Goal: Task Accomplishment & Management: Use online tool/utility

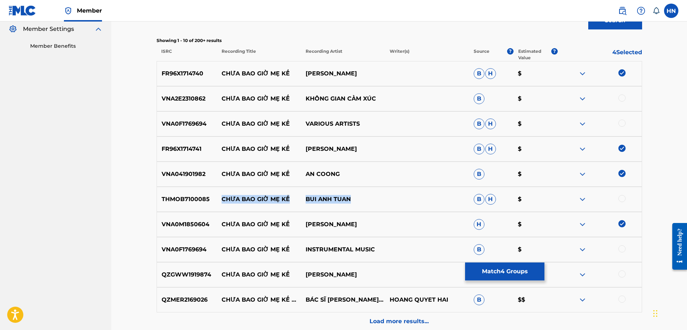
drag, startPoint x: 221, startPoint y: 198, endPoint x: 363, endPoint y: 198, distance: 142.6
click at [363, 198] on div "THMOB7100085 CHƯA BAO GIỜ MẸ KỂ BUI ANH [PERSON_NAME]" at bounding box center [400, 199] width 486 height 25
copy div "CHƯA BAO GIỜ MẸ KỂ BUI ANH TUAN"
click at [180, 193] on div "THMOB7100085 CHƯA BAO GIỜ MẸ KỂ BUI ANH [PERSON_NAME]" at bounding box center [400, 199] width 486 height 25
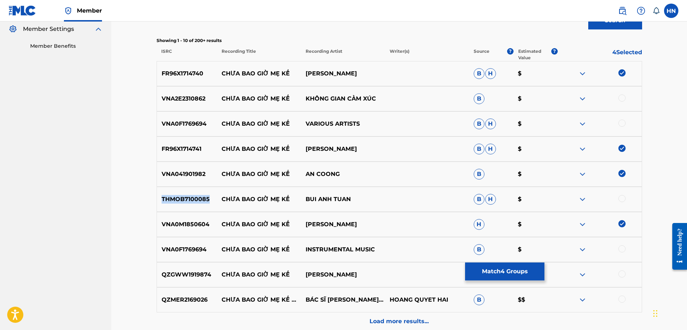
copy p "THMOB7100085"
click at [620, 196] on div at bounding box center [622, 198] width 7 height 7
click at [584, 98] on img at bounding box center [582, 98] width 9 height 9
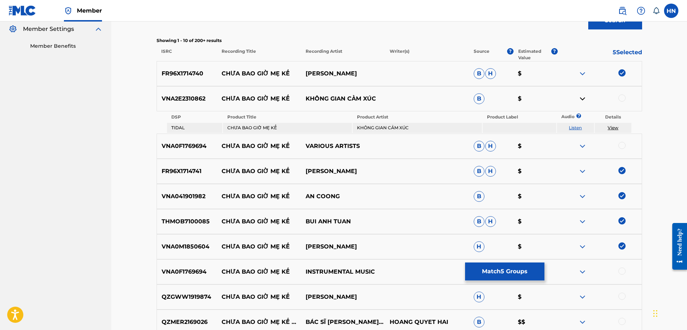
click at [577, 128] on link "Listen" at bounding box center [575, 127] width 13 height 5
click at [172, 93] on div "VNA2E2310862 CHƯA BAO GIỜ MẸ KỂ KHÔNG GIAN CẢM XÚC B $" at bounding box center [400, 98] width 486 height 25
copy p "VNA2E2310862"
click at [619, 96] on div at bounding box center [622, 97] width 7 height 7
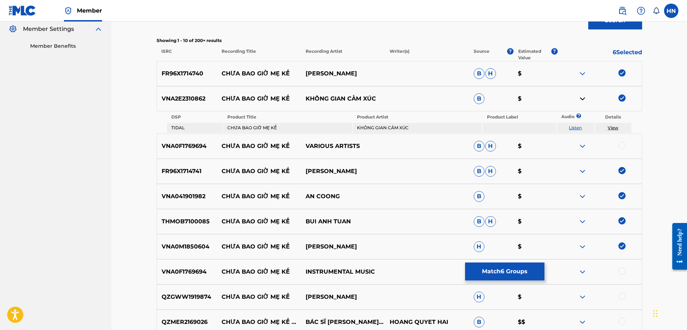
click at [583, 145] on img at bounding box center [582, 146] width 9 height 9
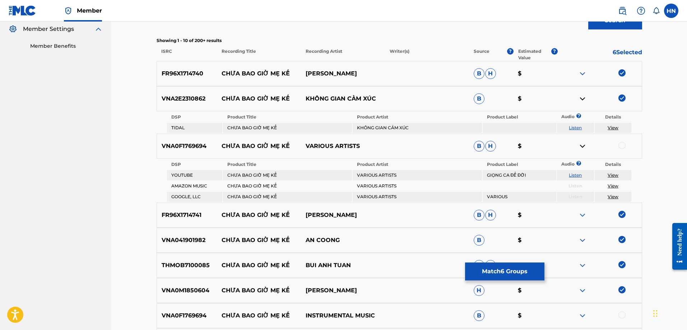
click at [581, 176] on link "Listen" at bounding box center [575, 174] width 13 height 5
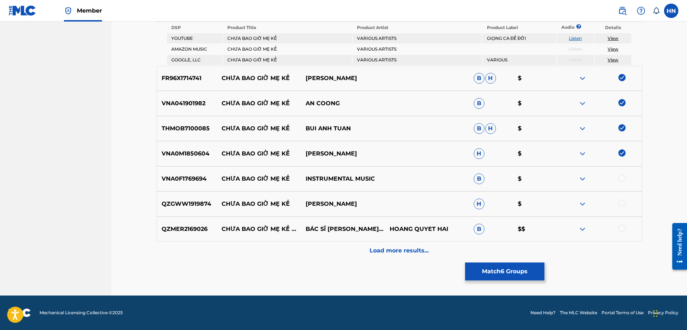
click at [577, 226] on div at bounding box center [600, 229] width 84 height 9
click at [579, 226] on img at bounding box center [582, 229] width 9 height 9
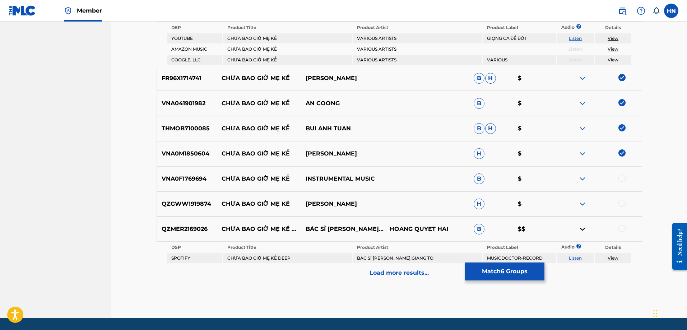
click at [577, 260] on link "Listen" at bounding box center [575, 257] width 13 height 5
click at [581, 182] on img at bounding box center [582, 179] width 9 height 9
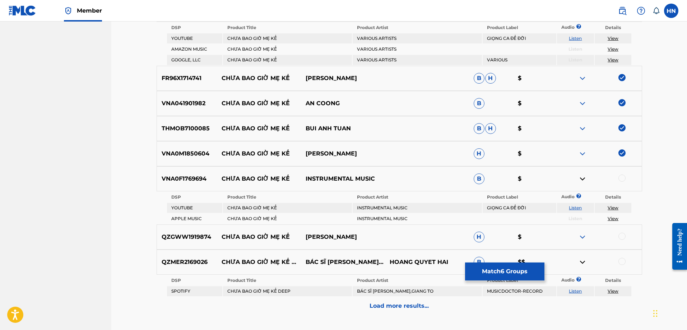
click at [581, 207] on link "Listen" at bounding box center [575, 207] width 13 height 5
click at [197, 187] on div "VNA0F1769694 CHƯA BAO GIỜ MẸ KỂ INSTRUMENTAL MUSIC B $" at bounding box center [400, 178] width 486 height 25
copy p "VNA0F1769694"
click at [623, 178] on div at bounding box center [622, 178] width 7 height 7
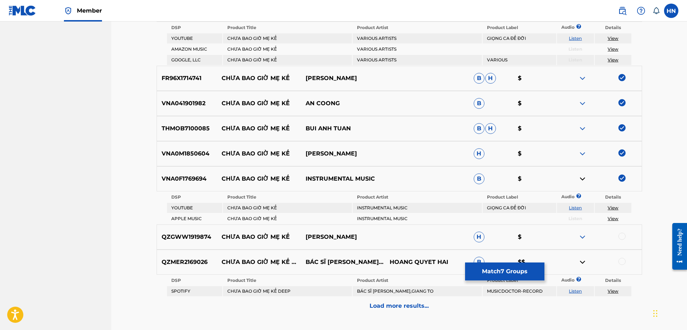
click at [580, 234] on img at bounding box center [582, 237] width 9 height 9
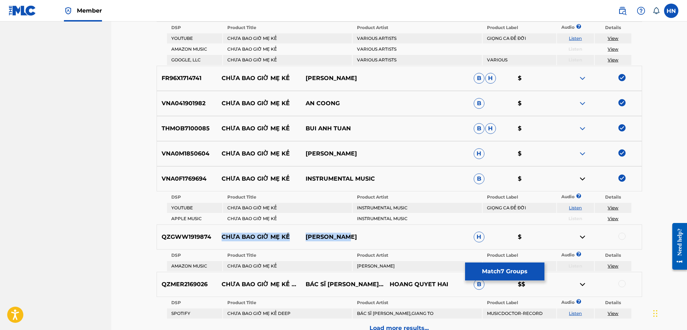
drag, startPoint x: 222, startPoint y: 236, endPoint x: 357, endPoint y: 231, distance: 134.8
click at [357, 231] on div "QZGWW1919874 CHƯA BAO GIỜ MẸ KỂ [PERSON_NAME]" at bounding box center [400, 237] width 486 height 25
copy div "CHƯA BAO GIỜ MẸ KỂ [PERSON_NAME]"
click at [184, 237] on p "QZGWW1919874" at bounding box center [187, 237] width 60 height 9
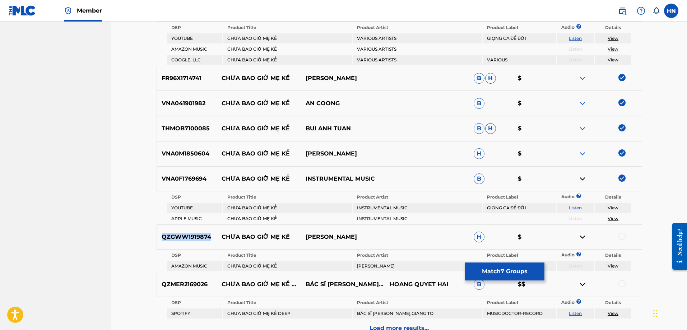
copy p "QZGWW1919874"
click at [621, 237] on div at bounding box center [622, 236] width 7 height 7
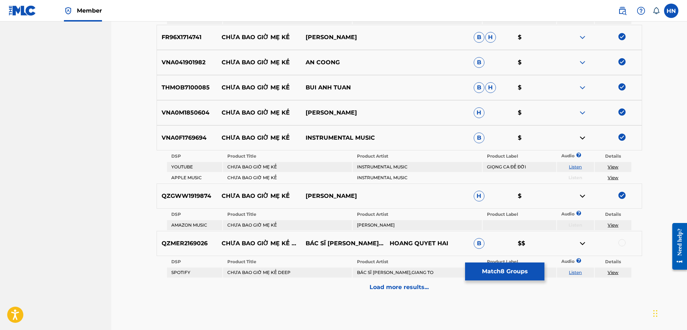
scroll to position [430, 0]
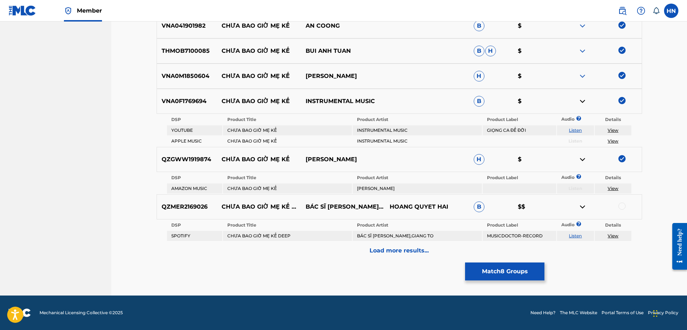
click at [581, 206] on img at bounding box center [582, 207] width 9 height 9
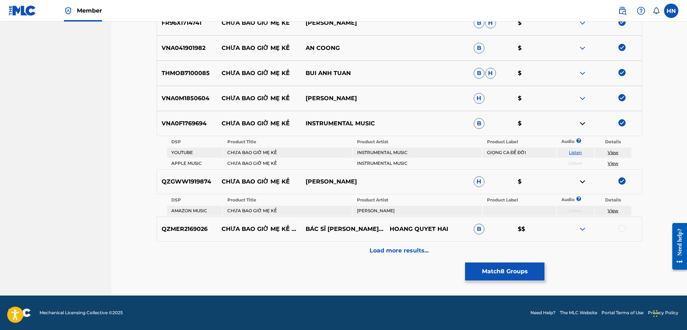
scroll to position [408, 0]
click at [584, 227] on img at bounding box center [582, 229] width 9 height 9
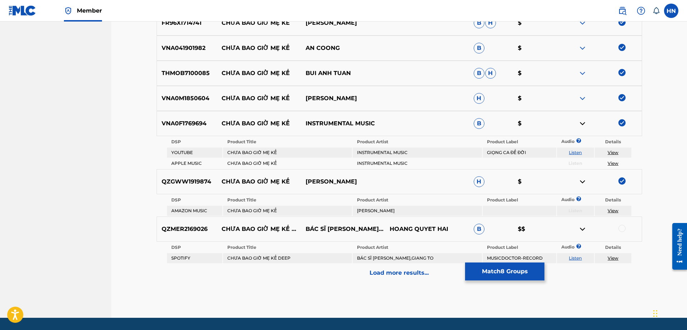
scroll to position [430, 0]
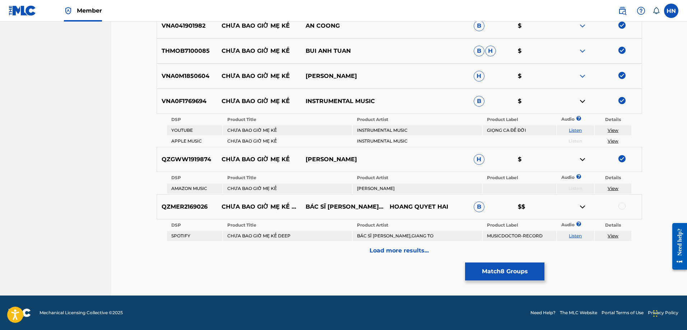
click at [572, 235] on link "Listen" at bounding box center [575, 235] width 13 height 5
drag, startPoint x: 219, startPoint y: 207, endPoint x: 372, endPoint y: 204, distance: 153.1
click at [372, 204] on div "QZMER2169026 CHƯA BAO GIỜ MẸ KỂ DEEP BÁC SĨ [PERSON_NAME],[PERSON_NAME] TO [PER…" at bounding box center [400, 206] width 486 height 25
copy div "CHƯA BAO GIỜ MẸ KỂ DEEP BÁC SĨ [PERSON_NAME],GIANG TO"
click at [180, 213] on div "QZMER2169026 CHƯA BAO GIỜ MẸ KỂ DEEP BÁC SĨ [PERSON_NAME],[PERSON_NAME] TO [PER…" at bounding box center [400, 206] width 486 height 25
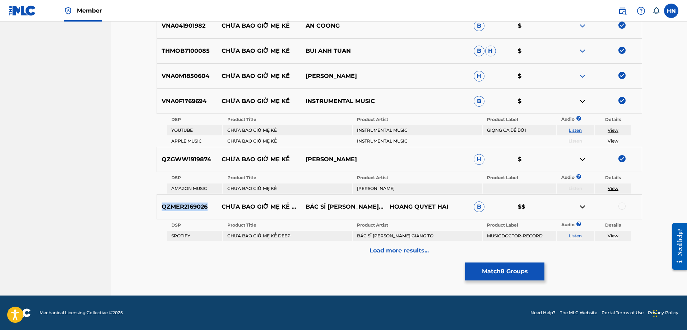
click at [180, 213] on div "QZMER2169026 CHƯA BAO GIỜ MẸ KỂ DEEP BÁC SĨ [PERSON_NAME],[PERSON_NAME] TO [PER…" at bounding box center [400, 206] width 486 height 25
copy p "QZMER2169026"
click at [619, 208] on div at bounding box center [622, 206] width 7 height 7
click at [359, 250] on div "Load more results..." at bounding box center [400, 251] width 486 height 18
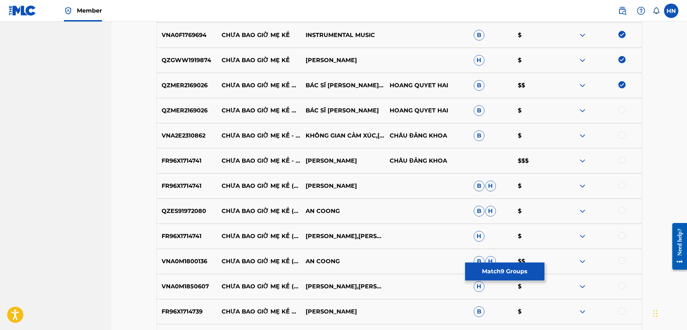
click at [621, 109] on div at bounding box center [622, 109] width 7 height 7
click at [182, 139] on p "VNA2E2310862" at bounding box center [187, 135] width 60 height 9
copy p "VNA2E2310862"
click at [619, 135] on div at bounding box center [622, 134] width 7 height 7
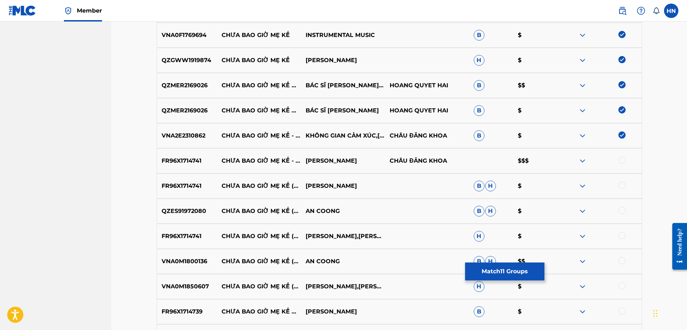
click at [191, 160] on p "FR96X1714741" at bounding box center [187, 161] width 60 height 9
copy p "FR96X1714741"
click at [621, 160] on div at bounding box center [622, 160] width 7 height 7
click at [622, 185] on div at bounding box center [622, 185] width 7 height 7
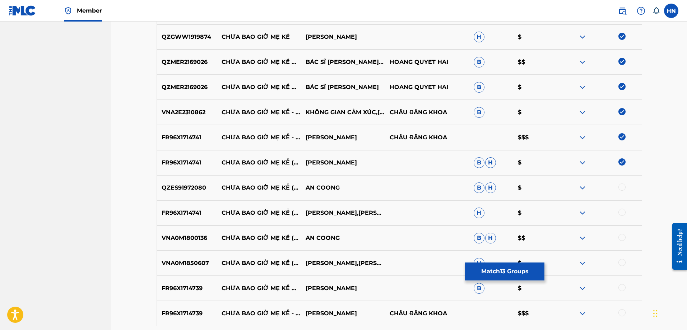
scroll to position [466, 0]
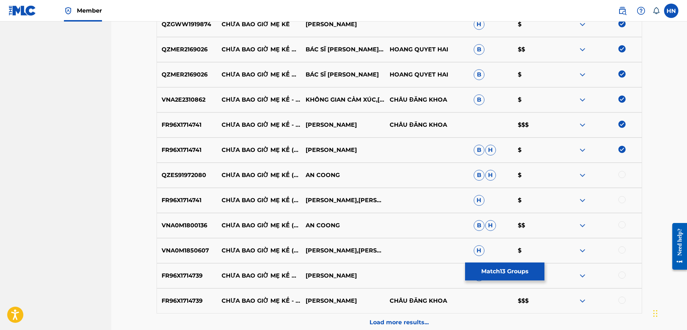
click at [622, 200] on div at bounding box center [622, 199] width 7 height 7
click at [182, 176] on p "QZES91972080" at bounding box center [187, 175] width 60 height 9
click at [624, 174] on div at bounding box center [622, 174] width 7 height 7
click at [187, 222] on p "VNA0M1800136" at bounding box center [187, 225] width 60 height 9
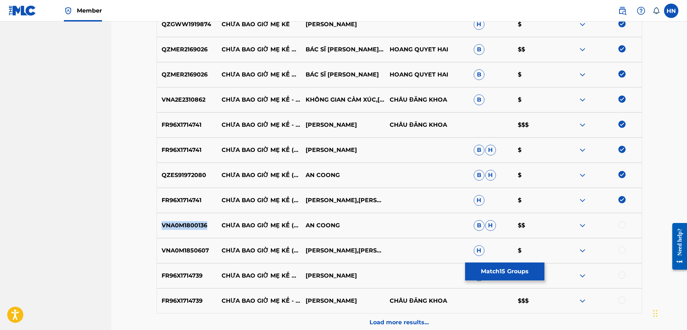
click at [187, 222] on p "VNA0M1800136" at bounding box center [187, 225] width 60 height 9
click at [620, 225] on div at bounding box center [622, 224] width 7 height 7
click at [173, 257] on div "VNA0M1850607 CHƯA BAO GIỜ MẸ KỂ (VIOLIN VERSION) [PERSON_NAME],[PERSON_NAME],[P…" at bounding box center [400, 250] width 486 height 25
click at [620, 251] on div at bounding box center [622, 249] width 7 height 7
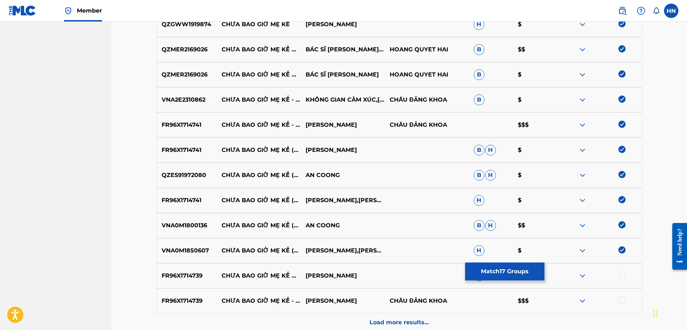
click at [195, 279] on p "FR96X1714739" at bounding box center [187, 276] width 60 height 9
click at [623, 274] on div at bounding box center [622, 275] width 7 height 7
click at [619, 301] on div at bounding box center [622, 300] width 7 height 7
click at [383, 321] on p "Load more results..." at bounding box center [399, 322] width 59 height 9
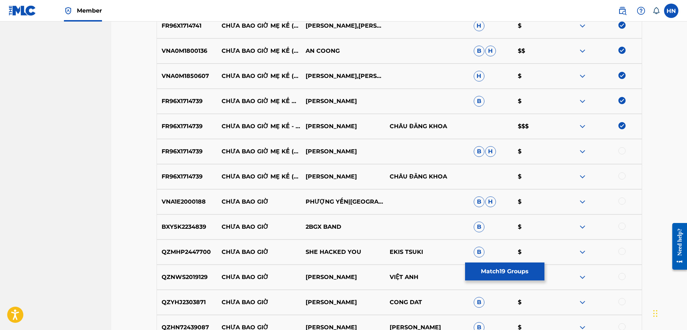
scroll to position [681, 0]
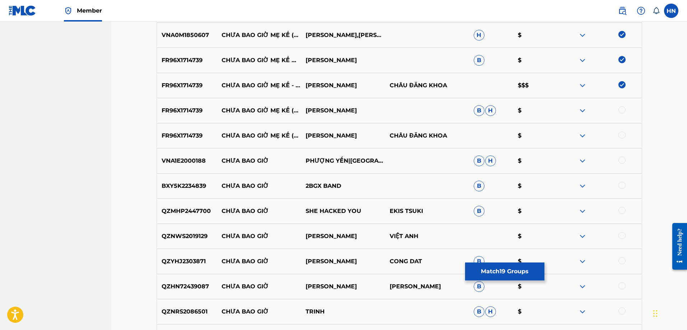
click at [626, 109] on div at bounding box center [600, 110] width 84 height 9
click at [624, 110] on div at bounding box center [622, 109] width 7 height 7
click at [620, 132] on div at bounding box center [622, 134] width 7 height 7
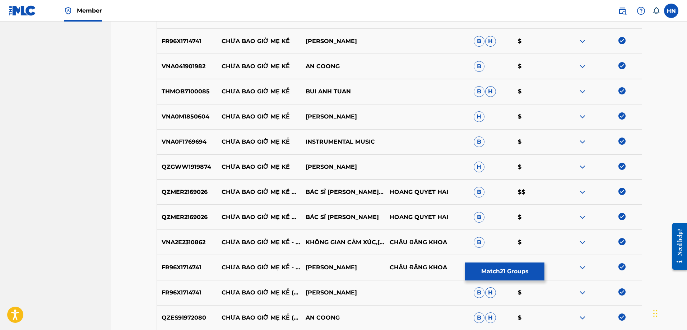
scroll to position [180, 0]
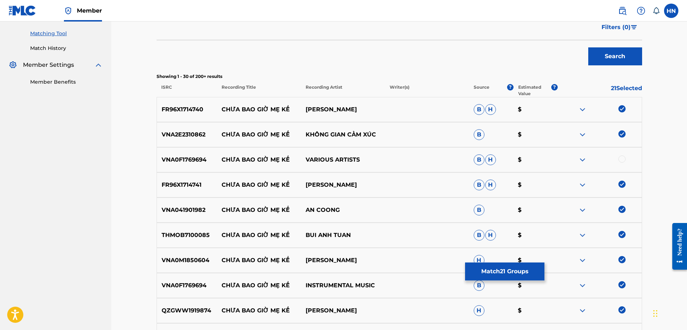
click at [582, 160] on img at bounding box center [582, 160] width 9 height 9
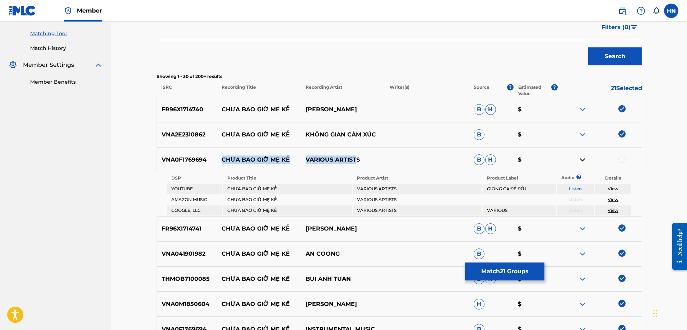
drag, startPoint x: 219, startPoint y: 159, endPoint x: 357, endPoint y: 157, distance: 137.6
click at [357, 157] on div "VNA0F1769694 CHƯA BAO GIỜ MẸ KỂ VARIOUS ARTISTS [PERSON_NAME]" at bounding box center [400, 159] width 486 height 25
click at [574, 189] on link "Listen" at bounding box center [575, 188] width 13 height 5
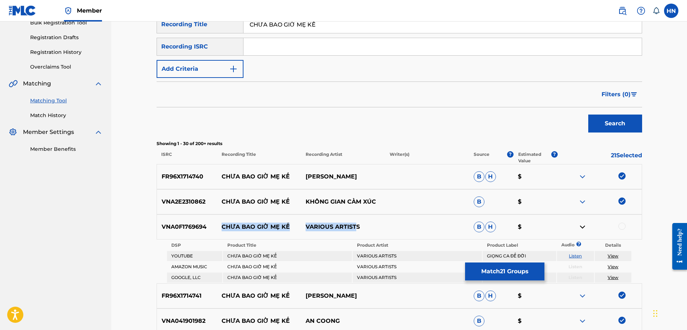
scroll to position [36, 0]
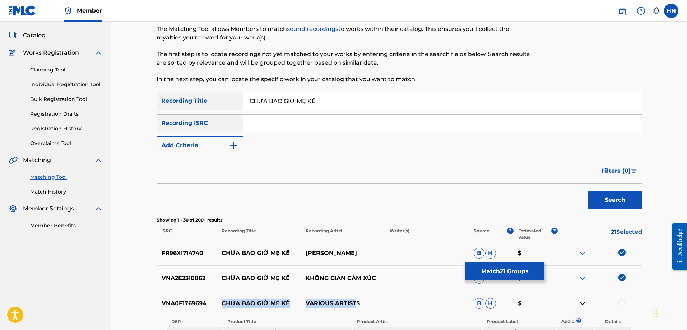
click at [331, 96] on input "CHƯA BAO GIỜ MẸ KỂ" at bounding box center [443, 100] width 398 height 17
paste input "UA BAO GIO ME KE"
type input "CHUA BAO GIO ME KE"
click at [626, 199] on button "Search" at bounding box center [615, 200] width 54 height 18
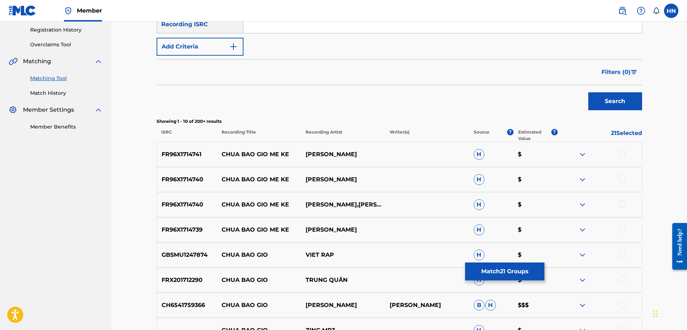
scroll to position [144, 0]
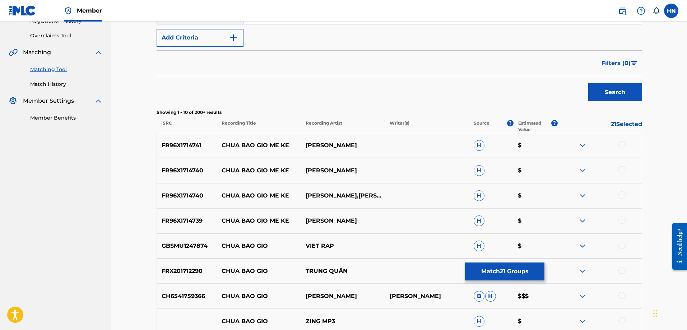
click at [194, 144] on p "FR96X1714741" at bounding box center [187, 145] width 60 height 9
click at [620, 144] on div at bounding box center [622, 144] width 7 height 7
click at [624, 171] on div at bounding box center [622, 169] width 7 height 7
click at [619, 195] on div at bounding box center [622, 194] width 7 height 7
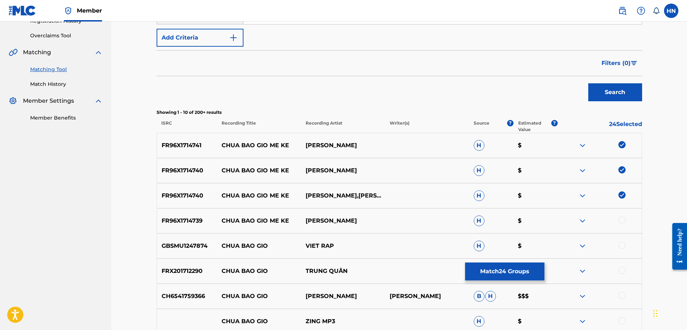
click at [205, 220] on p "FR96X1714739" at bounding box center [187, 221] width 60 height 9
click at [180, 222] on p "FR96X1714739" at bounding box center [187, 221] width 60 height 9
click at [624, 219] on div at bounding box center [622, 220] width 7 height 7
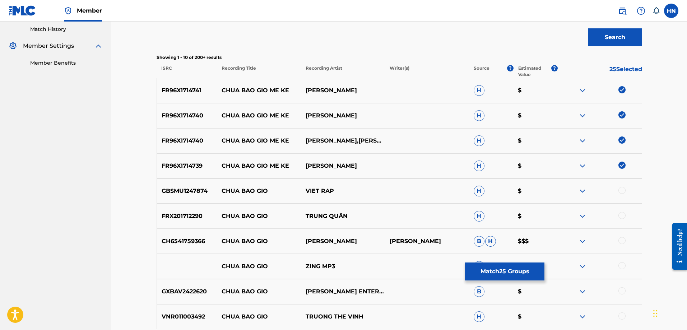
scroll to position [286, 0]
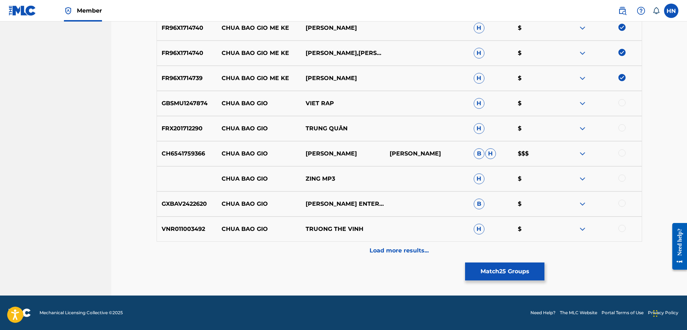
click at [475, 265] on button "Match 25 Groups" at bounding box center [504, 272] width 79 height 18
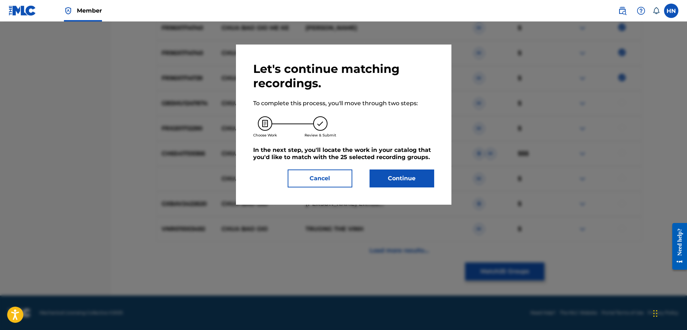
click at [410, 181] on button "Continue" at bounding box center [402, 179] width 65 height 18
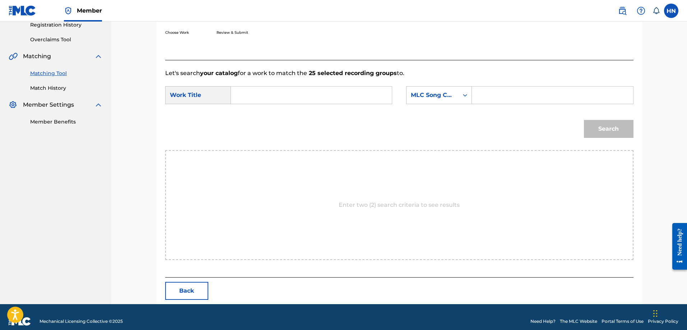
scroll to position [148, 0]
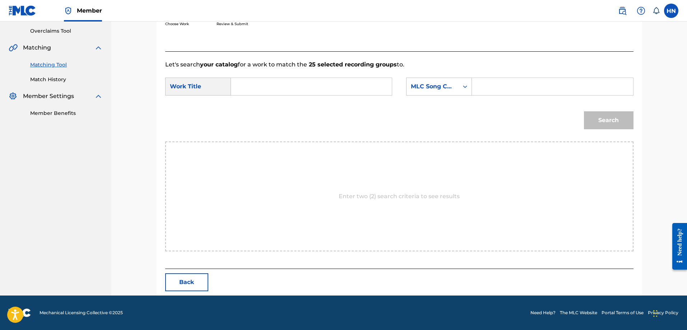
click at [368, 87] on input "Search Form" at bounding box center [311, 86] width 149 height 17
paste input "CHƯA BAO GIỜ MẸ KỂ"
type input "CHƯA BAO GIỜ MẸ KỂ"
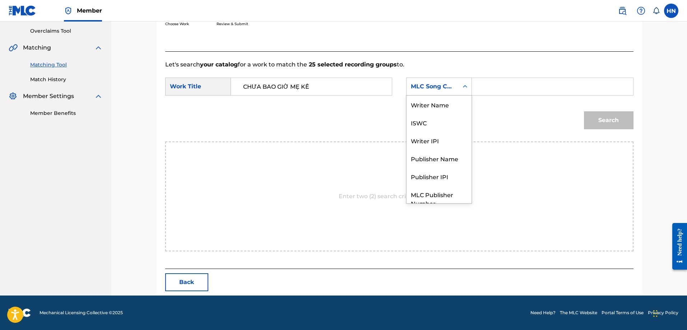
click at [427, 86] on div "MLC Song Code" at bounding box center [432, 86] width 43 height 9
click at [423, 101] on div "ISWC" at bounding box center [439, 96] width 65 height 18
click at [492, 86] on input "Search Form" at bounding box center [552, 86] width 149 height 17
paste input "T3001785208"
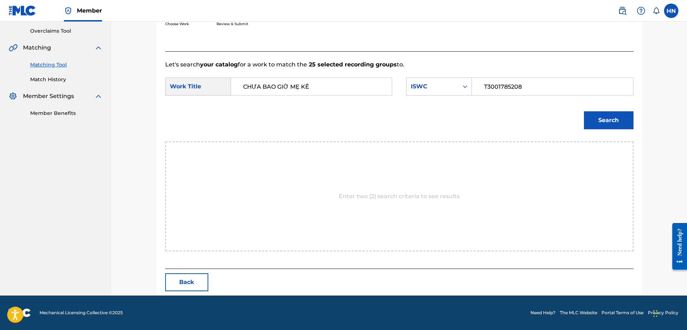
type input "T3001785208"
click at [597, 120] on button "Search" at bounding box center [609, 120] width 50 height 18
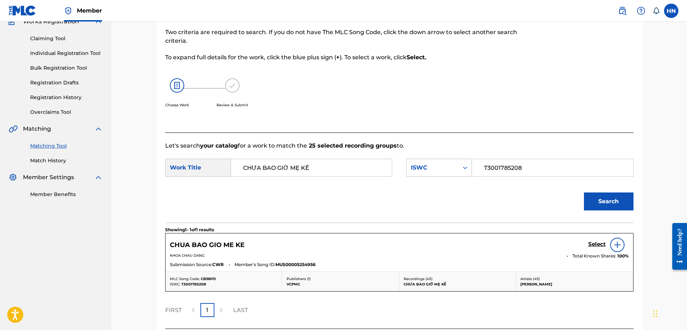
scroll to position [127, 0]
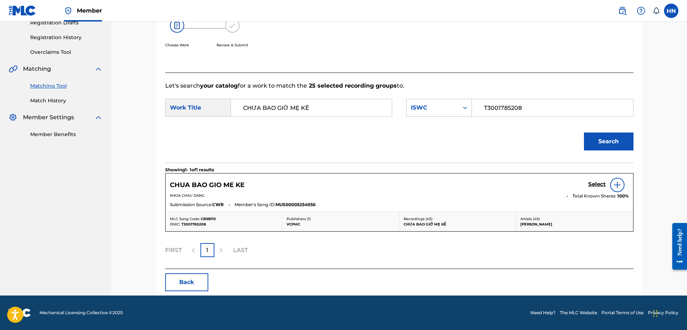
click at [593, 186] on h5 "Select" at bounding box center [597, 184] width 18 height 7
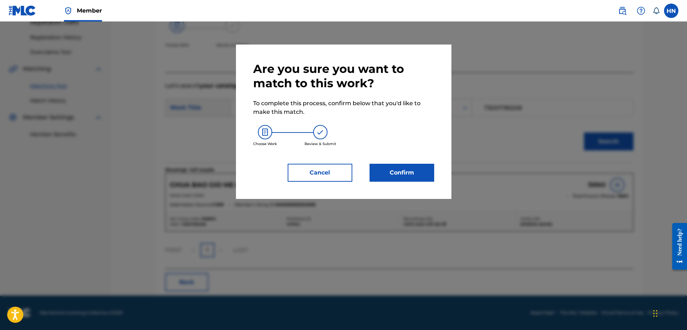
click at [422, 170] on button "Confirm" at bounding box center [402, 173] width 65 height 18
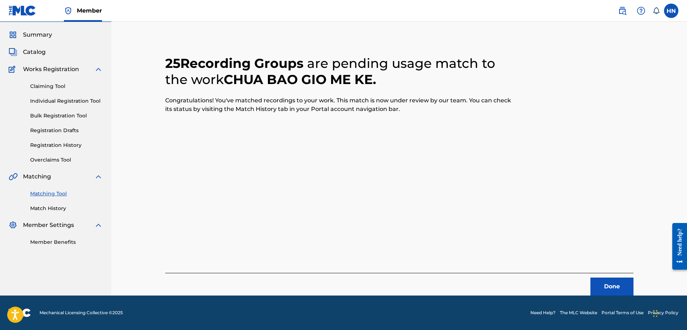
scroll to position [19, 0]
click at [618, 294] on button "Done" at bounding box center [612, 287] width 43 height 18
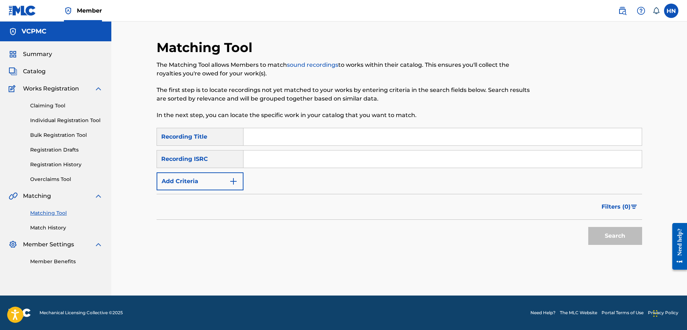
scroll to position [0, 0]
click at [351, 134] on input "Search Form" at bounding box center [443, 136] width 398 height 17
paste input "BIỂN HÁT CHIỀU NAY"
click at [610, 236] on button "Search" at bounding box center [615, 236] width 54 height 18
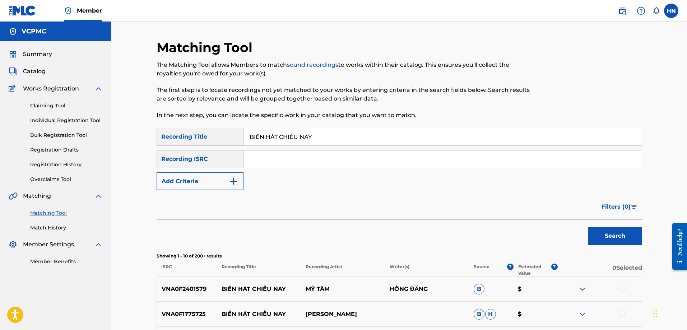
scroll to position [108, 0]
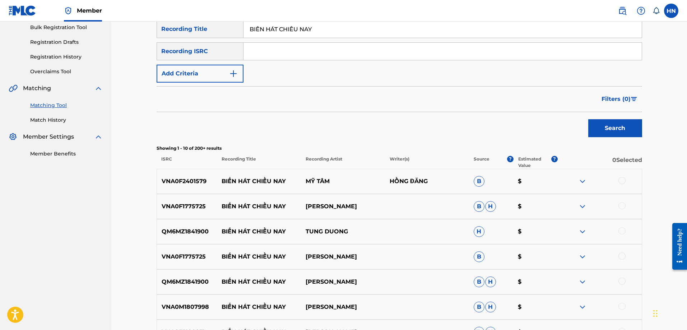
click at [343, 27] on input "BIỂN HÁT CHIỀU NAY" at bounding box center [443, 28] width 398 height 17
click at [181, 179] on p "VNA0F2401579" at bounding box center [187, 181] width 60 height 9
click at [621, 179] on div at bounding box center [622, 180] width 7 height 7
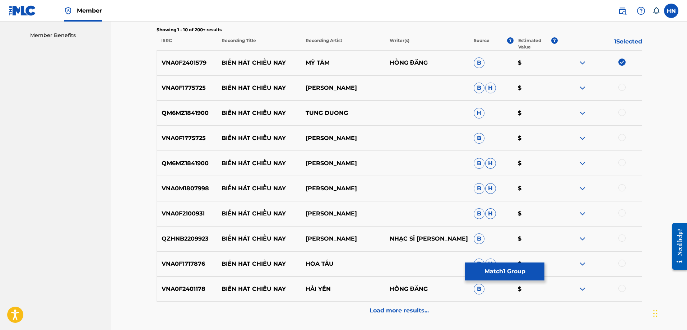
scroll to position [216, 0]
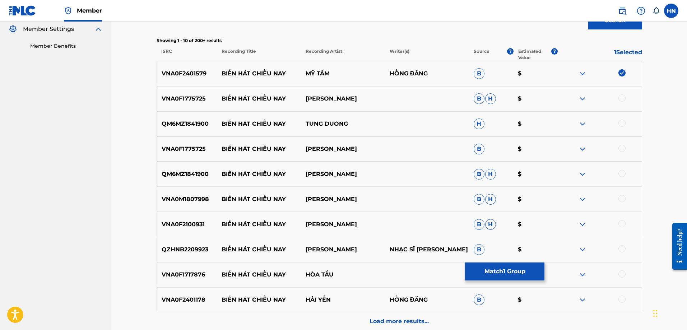
click at [194, 253] on p "QZHNB2209923" at bounding box center [187, 249] width 60 height 9
click at [620, 250] on div at bounding box center [622, 248] width 7 height 7
click at [195, 300] on p "VNA0F2401178" at bounding box center [187, 300] width 60 height 9
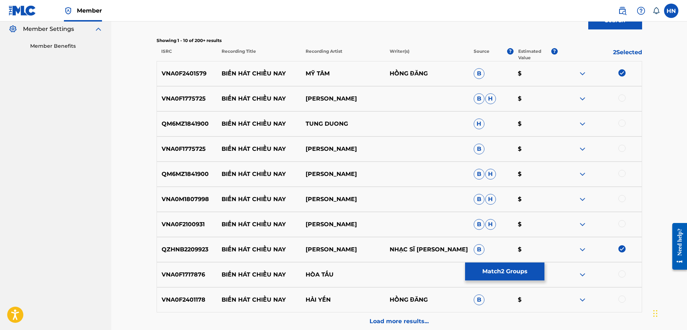
click at [622, 301] on div at bounding box center [622, 299] width 7 height 7
click at [187, 220] on p "VNA0F2100931" at bounding box center [187, 224] width 60 height 9
click at [623, 224] on div at bounding box center [622, 223] width 7 height 7
click at [174, 119] on div "QM6MZ1841900 BIỂN HÁT CHIỀU NAY TUNG DUONG H $" at bounding box center [400, 123] width 486 height 25
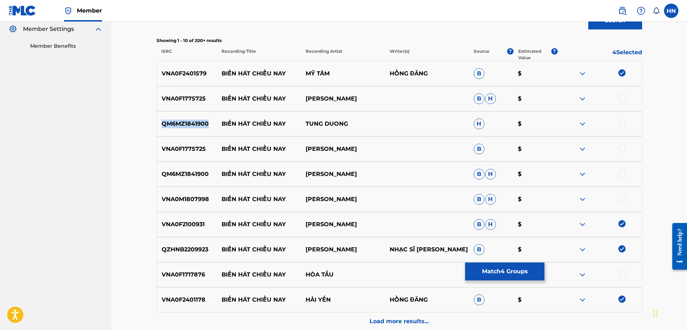
click at [174, 119] on div "QM6MZ1841900 BIỂN HÁT CHIỀU NAY TUNG DUONG H $" at bounding box center [400, 123] width 486 height 25
click at [623, 124] on div at bounding box center [622, 123] width 7 height 7
click at [201, 101] on p "VNA0F1775725" at bounding box center [187, 98] width 60 height 9
click at [623, 98] on div at bounding box center [622, 97] width 7 height 7
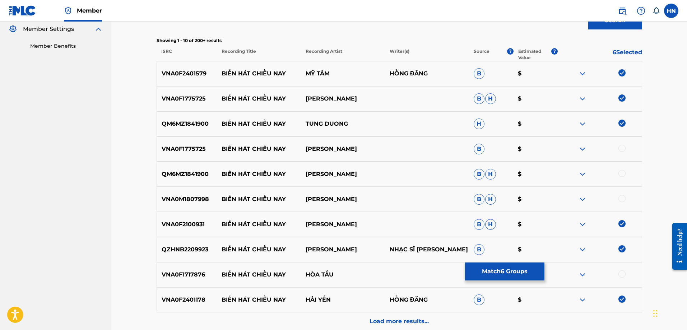
click at [624, 147] on div at bounding box center [622, 148] width 7 height 7
click at [620, 173] on div at bounding box center [622, 173] width 7 height 7
click at [180, 197] on p "VNA0M1807998" at bounding box center [187, 199] width 60 height 9
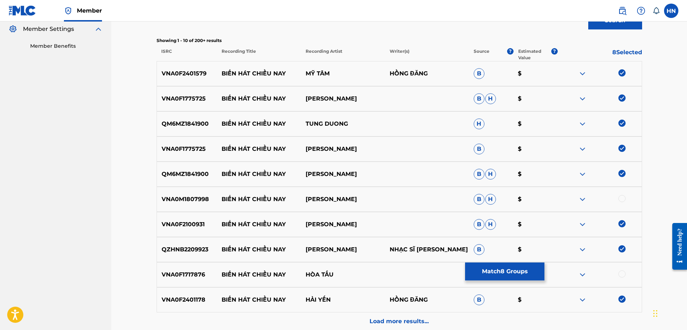
click at [621, 197] on div at bounding box center [622, 198] width 7 height 7
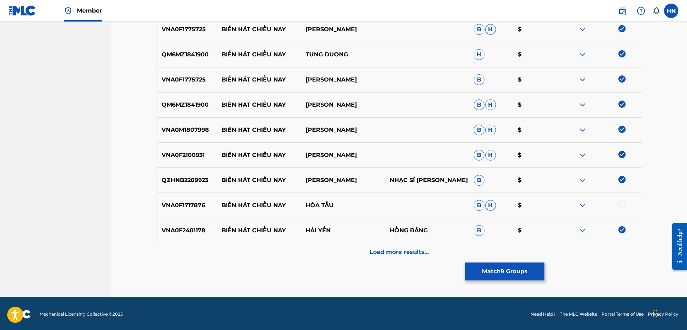
scroll to position [286, 0]
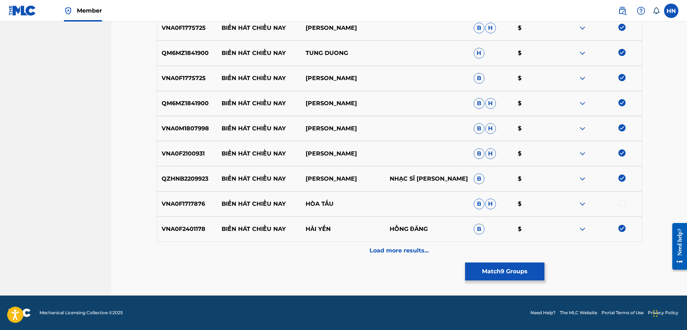
click at [580, 202] on img at bounding box center [582, 204] width 9 height 9
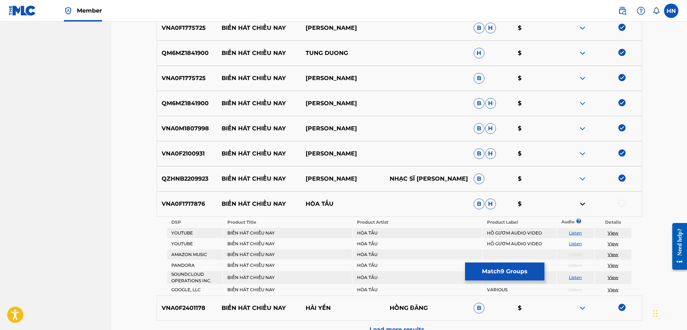
click at [578, 232] on link "Listen" at bounding box center [575, 232] width 13 height 5
drag, startPoint x: 350, startPoint y: 127, endPoint x: 212, endPoint y: 128, distance: 138.3
click at [212, 128] on div "VNA0M1807998 BIỂN HÁT CHIỀU NAY THU PHƯƠNG B H $" at bounding box center [400, 128] width 486 height 25
click at [196, 197] on div "VNA0F1717876 BIỂN HÁT CHIỀU NAY HÒA TẤU B H $" at bounding box center [400, 203] width 486 height 25
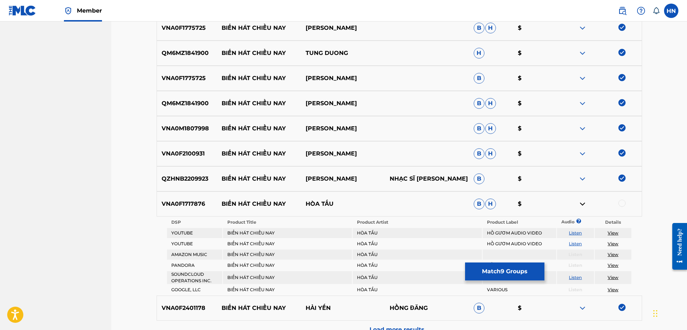
click at [620, 204] on div at bounding box center [622, 203] width 7 height 7
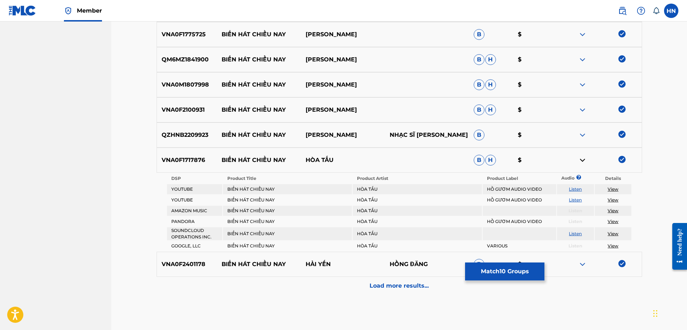
scroll to position [365, 0]
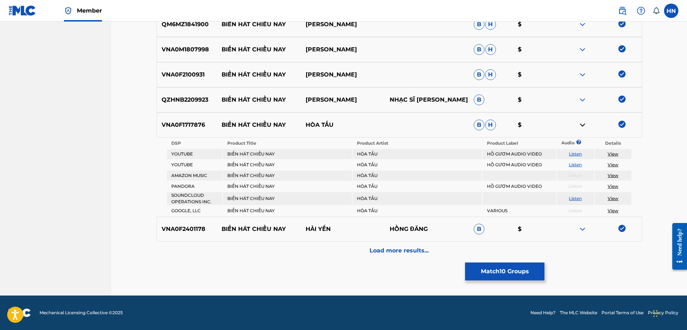
click at [376, 247] on p "Load more results..." at bounding box center [399, 250] width 59 height 9
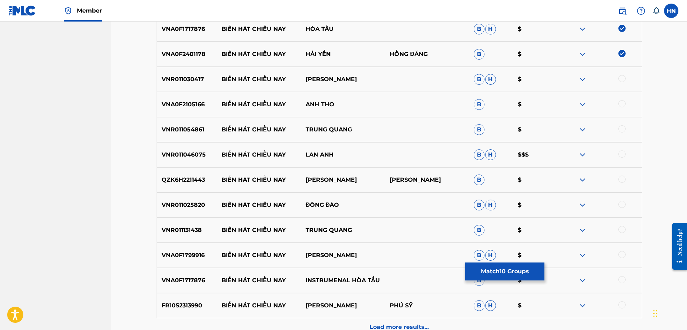
scroll to position [473, 0]
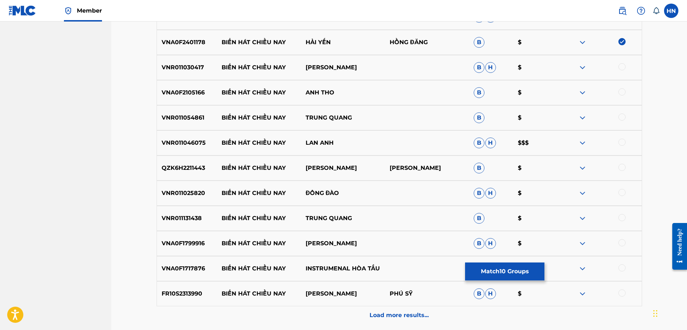
click at [185, 249] on div "VNA0F1799916 BIỂN HÁT CHIỀU NAY TÙNG DƯƠNG B H $" at bounding box center [400, 243] width 486 height 25
click at [620, 241] on div at bounding box center [622, 242] width 7 height 7
drag, startPoint x: 322, startPoint y: 77, endPoint x: 222, endPoint y: 73, distance: 99.6
click at [222, 73] on div "VNR011030417 BIỂN HÁT CHIỀU NAY DONG DAO B H $" at bounding box center [400, 67] width 486 height 25
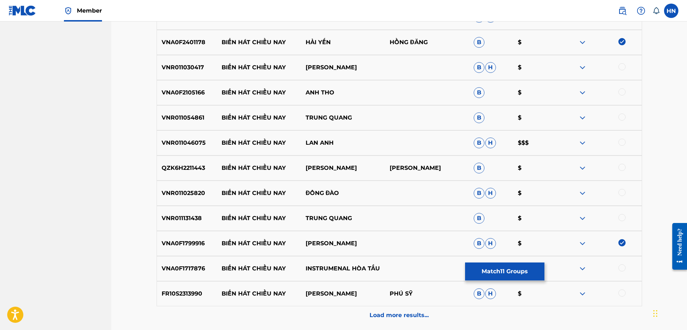
click at [175, 71] on p "VNR011030417" at bounding box center [187, 67] width 60 height 9
click at [622, 66] on div at bounding box center [622, 66] width 7 height 7
drag, startPoint x: 217, startPoint y: 92, endPoint x: 371, endPoint y: 90, distance: 153.8
click at [371, 90] on div "VNA0F2105166 BIỂN HÁT CHIỀU NAY ANH THO B $" at bounding box center [400, 92] width 486 height 25
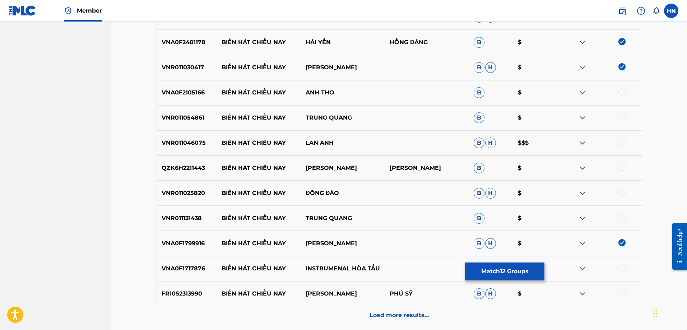
click at [172, 94] on p "VNA0F2105166" at bounding box center [187, 92] width 60 height 9
click at [622, 92] on div at bounding box center [622, 91] width 7 height 7
drag, startPoint x: 222, startPoint y: 117, endPoint x: 394, endPoint y: 114, distance: 171.8
click at [394, 114] on div "VNR011054861 BIỂN HÁT CHIỀU NAY TRUNG QUANG B $" at bounding box center [400, 117] width 486 height 25
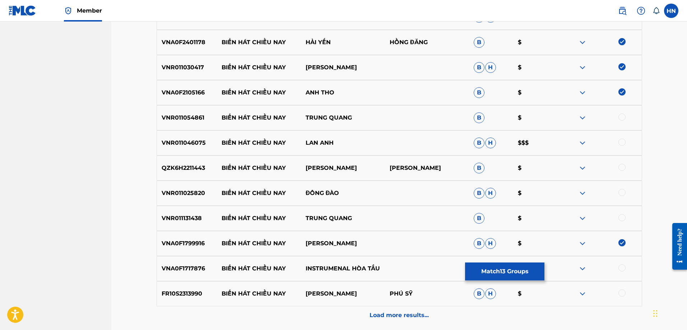
click at [180, 115] on p "VNR011054861" at bounding box center [187, 118] width 60 height 9
click at [620, 119] on div at bounding box center [622, 117] width 7 height 7
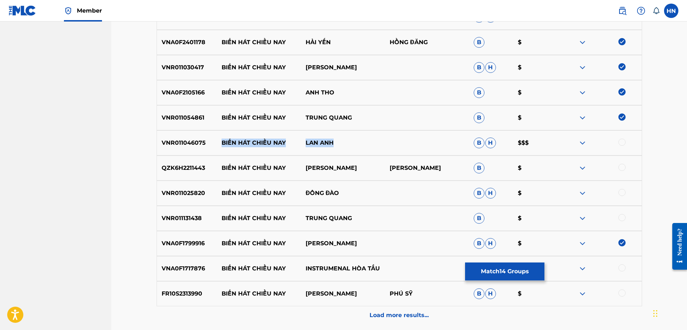
drag, startPoint x: 223, startPoint y: 142, endPoint x: 347, endPoint y: 133, distance: 124.3
click at [347, 133] on div "VNR011046075 BIỂN HÁT CHIỀU NAY LAN ANH B H $$$" at bounding box center [400, 142] width 486 height 25
click at [196, 141] on p "VNR011046075" at bounding box center [187, 143] width 60 height 9
click at [622, 141] on div at bounding box center [622, 142] width 7 height 7
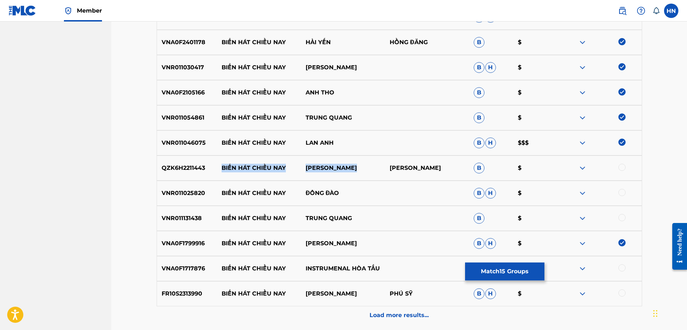
drag, startPoint x: 222, startPoint y: 168, endPoint x: 351, endPoint y: 170, distance: 129.3
click at [351, 170] on div "QZK6H2211443 BIỂN HÁT CHIỀU NAY BÙI ĐỨC THỊNH BÙI ĐỨC THỊNH B $" at bounding box center [400, 168] width 486 height 25
click at [177, 165] on p "QZK6H2211443" at bounding box center [187, 168] width 60 height 9
click at [619, 171] on div at bounding box center [600, 168] width 84 height 9
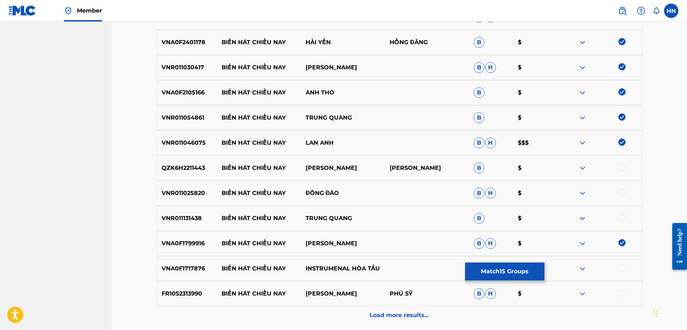
click at [620, 168] on div at bounding box center [622, 167] width 7 height 7
click at [184, 191] on p "VNR011025820" at bounding box center [187, 193] width 60 height 9
click at [622, 192] on div at bounding box center [622, 192] width 7 height 7
click at [191, 222] on p "VNR011131438" at bounding box center [187, 218] width 60 height 9
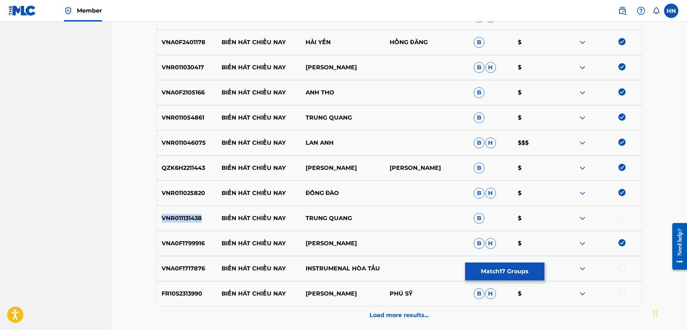
click at [191, 222] on p "VNR011131438" at bounding box center [187, 218] width 60 height 9
click at [625, 219] on div at bounding box center [622, 217] width 7 height 7
click at [181, 274] on div "VNA0F1717876 BIỂN HÁT CHIỀU NAY INSTRUMENAL HÒA TẤU B $" at bounding box center [400, 268] width 486 height 25
click at [624, 269] on div at bounding box center [622, 267] width 7 height 7
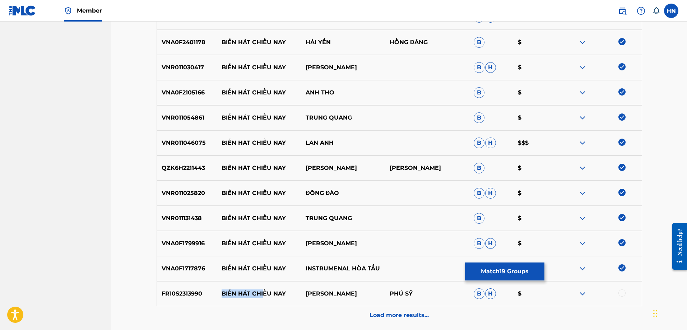
drag, startPoint x: 218, startPoint y: 294, endPoint x: 424, endPoint y: 292, distance: 205.5
click at [280, 293] on p "BIỂN HÁT CHIỀU NAY" at bounding box center [259, 294] width 84 height 9
click at [583, 294] on img at bounding box center [582, 294] width 9 height 9
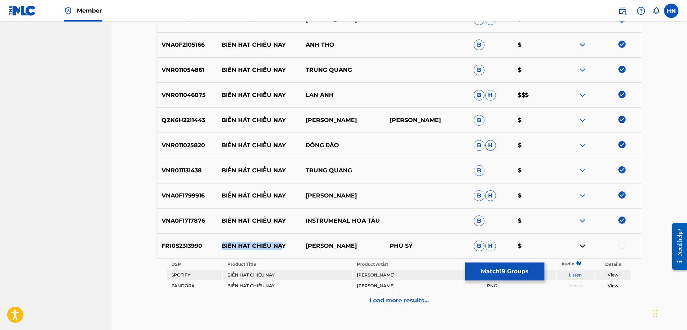
scroll to position [571, 0]
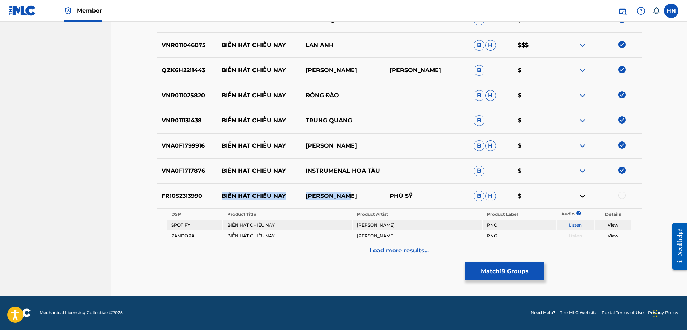
click at [351, 196] on p "[PERSON_NAME]" at bounding box center [343, 196] width 84 height 9
click at [412, 248] on p "Load more results..." at bounding box center [399, 250] width 59 height 9
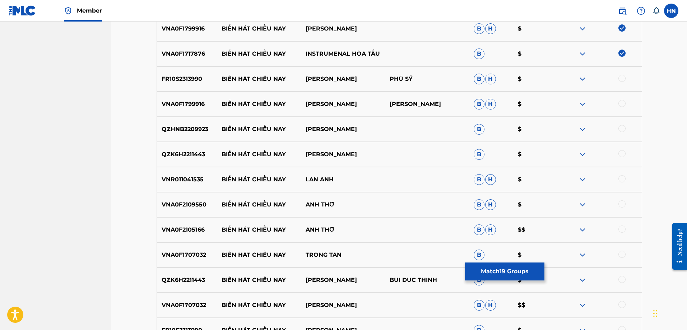
scroll to position [715, 0]
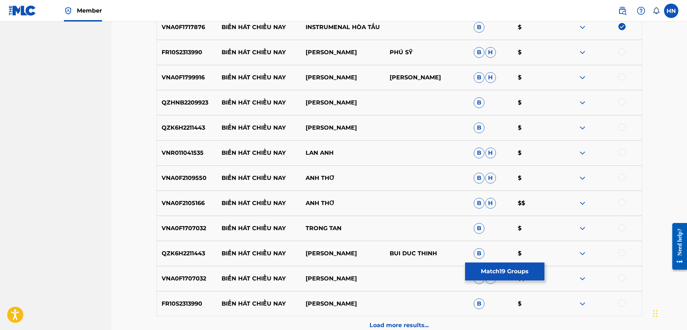
click at [190, 77] on p "VNA0F1799916" at bounding box center [187, 77] width 60 height 9
click at [618, 78] on div at bounding box center [600, 77] width 84 height 9
click at [620, 78] on div at bounding box center [622, 76] width 7 height 7
click at [194, 125] on p "QZK6H2211443" at bounding box center [187, 128] width 60 height 9
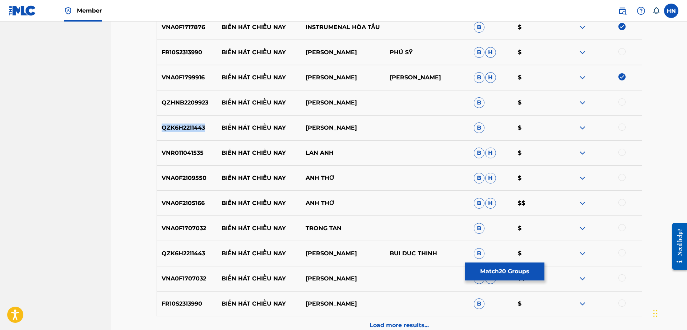
click at [194, 125] on p "QZK6H2211443" at bounding box center [187, 128] width 60 height 9
click at [620, 130] on div at bounding box center [600, 128] width 84 height 9
click at [621, 128] on div at bounding box center [622, 127] width 7 height 7
drag, startPoint x: 371, startPoint y: 103, endPoint x: 223, endPoint y: 100, distance: 147.7
click at [223, 100] on div "QZHNB2209923 BIỂN HÁT CHIỀU NAY MINH THU B $" at bounding box center [400, 102] width 486 height 25
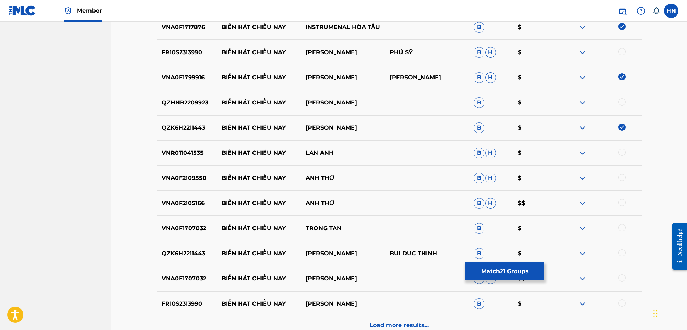
click at [207, 101] on p "QZHNB2209923" at bounding box center [187, 102] width 60 height 9
click at [202, 102] on p "QZHNB2209923" at bounding box center [187, 102] width 60 height 9
click at [621, 104] on div at bounding box center [622, 101] width 7 height 7
click at [190, 154] on p "VNR011041535" at bounding box center [187, 153] width 60 height 9
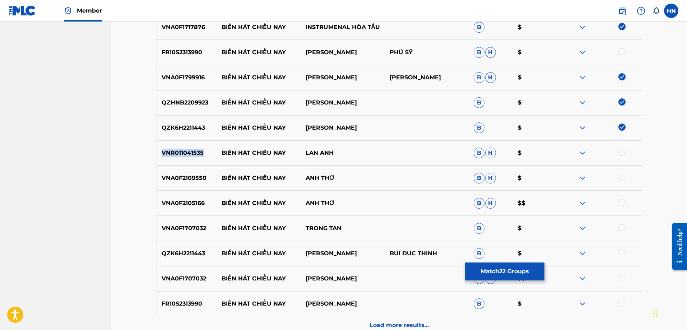
click at [190, 154] on p "VNR011041535" at bounding box center [187, 153] width 60 height 9
click at [617, 152] on div at bounding box center [600, 153] width 84 height 9
click at [621, 152] on div at bounding box center [622, 152] width 7 height 7
click at [163, 178] on p "VNA0F2109550" at bounding box center [187, 178] width 60 height 9
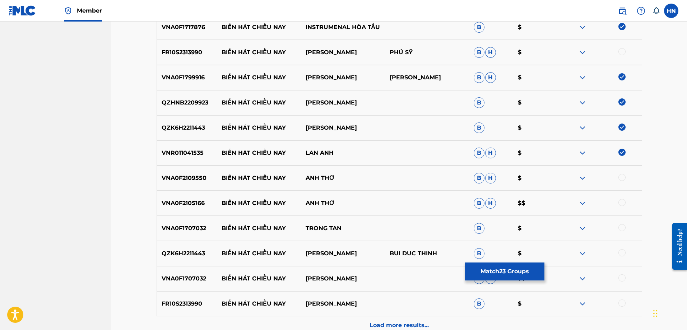
click at [620, 176] on div at bounding box center [622, 177] width 7 height 7
click at [197, 207] on p "VNA0F2105166" at bounding box center [187, 203] width 60 height 9
click at [622, 202] on div at bounding box center [622, 202] width 7 height 7
click at [198, 228] on p "VNA0F1707032" at bounding box center [187, 228] width 60 height 9
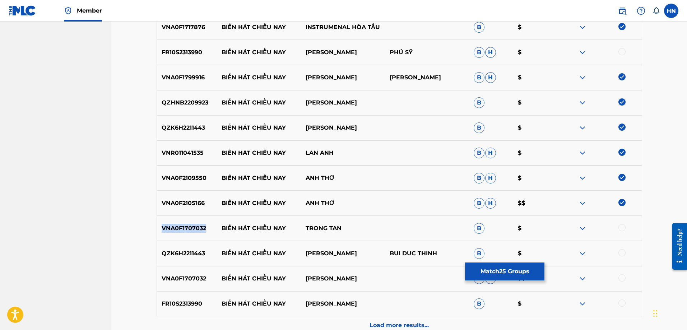
click at [198, 228] on p "VNA0F1707032" at bounding box center [187, 228] width 60 height 9
click at [623, 229] on div at bounding box center [622, 227] width 7 height 7
click at [180, 248] on div "QZK6H2211443 BIỂN HÁT CHIỀU NAY BÙI ĐỨC THỊNH BUI DUC THINH B $" at bounding box center [400, 253] width 486 height 25
click at [625, 251] on div at bounding box center [622, 252] width 7 height 7
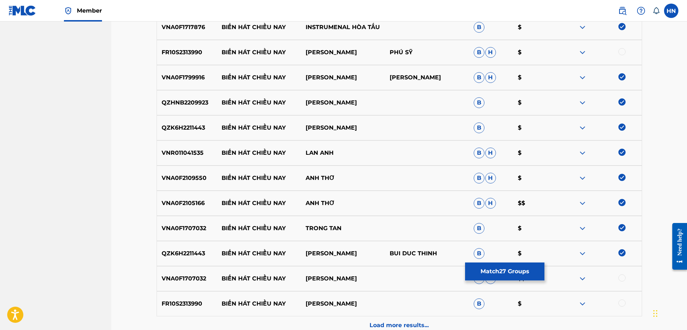
click at [194, 280] on p "VNA0F1707032" at bounding box center [187, 278] width 60 height 9
click at [623, 276] on div at bounding box center [622, 277] width 7 height 7
click at [582, 306] on img at bounding box center [582, 304] width 9 height 9
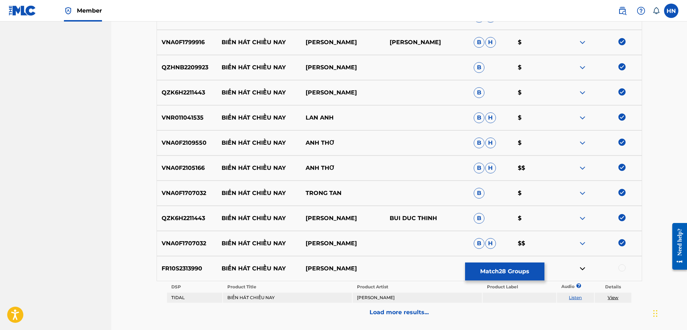
scroll to position [812, 0]
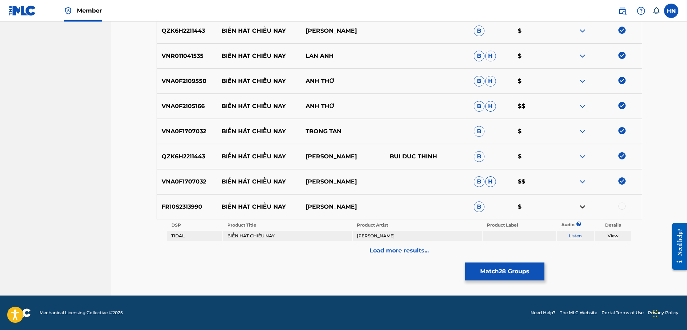
click at [416, 251] on p "Load more results..." at bounding box center [399, 250] width 59 height 9
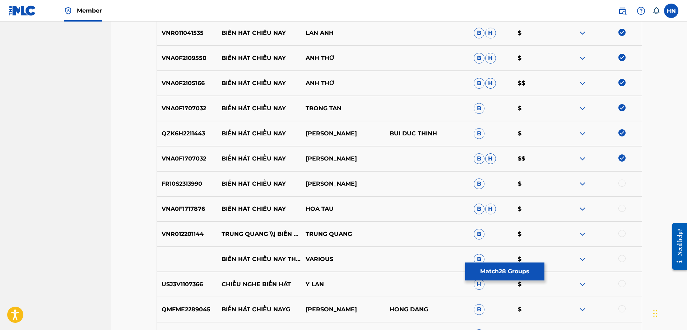
scroll to position [847, 0]
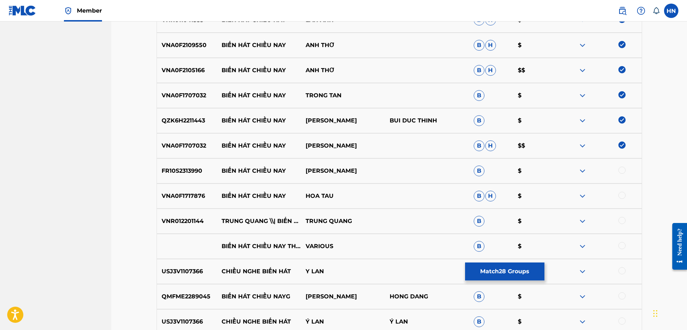
click at [193, 197] on p "VNA0F1717876" at bounding box center [187, 196] width 60 height 9
click at [619, 195] on div at bounding box center [622, 195] width 7 height 7
click at [191, 219] on p "VNR012201144" at bounding box center [187, 221] width 60 height 9
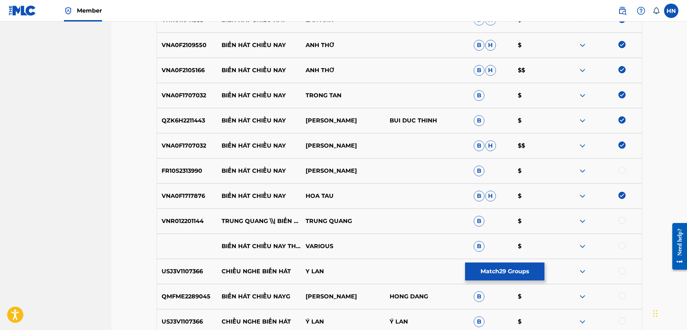
click at [618, 221] on div at bounding box center [600, 221] width 84 height 9
click at [619, 221] on div at bounding box center [622, 220] width 7 height 7
drag, startPoint x: 223, startPoint y: 241, endPoint x: 270, endPoint y: 254, distance: 47.9
click at [270, 251] on p "BIỂN HÁT CHIỀU NAY THANH LAM" at bounding box center [259, 246] width 84 height 9
click at [332, 246] on p "VARIOUS" at bounding box center [343, 246] width 84 height 9
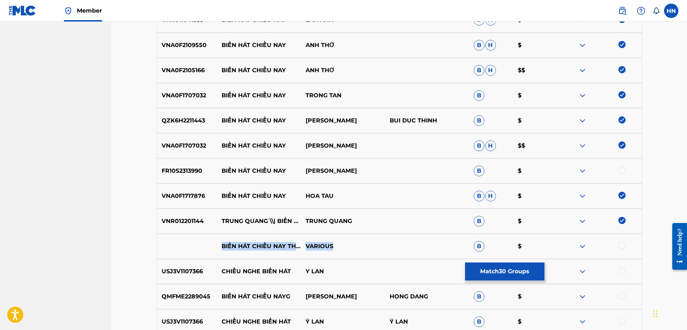
click at [332, 246] on p "VARIOUS" at bounding box center [343, 246] width 84 height 9
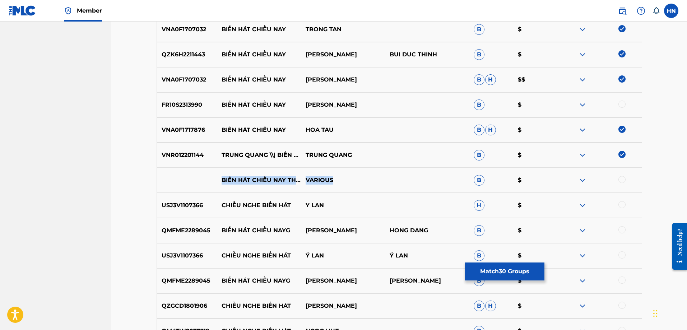
scroll to position [1027, 0]
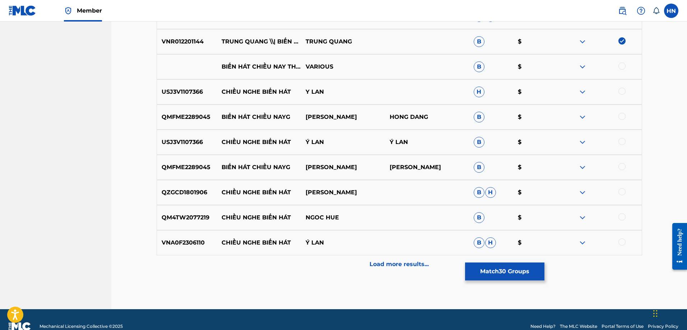
click at [620, 66] on div at bounding box center [622, 66] width 7 height 7
click at [585, 65] on img at bounding box center [582, 67] width 9 height 9
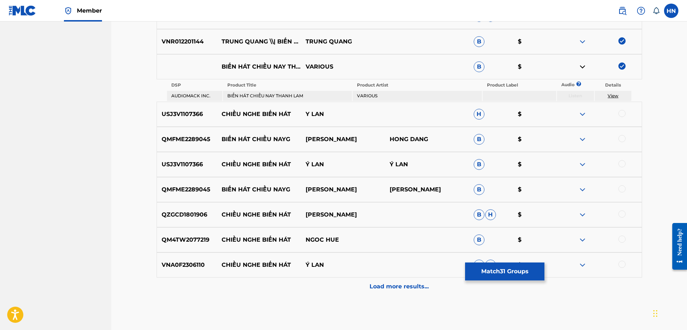
click at [190, 139] on p "QMFME2289045" at bounding box center [187, 139] width 60 height 9
click at [620, 139] on div at bounding box center [622, 138] width 7 height 7
click at [622, 188] on div at bounding box center [622, 188] width 7 height 7
click at [390, 289] on p "Load more results..." at bounding box center [399, 286] width 59 height 9
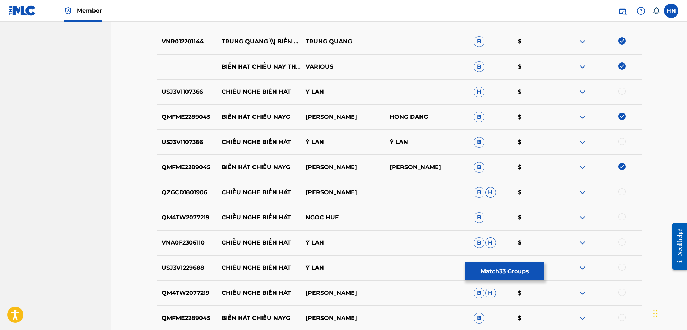
scroll to position [1171, 0]
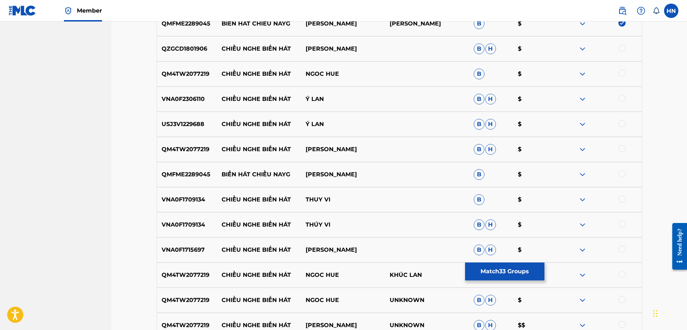
click at [623, 174] on div at bounding box center [622, 173] width 7 height 7
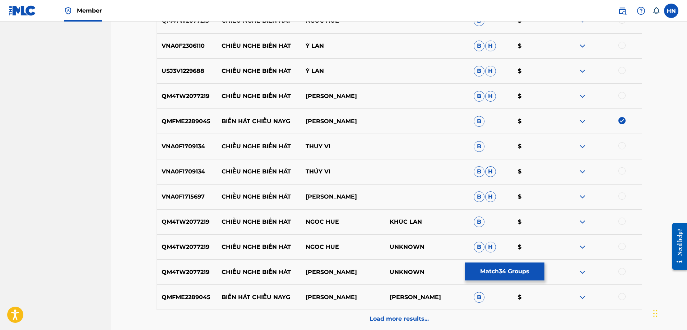
scroll to position [1292, 0]
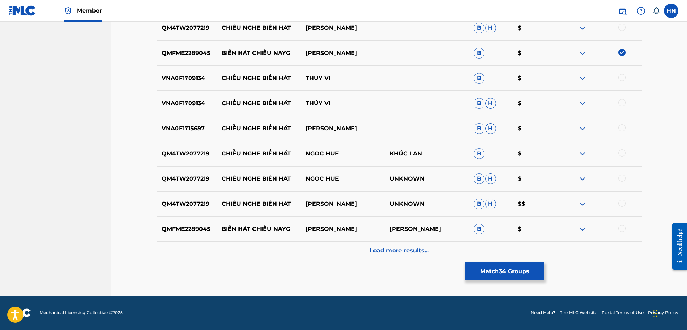
click at [623, 228] on div at bounding box center [622, 228] width 7 height 7
click at [390, 250] on p "Load more results..." at bounding box center [399, 250] width 59 height 9
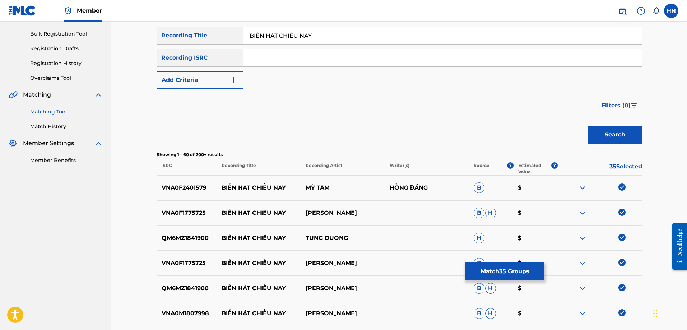
scroll to position [35, 0]
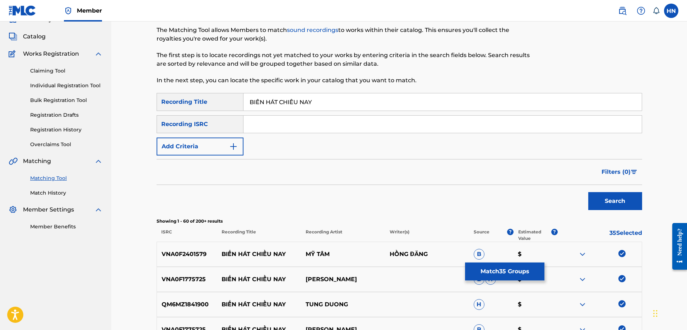
click at [320, 107] on input "BIỂN HÁT CHIỀU NAY" at bounding box center [443, 101] width 398 height 17
paste input "EN HAT CHIE"
click at [623, 203] on button "Search" at bounding box center [615, 201] width 54 height 18
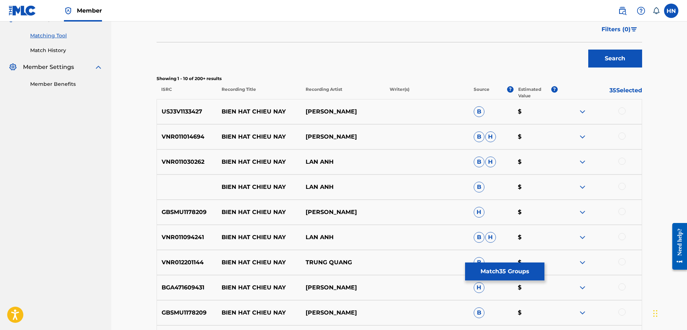
scroll to position [179, 0]
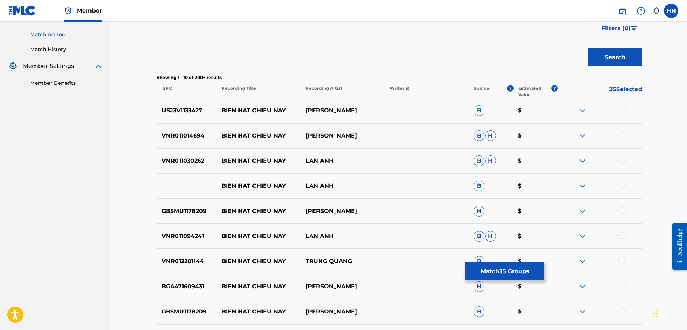
drag, startPoint x: 223, startPoint y: 111, endPoint x: 373, endPoint y: 101, distance: 150.1
click at [373, 101] on div "USJ3V1133427 BIEN HAT [PERSON_NAME] PHUC B $" at bounding box center [400, 110] width 486 height 25
click at [391, 110] on div "USJ3V1133427 BIEN HAT [PERSON_NAME] PHUC B $" at bounding box center [400, 110] width 486 height 25
click at [588, 112] on div at bounding box center [600, 110] width 84 height 9
click at [586, 110] on img at bounding box center [582, 110] width 9 height 9
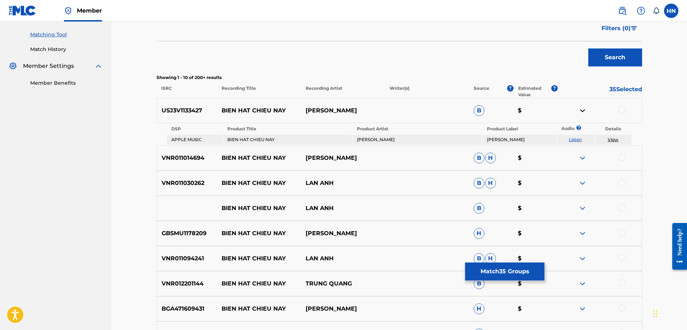
click at [577, 137] on td "Listen" at bounding box center [575, 140] width 37 height 10
click at [575, 139] on link "Listen" at bounding box center [575, 139] width 13 height 5
click at [194, 152] on div "VNR011014694 BIEN HAT CHIEU NAY DONG DAO B H $" at bounding box center [400, 157] width 486 height 25
click at [622, 156] on div at bounding box center [622, 157] width 7 height 7
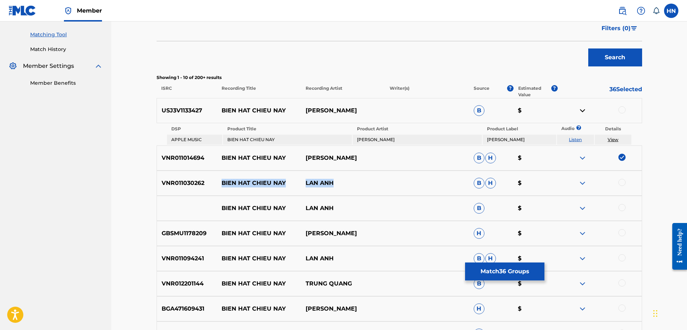
drag, startPoint x: 222, startPoint y: 184, endPoint x: 363, endPoint y: 182, distance: 141.6
click at [363, 182] on div "VNR011030262 BIEN HAT CHIEU NAY LAN ANH B H $" at bounding box center [400, 183] width 486 height 25
click at [173, 177] on div "VNR011030262 BIEN HAT CHIEU NAY LAN ANH B H $" at bounding box center [400, 183] width 486 height 25
click at [623, 181] on div at bounding box center [622, 182] width 7 height 7
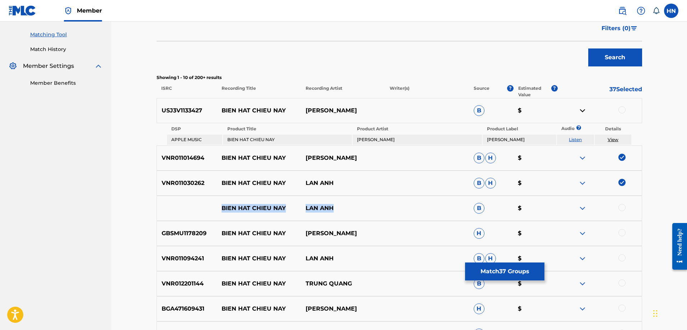
drag, startPoint x: 352, startPoint y: 210, endPoint x: 210, endPoint y: 213, distance: 141.9
click at [210, 213] on div "BIEN HAT CHIEU NAY LAN ANH B $" at bounding box center [400, 208] width 486 height 25
click at [623, 207] on div at bounding box center [622, 207] width 7 height 7
click at [586, 207] on img at bounding box center [582, 208] width 9 height 9
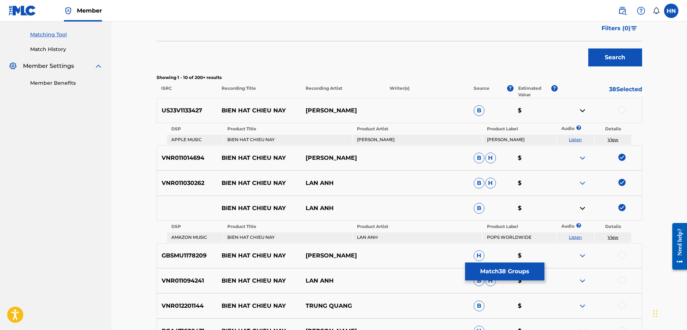
click at [575, 238] on link "Listen" at bounding box center [575, 237] width 13 height 5
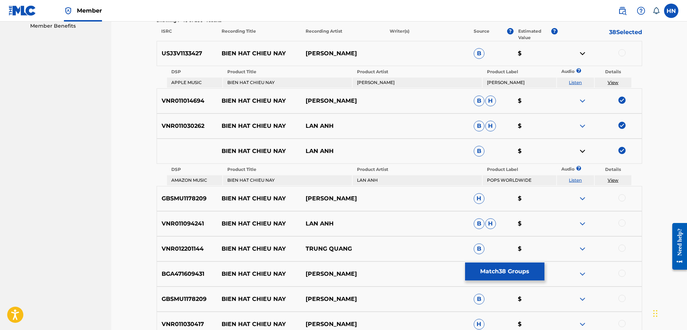
scroll to position [286, 0]
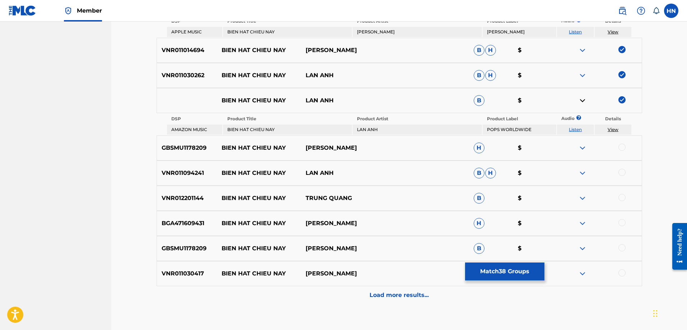
click at [199, 182] on div "VNR011094241 BIEN HAT CHIEU NAY LAN ANH B H $" at bounding box center [400, 173] width 486 height 25
click at [616, 176] on div at bounding box center [600, 173] width 84 height 9
click at [619, 173] on div at bounding box center [622, 172] width 7 height 7
click at [581, 146] on img at bounding box center [582, 148] width 9 height 9
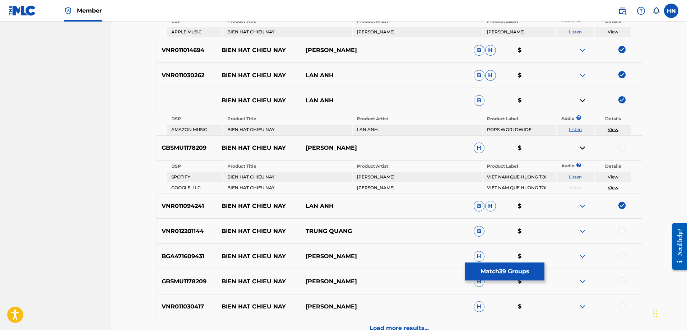
drag, startPoint x: 222, startPoint y: 149, endPoint x: 399, endPoint y: 148, distance: 177.1
click at [399, 148] on div "GBSMU1178209 BIEN HAT [PERSON_NAME] $" at bounding box center [400, 147] width 486 height 25
click at [182, 148] on p "GBSMU1178209" at bounding box center [187, 148] width 60 height 9
click at [624, 148] on div at bounding box center [622, 147] width 7 height 7
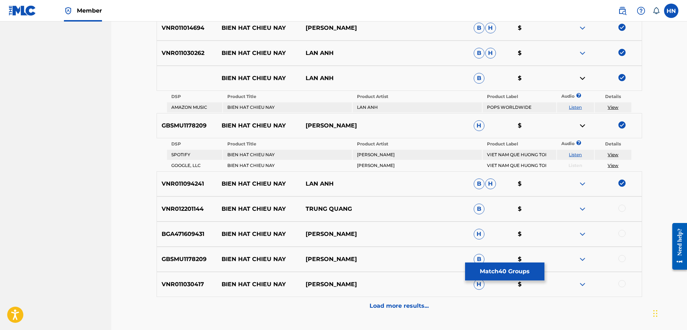
scroll to position [358, 0]
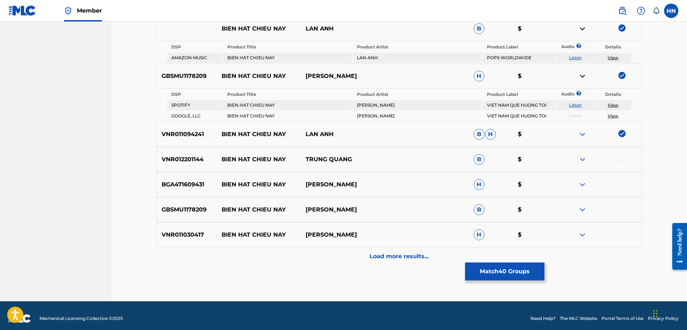
click at [622, 208] on div at bounding box center [622, 208] width 7 height 7
click at [189, 239] on p "VNR011030417" at bounding box center [187, 235] width 60 height 9
click at [619, 235] on div at bounding box center [622, 234] width 7 height 7
drag, startPoint x: 222, startPoint y: 155, endPoint x: 374, endPoint y: 154, distance: 151.6
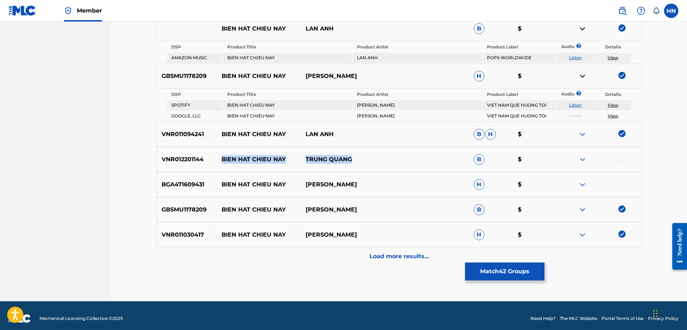
click at [374, 154] on div "VNR012201144 BIEN HAT CHIEU NAY TRUNG QUANG B $" at bounding box center [400, 159] width 486 height 25
click at [193, 164] on div "VNR012201144 BIEN HAT CHIEU NAY TRUNG QUANG B $" at bounding box center [400, 159] width 486 height 25
click at [625, 156] on div at bounding box center [622, 158] width 7 height 7
drag, startPoint x: 223, startPoint y: 182, endPoint x: 383, endPoint y: 180, distance: 159.9
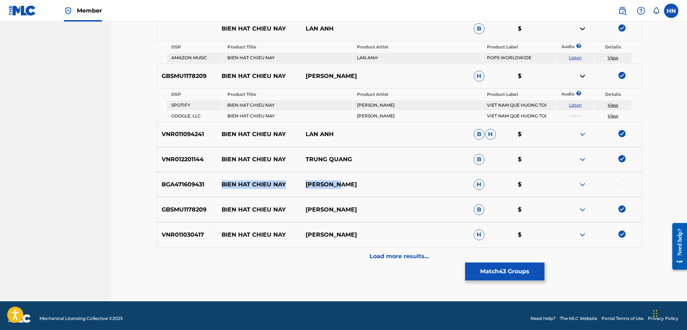
click at [382, 180] on div "BGA471609431 BIEN HAT CHIEU NAY MAI HUONG H $" at bounding box center [400, 184] width 486 height 25
click at [189, 182] on p "BGA471609431" at bounding box center [187, 184] width 60 height 9
click at [621, 183] on div at bounding box center [622, 183] width 7 height 7
click at [415, 249] on div "Load more results..." at bounding box center [400, 257] width 486 height 18
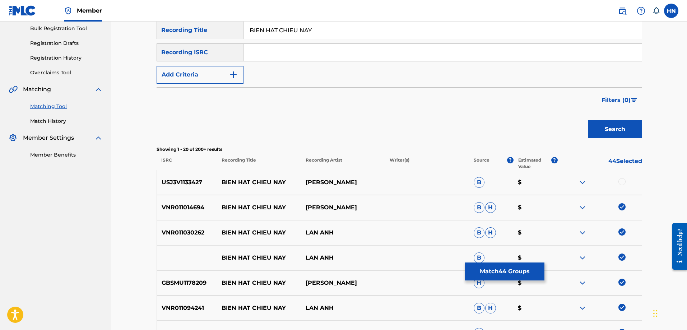
scroll to position [0, 0]
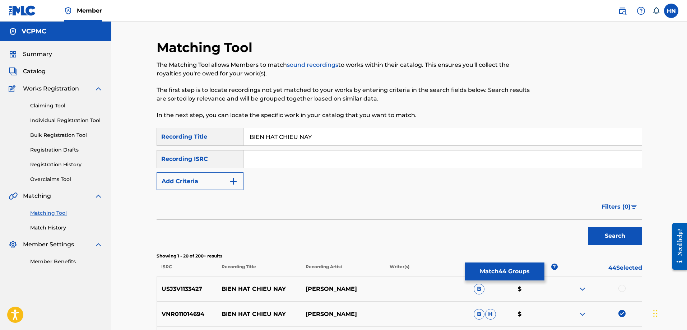
click at [297, 140] on input "BIEN HAT CHIEU NAY" at bounding box center [443, 136] width 398 height 17
paste input "ỂN CHIỀ"
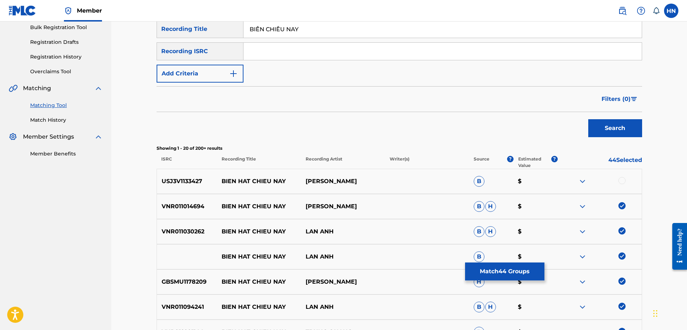
type input "BIỂN CHIỀU NAY"
click at [602, 126] on button "Search" at bounding box center [615, 128] width 54 height 18
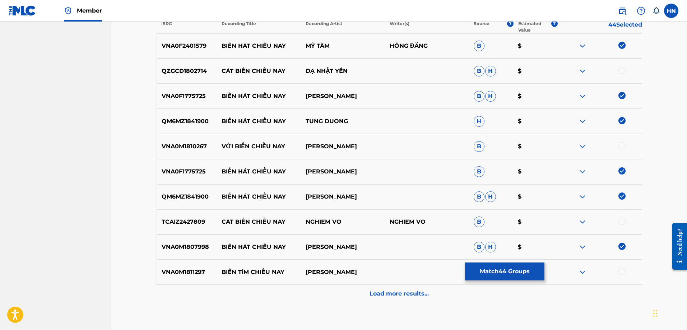
scroll to position [251, 0]
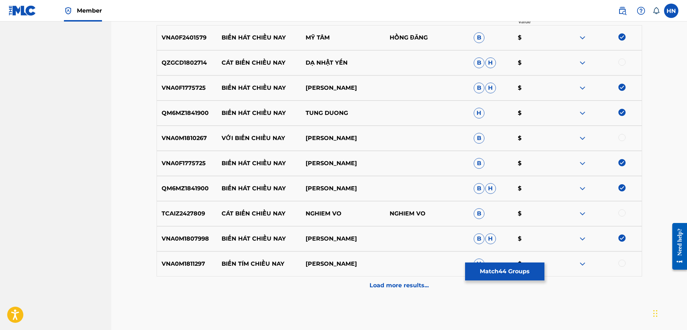
click at [490, 267] on button "Match 44 Groups" at bounding box center [504, 272] width 79 height 18
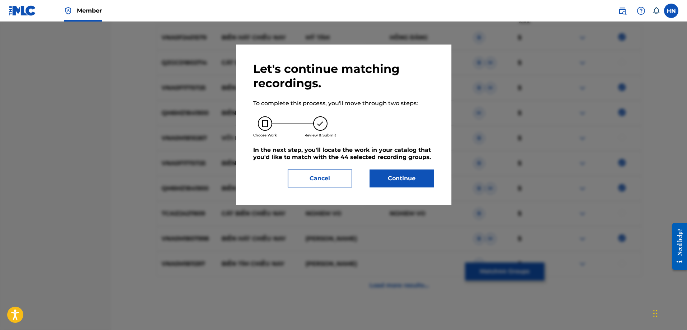
click at [393, 176] on button "Continue" at bounding box center [402, 179] width 65 height 18
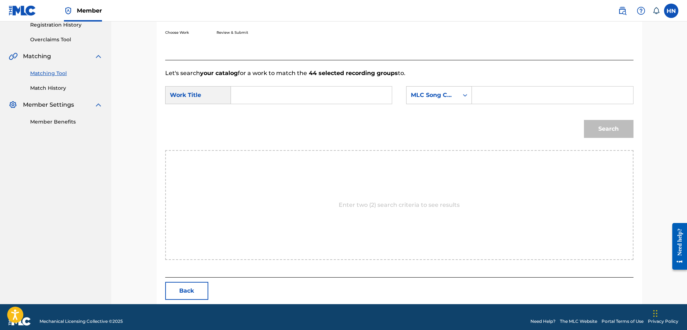
scroll to position [148, 0]
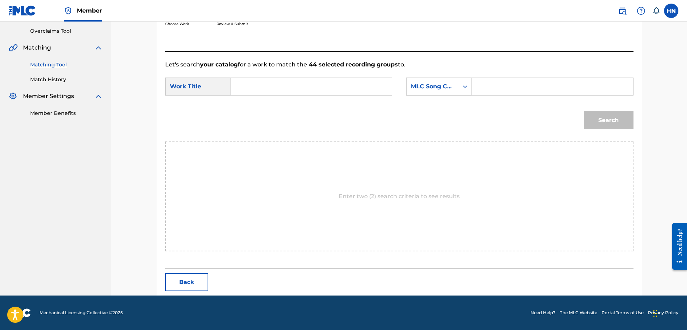
click at [369, 85] on input "Search Form" at bounding box center [311, 86] width 149 height 17
paste input "BIỂN HÁT CHIỀU NAY"
type input "BIỂN HÁT CHIỀU NAY"
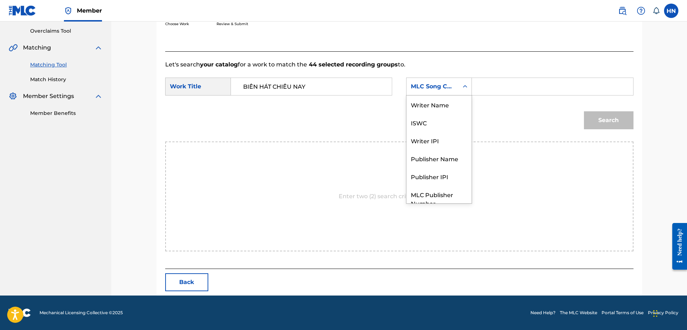
click at [415, 84] on div "MLC Song Code" at bounding box center [432, 86] width 43 height 9
click at [418, 97] on div "ISWC" at bounding box center [439, 96] width 65 height 18
drag, startPoint x: 498, startPoint y: 88, endPoint x: 506, endPoint y: 88, distance: 8.3
click at [498, 88] on input "Search Form" at bounding box center [552, 86] width 149 height 17
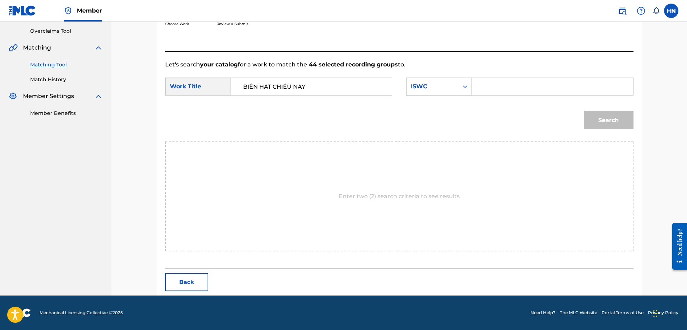
paste input "T9108537515"
type input "T9108537515"
click at [609, 122] on button "Search" at bounding box center [609, 120] width 50 height 18
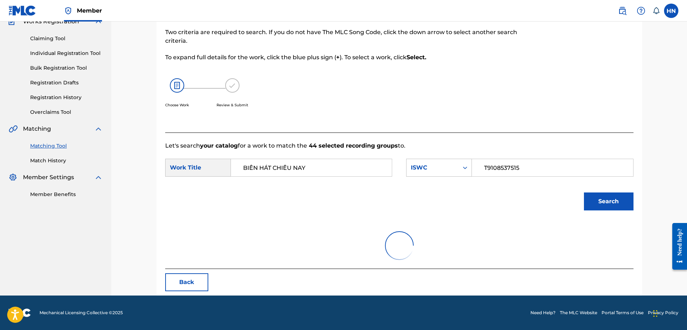
scroll to position [127, 0]
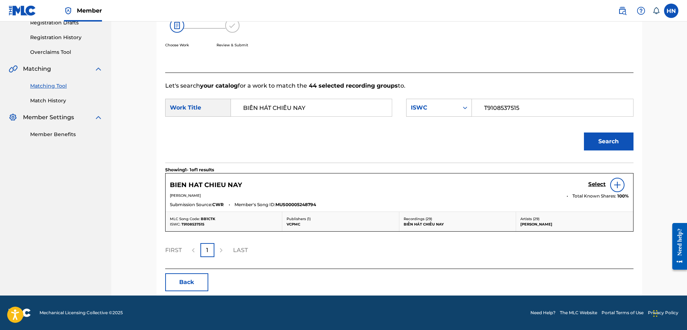
click at [590, 184] on h5 "Select" at bounding box center [597, 184] width 18 height 7
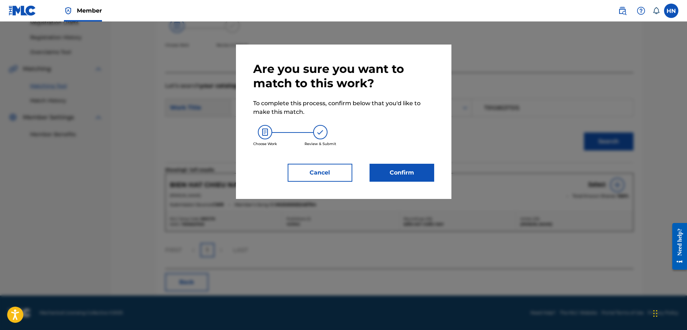
click at [438, 175] on div "Are you sure you want to match to this work? To complete this process, confirm …" at bounding box center [344, 122] width 216 height 154
click at [430, 175] on button "Confirm" at bounding box center [402, 173] width 65 height 18
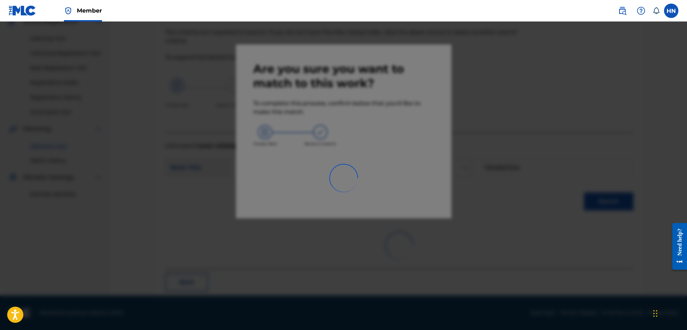
scroll to position [19, 0]
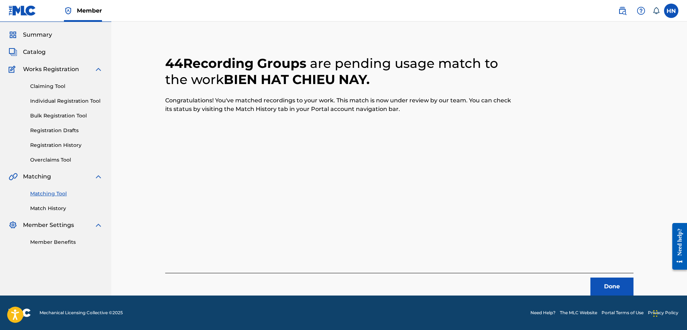
click at [615, 286] on button "Done" at bounding box center [612, 287] width 43 height 18
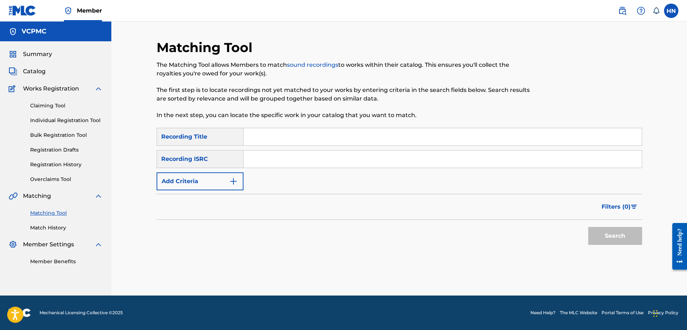
click at [404, 132] on input "Search Form" at bounding box center [443, 136] width 398 height 17
paste input "EM KHÔNG QUAY VỀ"
click at [605, 230] on button "Search" at bounding box center [615, 236] width 54 height 18
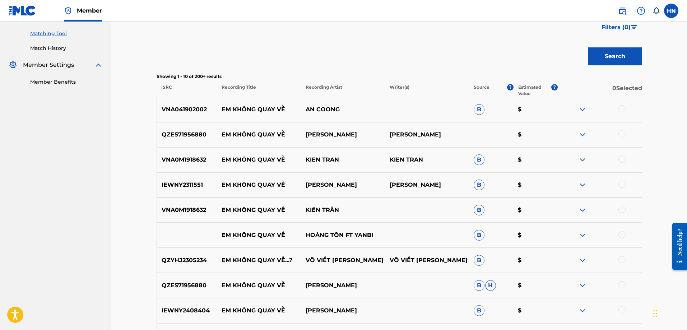
scroll to position [216, 0]
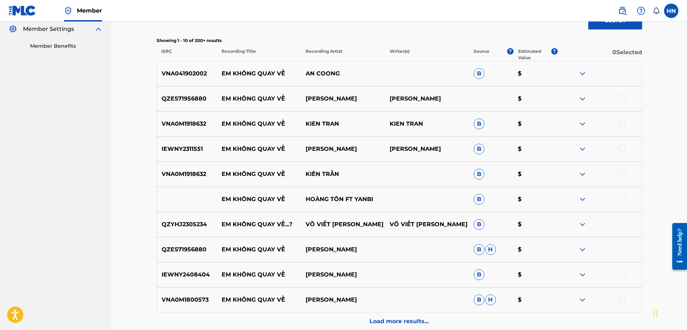
click at [195, 69] on div "VNA041902002 EM KHÔNG QUAY VỀ AN COONG B $" at bounding box center [400, 73] width 486 height 25
click at [620, 72] on div at bounding box center [622, 72] width 7 height 7
click at [165, 97] on p "QZES71956880" at bounding box center [187, 98] width 60 height 9
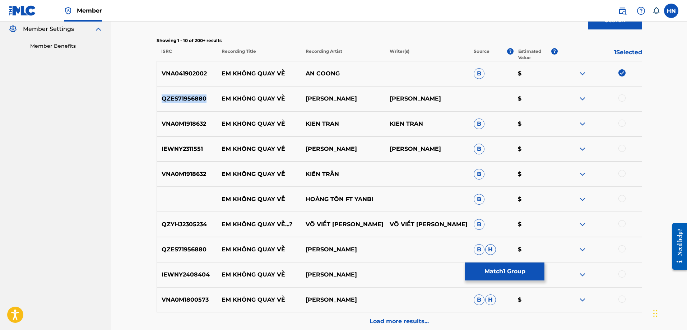
click at [165, 97] on p "QZES71956880" at bounding box center [187, 98] width 60 height 9
click at [622, 98] on div at bounding box center [622, 97] width 7 height 7
drag, startPoint x: 222, startPoint y: 200, endPoint x: 380, endPoint y: 198, distance: 157.7
click at [380, 198] on div "EM KHÔNG QUAY VỀ HOÀNG TÔN FT YANBI B $" at bounding box center [400, 199] width 486 height 25
click at [623, 196] on div at bounding box center [622, 198] width 7 height 7
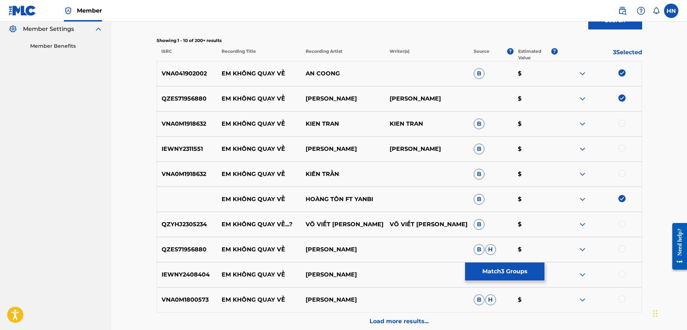
click at [581, 198] on img at bounding box center [582, 199] width 9 height 9
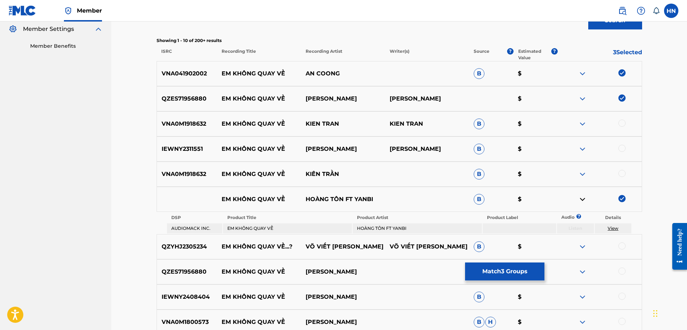
click at [188, 270] on p "QZES71956880" at bounding box center [187, 272] width 60 height 9
click at [623, 271] on div at bounding box center [622, 271] width 7 height 7
click at [200, 319] on p "VNA0M1800573" at bounding box center [187, 322] width 60 height 9
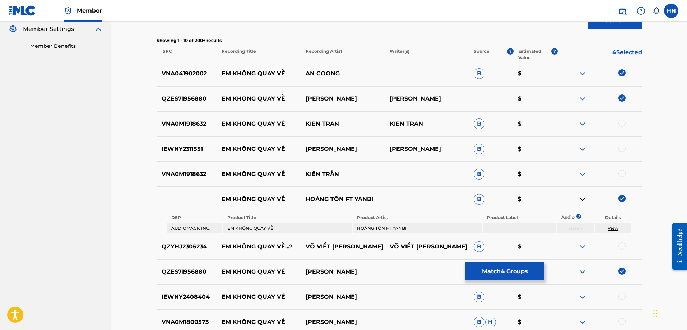
click at [622, 319] on div at bounding box center [622, 321] width 7 height 7
drag, startPoint x: 222, startPoint y: 124, endPoint x: 346, endPoint y: 123, distance: 123.9
click at [345, 122] on div "VNA0M1918632 EM KHÔNG QUAY VỀ KIEN TRAN KIEN TRAN B $" at bounding box center [400, 123] width 486 height 25
drag, startPoint x: 363, startPoint y: 147, endPoint x: 222, endPoint y: 152, distance: 141.3
click at [222, 152] on div "IEWNY2311551 EM KHÔNG QUAY VỀ [PERSON_NAME] THỨC [PERSON_NAME] THỨC B $" at bounding box center [400, 149] width 486 height 25
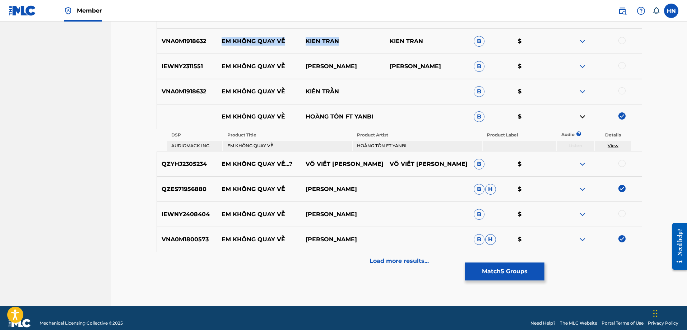
scroll to position [309, 0]
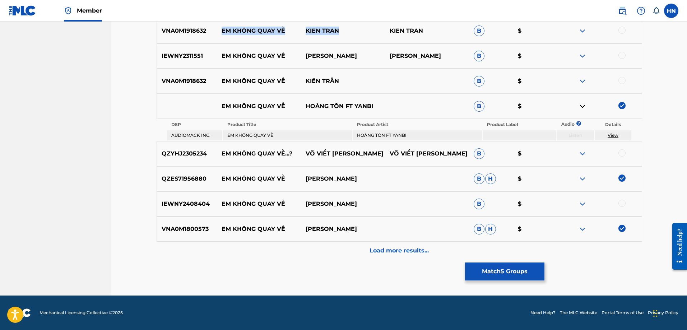
click at [585, 152] on img at bounding box center [582, 153] width 9 height 9
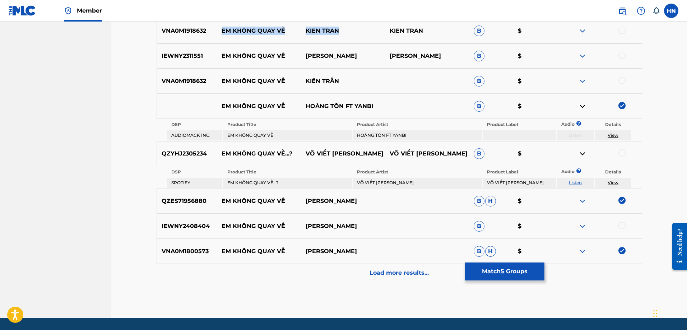
click at [572, 181] on link "Listen" at bounding box center [575, 182] width 13 height 5
click at [582, 225] on img at bounding box center [582, 226] width 9 height 9
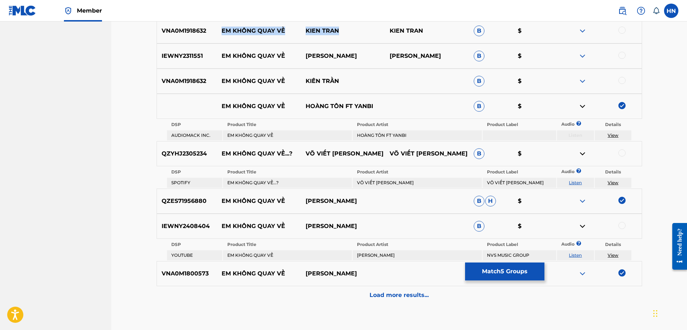
click at [574, 255] on link "Listen" at bounding box center [575, 255] width 13 height 5
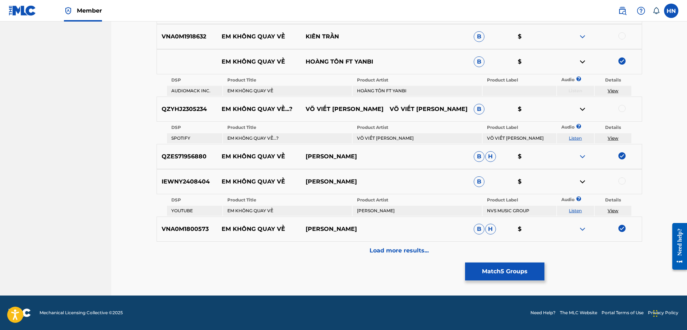
click at [398, 249] on p "Load more results..." at bounding box center [399, 250] width 59 height 9
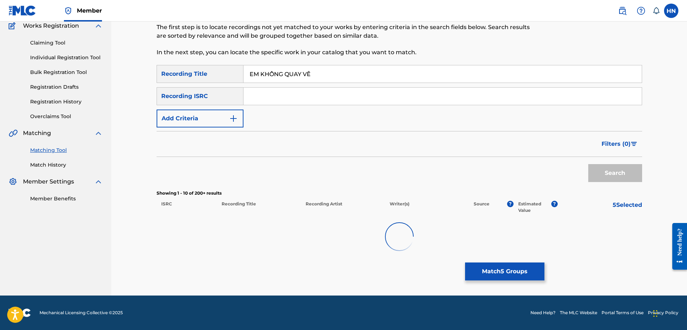
scroll to position [353, 0]
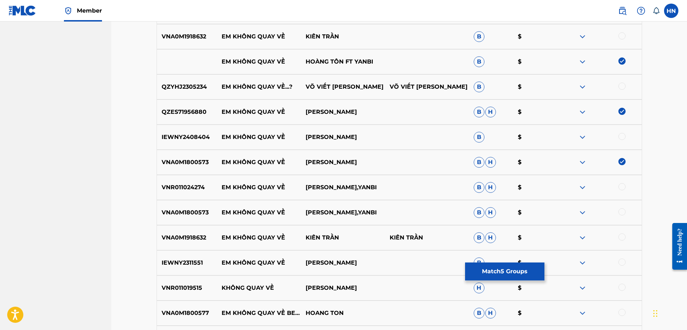
click at [198, 187] on p "VNR011024274" at bounding box center [187, 187] width 60 height 9
click at [618, 186] on div at bounding box center [600, 187] width 84 height 9
click at [620, 186] on div at bounding box center [622, 186] width 7 height 7
click at [180, 209] on p "VNA0M1800573" at bounding box center [187, 212] width 60 height 9
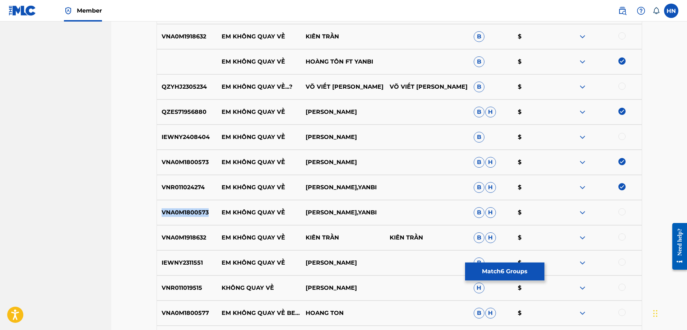
click at [180, 209] on p "VNA0M1800573" at bounding box center [187, 212] width 60 height 9
click at [624, 211] on div at bounding box center [622, 211] width 7 height 7
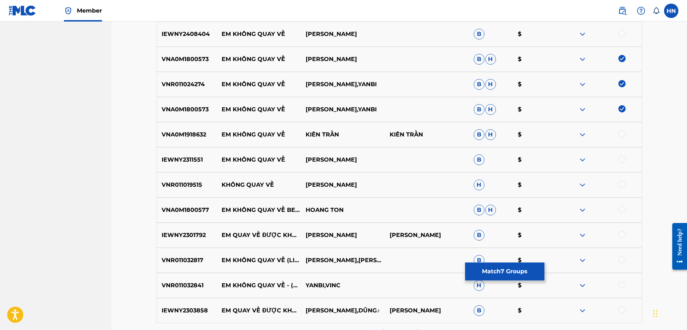
scroll to position [461, 0]
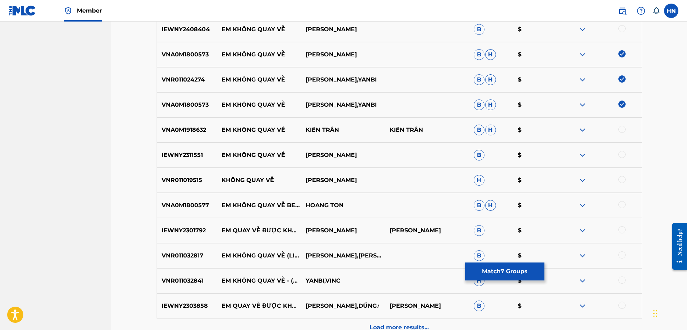
click at [202, 205] on p "VNA0M1800577" at bounding box center [187, 205] width 60 height 9
click at [620, 205] on div at bounding box center [622, 204] width 7 height 7
click at [196, 255] on p "VNR011032817" at bounding box center [187, 255] width 60 height 9
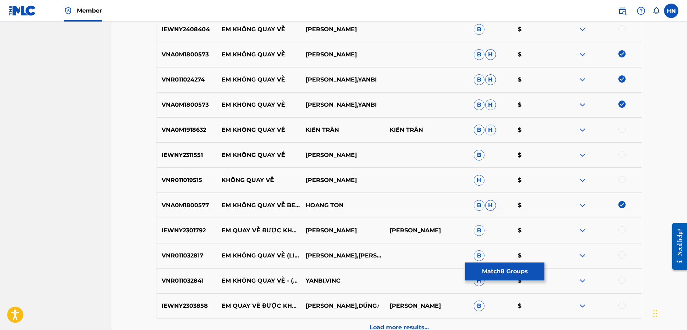
click at [619, 257] on div at bounding box center [622, 254] width 7 height 7
click at [195, 286] on div "VNR011032841 EM KHÔNG QUAY VỀ - (BEAT) [PERSON_NAME],VINC H $" at bounding box center [400, 280] width 486 height 25
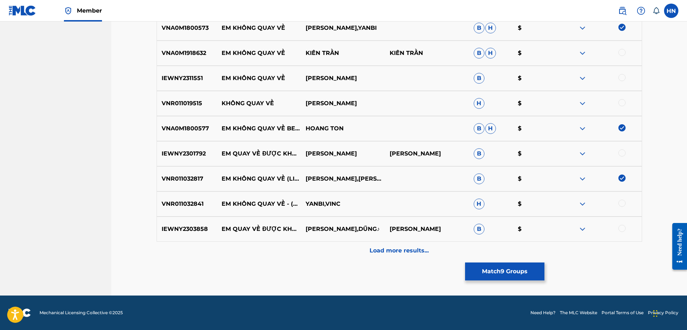
click at [622, 203] on div at bounding box center [622, 203] width 7 height 7
click at [582, 154] on img at bounding box center [582, 153] width 9 height 9
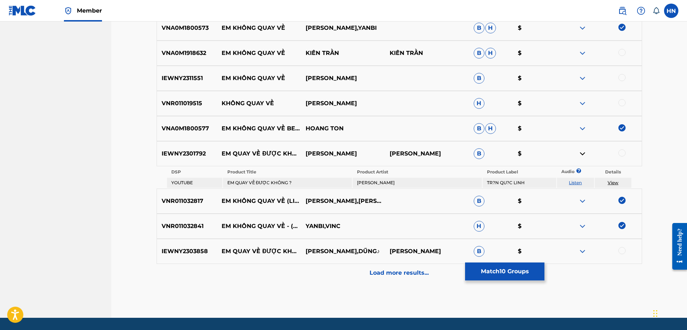
click at [578, 181] on link "Listen" at bounding box center [575, 182] width 13 height 5
click at [397, 268] on div "Load more results..." at bounding box center [400, 273] width 486 height 18
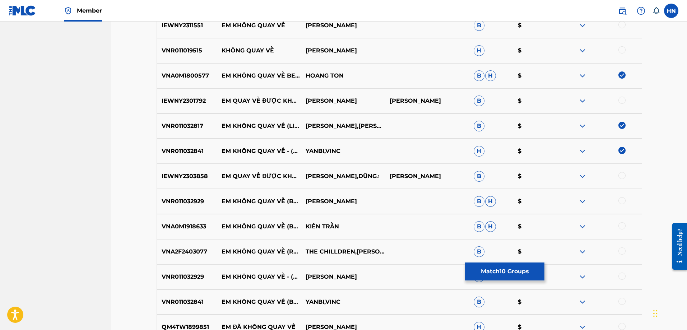
scroll to position [681, 0]
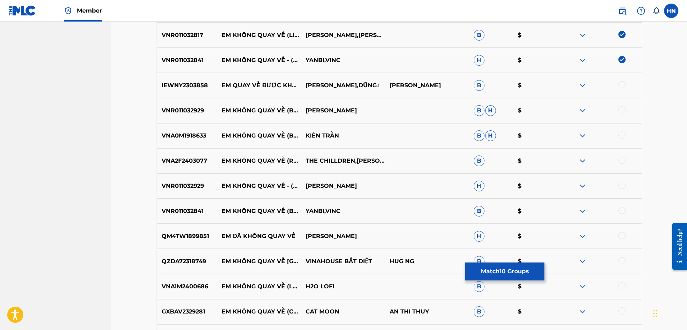
click at [189, 110] on p "VNR011032929" at bounding box center [187, 110] width 60 height 9
click at [623, 112] on div at bounding box center [622, 109] width 7 height 7
click at [187, 185] on p "VNR011032929" at bounding box center [187, 186] width 60 height 9
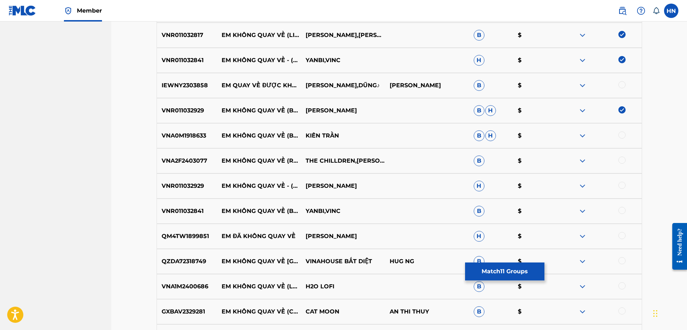
click at [626, 184] on div at bounding box center [600, 186] width 84 height 9
click at [620, 185] on div at bounding box center [622, 185] width 7 height 7
click at [203, 212] on p "VNR011032841" at bounding box center [187, 211] width 60 height 9
click at [620, 209] on div at bounding box center [622, 210] width 7 height 7
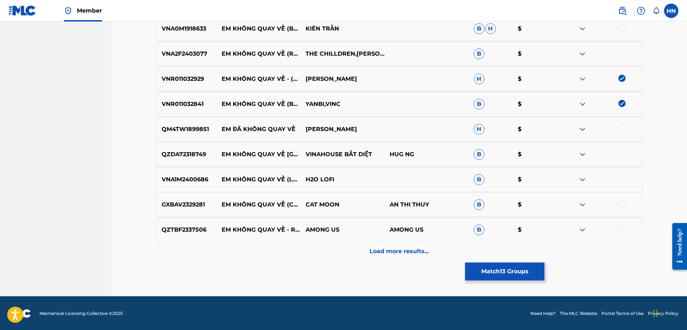
scroll to position [789, 0]
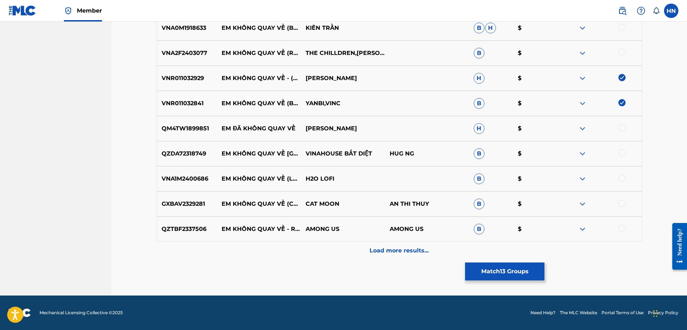
click at [581, 178] on img at bounding box center [582, 179] width 9 height 9
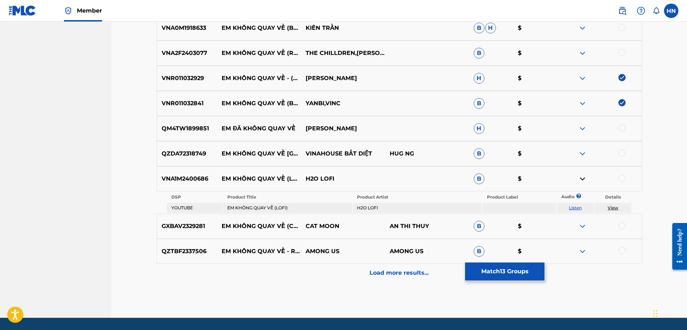
click at [570, 207] on link "Listen" at bounding box center [575, 207] width 13 height 5
click at [189, 174] on div "VNA1M2400686 EM KHÔNG QUAY VỀ (LOFI) H2O LOFI B $" at bounding box center [400, 178] width 486 height 25
click at [620, 177] on div at bounding box center [622, 178] width 7 height 7
click at [586, 128] on img at bounding box center [582, 128] width 9 height 9
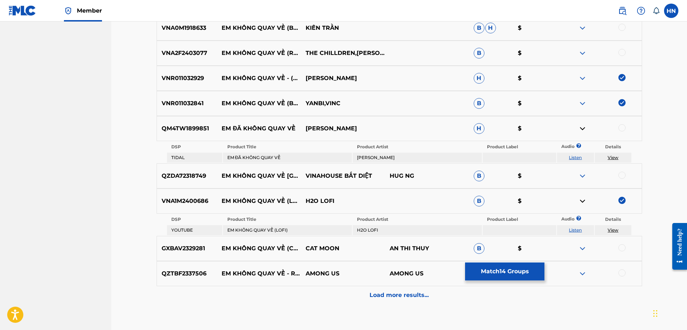
click at [579, 158] on link "Listen" at bounding box center [575, 157] width 13 height 5
click at [584, 174] on img at bounding box center [582, 176] width 9 height 9
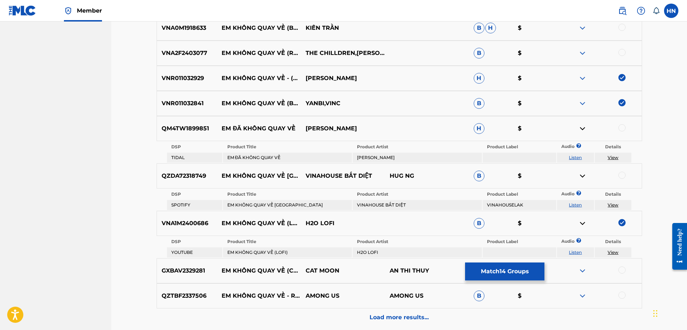
click at [576, 203] on link "Listen" at bounding box center [575, 204] width 13 height 5
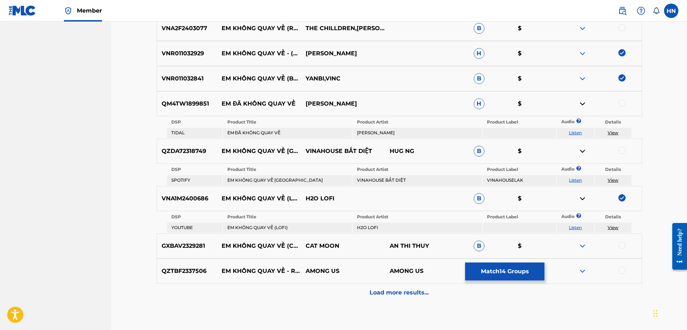
scroll to position [856, 0]
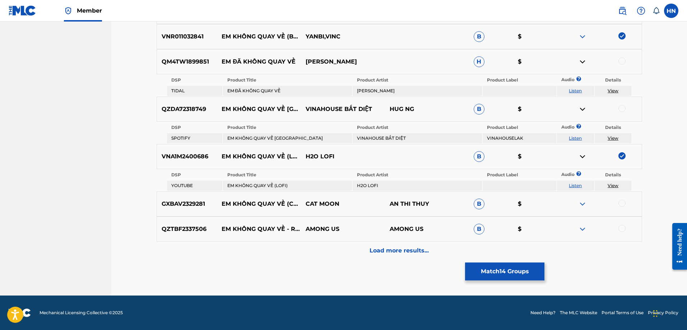
click at [591, 203] on div at bounding box center [600, 204] width 84 height 9
click at [586, 205] on img at bounding box center [582, 204] width 9 height 9
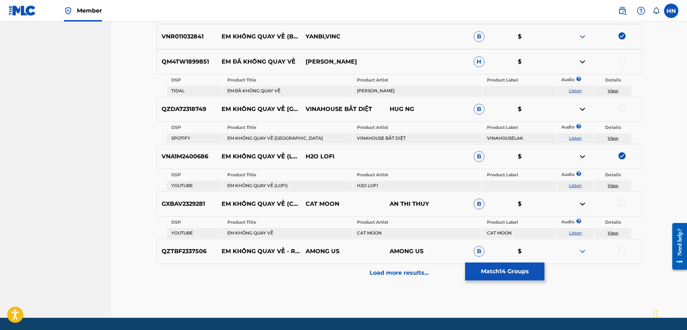
click at [578, 232] on link "Listen" at bounding box center [575, 232] width 13 height 5
click at [188, 207] on p "GXBAV2329281" at bounding box center [187, 204] width 60 height 9
click at [622, 204] on div at bounding box center [622, 203] width 7 height 7
click at [389, 268] on div "Load more results..." at bounding box center [400, 273] width 486 height 18
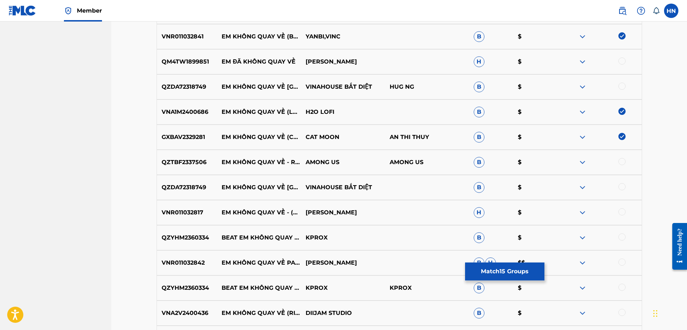
click at [193, 263] on p "VNR011032842" at bounding box center [187, 263] width 60 height 9
click at [623, 263] on div at bounding box center [622, 262] width 7 height 7
click at [180, 213] on p "VNR011032817" at bounding box center [187, 212] width 60 height 9
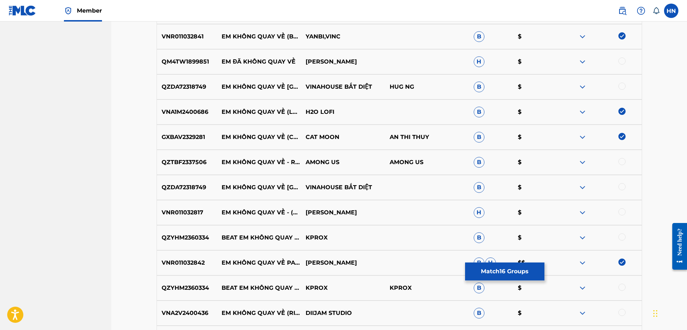
click at [621, 215] on div at bounding box center [622, 211] width 7 height 7
click at [585, 164] on img at bounding box center [582, 162] width 9 height 9
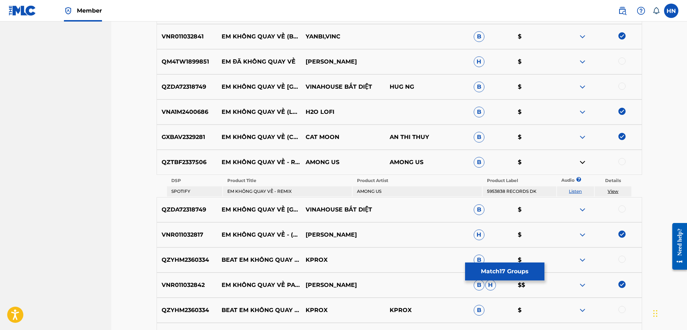
click at [575, 191] on link "Listen" at bounding box center [575, 191] width 13 height 5
click at [581, 208] on img at bounding box center [582, 209] width 9 height 9
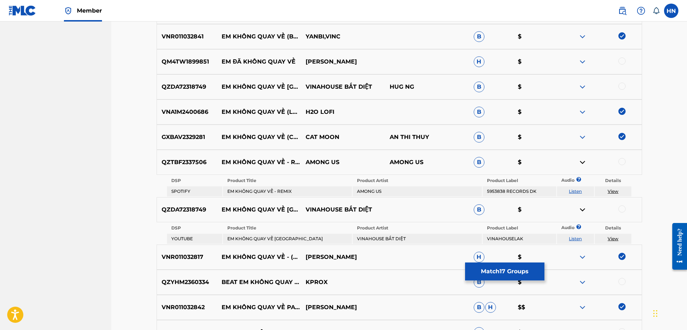
click at [571, 237] on link "Listen" at bounding box center [575, 238] width 13 height 5
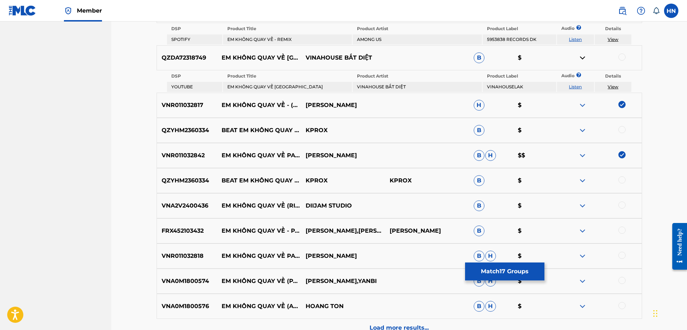
scroll to position [1036, 0]
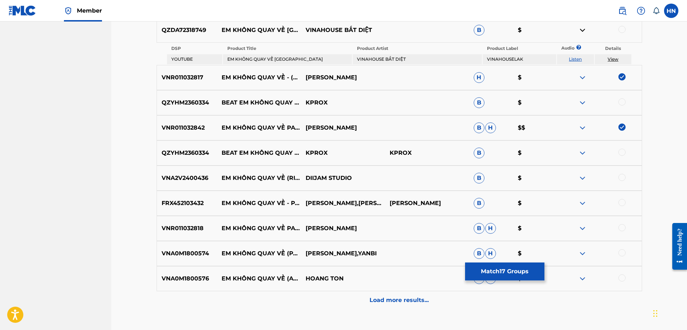
click at [583, 151] on img at bounding box center [582, 153] width 9 height 9
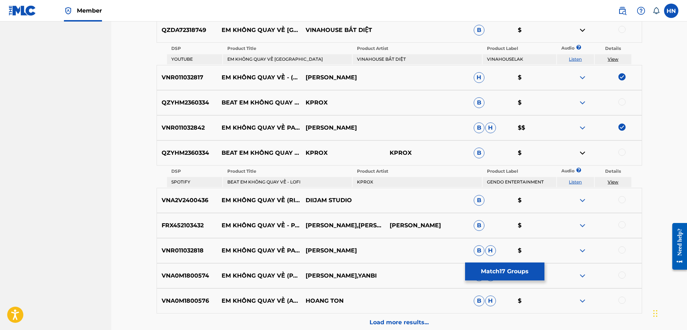
click at [571, 183] on link "Listen" at bounding box center [575, 181] width 13 height 5
click at [579, 201] on img at bounding box center [582, 200] width 9 height 9
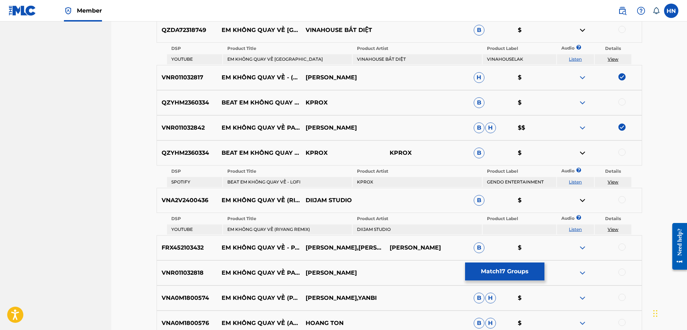
click at [578, 229] on link "Listen" at bounding box center [575, 229] width 13 height 5
click at [195, 200] on p "VNA2V2400436" at bounding box center [187, 200] width 60 height 9
click at [188, 205] on div "VNA2V2400436 EM KHÔNG QUAY VỀ (RIYANG REMIX) DIIJAM STUDIO B $" at bounding box center [400, 200] width 486 height 25
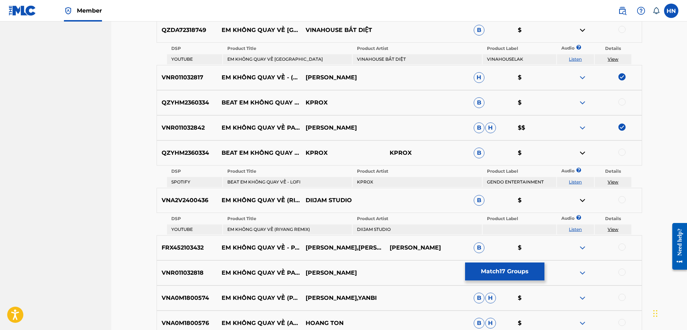
click at [624, 199] on div at bounding box center [622, 199] width 7 height 7
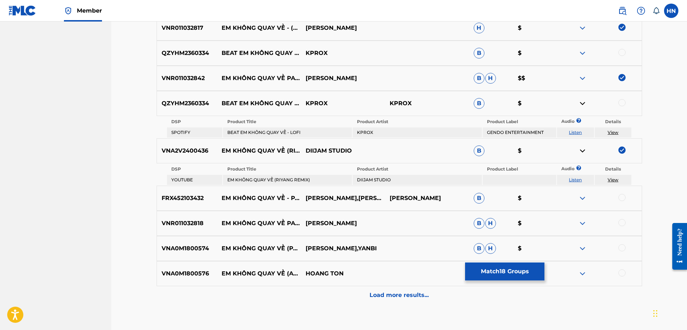
scroll to position [1130, 0]
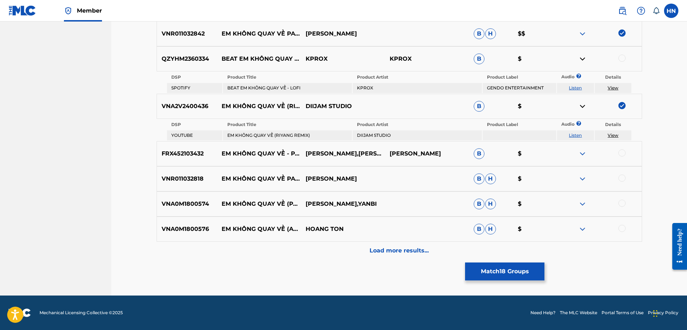
click at [196, 153] on p "FRX452103432" at bounding box center [187, 153] width 60 height 9
click at [624, 154] on div at bounding box center [622, 152] width 7 height 7
click at [191, 180] on p "VNR011032818" at bounding box center [187, 179] width 60 height 9
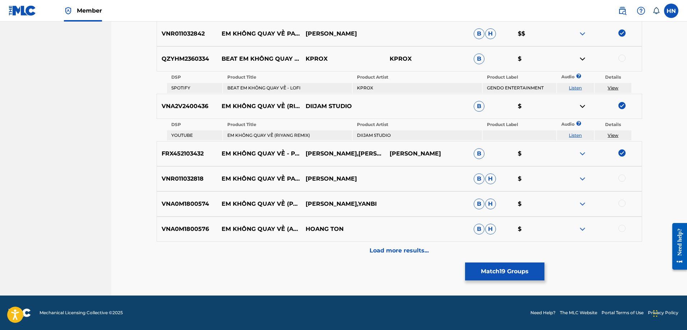
click at [623, 177] on div at bounding box center [622, 178] width 7 height 7
click at [198, 203] on p "VNA0M1800574" at bounding box center [187, 204] width 60 height 9
click at [624, 201] on div at bounding box center [622, 203] width 7 height 7
click at [187, 236] on div "VNA0M1800576 EM KHÔNG QUAY VỀ (ACAPELLA VERSION) HOANG TON B H $" at bounding box center [400, 229] width 486 height 25
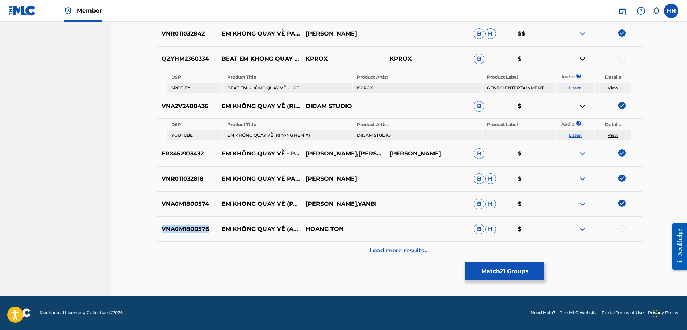
click at [187, 236] on div "VNA0M1800576 EM KHÔNG QUAY VỀ (ACAPELLA VERSION) HOANG TON B H $" at bounding box center [400, 229] width 486 height 25
click at [625, 226] on div at bounding box center [622, 228] width 7 height 7
click at [412, 245] on div "Load more results..." at bounding box center [400, 251] width 486 height 18
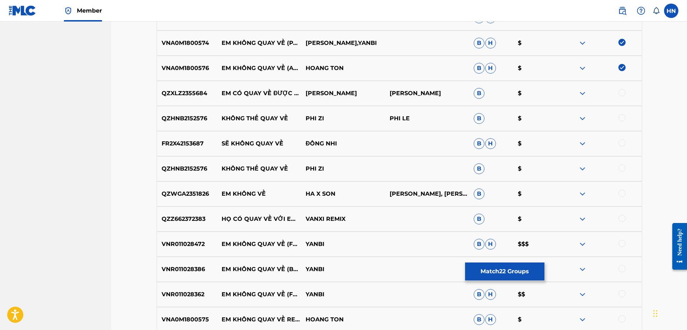
scroll to position [1292, 0]
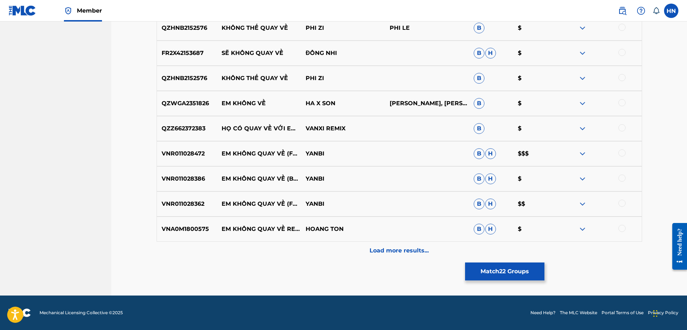
click at [199, 155] on p "VNR011028472" at bounding box center [187, 153] width 60 height 9
click at [624, 154] on div at bounding box center [622, 152] width 7 height 7
click at [183, 178] on p "VNR011028386" at bounding box center [187, 179] width 60 height 9
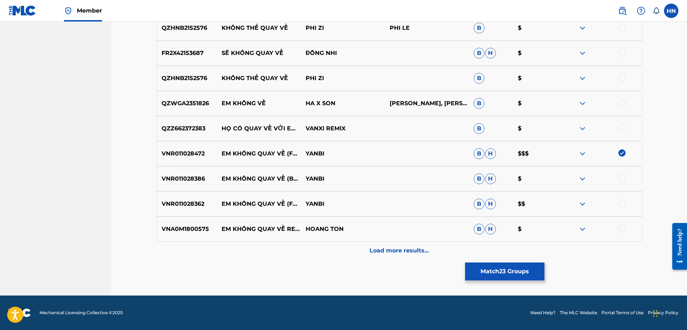
click at [621, 179] on div at bounding box center [622, 178] width 7 height 7
click at [179, 204] on p "VNR011028362" at bounding box center [187, 204] width 60 height 9
click at [624, 202] on div at bounding box center [622, 203] width 7 height 7
click at [177, 229] on p "VNA0M1800575" at bounding box center [187, 229] width 60 height 9
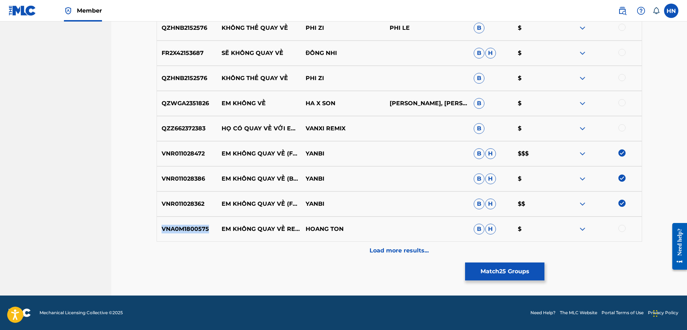
click at [177, 229] on p "VNA0M1800575" at bounding box center [187, 229] width 60 height 9
click at [623, 228] on div at bounding box center [622, 228] width 7 height 7
click at [370, 249] on p "Load more results..." at bounding box center [399, 250] width 59 height 9
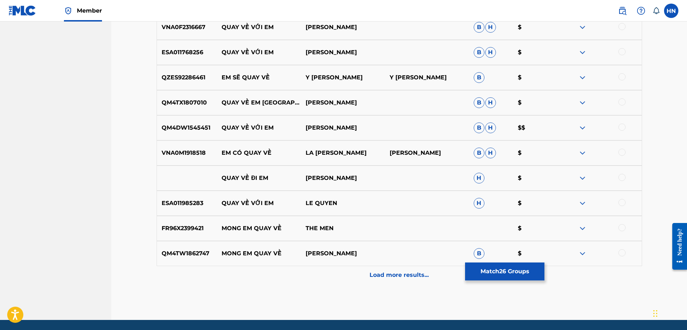
scroll to position [1508, 0]
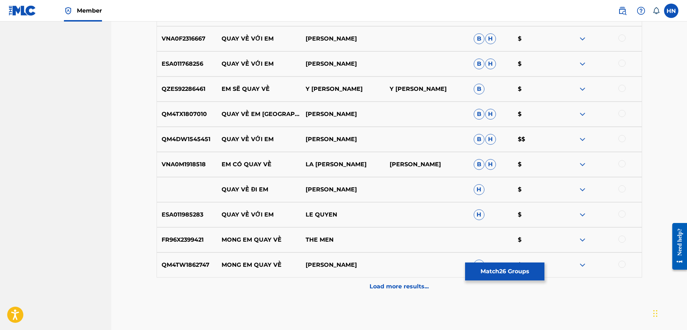
click at [405, 285] on p "Load more results..." at bounding box center [399, 286] width 59 height 9
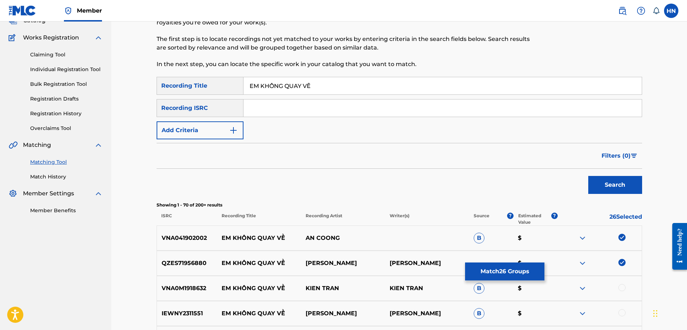
scroll to position [26, 0]
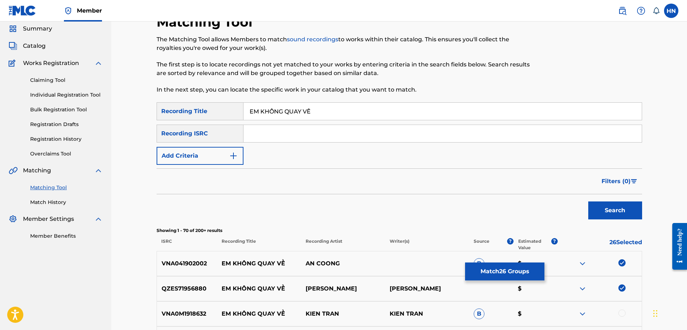
click at [364, 113] on input "EM KHÔNG QUAY VỀ" at bounding box center [443, 111] width 398 height 17
paste input "ONG QUAY VE"
type input "EM KHONG QUAY VE"
click at [600, 209] on button "Search" at bounding box center [615, 211] width 54 height 18
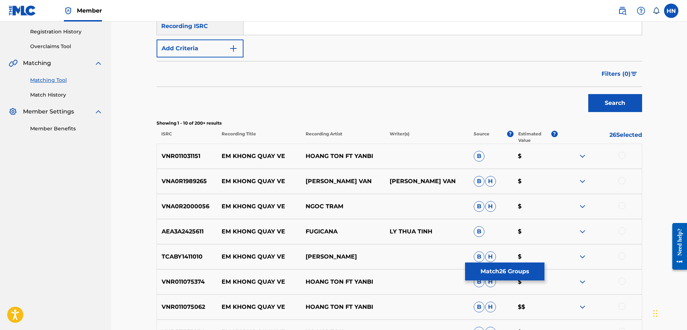
scroll to position [133, 0]
click at [184, 165] on div "VNR011031151 EM KHONG QUAY VE HOANG TON FT YANBI B $" at bounding box center [400, 155] width 486 height 25
click at [621, 156] on div at bounding box center [622, 155] width 7 height 7
click at [182, 285] on p "VNR011075374" at bounding box center [187, 281] width 60 height 9
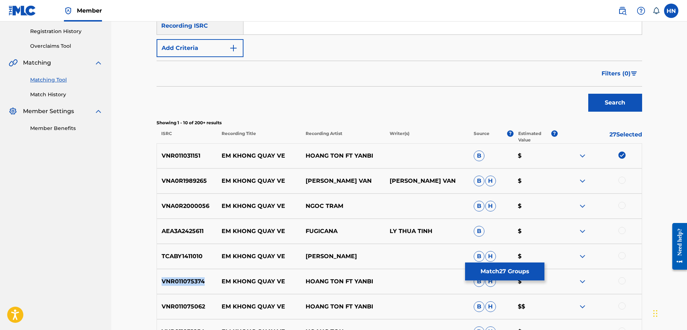
click at [182, 285] on p "VNR011075374" at bounding box center [187, 281] width 60 height 9
click at [624, 281] on div at bounding box center [622, 280] width 7 height 7
click at [192, 307] on p "VNR011075062" at bounding box center [187, 306] width 60 height 9
click at [623, 302] on div "VNR011075062 EM KHONG QUAY VE HOANG TON FT YANBI B H $$" at bounding box center [400, 306] width 486 height 25
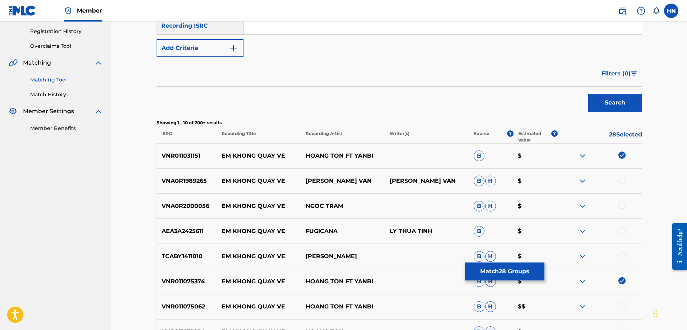
click at [622, 304] on div at bounding box center [622, 305] width 7 height 7
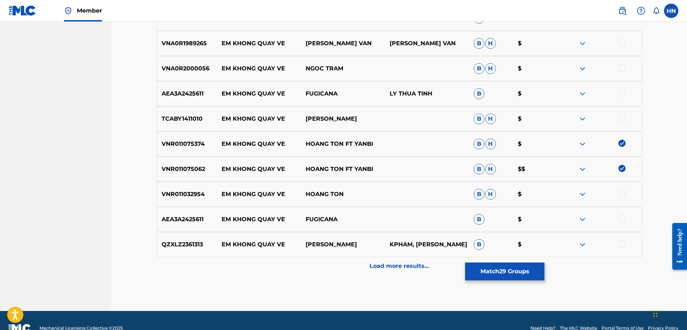
scroll to position [277, 0]
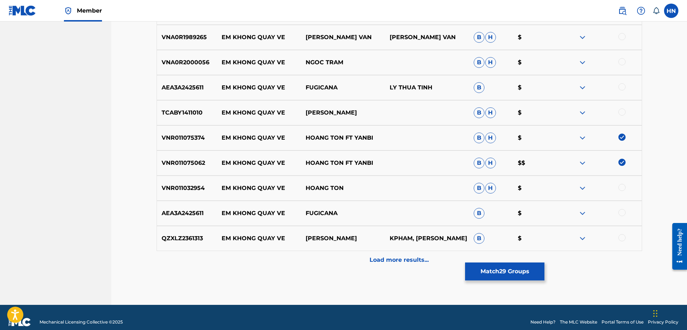
click at [202, 190] on p "VNR011032954" at bounding box center [187, 188] width 60 height 9
click at [195, 190] on p "VNR011032954" at bounding box center [187, 188] width 60 height 9
click at [619, 188] on div at bounding box center [622, 187] width 7 height 7
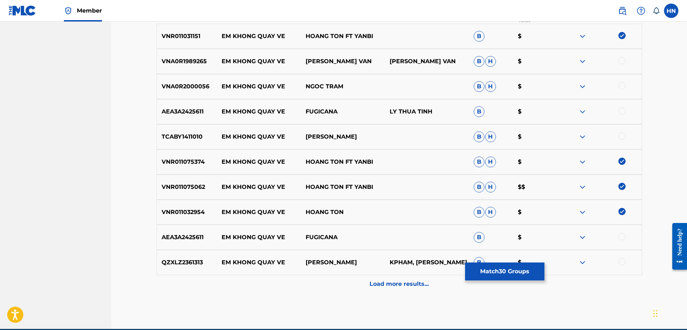
scroll to position [241, 0]
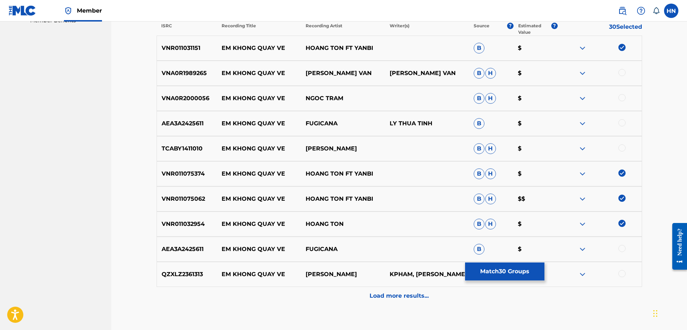
click at [586, 95] on img at bounding box center [582, 98] width 9 height 9
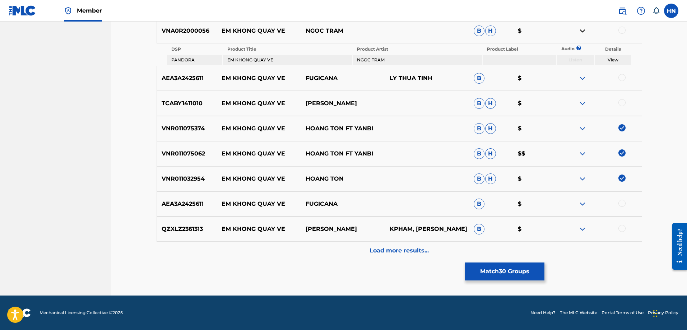
click at [434, 257] on div "Load more results..." at bounding box center [400, 251] width 486 height 18
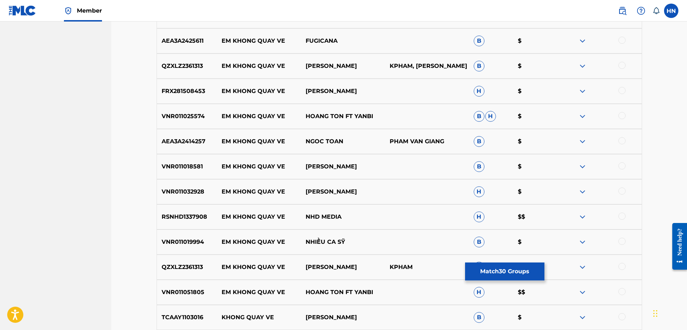
scroll to position [452, 0]
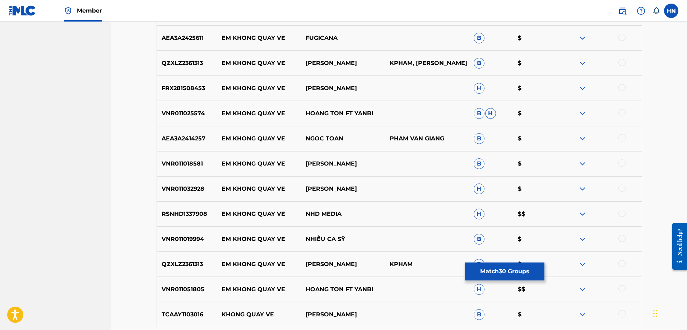
click at [197, 89] on p "FRX281508453" at bounding box center [187, 88] width 60 height 9
click at [627, 86] on div at bounding box center [600, 88] width 84 height 9
click at [626, 87] on div at bounding box center [600, 88] width 84 height 9
click at [624, 91] on div at bounding box center [600, 88] width 84 height 9
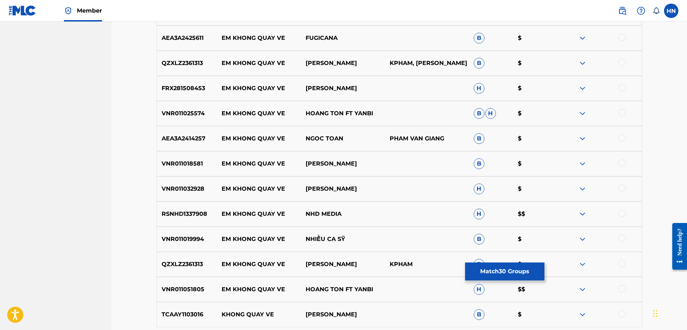
click at [624, 89] on div at bounding box center [622, 87] width 7 height 7
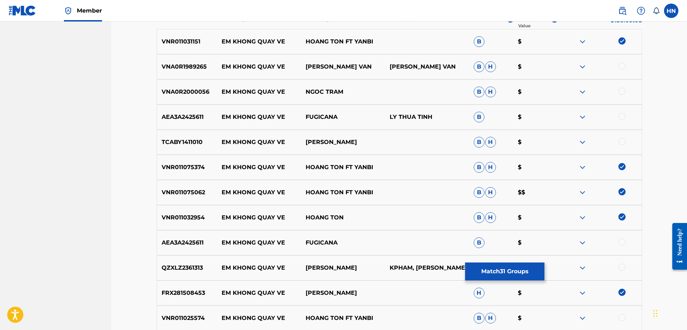
scroll to position [343, 0]
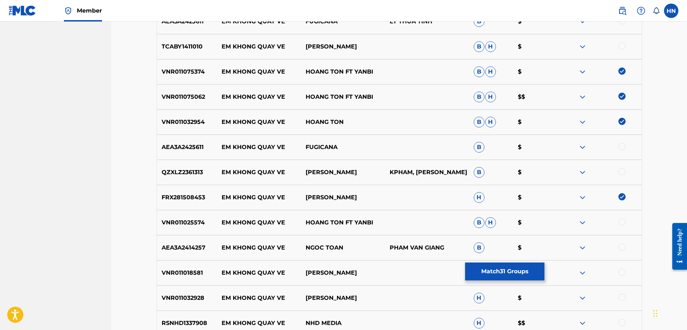
click at [199, 225] on p "VNR011025574" at bounding box center [187, 222] width 60 height 9
click at [621, 224] on div at bounding box center [622, 221] width 7 height 7
click at [185, 276] on p "VNR011018581" at bounding box center [187, 273] width 60 height 9
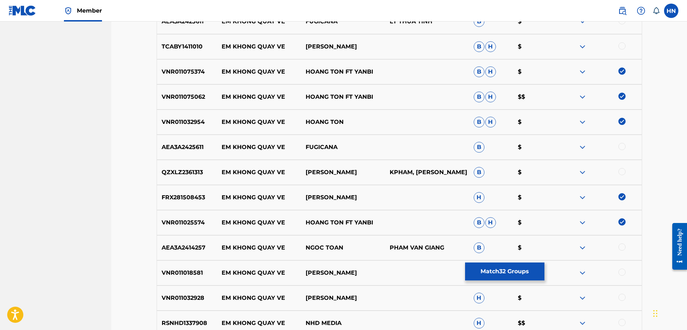
click at [622, 271] on div at bounding box center [622, 272] width 7 height 7
click at [200, 302] on p "VNR011032928" at bounding box center [187, 298] width 60 height 9
click at [623, 301] on div at bounding box center [622, 297] width 7 height 7
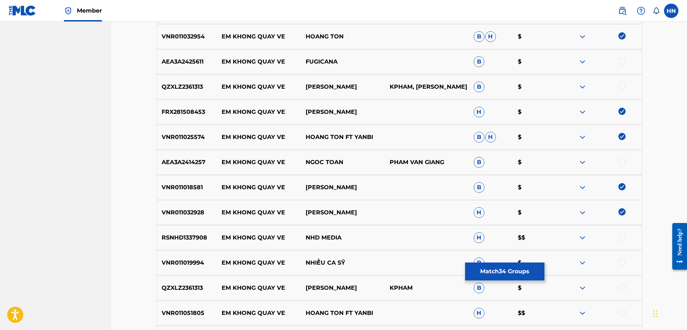
scroll to position [487, 0]
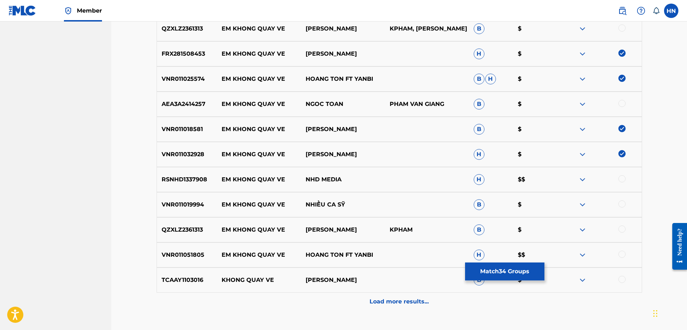
click at [179, 260] on div "VNR011051805 EM KHONG QUAY VE HOANG TON FT YANBI H $$" at bounding box center [400, 254] width 486 height 25
click at [625, 254] on div at bounding box center [622, 254] width 7 height 7
drag, startPoint x: 223, startPoint y: 231, endPoint x: 367, endPoint y: 224, distance: 144.3
click at [367, 224] on div "QZXLZ2361313 EM KHONG QUAY VE [PERSON_NAME] KPHAM B $" at bounding box center [400, 229] width 486 height 25
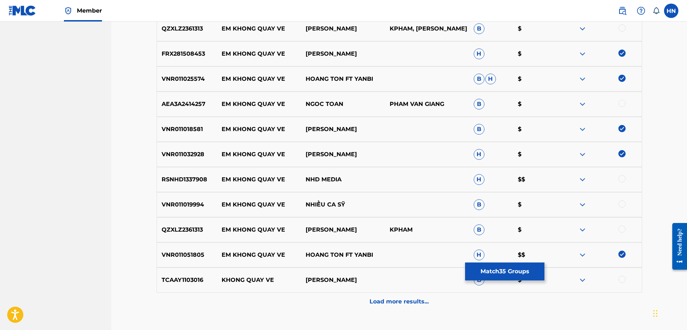
click at [419, 294] on div "Load more results..." at bounding box center [400, 302] width 486 height 18
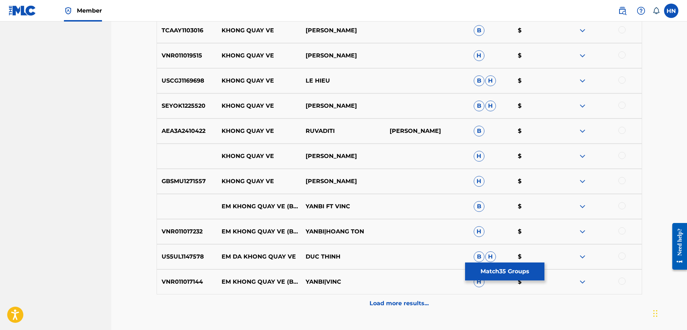
scroll to position [738, 0]
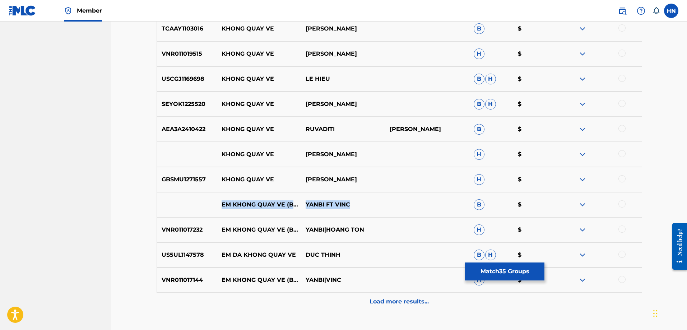
drag, startPoint x: 216, startPoint y: 202, endPoint x: 351, endPoint y: 206, distance: 135.1
click at [351, 206] on div "EM KHONG QUAY VE (BEAT) YANBI FT VINC B $" at bounding box center [400, 204] width 486 height 25
click at [620, 205] on div at bounding box center [622, 203] width 7 height 7
click at [582, 205] on img at bounding box center [582, 204] width 9 height 9
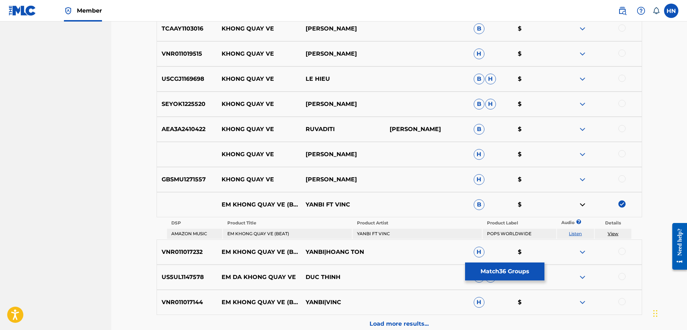
click at [574, 232] on link "Listen" at bounding box center [575, 233] width 13 height 5
click at [197, 254] on p "VNR011017232" at bounding box center [187, 252] width 60 height 9
click at [619, 251] on div at bounding box center [622, 251] width 7 height 7
click at [183, 300] on p "VNR011017144" at bounding box center [187, 302] width 60 height 9
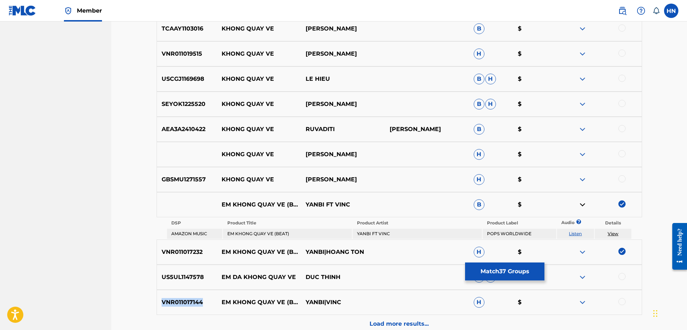
click at [183, 300] on p "VNR011017144" at bounding box center [187, 302] width 60 height 9
click at [621, 302] on div at bounding box center [622, 301] width 7 height 7
click at [395, 320] on p "Load more results..." at bounding box center [399, 324] width 59 height 9
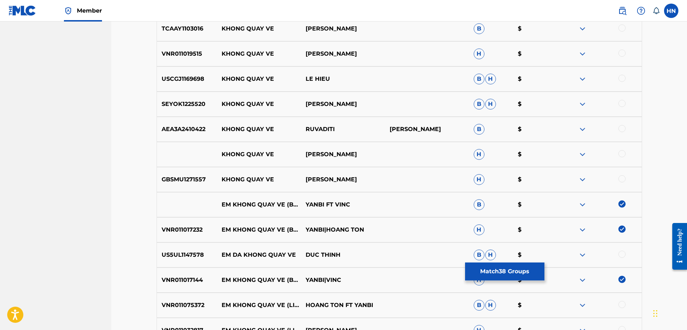
scroll to position [882, 0]
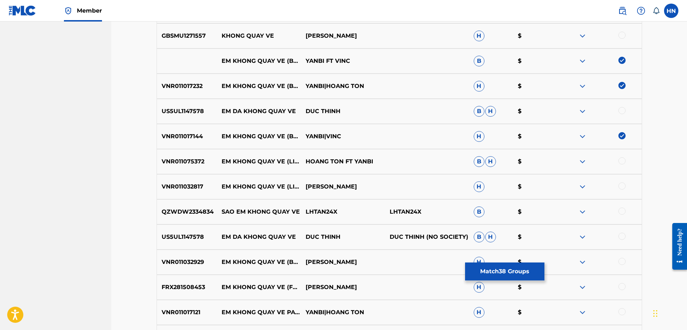
click at [189, 162] on p "VNR011075372" at bounding box center [187, 161] width 60 height 9
click at [620, 161] on div at bounding box center [622, 160] width 7 height 7
click at [187, 189] on p "VNR011032817" at bounding box center [187, 186] width 60 height 9
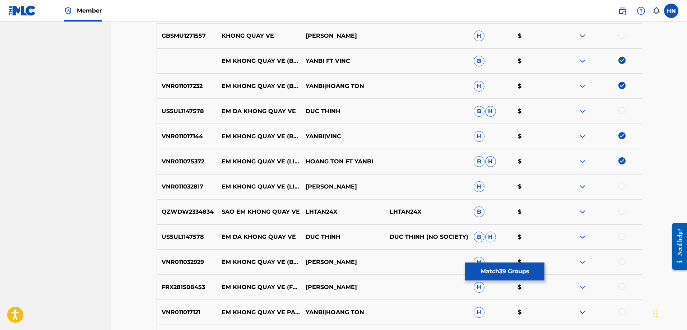
click at [622, 187] on div at bounding box center [622, 185] width 7 height 7
click at [194, 265] on p "VNR011032929" at bounding box center [187, 262] width 60 height 9
click at [621, 260] on div at bounding box center [622, 261] width 7 height 7
click at [189, 290] on p "FRX281508453" at bounding box center [187, 287] width 60 height 9
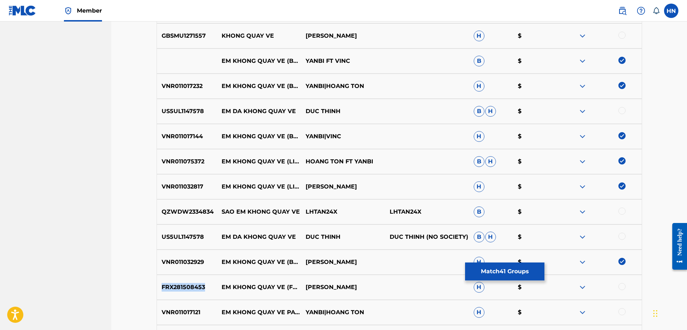
click at [189, 290] on p "FRX281508453" at bounding box center [187, 287] width 60 height 9
click at [620, 282] on div "FRX281508453 EM KHONG QUAY VE (FEAT. [PERSON_NAME]) [PERSON_NAME]" at bounding box center [400, 287] width 486 height 25
click at [621, 284] on div at bounding box center [622, 286] width 7 height 7
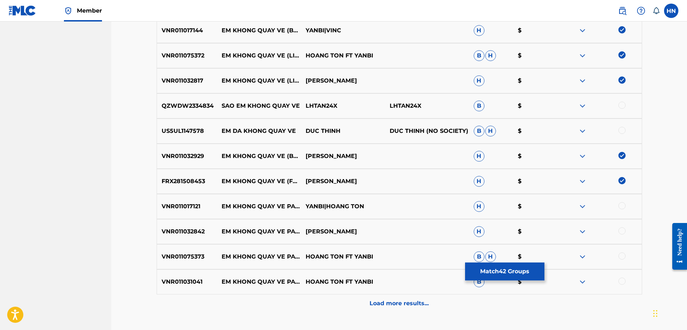
scroll to position [990, 0]
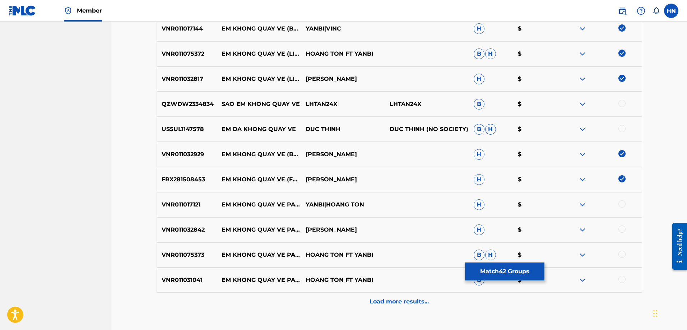
click at [184, 208] on p "VNR011017121" at bounding box center [187, 204] width 60 height 9
click at [622, 204] on div at bounding box center [622, 203] width 7 height 7
click at [186, 228] on p "VNR011032842" at bounding box center [187, 230] width 60 height 9
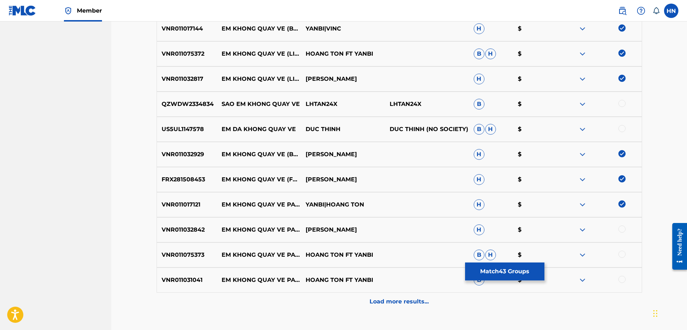
click at [625, 230] on div at bounding box center [622, 229] width 7 height 7
click at [187, 253] on p "VNR011075373" at bounding box center [187, 255] width 60 height 9
click at [627, 256] on div at bounding box center [600, 255] width 84 height 9
click at [625, 254] on div at bounding box center [622, 254] width 7 height 7
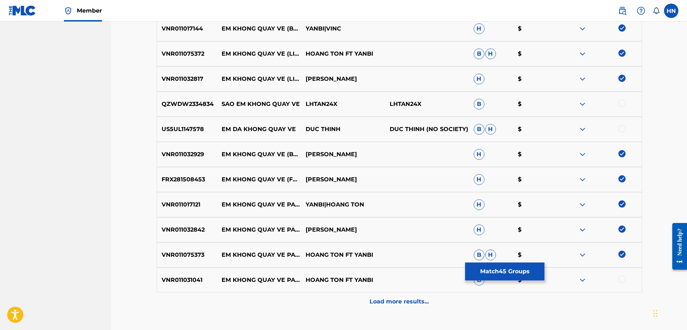
click at [189, 285] on div "VNR011031041 EM KHONG QUAY VE PART 2 HOANG TON FT YANBI B $" at bounding box center [400, 280] width 486 height 25
click at [625, 278] on div at bounding box center [622, 279] width 7 height 7
click at [419, 306] on div "Load more results..." at bounding box center [400, 302] width 486 height 18
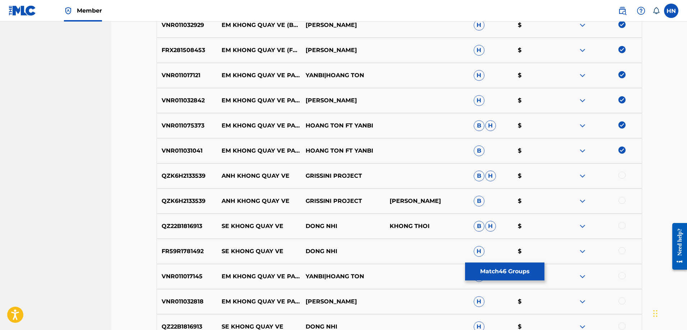
scroll to position [1133, 0]
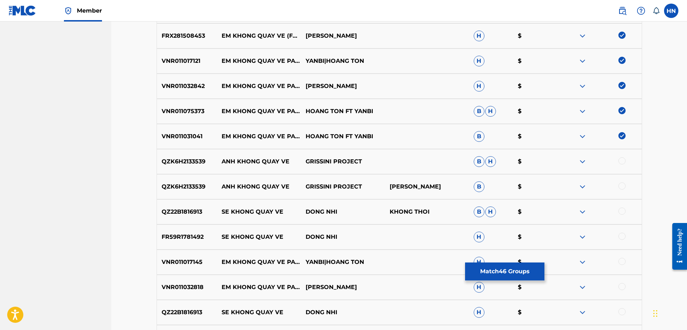
click at [183, 265] on p "VNR011017145" at bounding box center [187, 262] width 60 height 9
click at [620, 261] on div at bounding box center [622, 261] width 7 height 7
click at [182, 291] on p "VNR011032818" at bounding box center [187, 287] width 60 height 9
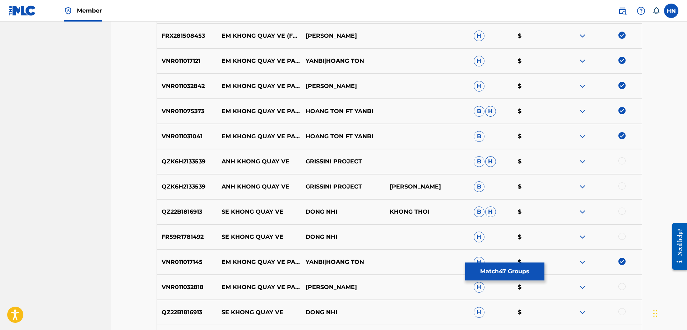
click at [621, 288] on div at bounding box center [622, 286] width 7 height 7
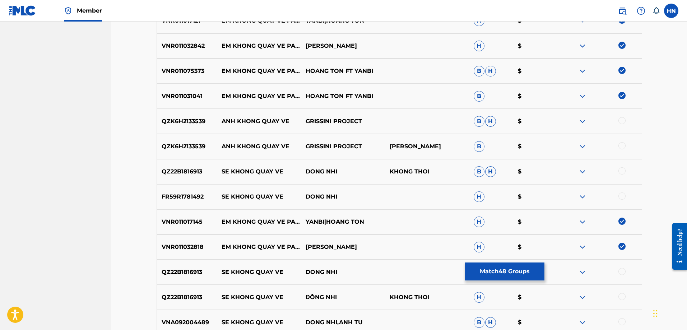
scroll to position [1277, 0]
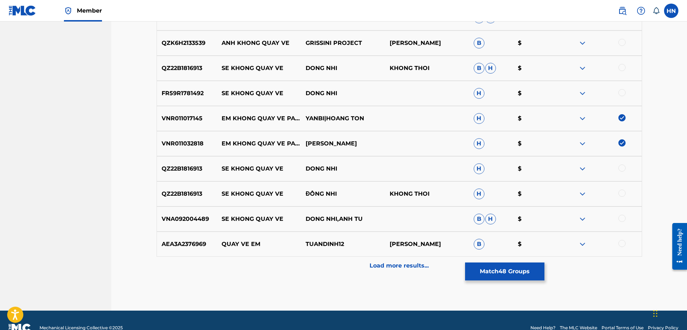
click at [403, 261] on div "Load more results..." at bounding box center [400, 266] width 486 height 18
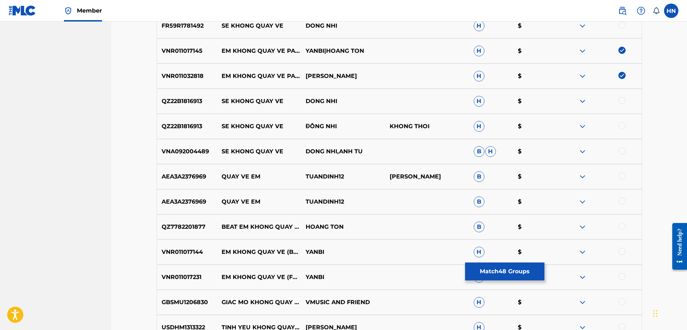
scroll to position [1349, 0]
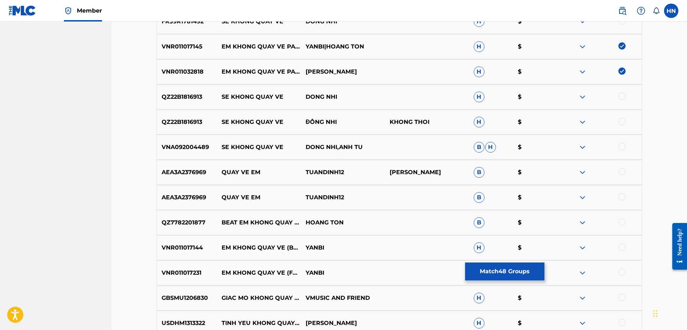
click at [206, 222] on p "QZ7782201877" at bounding box center [187, 222] width 60 height 9
click at [199, 222] on p "QZ7782201877" at bounding box center [187, 222] width 60 height 9
click at [626, 218] on div at bounding box center [600, 222] width 84 height 9
click at [626, 222] on div at bounding box center [622, 221] width 7 height 7
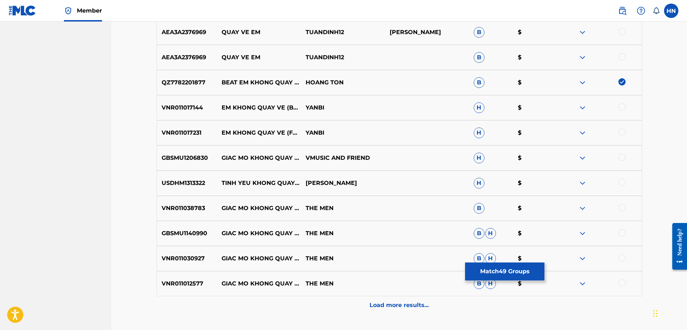
scroll to position [1493, 0]
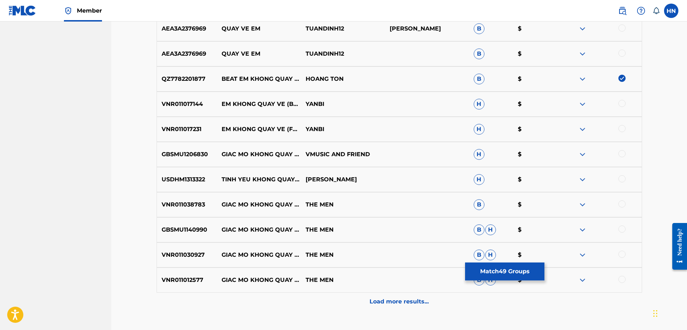
click at [185, 103] on p "VNR011017144" at bounding box center [187, 104] width 60 height 9
click at [621, 103] on div at bounding box center [622, 103] width 7 height 7
click at [185, 128] on p "VNR011017231" at bounding box center [187, 129] width 60 height 9
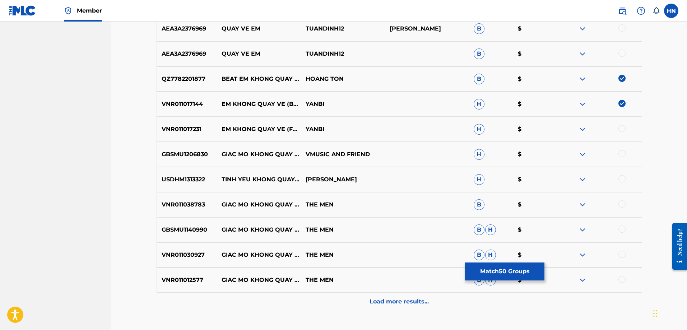
click at [624, 129] on div at bounding box center [622, 128] width 7 height 7
click at [334, 304] on div "Load more results..." at bounding box center [400, 302] width 486 height 18
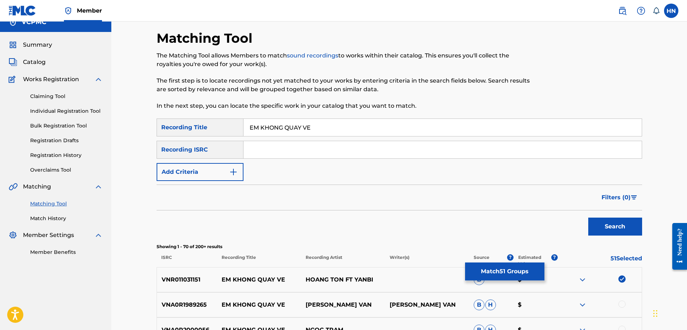
scroll to position [0, 0]
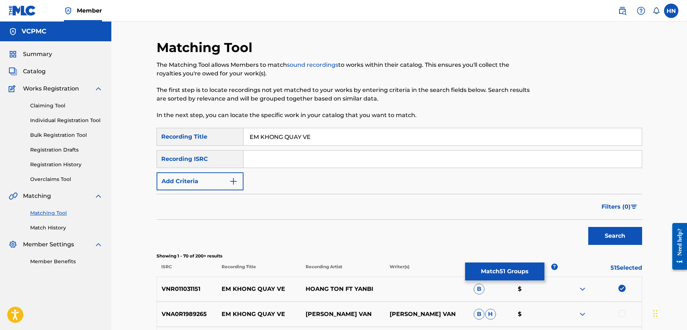
click at [523, 273] on button "Match 51 Groups" at bounding box center [504, 272] width 79 height 18
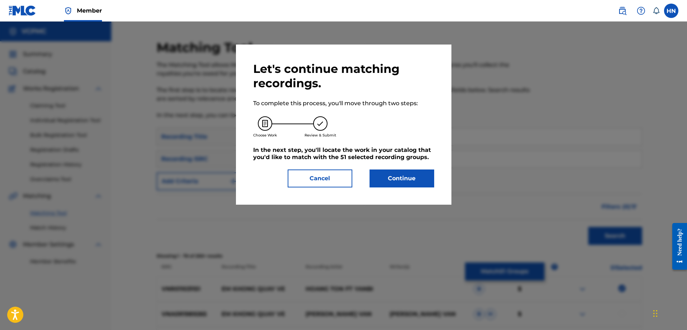
click at [411, 182] on button "Continue" at bounding box center [402, 179] width 65 height 18
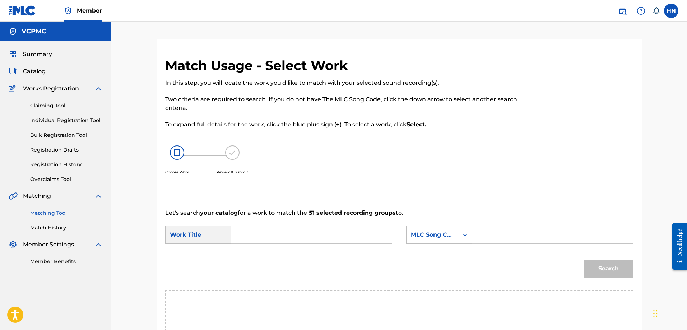
scroll to position [148, 0]
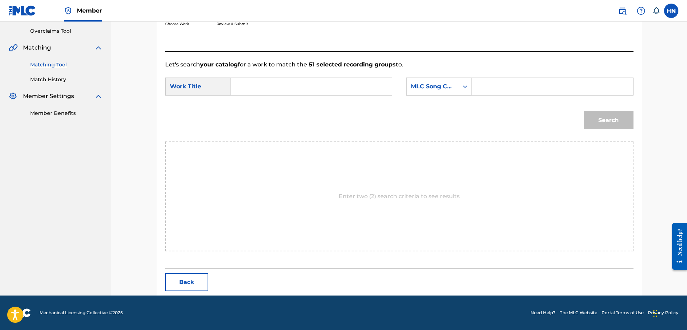
click at [200, 284] on button "Back" at bounding box center [186, 282] width 43 height 18
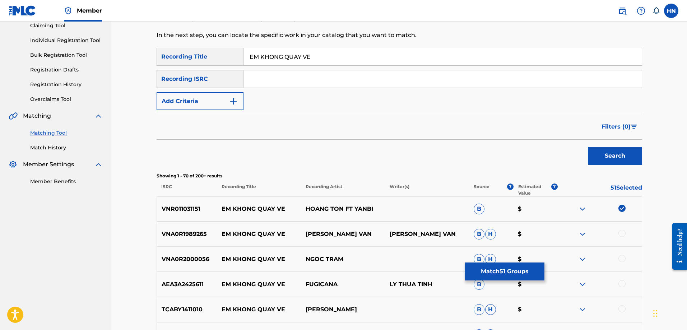
scroll to position [5, 0]
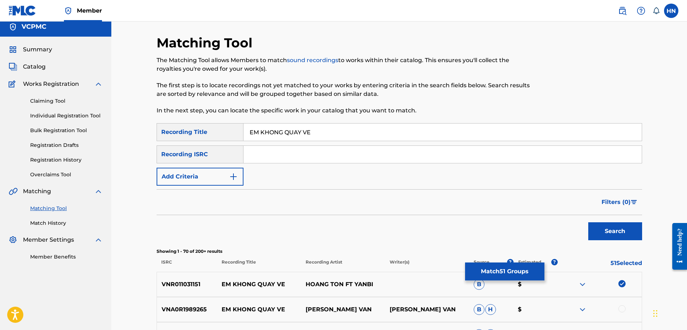
click at [304, 130] on input "EM KHONG QUAY VE" at bounding box center [443, 132] width 398 height 17
paste input "TÌM EM"
type input "TÌM EM"
click at [588, 229] on div "Search" at bounding box center [613, 229] width 57 height 29
click at [592, 232] on button "Search" at bounding box center [615, 231] width 54 height 18
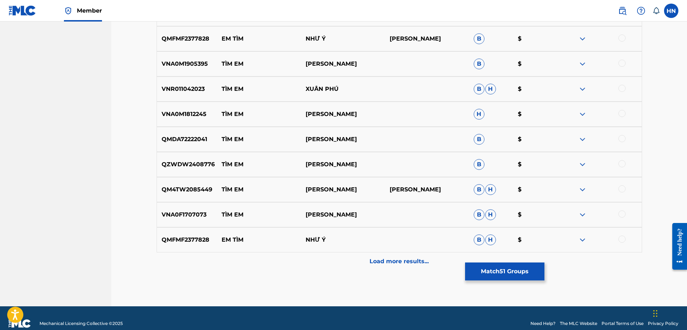
scroll to position [286, 0]
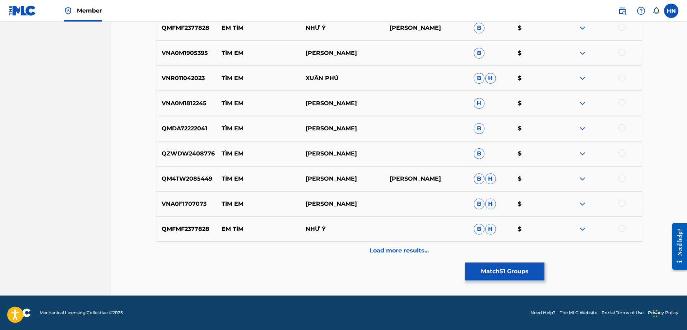
click at [486, 276] on button "Match 51 Groups" at bounding box center [504, 272] width 79 height 18
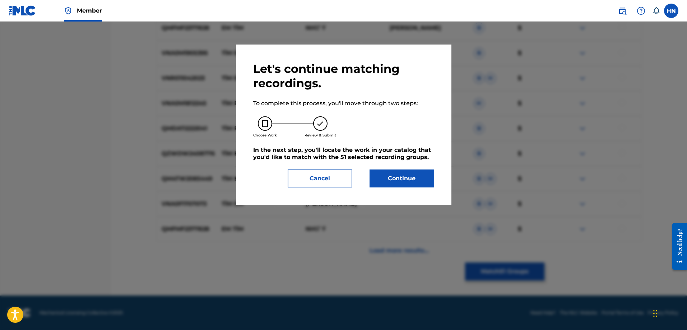
click at [390, 182] on button "Continue" at bounding box center [402, 179] width 65 height 18
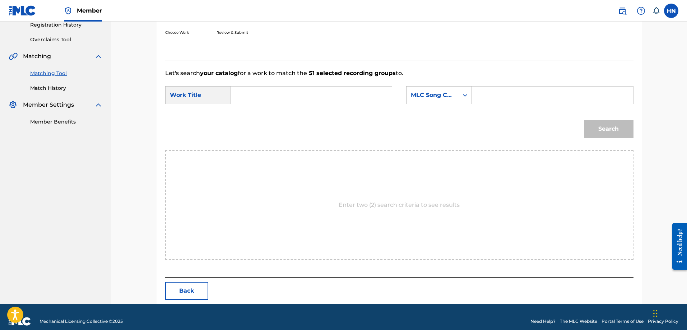
scroll to position [148, 0]
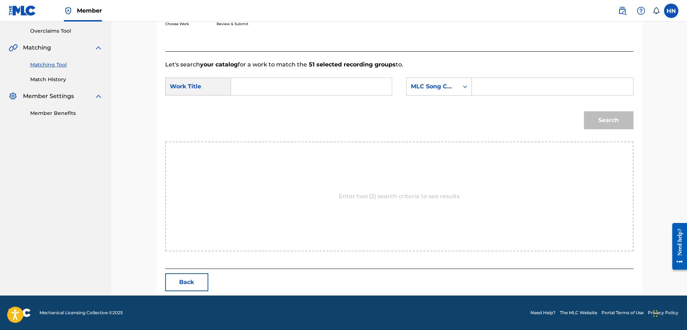
click at [378, 88] on input "Search Form" at bounding box center [311, 86] width 149 height 17
paste input "EM KHÔNG QUAY VỀ"
type input "EM KHÔNG QUAY VỀ"
click at [433, 91] on div "MLC Song Code" at bounding box center [433, 87] width 52 height 14
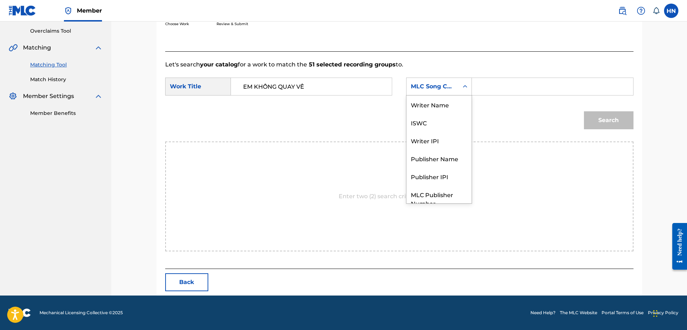
scroll to position [27, 0]
click at [429, 95] on div "MLC Song Code" at bounding box center [439, 87] width 66 height 18
click at [426, 80] on div "MLC Song Code" at bounding box center [433, 87] width 52 height 14
click at [419, 98] on div "ISWC" at bounding box center [439, 96] width 65 height 18
click at [508, 94] on input "Search Form" at bounding box center [552, 86] width 149 height 17
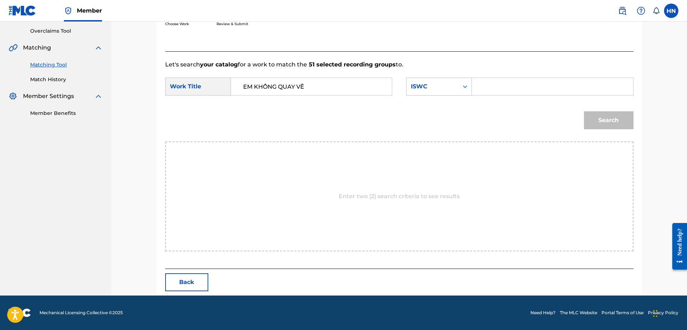
paste input "T9135572622"
type input "T9135572622"
click at [582, 131] on div "Search" at bounding box center [607, 118] width 53 height 29
click at [584, 130] on div "Search" at bounding box center [607, 118] width 53 height 29
click at [591, 122] on button "Search" at bounding box center [609, 120] width 50 height 18
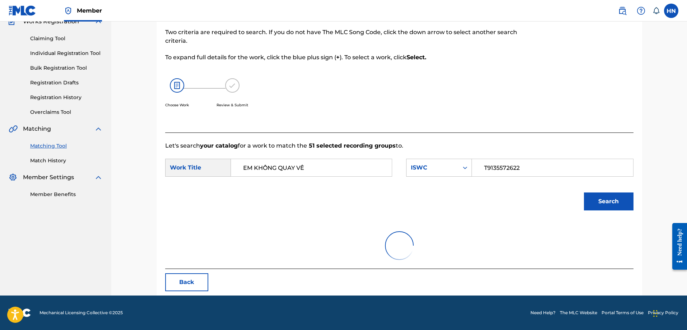
scroll to position [127, 0]
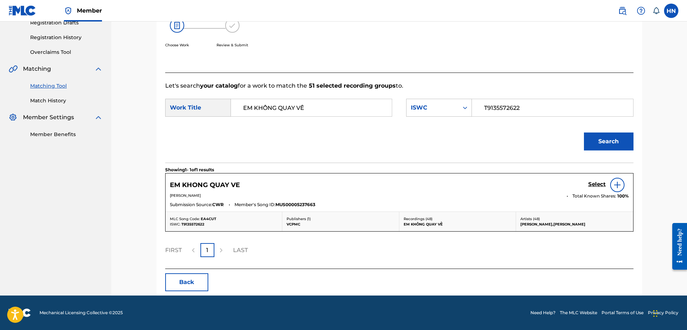
click at [595, 186] on h5 "Select" at bounding box center [597, 184] width 18 height 7
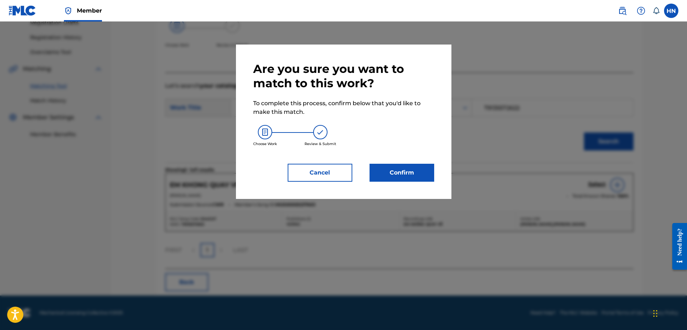
click at [399, 171] on button "Confirm" at bounding box center [402, 173] width 65 height 18
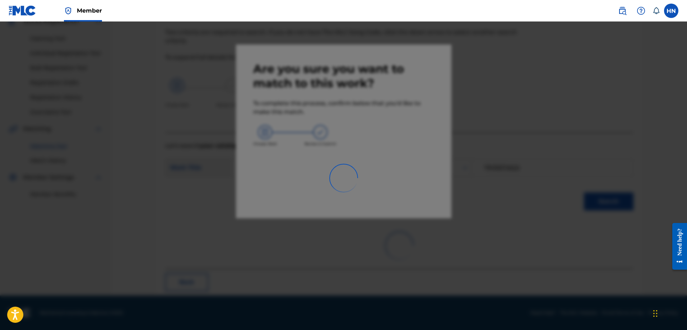
scroll to position [19, 0]
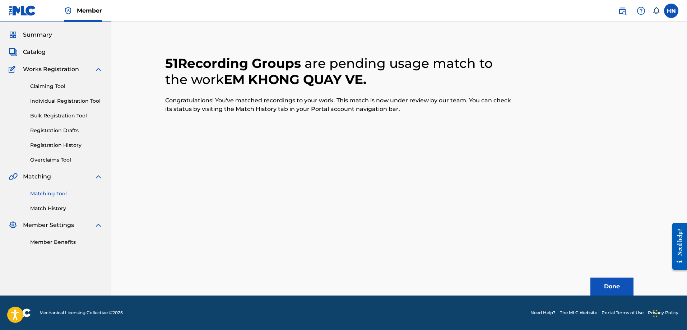
click at [615, 279] on button "Done" at bounding box center [612, 287] width 43 height 18
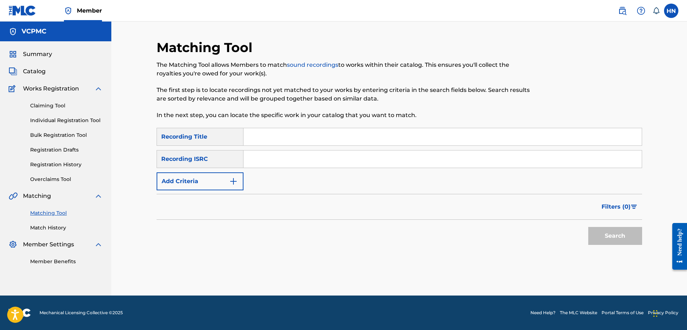
scroll to position [0, 0]
click at [391, 134] on input "Search Form" at bounding box center [443, 136] width 398 height 17
paste input "LK CON ĐƯỜNG TÔI ĐI NIỀM TIN CHIẾN THẮNG"
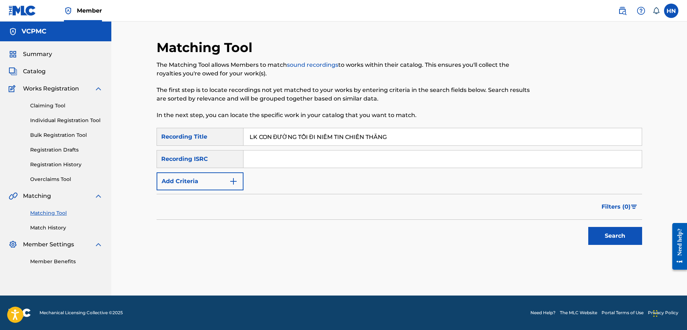
click at [609, 229] on button "Search" at bounding box center [615, 236] width 54 height 18
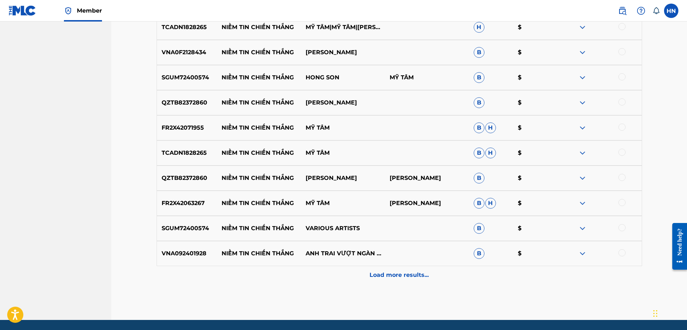
scroll to position [286, 0]
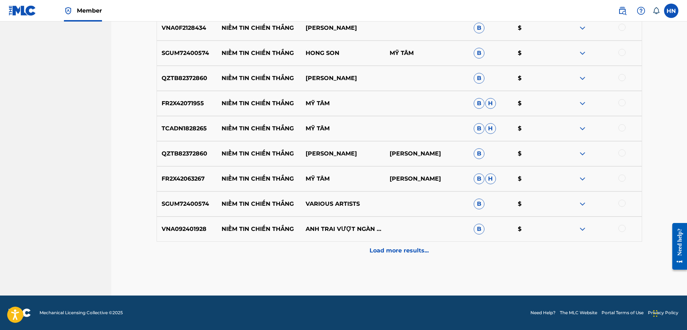
click at [374, 253] on p "Load more results..." at bounding box center [399, 250] width 59 height 9
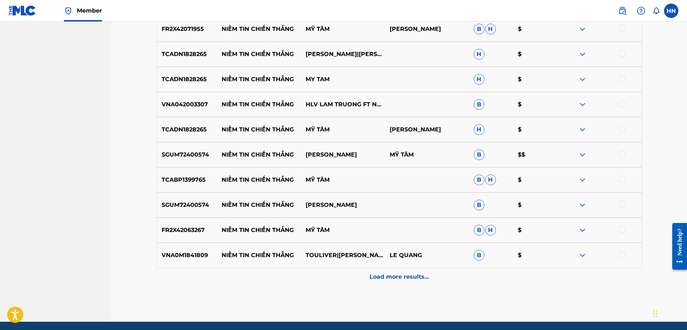
scroll to position [538, 0]
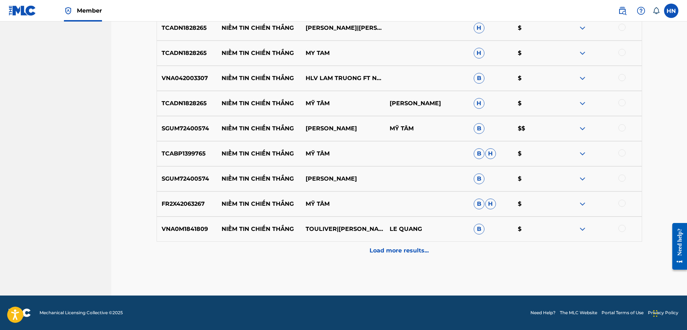
click at [354, 242] on div "Load more results..." at bounding box center [400, 251] width 486 height 18
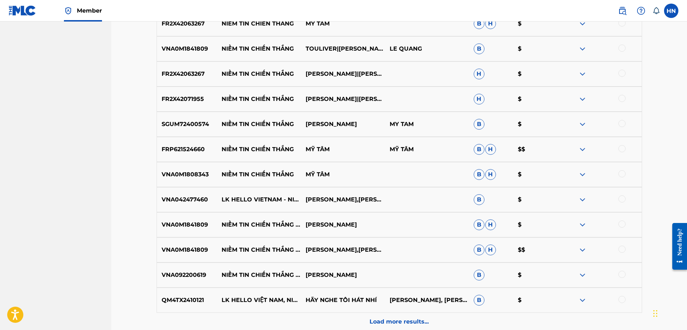
scroll to position [789, 0]
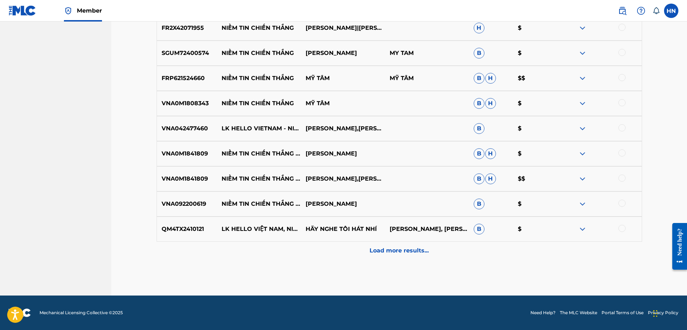
click at [387, 252] on p "Load more results..." at bounding box center [399, 250] width 59 height 9
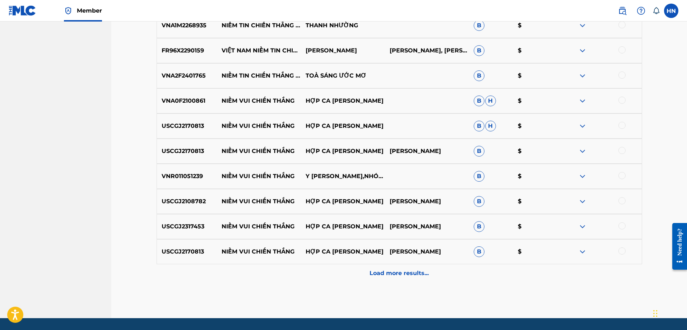
scroll to position [1041, 0]
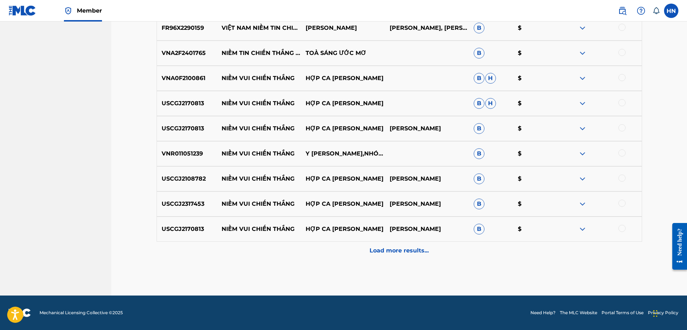
click at [368, 245] on div "Load more results..." at bounding box center [400, 251] width 486 height 18
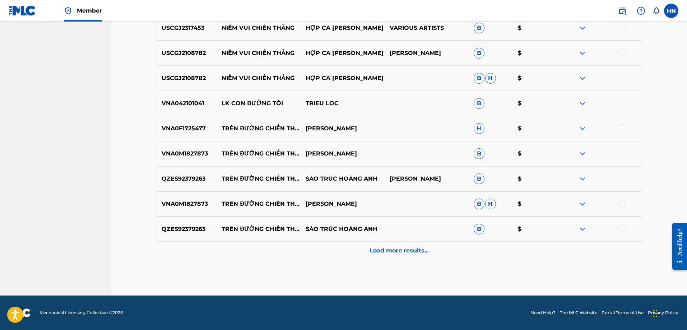
click at [365, 255] on div "Load more results..." at bounding box center [400, 251] width 486 height 18
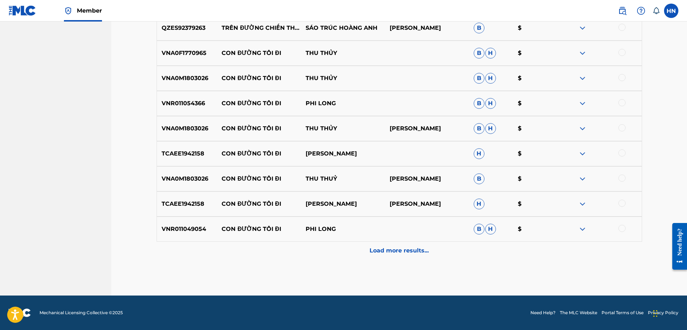
click at [362, 258] on div "Load more results..." at bounding box center [400, 251] width 486 height 18
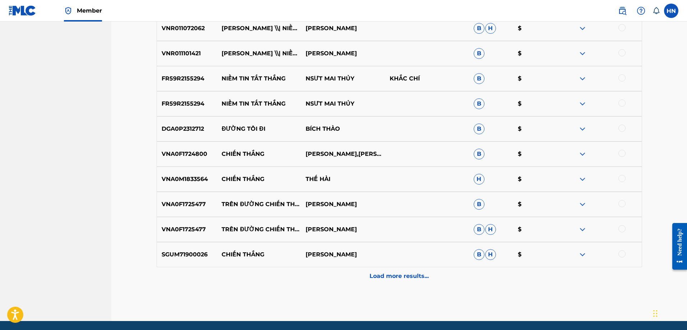
scroll to position [1795, 0]
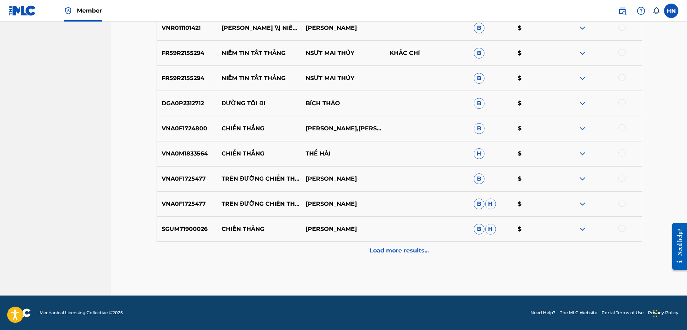
click at [373, 258] on div "Load more results..." at bounding box center [400, 251] width 486 height 18
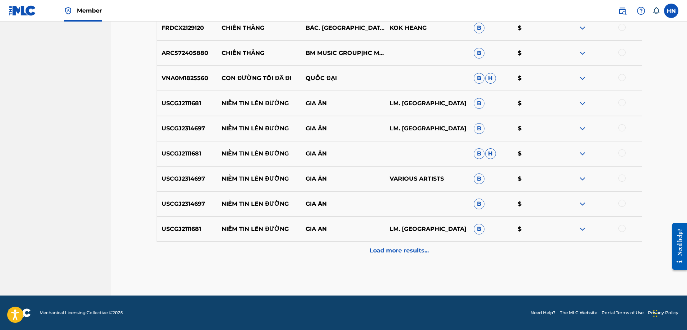
click at [372, 258] on div "Load more results..." at bounding box center [400, 251] width 486 height 18
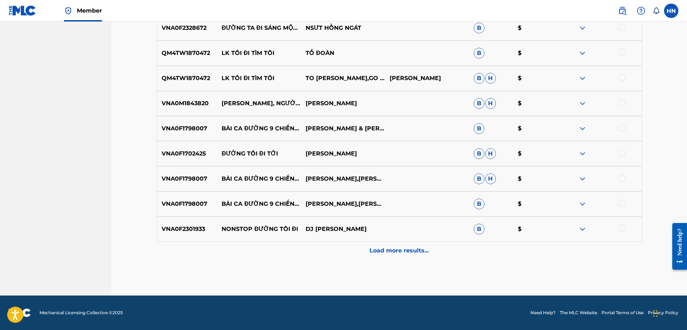
click at [356, 258] on div "Load more results..." at bounding box center [400, 251] width 486 height 18
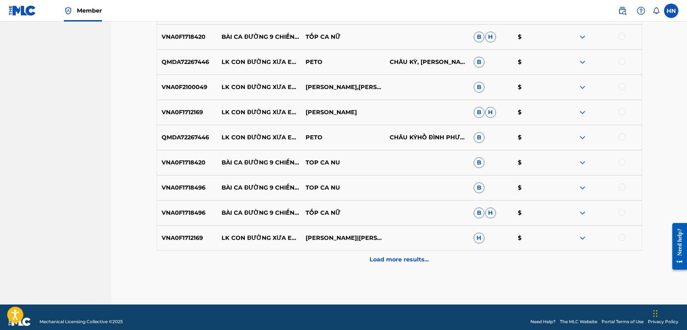
scroll to position [2550, 0]
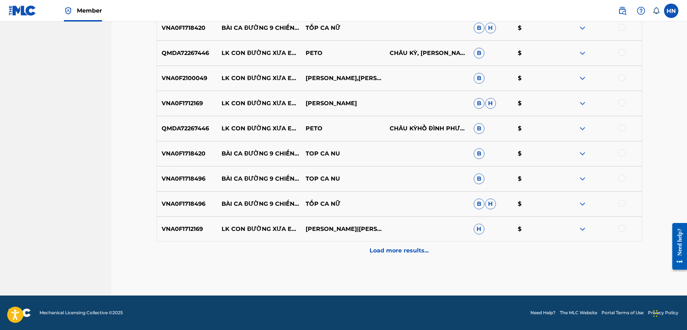
click at [366, 253] on div "Load more results..." at bounding box center [400, 251] width 486 height 18
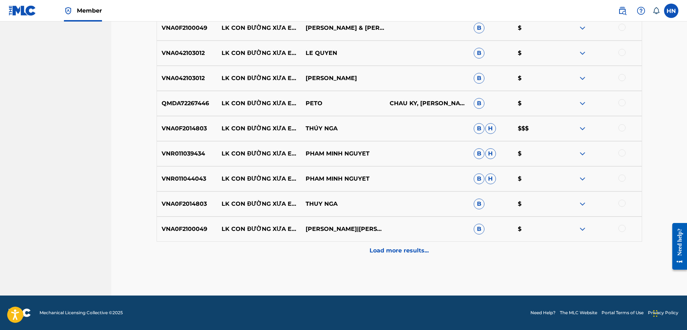
click at [365, 253] on div "Load more results..." at bounding box center [400, 251] width 486 height 18
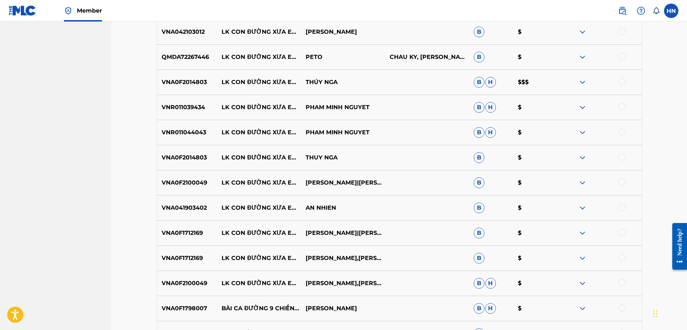
scroll to position [2945, 0]
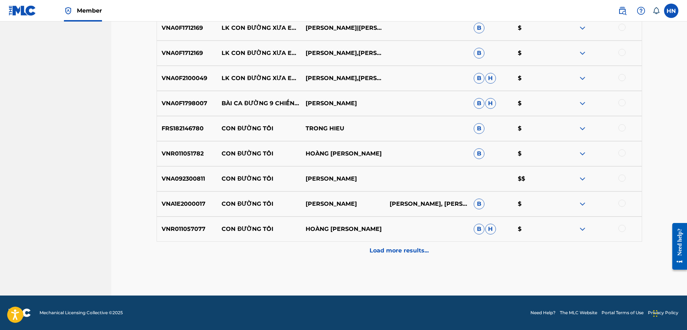
click at [327, 248] on div "Load more results..." at bounding box center [400, 251] width 486 height 18
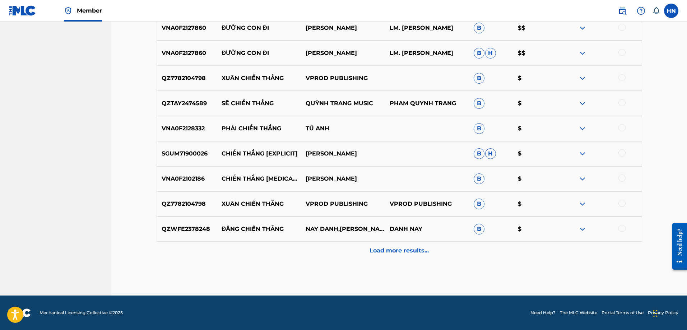
click at [314, 255] on div "Load more results..." at bounding box center [400, 251] width 486 height 18
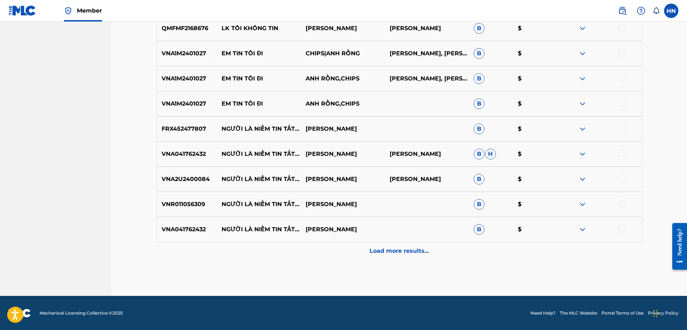
scroll to position [3555, 0]
click at [330, 249] on div "Load more results..." at bounding box center [400, 251] width 486 height 18
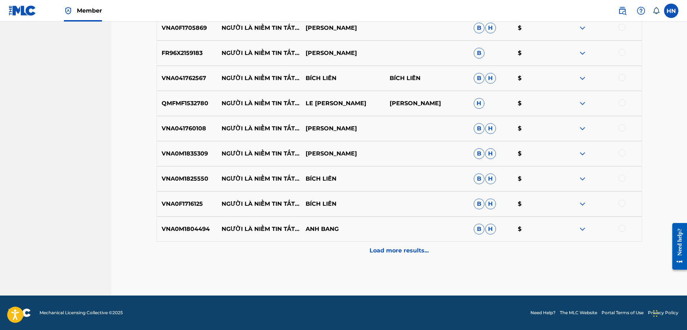
click at [324, 249] on div "Load more results..." at bounding box center [400, 251] width 486 height 18
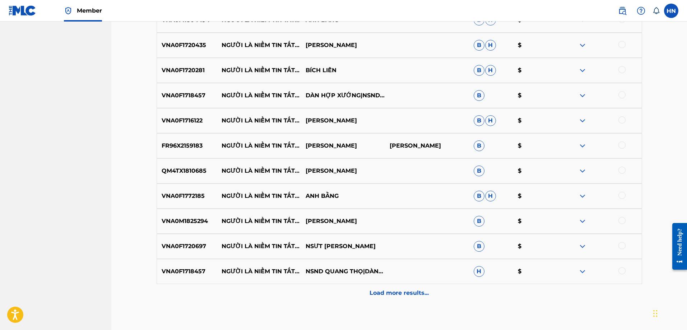
scroll to position [4058, 0]
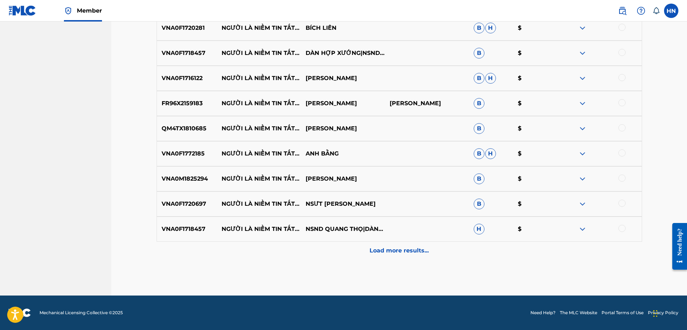
click at [302, 254] on div "Load more results..." at bounding box center [400, 251] width 486 height 18
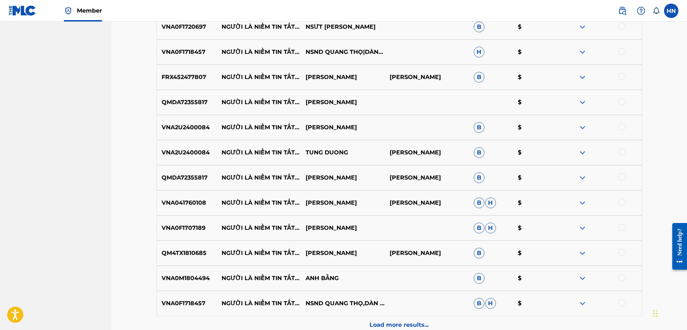
scroll to position [4274, 0]
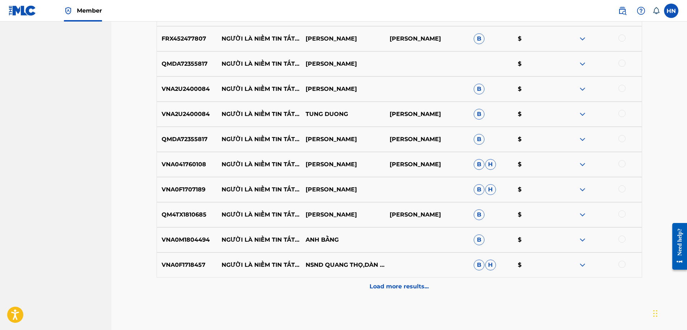
click at [338, 278] on div "Load more results..." at bounding box center [400, 287] width 486 height 18
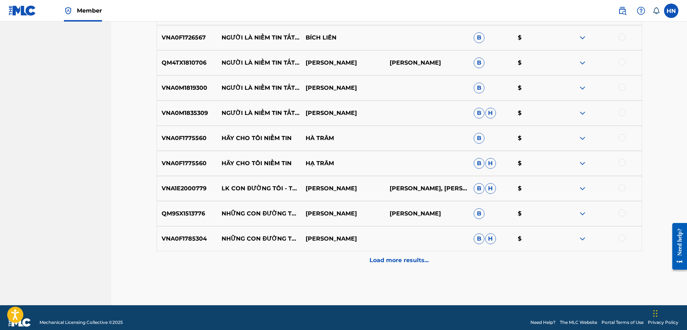
scroll to position [4561, 0]
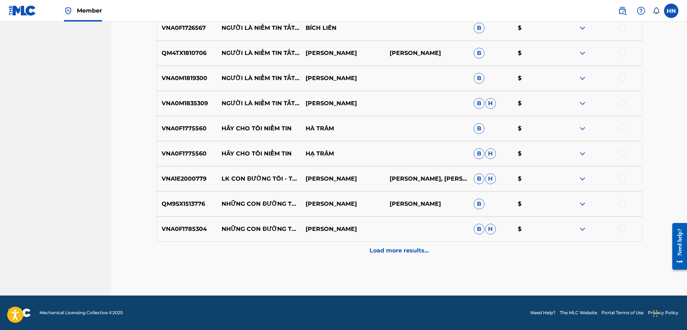
click at [314, 250] on div "Load more results..." at bounding box center [400, 251] width 486 height 18
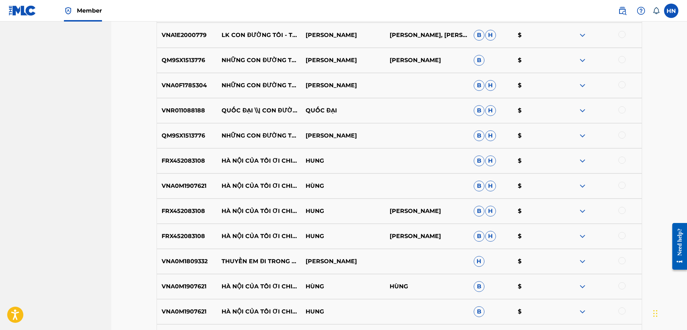
scroll to position [4813, 0]
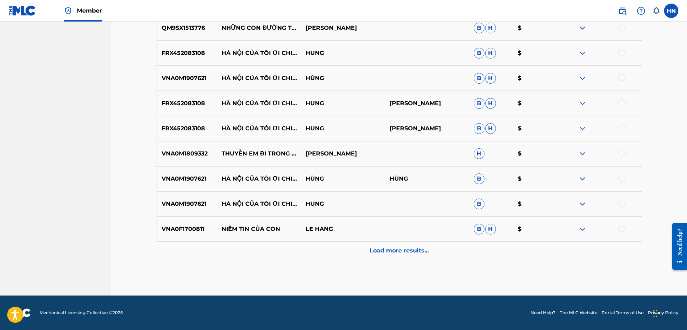
click at [417, 254] on p "Load more results..." at bounding box center [399, 250] width 59 height 9
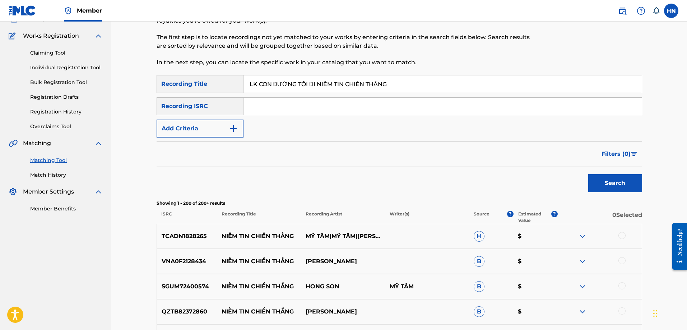
scroll to position [0, 0]
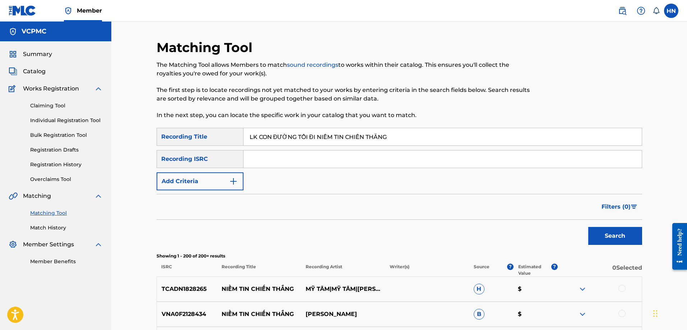
click at [436, 131] on input "LK CON ĐƯỜNG TÔI ĐI NIỀM TIN CHIẾN THẮNG" at bounding box center [443, 136] width 398 height 17
paste input "DUONG TOI DI NIEM TIN CHIEN THA"
click at [600, 236] on button "Search" at bounding box center [615, 236] width 54 height 18
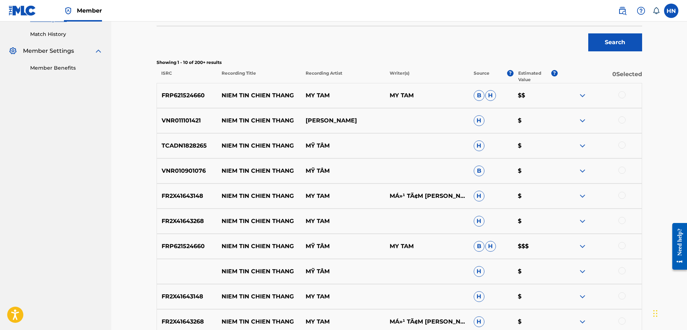
scroll to position [286, 0]
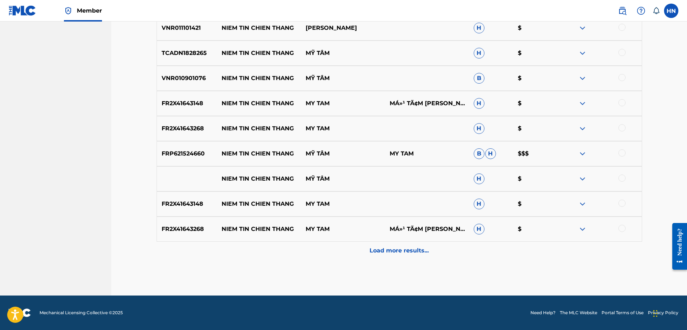
click at [364, 242] on div "Load more results..." at bounding box center [400, 251] width 486 height 18
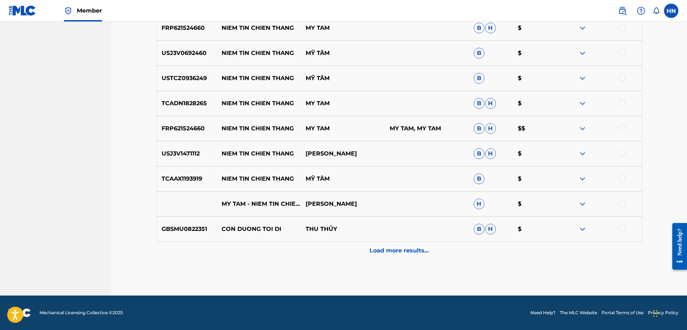
click at [364, 242] on div "Load more results..." at bounding box center [400, 251] width 486 height 18
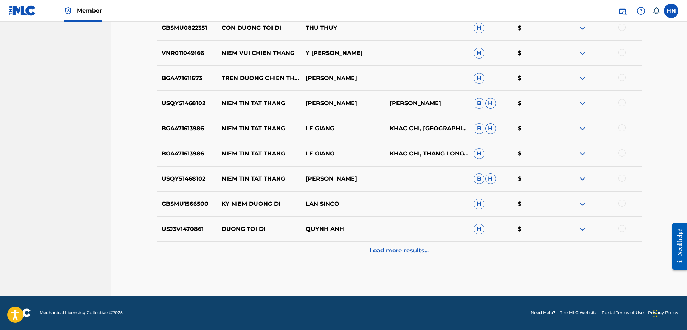
click at [364, 242] on div "Load more results..." at bounding box center [400, 251] width 486 height 18
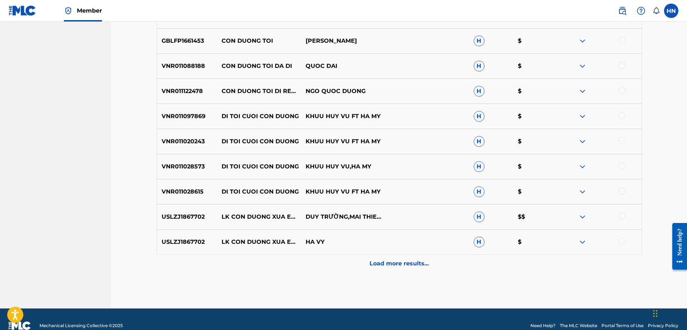
scroll to position [1041, 0]
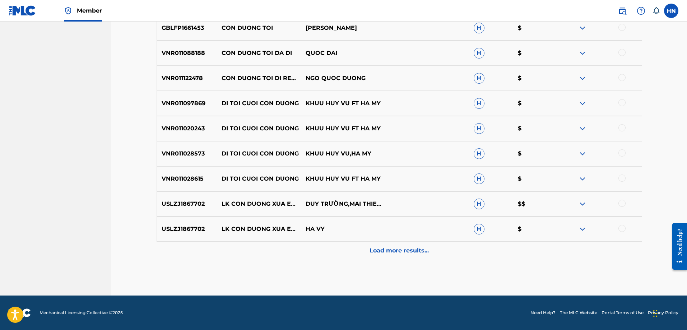
click at [352, 245] on div "Load more results..." at bounding box center [400, 251] width 486 height 18
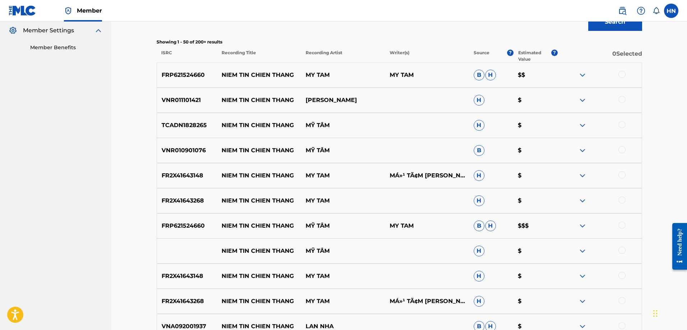
scroll to position [35, 0]
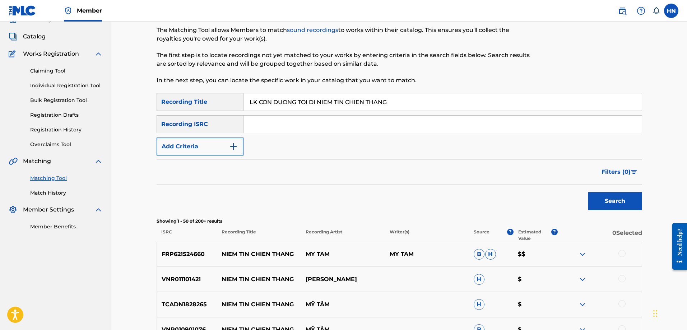
drag, startPoint x: 259, startPoint y: 103, endPoint x: 198, endPoint y: 102, distance: 60.7
click at [200, 102] on div "SearchWithCriteriac1ea7774-939c-4dbc-bb41-3e1996124b70 Recording Title LK CON D…" at bounding box center [400, 102] width 486 height 18
click at [588, 192] on button "Search" at bounding box center [615, 201] width 54 height 18
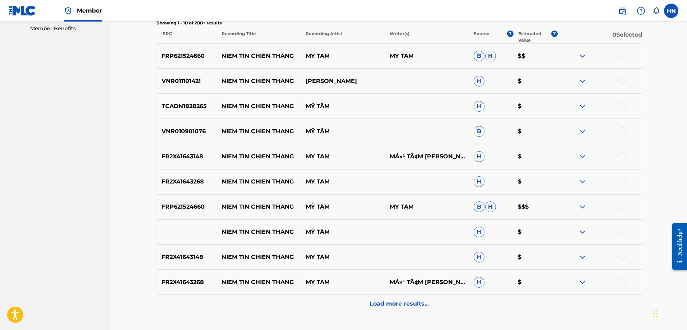
scroll to position [286, 0]
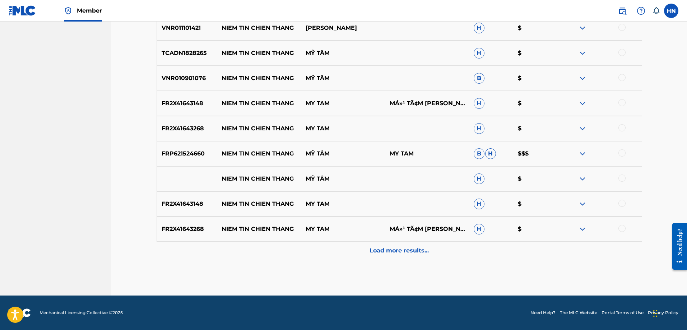
click at [409, 254] on p "Load more results..." at bounding box center [399, 250] width 59 height 9
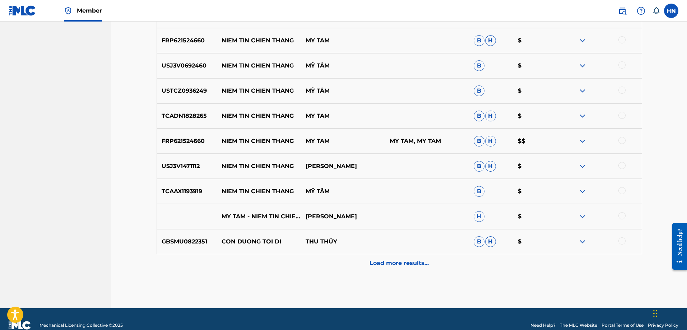
scroll to position [538, 0]
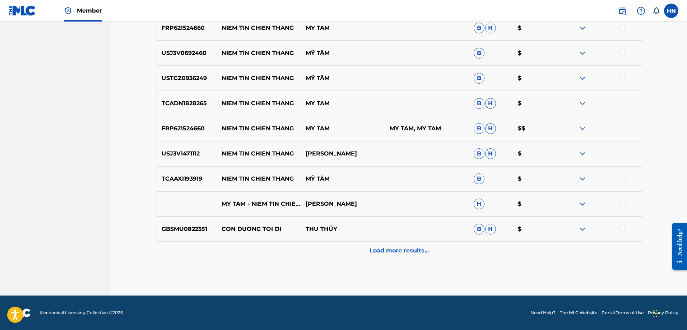
click at [318, 244] on div "Load more results..." at bounding box center [400, 251] width 486 height 18
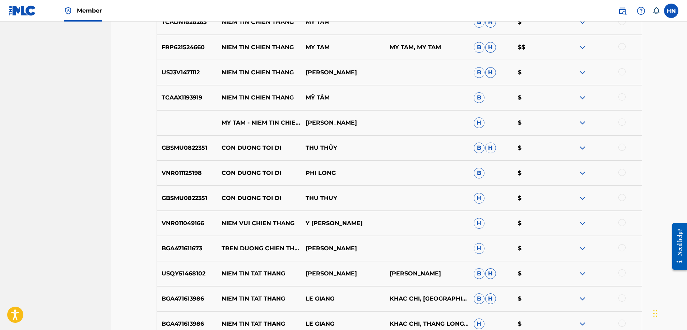
scroll to position [717, 0]
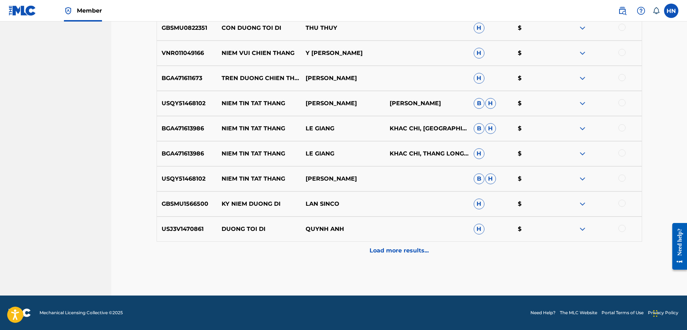
click at [337, 245] on div "Load more results..." at bounding box center [400, 251] width 486 height 18
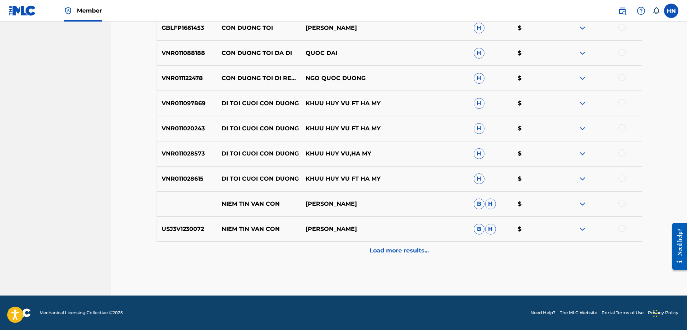
click at [322, 249] on div "Load more results..." at bounding box center [400, 251] width 486 height 18
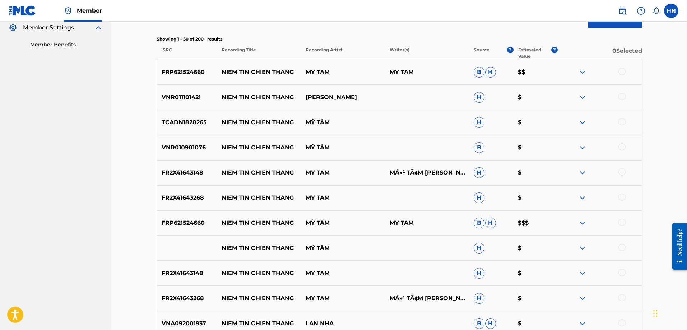
scroll to position [18, 0]
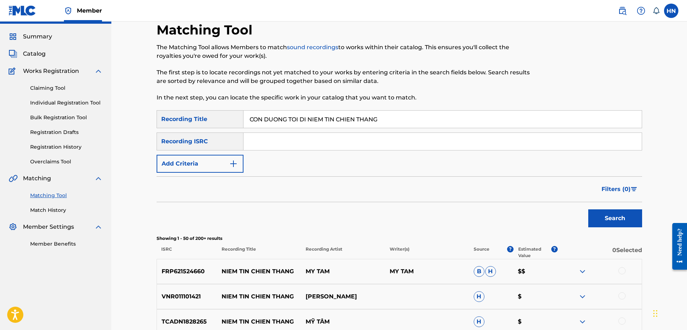
click at [345, 115] on input "CON DUONG TOI DI NIEM TIN CHIEN THANG" at bounding box center [443, 119] width 398 height 17
paste input "BẾN HẸN"
click at [611, 216] on button "Search" at bounding box center [615, 218] width 54 height 18
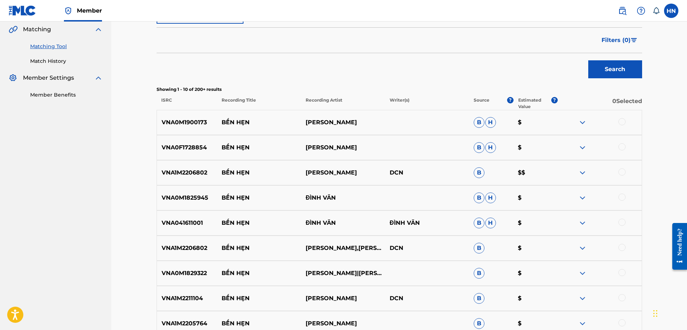
scroll to position [197, 0]
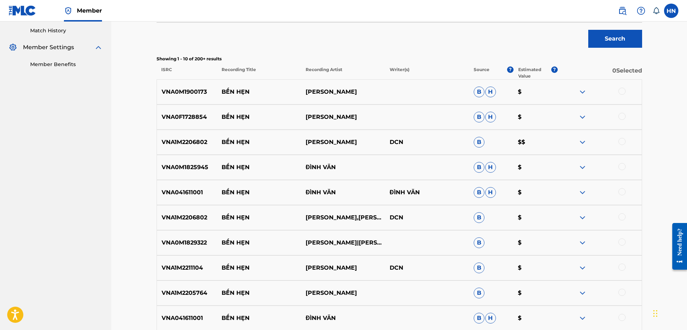
click at [182, 119] on p "VNA0F1728854" at bounding box center [187, 117] width 60 height 9
click at [624, 117] on div at bounding box center [622, 116] width 7 height 7
click at [167, 140] on p "VNA1M2206802" at bounding box center [187, 142] width 60 height 9
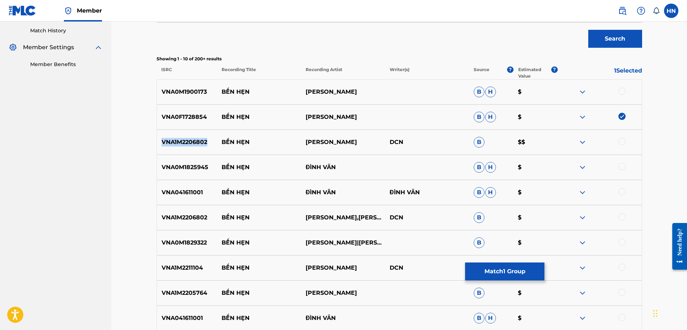
click at [167, 140] on p "VNA1M2206802" at bounding box center [187, 142] width 60 height 9
click at [624, 138] on div at bounding box center [622, 141] width 7 height 7
click at [191, 162] on div "VNA0M1825945 BẾN HẸN ĐÌNH VĂN [PERSON_NAME]" at bounding box center [400, 167] width 486 height 25
click at [620, 167] on div at bounding box center [622, 166] width 7 height 7
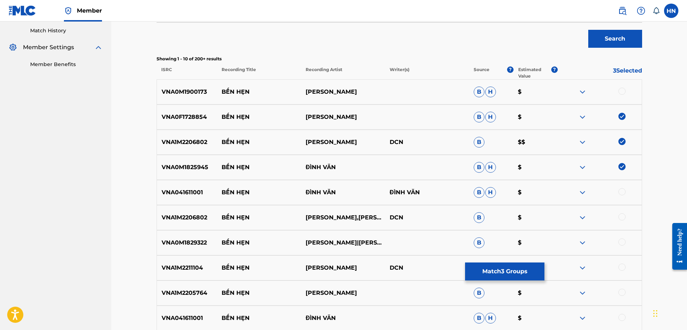
click at [179, 186] on div "VNA041611001 BẾN HẸN ĐÌNH VĂN ĐÌNH VĂN [PERSON_NAME]" at bounding box center [400, 192] width 486 height 25
click at [625, 190] on div at bounding box center [622, 191] width 7 height 7
drag, startPoint x: 371, startPoint y: 95, endPoint x: 223, endPoint y: 92, distance: 148.1
click at [223, 92] on div "VNA0M1900173 BẾN HẸN ĐOÀN MINH B H $" at bounding box center [400, 91] width 486 height 25
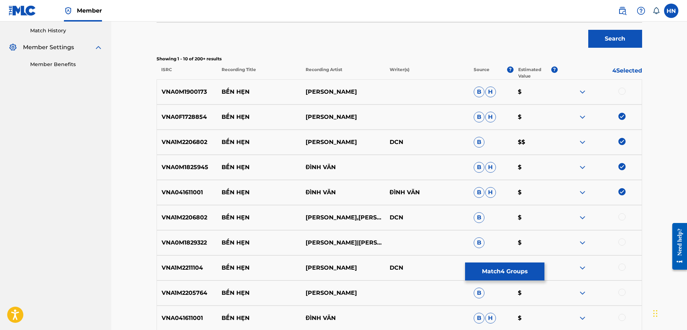
click at [185, 95] on p "VNA0M1900173" at bounding box center [187, 92] width 60 height 9
click at [622, 90] on div at bounding box center [622, 91] width 7 height 7
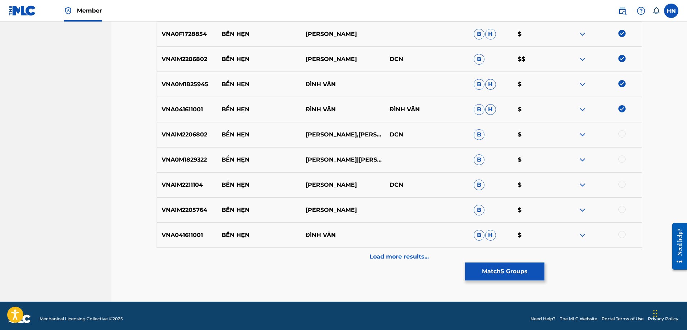
scroll to position [286, 0]
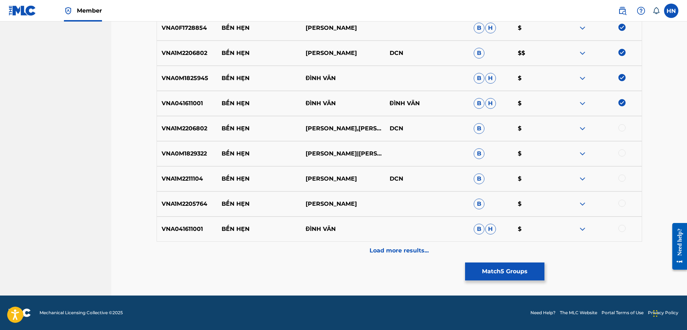
click at [190, 130] on p "VNA1M2206802" at bounding box center [187, 128] width 60 height 9
click at [621, 127] on div at bounding box center [622, 127] width 7 height 7
click at [189, 201] on p "VNA1M2205764" at bounding box center [187, 204] width 60 height 9
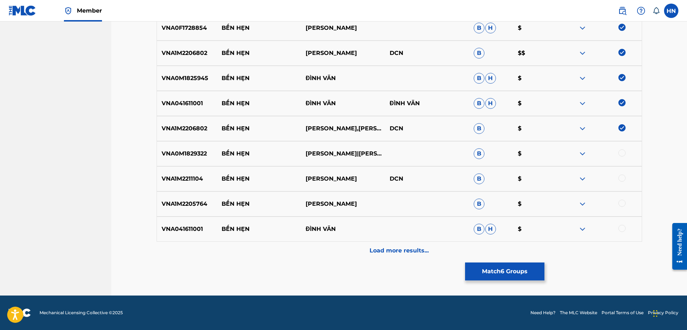
click at [620, 205] on div at bounding box center [622, 203] width 7 height 7
click at [190, 226] on p "VNA041611001" at bounding box center [187, 229] width 60 height 9
click at [623, 228] on div at bounding box center [622, 228] width 7 height 7
click at [186, 149] on div "VNA0M1829322 BẾN HẸN BÍCH TUYỀN|NGỌC HẢI B $" at bounding box center [400, 153] width 486 height 25
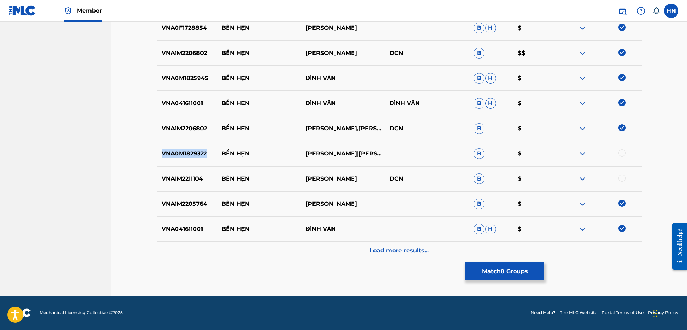
click at [186, 149] on div "VNA0M1829322 BẾN HẸN BÍCH TUYỀN|NGỌC HẢI B $" at bounding box center [400, 153] width 486 height 25
click at [624, 152] on div at bounding box center [622, 152] width 7 height 7
click at [155, 176] on div "Matching Tool The Matching Tool allows Members to match sound recordings to wor…" at bounding box center [399, 24] width 503 height 542
click at [623, 181] on div at bounding box center [622, 178] width 7 height 7
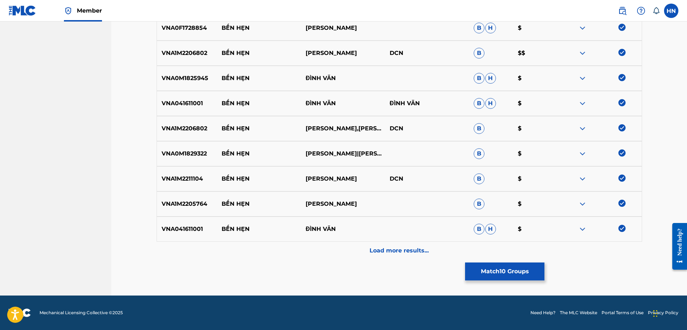
click at [367, 254] on div "Load more results..." at bounding box center [400, 251] width 486 height 18
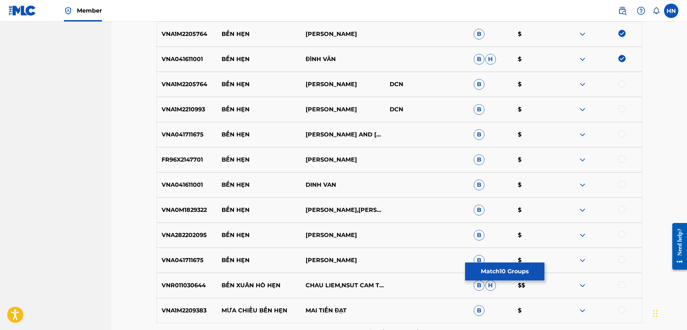
scroll to position [466, 0]
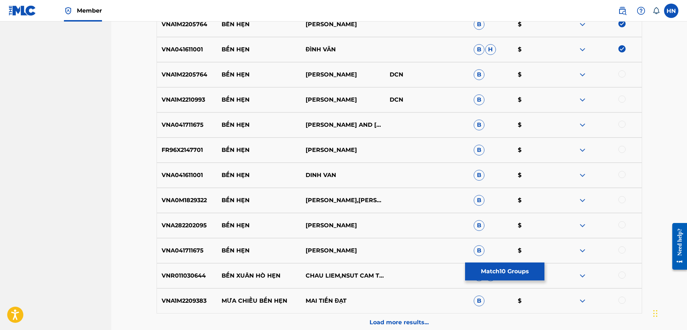
click at [194, 75] on p "VNA1M2205764" at bounding box center [187, 74] width 60 height 9
click at [620, 74] on div at bounding box center [622, 73] width 7 height 7
click at [194, 102] on p "VNA1M2210993" at bounding box center [187, 100] width 60 height 9
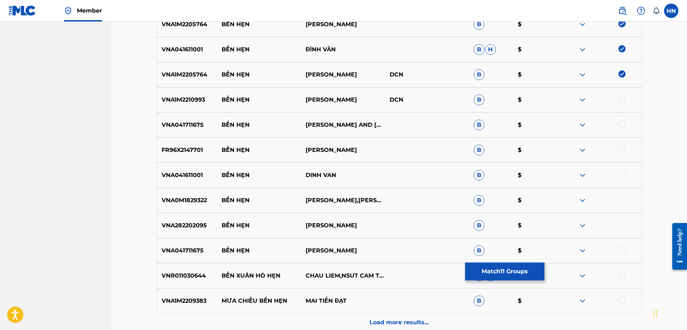
click at [622, 100] on div at bounding box center [622, 99] width 7 height 7
click at [189, 120] on div "VNA041711675 BẾN HẸN NGỌC HẢI AND BÍCH TUYỀN B $" at bounding box center [400, 124] width 486 height 25
click at [622, 123] on div at bounding box center [622, 124] width 7 height 7
click at [191, 149] on p "FR96X2147701" at bounding box center [187, 150] width 60 height 9
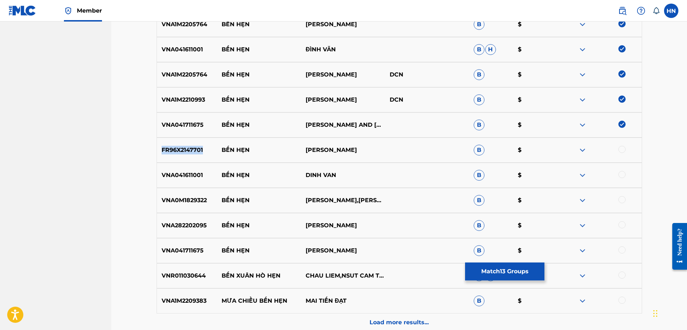
click at [191, 149] on p "FR96X2147701" at bounding box center [187, 150] width 60 height 9
click at [620, 149] on div at bounding box center [622, 149] width 7 height 7
click at [189, 174] on p "VNA041611001" at bounding box center [187, 175] width 60 height 9
click at [620, 172] on div at bounding box center [622, 174] width 7 height 7
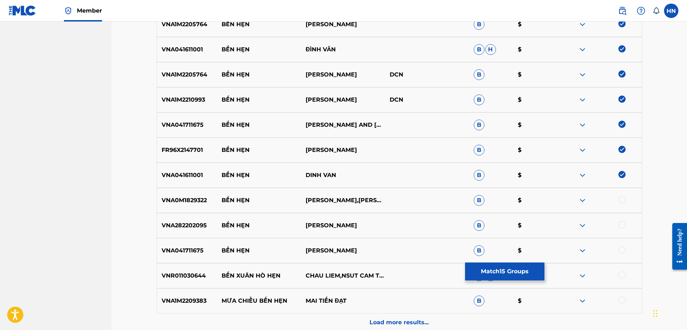
click at [177, 203] on p "VNA0M1829322" at bounding box center [187, 200] width 60 height 9
click at [620, 200] on div at bounding box center [622, 199] width 7 height 7
click at [194, 220] on div "VNA282202095 BẾN HẸN MINH NGHĨA B $" at bounding box center [400, 225] width 486 height 25
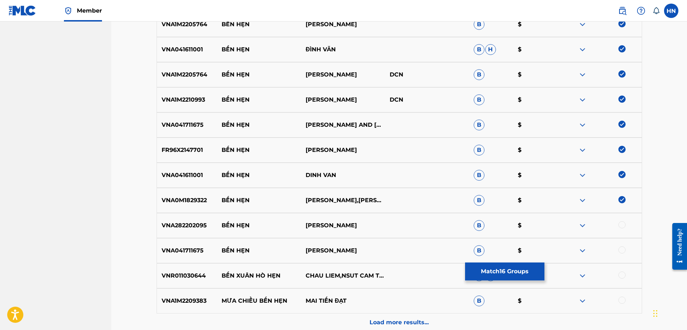
click at [622, 222] on div at bounding box center [622, 224] width 7 height 7
click at [182, 246] on div "VNA041711675 BẾN HẸN NGỌC HẢI B $" at bounding box center [400, 250] width 486 height 25
click at [621, 247] on div at bounding box center [622, 249] width 7 height 7
click at [363, 322] on div "Load more results..." at bounding box center [400, 323] width 486 height 18
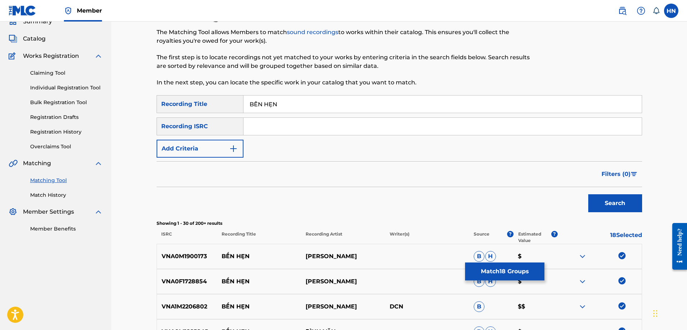
scroll to position [0, 0]
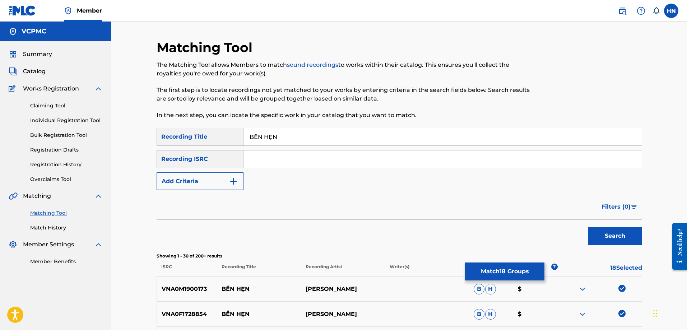
click at [289, 140] on input "BẾN HẸN" at bounding box center [443, 136] width 398 height 17
paste input "EN HE"
type input "[PERSON_NAME]"
click at [637, 246] on div "Search" at bounding box center [613, 234] width 57 height 29
click at [635, 241] on button "Search" at bounding box center [615, 236] width 54 height 18
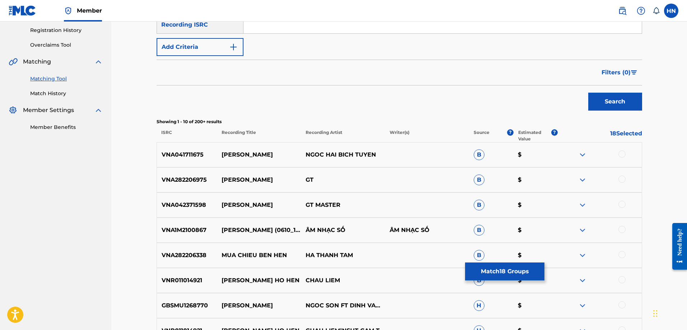
scroll to position [180, 0]
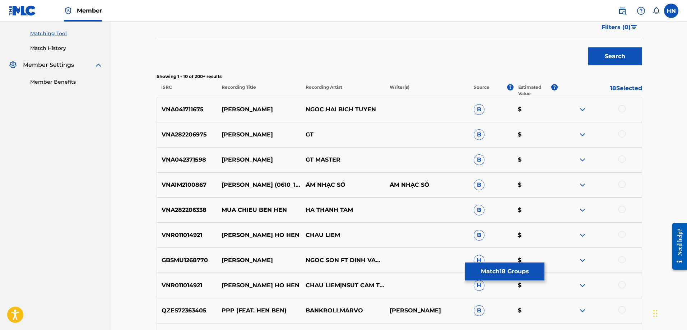
click at [197, 116] on div "VNA041711675 BEN HEN NGOC HAI BICH TUYEN B $" at bounding box center [400, 109] width 486 height 25
click at [626, 108] on div at bounding box center [622, 108] width 7 height 7
click at [181, 188] on p "VNA1M2100867" at bounding box center [187, 185] width 60 height 9
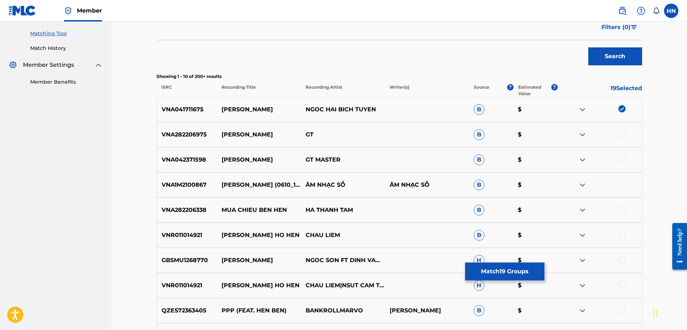
click at [619, 184] on div at bounding box center [622, 184] width 7 height 7
click at [196, 258] on p "GBSMU1268770" at bounding box center [187, 260] width 60 height 9
click at [624, 261] on div at bounding box center [622, 259] width 7 height 7
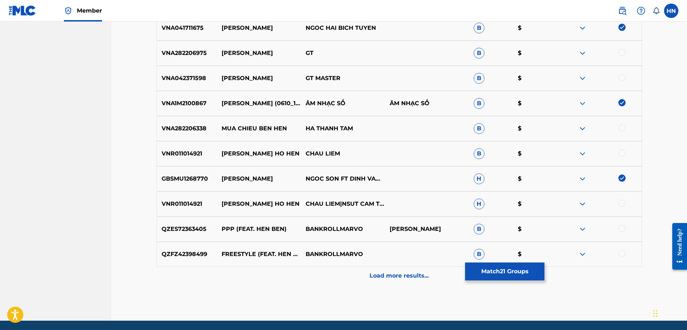
scroll to position [250, 0]
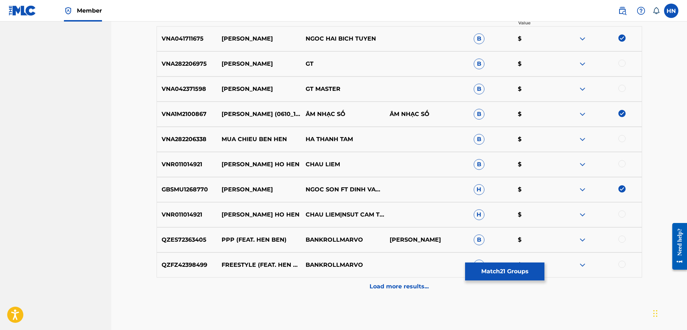
click at [582, 89] on img at bounding box center [582, 89] width 9 height 9
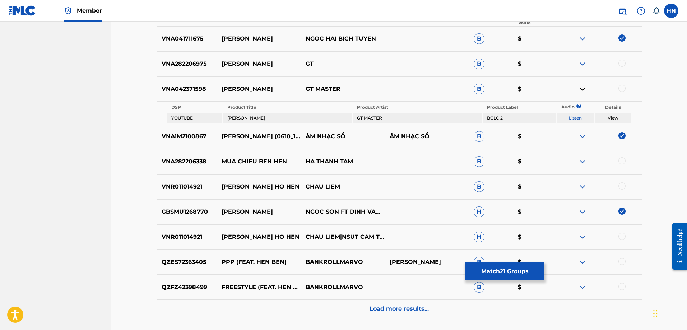
click at [574, 118] on link "Listen" at bounding box center [575, 117] width 13 height 5
click at [582, 61] on img at bounding box center [582, 64] width 9 height 9
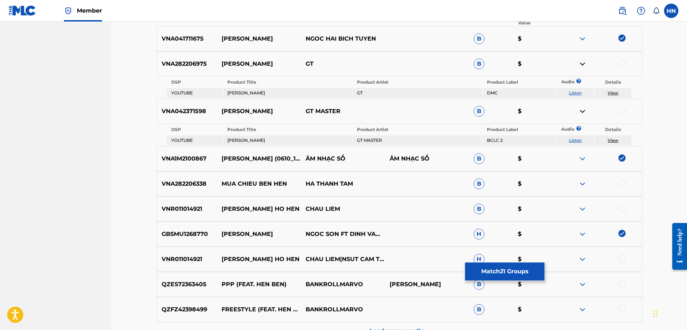
click at [573, 91] on link "Listen" at bounding box center [575, 92] width 13 height 5
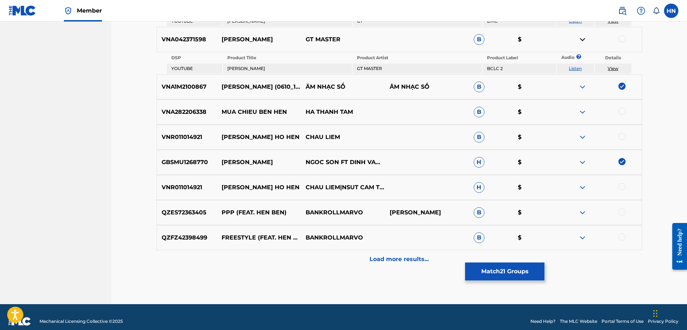
click at [361, 260] on div "Load more results..." at bounding box center [400, 259] width 486 height 18
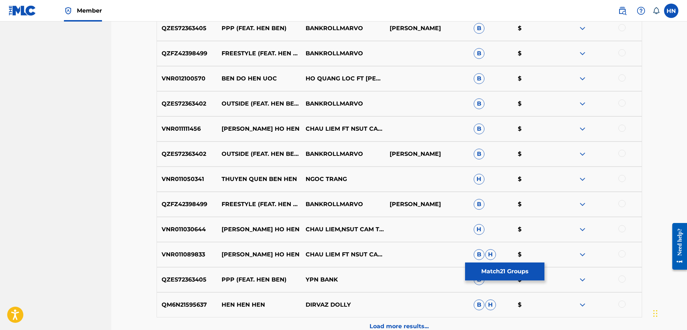
scroll to position [466, 0]
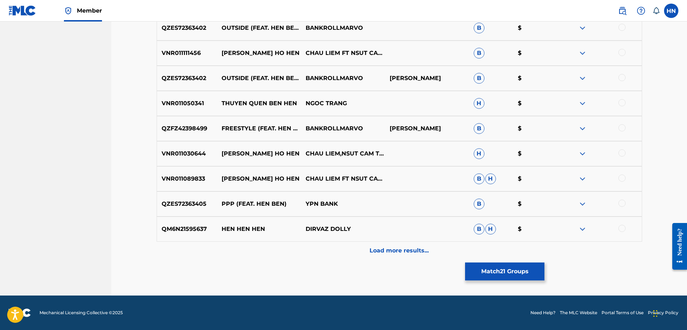
click at [344, 253] on div "Load more results..." at bounding box center [400, 251] width 486 height 18
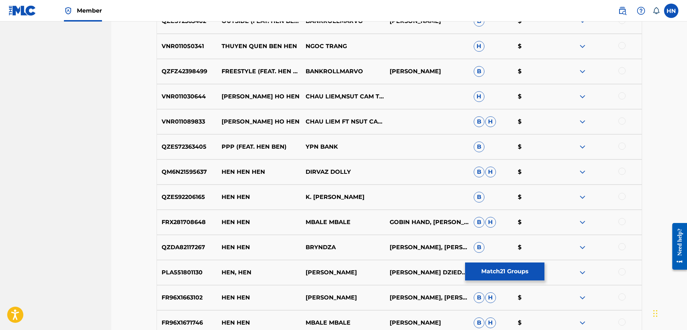
scroll to position [717, 0]
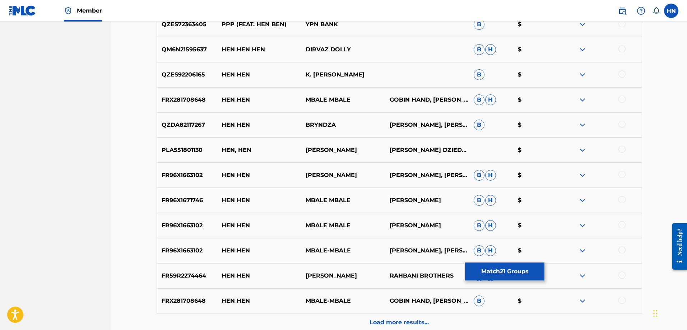
click at [480, 267] on button "Match 21 Groups" at bounding box center [504, 272] width 79 height 18
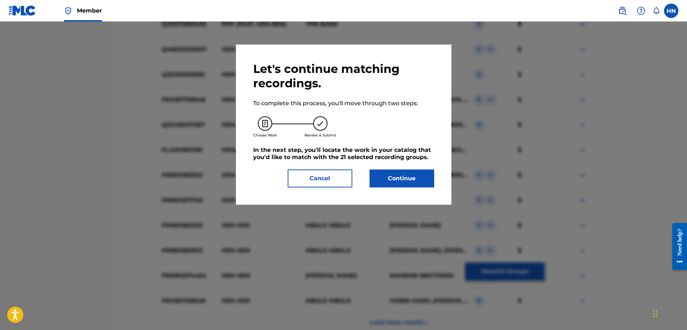
click at [381, 180] on button "Continue" at bounding box center [402, 179] width 65 height 18
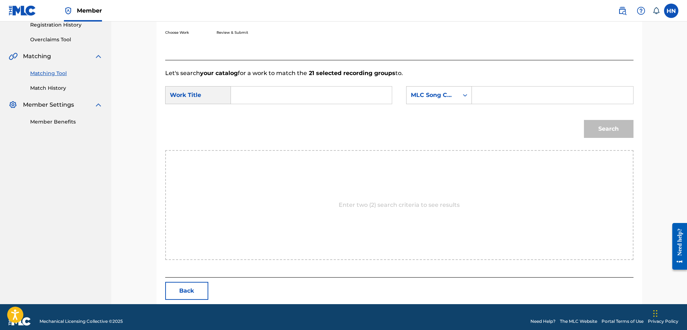
scroll to position [148, 0]
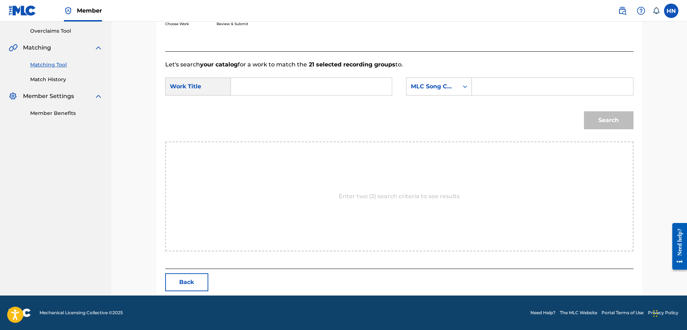
click at [353, 83] on input "Search Form" at bounding box center [311, 86] width 149 height 17
paste input "[PERSON_NAME]"
type input "[PERSON_NAME]"
click at [428, 90] on div "MLC Song Code" at bounding box center [432, 86] width 43 height 9
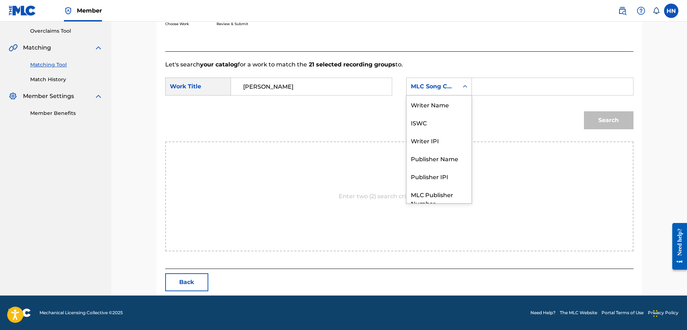
scroll to position [27, 0]
click at [428, 101] on div "ISWC" at bounding box center [439, 96] width 65 height 18
click at [491, 92] on input "Search Form" at bounding box center [552, 86] width 149 height 17
paste input "T9178352095"
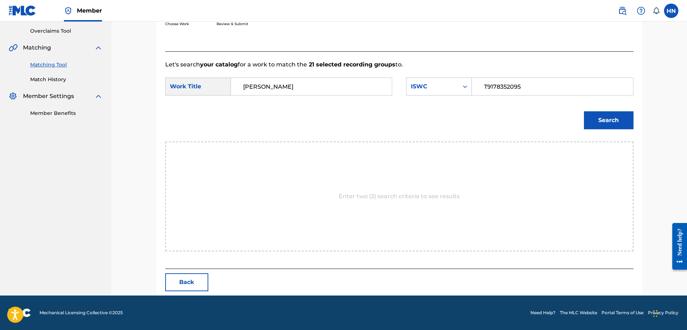
type input "T9178352095"
click at [591, 116] on button "Search" at bounding box center [609, 120] width 50 height 18
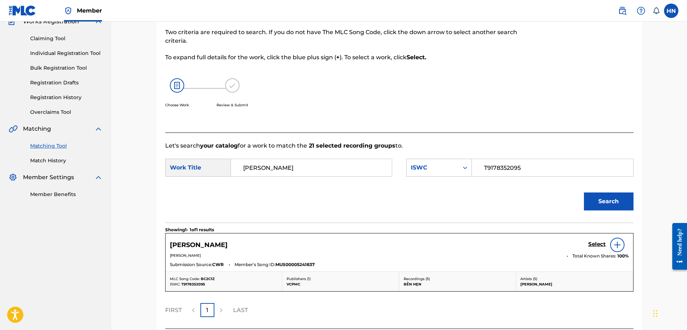
scroll to position [127, 0]
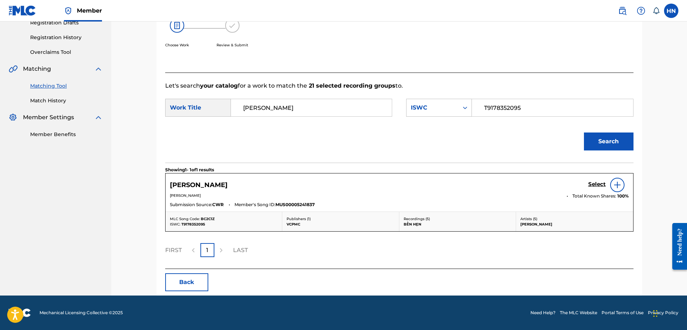
click at [597, 187] on h5 "Select" at bounding box center [597, 184] width 18 height 7
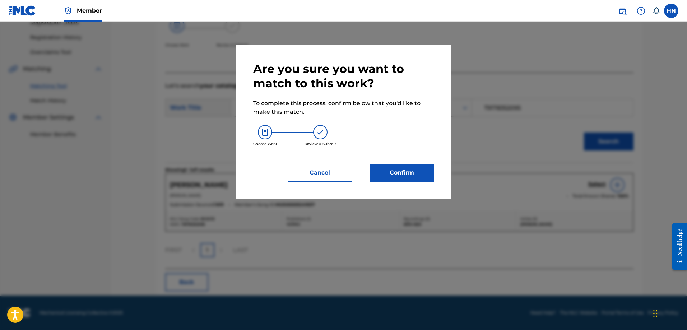
click at [373, 178] on button "Confirm" at bounding box center [402, 173] width 65 height 18
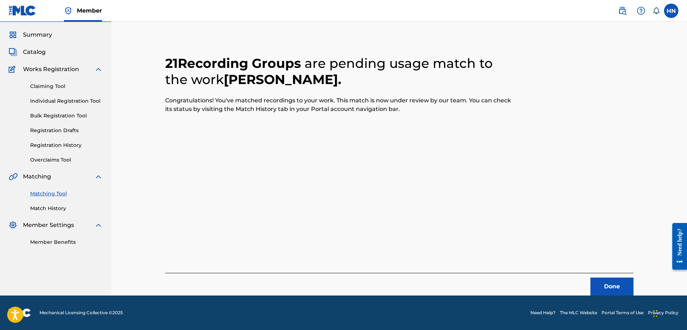
scroll to position [19, 0]
click at [588, 282] on div "Done" at bounding box center [399, 284] width 468 height 23
click at [592, 281] on button "Done" at bounding box center [612, 287] width 43 height 18
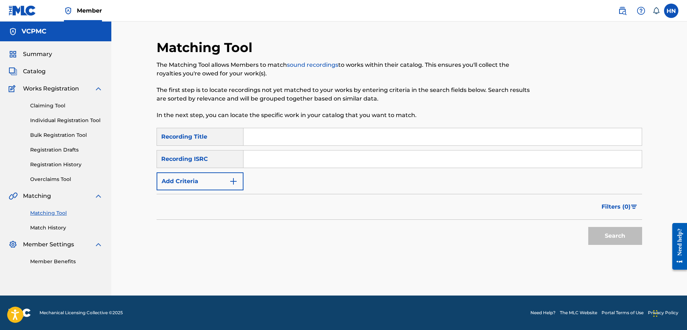
scroll to position [0, 0]
click at [327, 133] on input "Search Form" at bounding box center [443, 136] width 398 height 17
paste input "GIẤC MƠ CỦA EM"
click at [600, 232] on button "Search" at bounding box center [615, 236] width 54 height 18
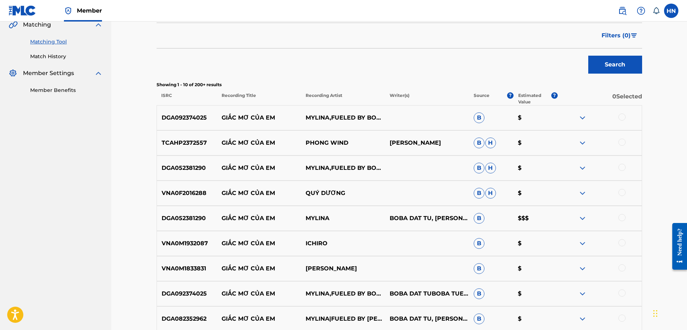
scroll to position [216, 0]
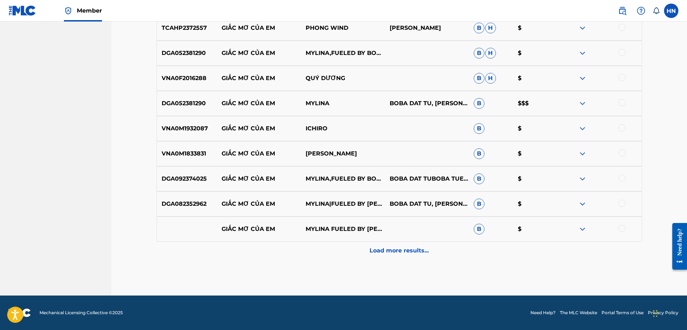
click at [370, 255] on div "Load more results..." at bounding box center [400, 251] width 486 height 18
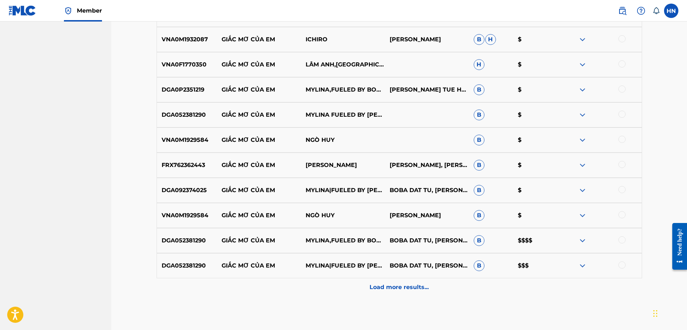
scroll to position [502, 0]
click at [355, 290] on div "Load more results..." at bounding box center [400, 287] width 486 height 18
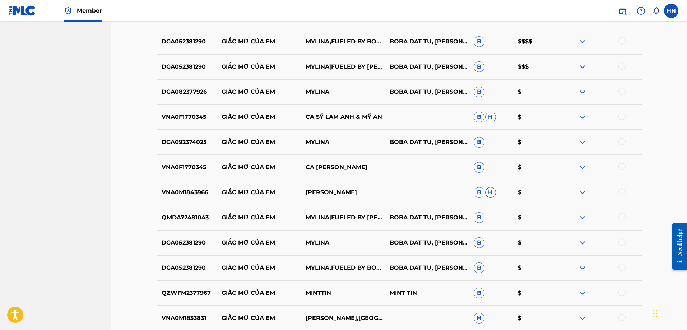
scroll to position [753, 0]
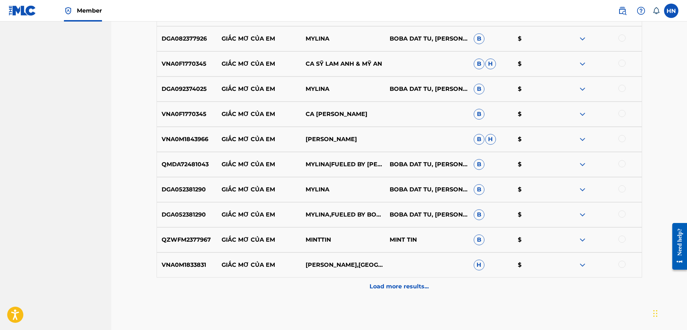
click at [391, 290] on p "Load more results..." at bounding box center [399, 286] width 59 height 9
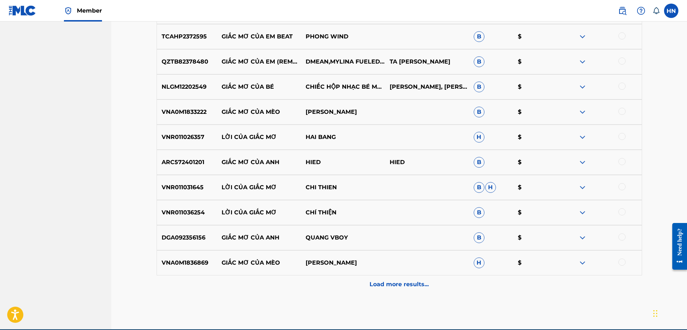
scroll to position [1041, 0]
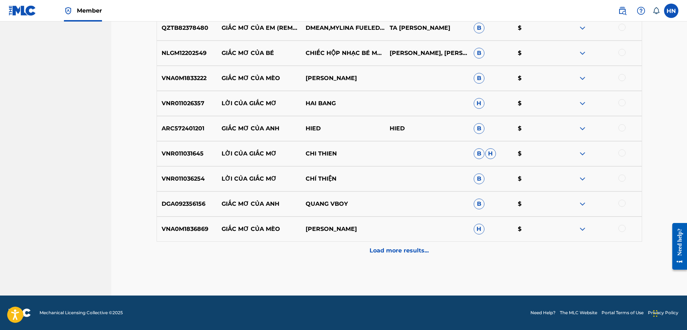
click at [376, 258] on div "Load more results..." at bounding box center [400, 251] width 486 height 18
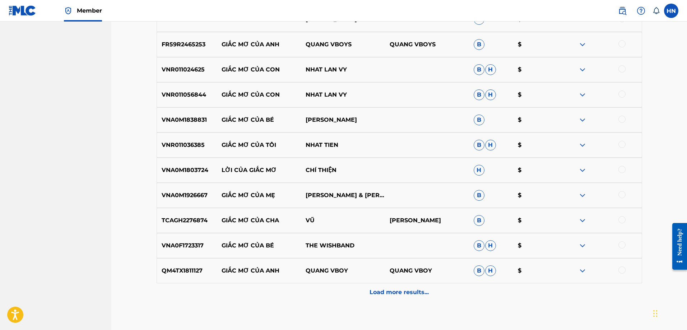
scroll to position [1292, 0]
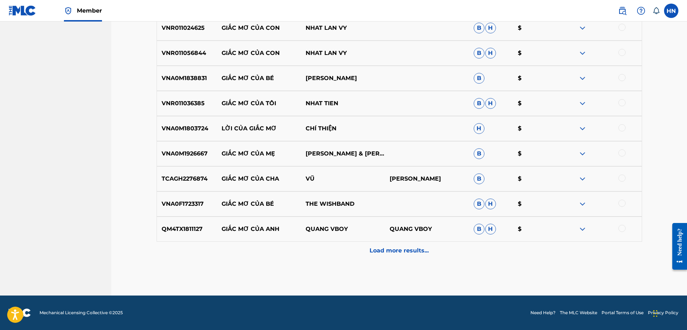
click at [366, 250] on div "Load more results..." at bounding box center [400, 251] width 486 height 18
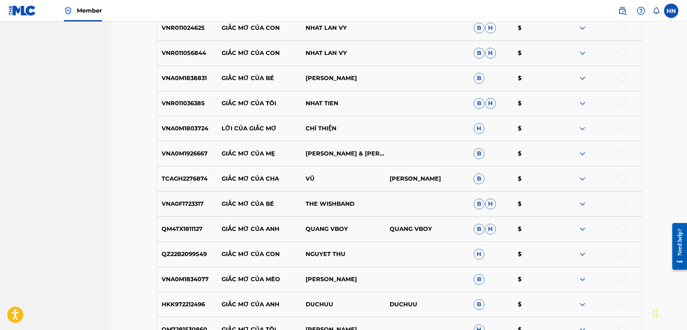
scroll to position [1436, 0]
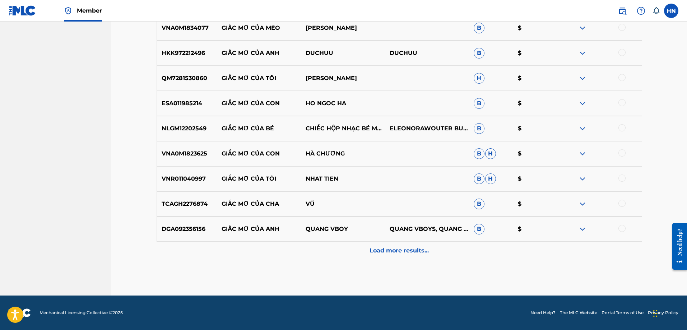
click at [371, 246] on div "Load more results..." at bounding box center [400, 251] width 486 height 18
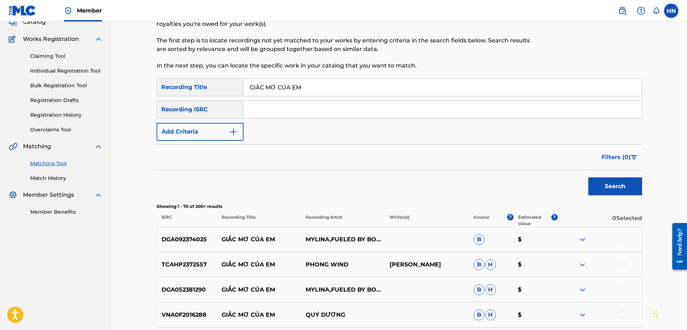
scroll to position [0, 0]
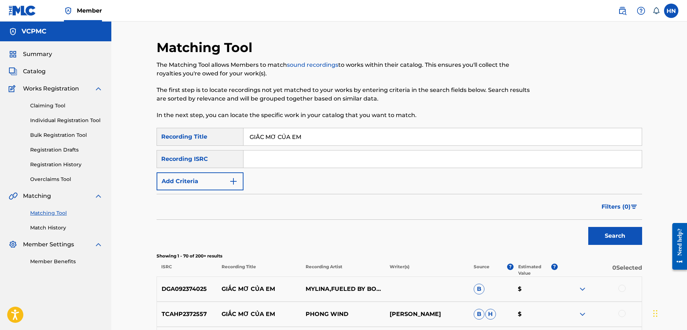
click at [348, 134] on input "GIẤC MƠ CỦA EM" at bounding box center [443, 136] width 398 height 17
paste input "CÂY ĐA QUÁN DỐC"
click at [619, 231] on button "Search" at bounding box center [615, 236] width 54 height 18
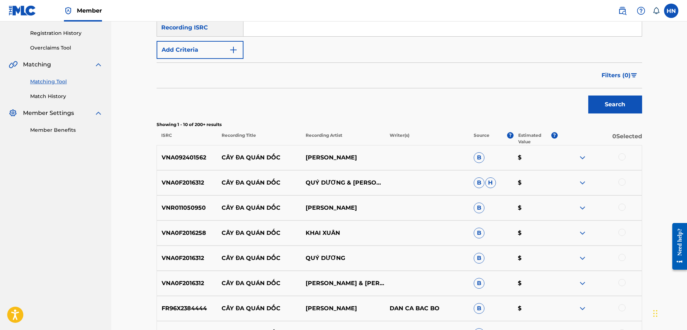
scroll to position [144, 0]
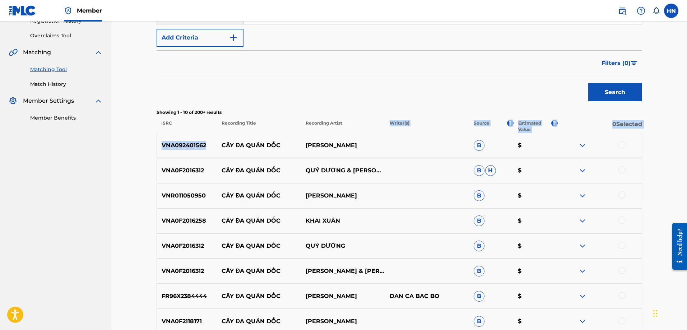
drag, startPoint x: 223, startPoint y: 146, endPoint x: 379, endPoint y: 130, distance: 157.1
click at [379, 130] on div "Showing 1 - 10 of 200+ results ISRC Recording Title Recording Artist Writer(s) …" at bounding box center [400, 255] width 486 height 293
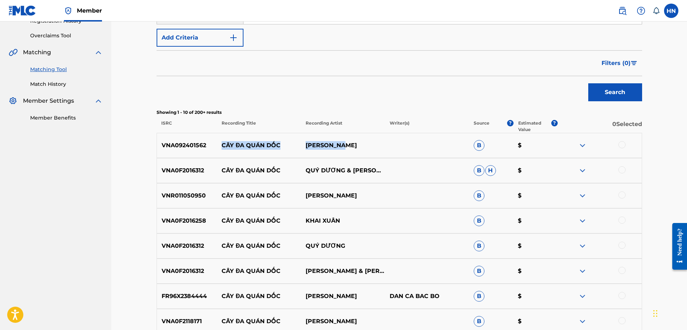
click at [373, 134] on div "VNA092401562 CÂY ĐA QUÁN DỐC THANH THẢO B $" at bounding box center [400, 145] width 486 height 25
click at [184, 140] on div "VNA092401562 CÂY ĐA QUÁN DỐC THANH THẢO B $" at bounding box center [400, 145] width 486 height 25
click at [621, 146] on div at bounding box center [622, 144] width 7 height 7
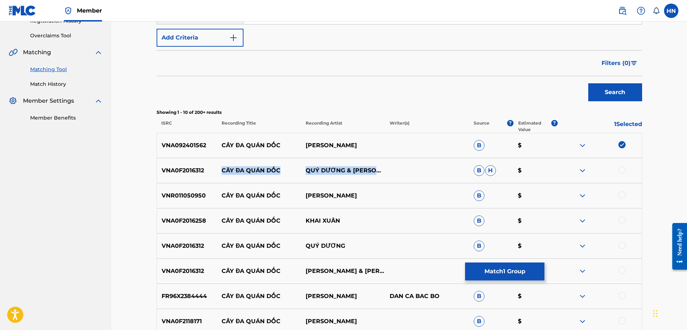
drag, startPoint x: 216, startPoint y: 170, endPoint x: 376, endPoint y: 175, distance: 160.3
click at [376, 174] on div "VNA0F2016312 CÂY ĐA QUÁN DỐC QUÝ DƯƠNG & [PERSON_NAME] VY & THẢO NGUYÊN B H $" at bounding box center [400, 170] width 486 height 25
click at [189, 162] on div "VNA0F2016312 CÂY ĐA QUÁN DỐC QUÝ DƯƠNG & [PERSON_NAME] VY & THẢO NGUYÊN B H $" at bounding box center [400, 170] width 486 height 25
click at [621, 169] on div at bounding box center [622, 169] width 7 height 7
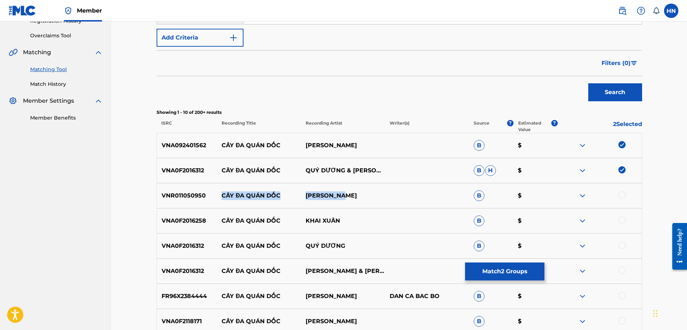
drag, startPoint x: 220, startPoint y: 196, endPoint x: 419, endPoint y: 195, distance: 199.4
click at [408, 195] on div "VNR011050950 CÂY ĐA QUÁN DỐC BÉ BẢO LAN B $" at bounding box center [400, 195] width 486 height 25
click at [198, 195] on p "VNR011050950" at bounding box center [187, 195] width 60 height 9
click at [625, 193] on div at bounding box center [622, 194] width 7 height 7
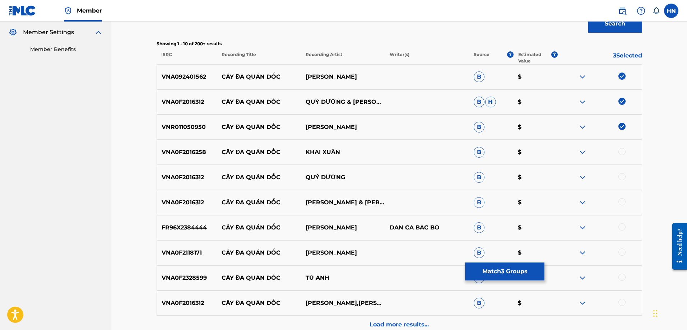
scroll to position [216, 0]
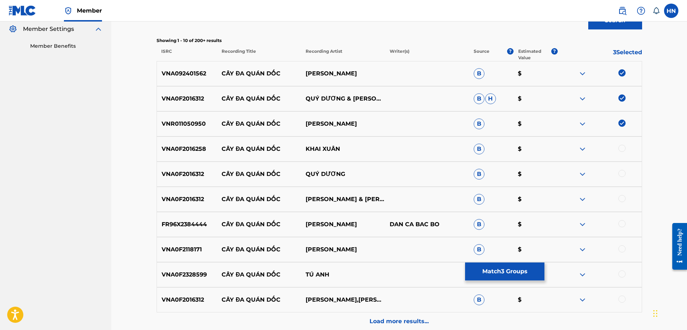
click at [624, 174] on div at bounding box center [622, 173] width 7 height 7
click at [623, 196] on div at bounding box center [622, 198] width 7 height 7
click at [195, 222] on p "FR96X2384444" at bounding box center [187, 224] width 60 height 9
click at [623, 223] on div at bounding box center [622, 223] width 7 height 7
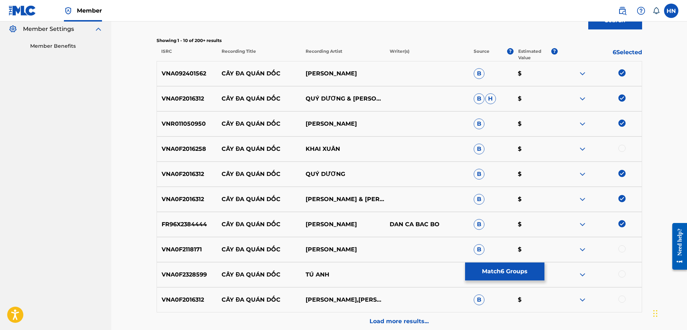
click at [622, 300] on div at bounding box center [622, 299] width 7 height 7
drag, startPoint x: 338, startPoint y: 273, endPoint x: 221, endPoint y: 273, distance: 116.8
click at [221, 273] on div "VNA0F2328599 CÂY ĐA QUÁN DỐC TÚ ANH B $" at bounding box center [400, 274] width 486 height 25
click at [174, 279] on div "VNA0F2328599 CÂY ĐA QUÁN DỐC TÚ ANH B $" at bounding box center [400, 274] width 486 height 25
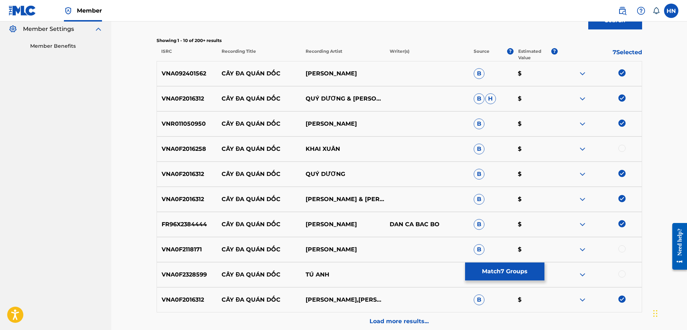
click at [622, 276] on div at bounding box center [622, 274] width 7 height 7
drag, startPoint x: 397, startPoint y: 239, endPoint x: 220, endPoint y: 246, distance: 176.9
click at [220, 246] on div "VNA0F2118171 CÂY ĐA QUÁN DỐC [PERSON_NAME] $" at bounding box center [400, 249] width 486 height 25
click at [189, 248] on p "VNA0F2118171" at bounding box center [187, 249] width 60 height 9
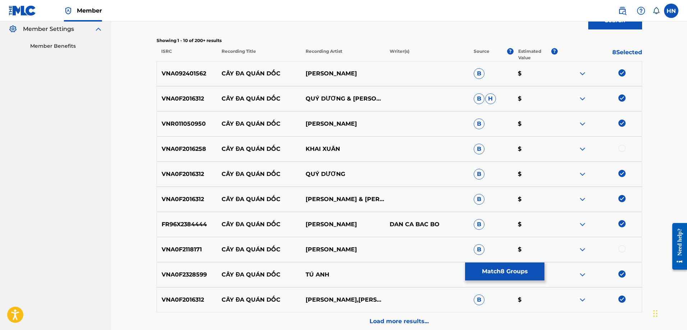
click at [621, 249] on div at bounding box center [622, 248] width 7 height 7
drag, startPoint x: 220, startPoint y: 149, endPoint x: 390, endPoint y: 145, distance: 170.3
click at [389, 145] on div "VNA0F2016258 CÂY ĐA QUÁN DỐC KHAI XUÂN B $" at bounding box center [400, 149] width 486 height 25
click at [581, 148] on img at bounding box center [582, 149] width 9 height 9
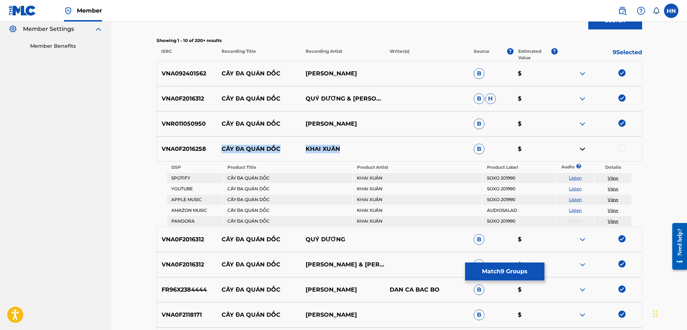
click at [573, 188] on link "Listen" at bounding box center [575, 188] width 13 height 5
click at [195, 145] on p "VNA0F2016258" at bounding box center [187, 149] width 60 height 9
click at [623, 150] on div at bounding box center [622, 148] width 7 height 7
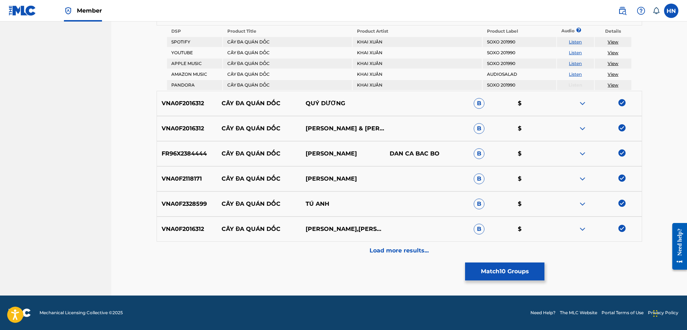
click at [309, 245] on div "Load more results..." at bounding box center [400, 251] width 486 height 18
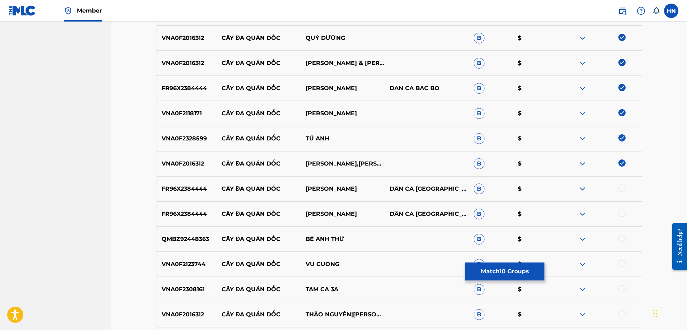
scroll to position [459, 0]
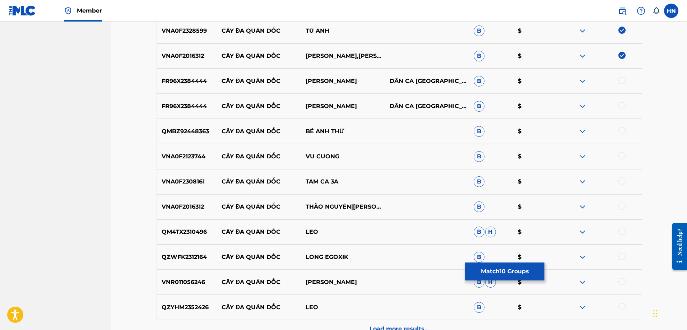
click at [623, 82] on div at bounding box center [622, 80] width 7 height 7
click at [622, 106] on div at bounding box center [622, 105] width 7 height 7
click at [185, 214] on div "VNA0F2016312 CÂY ĐA QUÁN DỐC THẢO NGUYÊN|QUÝ DƯƠNG|TƯỜNG VY B $" at bounding box center [400, 206] width 486 height 25
click at [620, 205] on div at bounding box center [622, 206] width 7 height 7
click at [197, 279] on p "VNR011056246" at bounding box center [187, 282] width 60 height 9
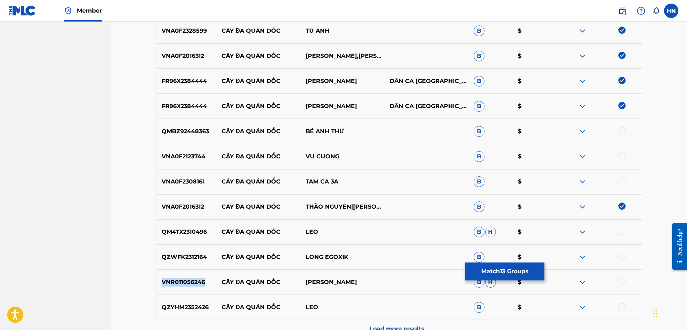
click at [197, 279] on p "VNR011056246" at bounding box center [187, 282] width 60 height 9
click at [623, 281] on div at bounding box center [622, 281] width 7 height 7
click at [185, 180] on p "VNA0F2308161" at bounding box center [187, 181] width 60 height 9
click at [627, 183] on div at bounding box center [600, 181] width 84 height 9
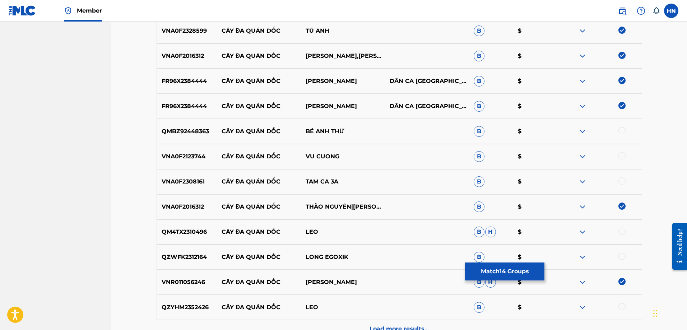
click at [624, 183] on div at bounding box center [622, 180] width 7 height 7
click at [191, 129] on p "QMBZ92448363" at bounding box center [187, 131] width 60 height 9
click at [620, 131] on div at bounding box center [622, 130] width 7 height 7
drag, startPoint x: 383, startPoint y: 152, endPoint x: 204, endPoint y: 152, distance: 178.9
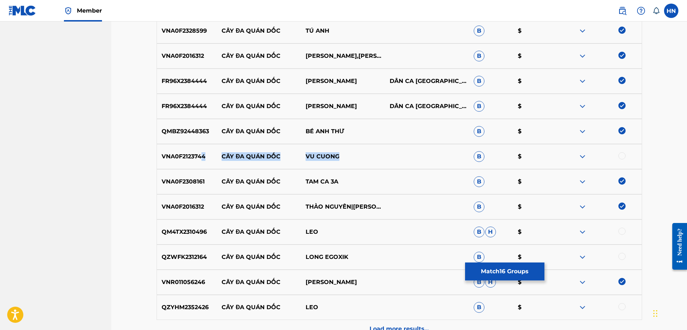
click at [204, 152] on div "VNA0F2123744 CÂY ĐA QUÁN DỐC VU CUONG B $" at bounding box center [400, 156] width 486 height 25
click at [213, 156] on p "VNA0F2123744" at bounding box center [187, 156] width 60 height 9
click at [177, 149] on div "VNA0F2123744 CÂY ĐA QUÁN DỐC VU CUONG B $" at bounding box center [400, 156] width 486 height 25
click at [621, 156] on div at bounding box center [622, 155] width 7 height 7
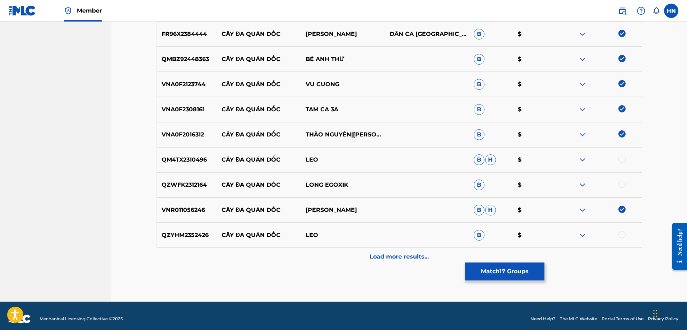
scroll to position [538, 0]
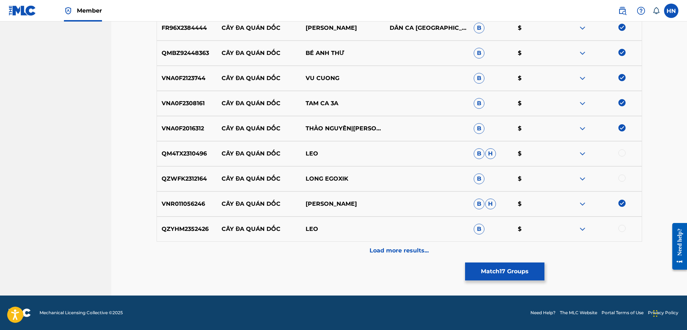
click at [586, 153] on img at bounding box center [582, 153] width 9 height 9
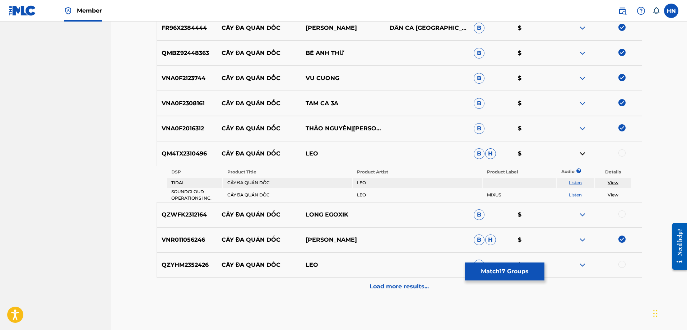
click at [575, 183] on link "Listen" at bounding box center [575, 182] width 13 height 5
click at [573, 198] on td "Listen" at bounding box center [575, 195] width 37 height 13
click at [572, 197] on link "Listen" at bounding box center [575, 194] width 13 height 5
drag, startPoint x: 318, startPoint y: 155, endPoint x: 218, endPoint y: 152, distance: 99.9
click at [218, 152] on div "QM4TX2310496 CÂY ĐA QUÁN DỐC LEO B H $" at bounding box center [400, 153] width 486 height 25
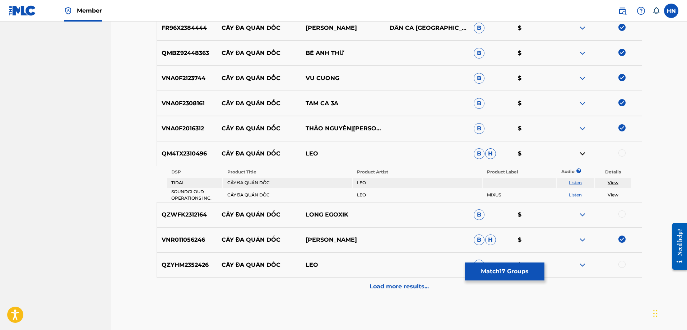
click at [179, 157] on p "QM4TX2310496" at bounding box center [187, 153] width 60 height 9
click at [620, 152] on div at bounding box center [622, 152] width 7 height 7
click at [187, 273] on div "QZYHM2352426 CÂY ĐA QUÁN DỐC LEO B $" at bounding box center [400, 265] width 486 height 25
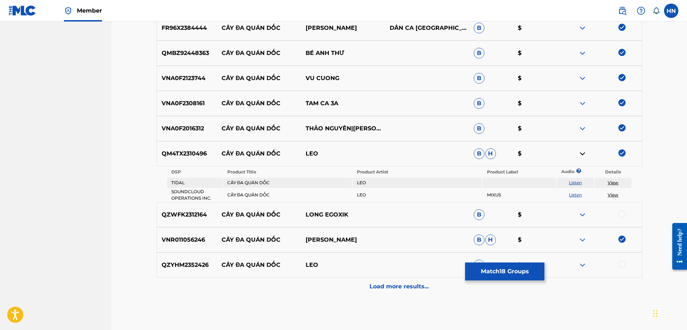
click at [621, 263] on div at bounding box center [622, 264] width 7 height 7
click at [584, 212] on img at bounding box center [582, 215] width 9 height 9
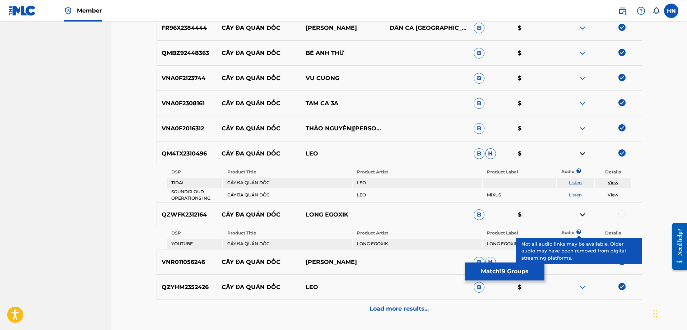
click at [578, 240] on td "Listen" at bounding box center [575, 244] width 37 height 10
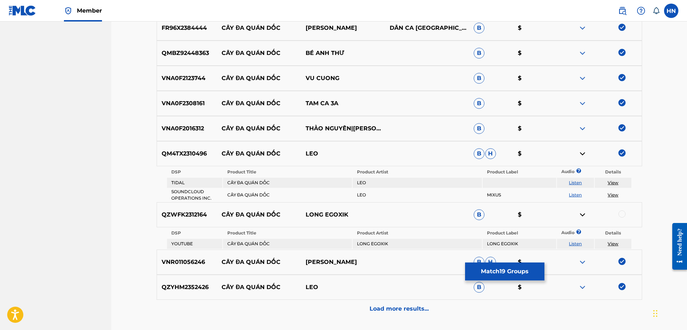
click at [581, 243] on link "Listen" at bounding box center [575, 243] width 13 height 5
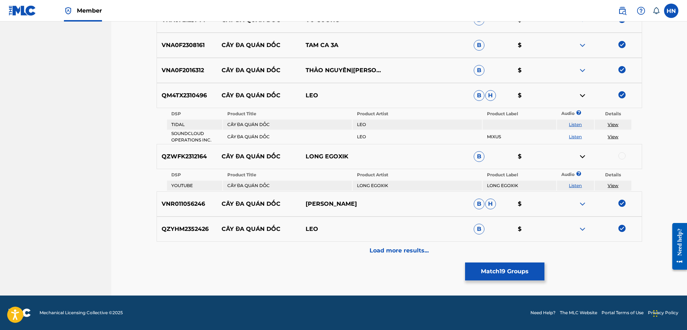
click at [347, 248] on div "Load more results..." at bounding box center [400, 251] width 486 height 18
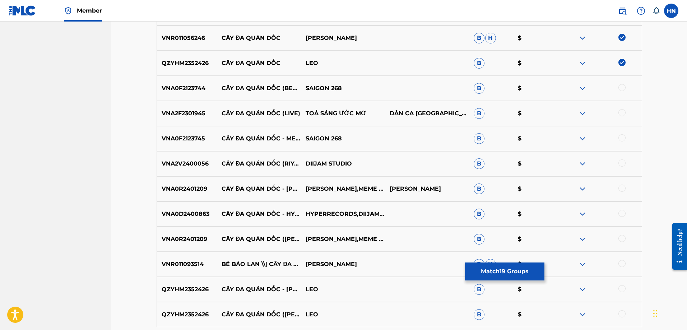
scroll to position [740, 0]
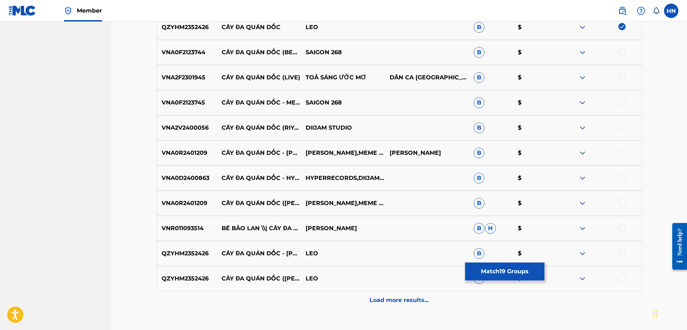
click at [189, 55] on p "VNA0F2123744" at bounding box center [187, 52] width 60 height 9
click at [621, 51] on div at bounding box center [622, 51] width 7 height 7
click at [189, 103] on p "VNA0F2123745" at bounding box center [187, 102] width 60 height 9
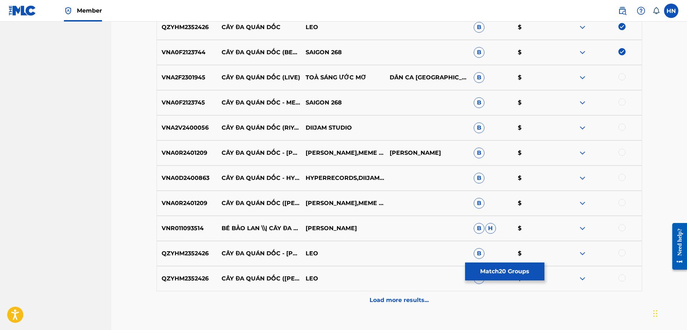
click at [623, 102] on div at bounding box center [622, 101] width 7 height 7
click at [192, 152] on p "VNA0R2401209" at bounding box center [187, 153] width 60 height 9
click at [623, 153] on div at bounding box center [622, 152] width 7 height 7
click at [624, 202] on div at bounding box center [622, 202] width 7 height 7
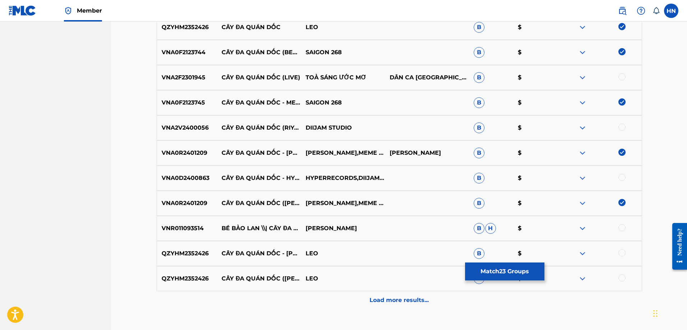
click at [203, 231] on p "VNR011093514" at bounding box center [187, 228] width 60 height 9
click at [194, 232] on p "VNR011093514" at bounding box center [187, 228] width 60 height 9
click at [618, 227] on div at bounding box center [600, 228] width 84 height 9
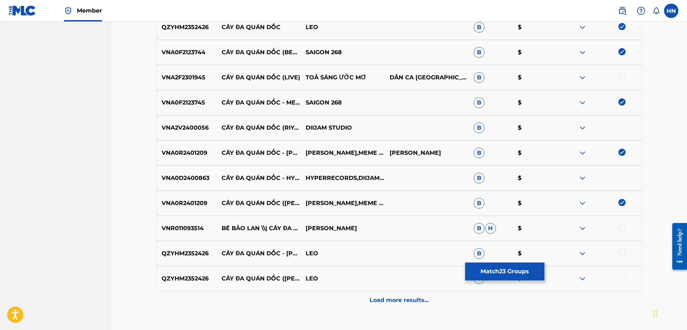
click at [620, 227] on div at bounding box center [622, 227] width 7 height 7
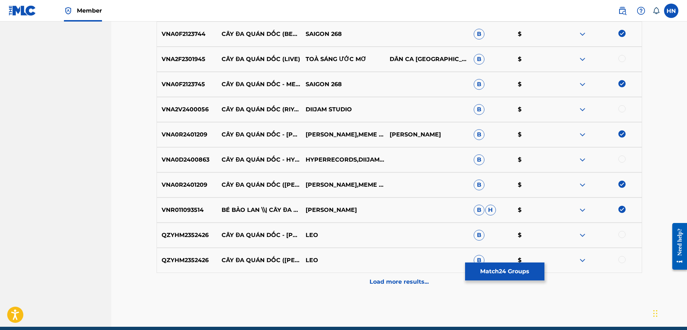
scroll to position [776, 0]
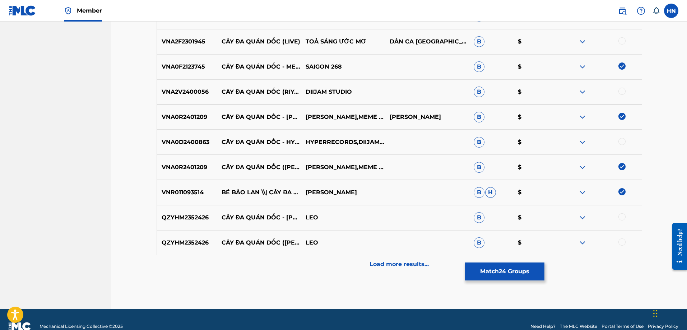
click at [204, 220] on p "QZYHM2352426" at bounding box center [187, 217] width 60 height 9
click at [624, 217] on div at bounding box center [622, 216] width 7 height 7
click at [620, 242] on div at bounding box center [622, 242] width 7 height 7
click at [198, 144] on p "VNA0D2400863" at bounding box center [187, 142] width 60 height 9
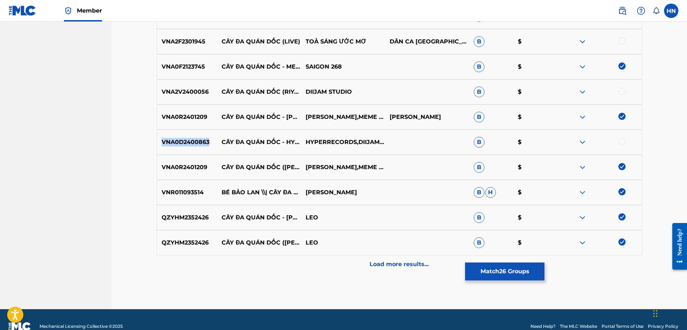
click at [198, 144] on p "VNA0D2400863" at bounding box center [187, 142] width 60 height 9
click at [621, 142] on div at bounding box center [622, 141] width 7 height 7
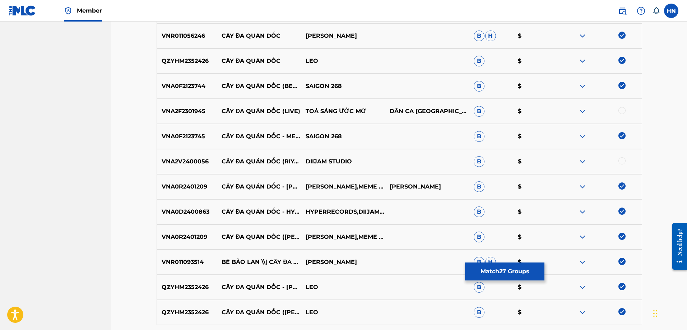
scroll to position [704, 0]
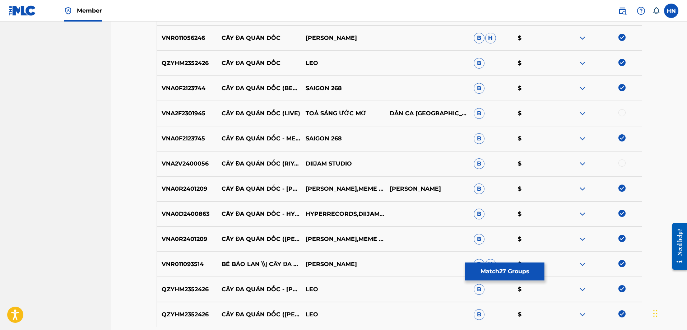
click at [181, 162] on p "VNA2V2400056" at bounding box center [187, 164] width 60 height 9
click at [624, 163] on div at bounding box center [622, 163] width 7 height 7
click at [195, 114] on p "VNA2F2301945" at bounding box center [187, 113] width 60 height 9
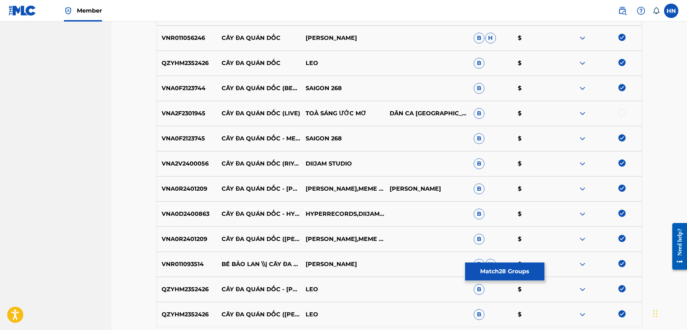
click at [620, 114] on div at bounding box center [622, 112] width 7 height 7
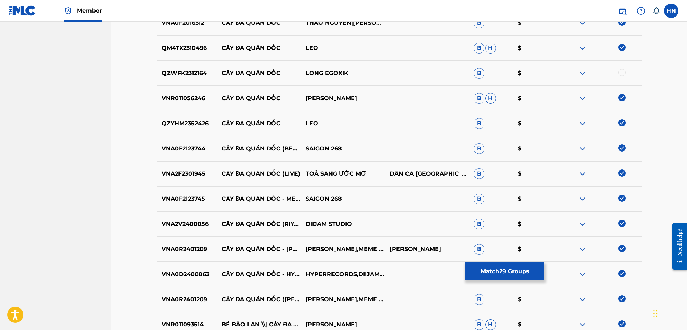
scroll to position [740, 0]
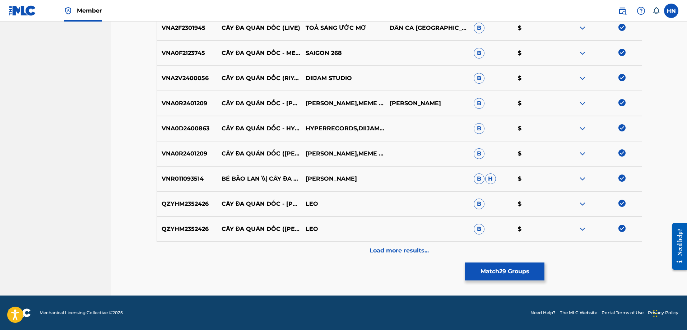
click at [402, 247] on p "Load more results..." at bounding box center [399, 250] width 59 height 9
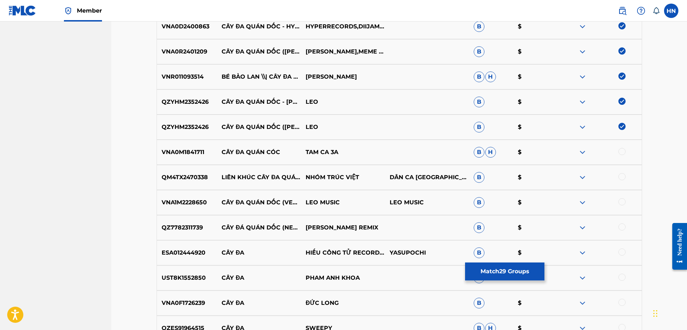
scroll to position [933, 0]
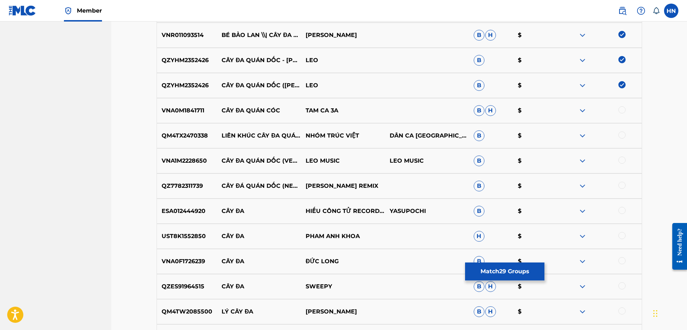
click at [185, 167] on div "VNA1M2228650 CÂY ĐA QUÁN DỐC (VERSION NƯỚC SẠCH SỐNG KHOẺ) LEO MUSIC LEO …" at bounding box center [400, 160] width 486 height 25
click at [619, 162] on div at bounding box center [622, 160] width 7 height 7
click at [186, 186] on p "QZ7782311739" at bounding box center [187, 186] width 60 height 9
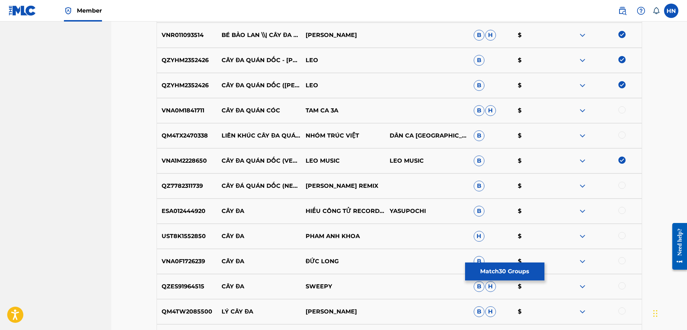
click at [624, 185] on div at bounding box center [622, 185] width 7 height 7
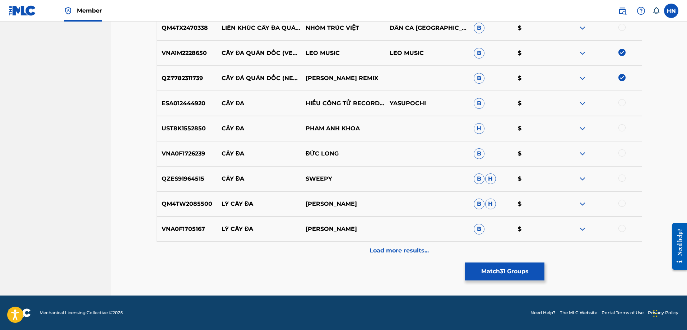
click at [409, 254] on p "Load more results..." at bounding box center [399, 250] width 59 height 9
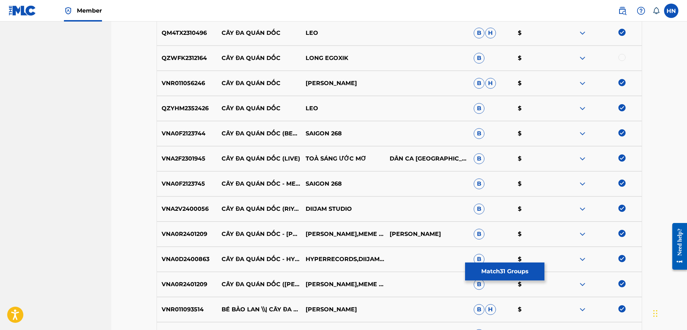
scroll to position [0, 0]
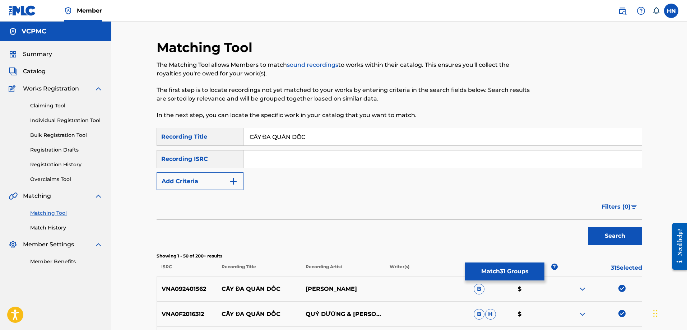
click at [367, 133] on input "CÂY ĐA QUÁN DỐC" at bounding box center [443, 136] width 398 height 17
paste input "AY DA QUAN DOC"
type input "CAY DA QUAN DOC"
click at [601, 239] on button "Search" at bounding box center [615, 236] width 54 height 18
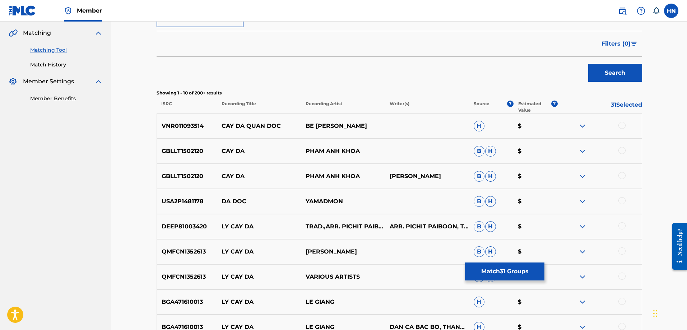
scroll to position [216, 0]
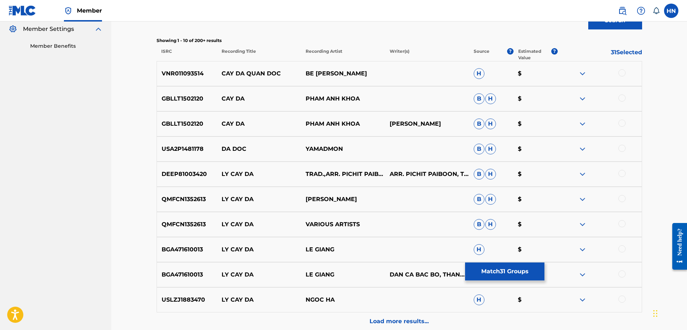
click at [174, 77] on p "VNR011093514" at bounding box center [187, 73] width 60 height 9
click at [624, 70] on div at bounding box center [622, 72] width 7 height 7
click at [375, 314] on div "Load more results..." at bounding box center [400, 322] width 486 height 18
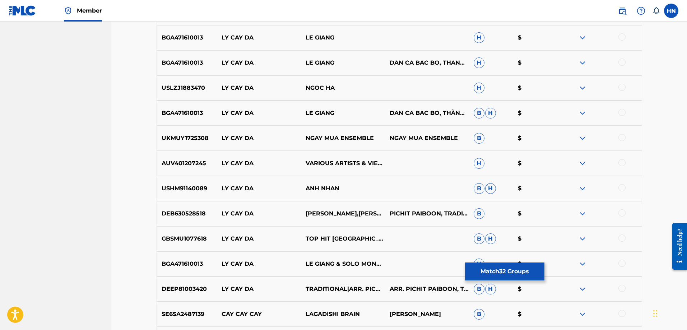
scroll to position [503, 0]
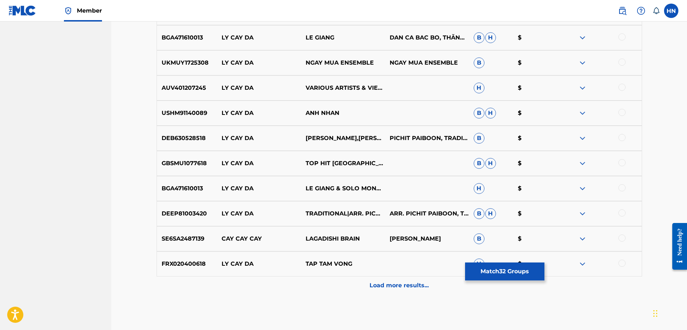
click at [475, 268] on button "Match 32 Groups" at bounding box center [504, 272] width 79 height 18
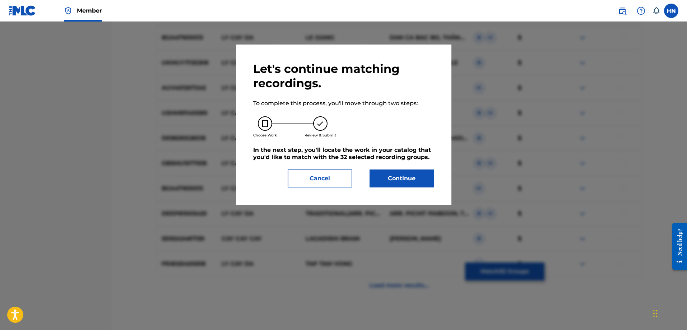
click at [393, 180] on button "Continue" at bounding box center [402, 179] width 65 height 18
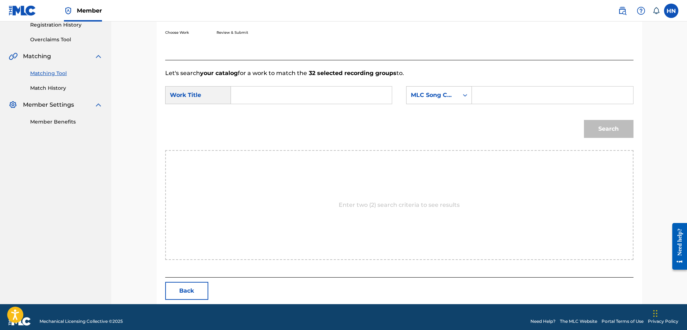
scroll to position [148, 0]
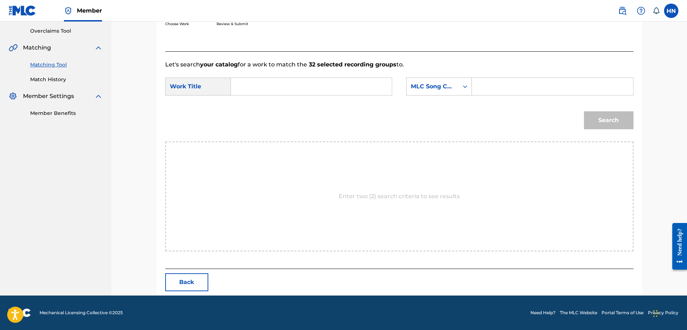
click at [362, 87] on input "Search Form" at bounding box center [311, 86] width 149 height 17
paste input "CAY DA QUAN DOC"
type input "CAY DA QUAN DOC"
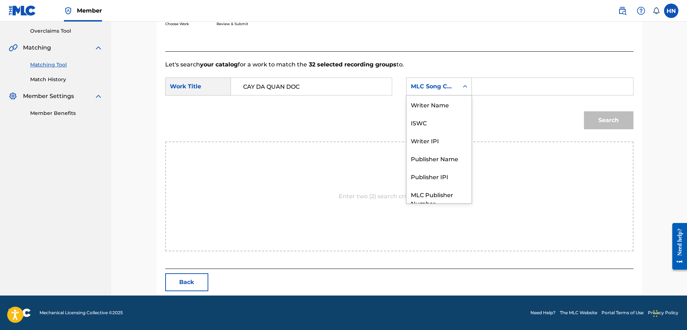
click at [438, 84] on div "MLC Song Code" at bounding box center [432, 86] width 43 height 9
click at [434, 97] on div "ISWC" at bounding box center [439, 96] width 65 height 18
click at [490, 93] on input "Search Form" at bounding box center [552, 86] width 149 height 17
paste input "T9135452812"
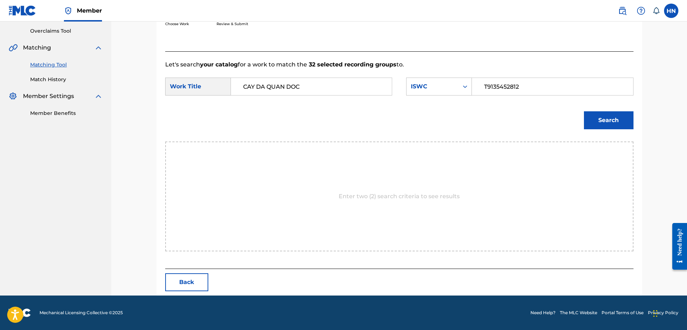
type input "T9135452812"
click at [604, 116] on button "Search" at bounding box center [609, 120] width 50 height 18
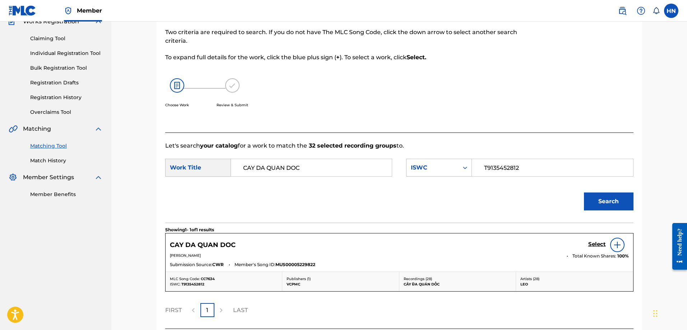
scroll to position [127, 0]
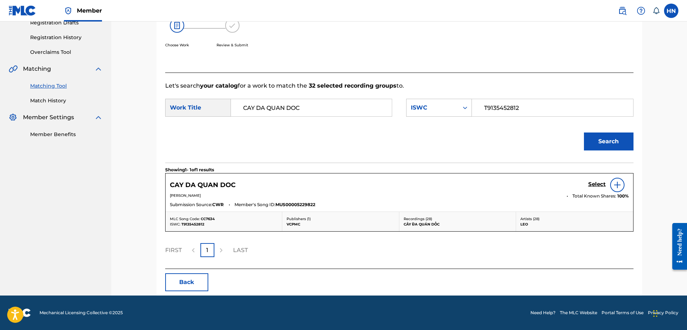
click at [591, 184] on h5 "Select" at bounding box center [597, 184] width 18 height 7
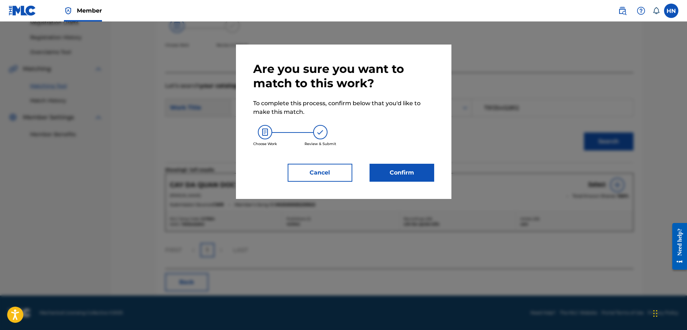
click at [413, 178] on button "Confirm" at bounding box center [402, 173] width 65 height 18
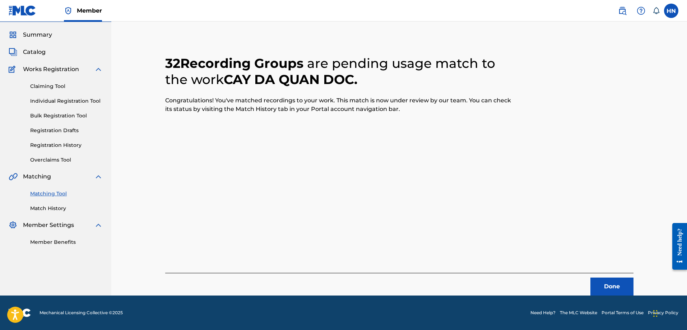
scroll to position [19, 0]
click at [597, 278] on button "Done" at bounding box center [612, 287] width 43 height 18
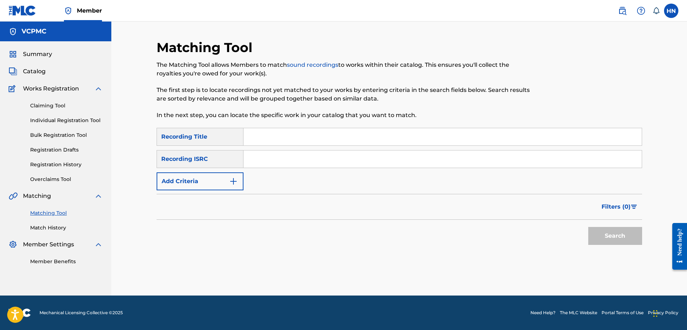
click at [378, 133] on input "Search Form" at bounding box center [443, 136] width 398 height 17
paste input "SÓC SỜ BAI SÓC TRĂNG"
click at [620, 232] on button "Search" at bounding box center [615, 236] width 54 height 18
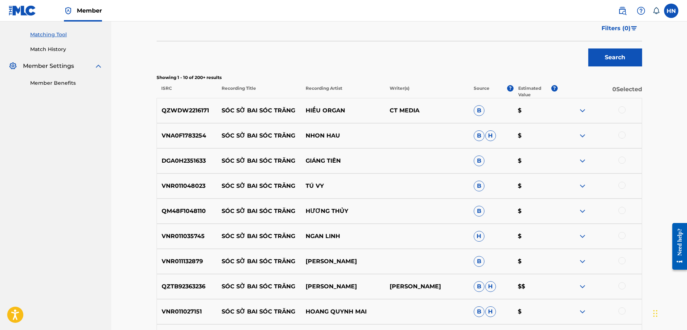
scroll to position [144, 0]
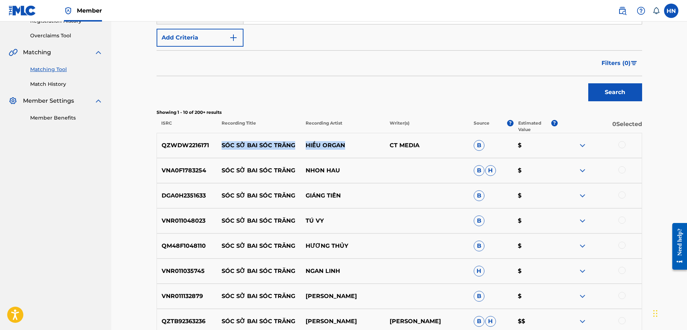
drag, startPoint x: 223, startPoint y: 146, endPoint x: 350, endPoint y: 140, distance: 127.3
click at [350, 140] on div "QZWDW2216171 SÓC SỜ BAI SÓC TRĂNG HIẾU ORGAN CT MEDIA B $" at bounding box center [400, 145] width 486 height 25
click at [180, 140] on div "QZWDW2216171 SÓC SỜ BAI SÓC TRĂNG HIẾU ORGAN CT MEDIA B $" at bounding box center [400, 145] width 486 height 25
click at [622, 145] on div at bounding box center [622, 144] width 7 height 7
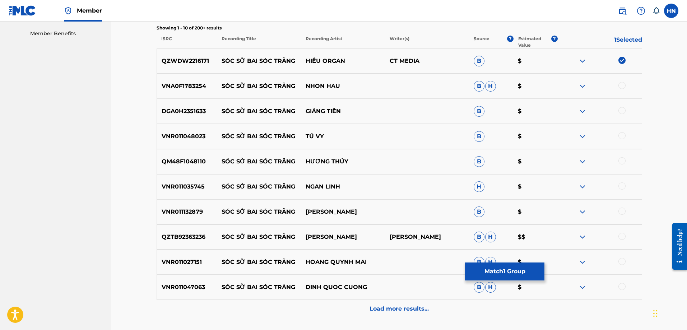
scroll to position [216, 0]
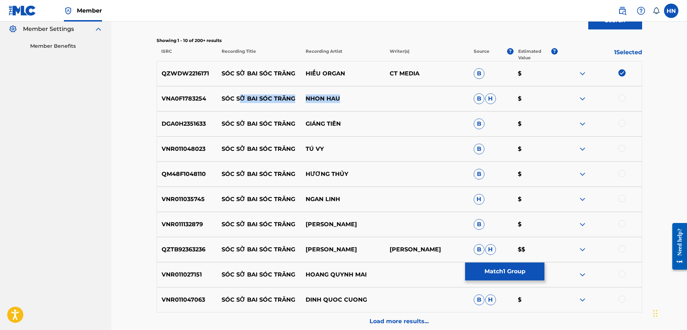
drag, startPoint x: 342, startPoint y: 105, endPoint x: 239, endPoint y: 107, distance: 103.1
click at [239, 107] on div "VNA0F1783254 SÓC SỜ BAI SÓC TRĂNG NHON HAU B H $" at bounding box center [400, 98] width 486 height 25
click at [580, 97] on img at bounding box center [582, 98] width 9 height 9
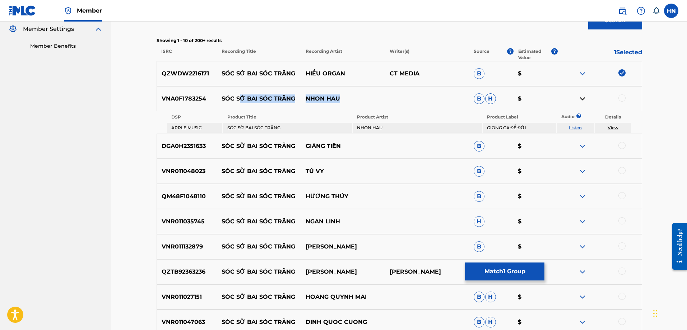
click at [574, 127] on link "Listen" at bounding box center [575, 127] width 13 height 5
click at [220, 100] on p "SÓC SỜ BAI SÓC TRĂNG" at bounding box center [259, 98] width 84 height 9
click at [182, 93] on div "VNA0F1783254 SÓC SỜ BAI SÓC TRĂNG NHON HAU B H $" at bounding box center [400, 98] width 486 height 25
click at [623, 97] on div at bounding box center [622, 97] width 7 height 7
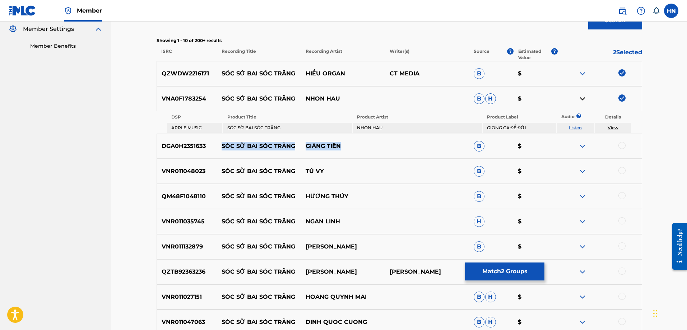
drag, startPoint x: 220, startPoint y: 146, endPoint x: 388, endPoint y: 143, distance: 168.2
click at [388, 143] on div "DGA0H2351633 SÓC SỜ BAI SÓC TRĂNG GIÁNG TIÊN B $" at bounding box center [400, 146] width 486 height 25
click at [200, 144] on p "DGA0H2351633" at bounding box center [187, 146] width 60 height 9
click at [617, 145] on div at bounding box center [600, 146] width 84 height 9
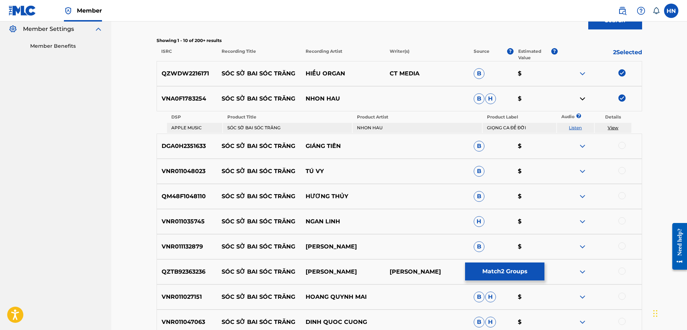
click at [622, 146] on div at bounding box center [622, 145] width 7 height 7
drag, startPoint x: 220, startPoint y: 170, endPoint x: 364, endPoint y: 171, distance: 143.7
click at [363, 171] on div "VNR011048023 SÓC SỜ BAI SÓC TRĂNG TÚ VY B $" at bounding box center [400, 171] width 486 height 25
click at [184, 176] on div "VNR011048023 SÓC SỜ BAI SÓC TRĂNG TÚ VY B $" at bounding box center [400, 171] width 486 height 25
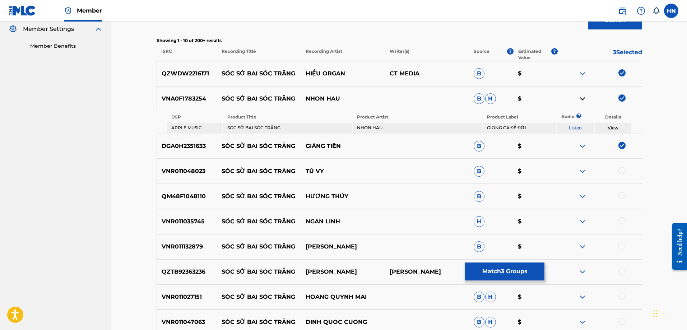
click at [619, 173] on div at bounding box center [622, 170] width 7 height 7
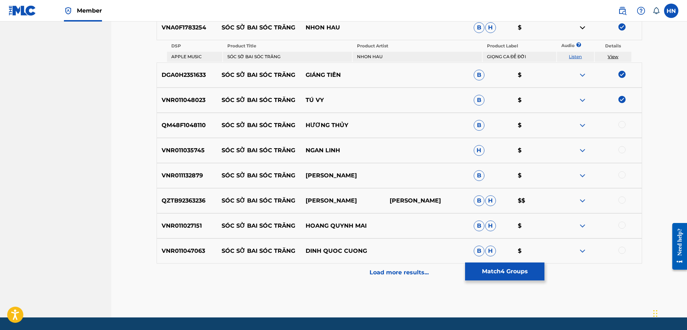
scroll to position [287, 0]
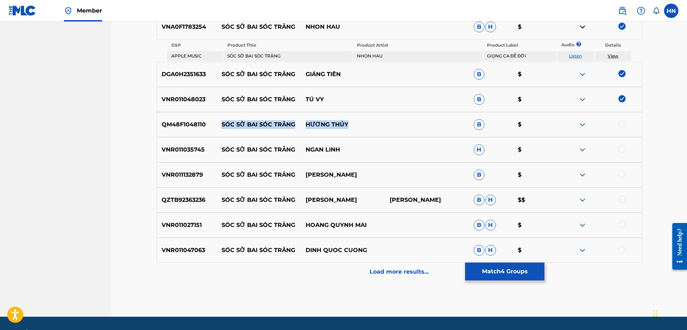
drag, startPoint x: 221, startPoint y: 124, endPoint x: 388, endPoint y: 123, distance: 166.7
click at [388, 121] on div "QM48F1048110 SÓC SỜ BAI SÓC TRĂNG HƯƠNG THỦY B $" at bounding box center [400, 124] width 486 height 25
click at [195, 129] on p "QM48F1048110" at bounding box center [187, 124] width 60 height 9
click at [624, 125] on div at bounding box center [622, 123] width 7 height 7
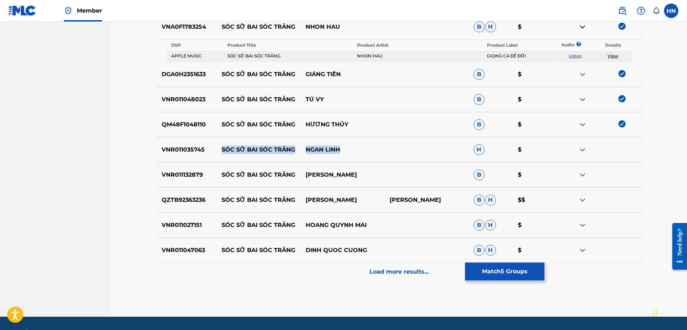
drag, startPoint x: 221, startPoint y: 151, endPoint x: 339, endPoint y: 145, distance: 118.4
click at [339, 145] on div "VNR011035745 SÓC SỜ BAI SÓC TRĂNG NGAN LINH H $" at bounding box center [400, 149] width 486 height 25
drag, startPoint x: 379, startPoint y: 172, endPoint x: 222, endPoint y: 175, distance: 157.0
click at [222, 175] on div "VNR011132879 SÓC SỜ BAI SÓC TRĂNG NGUYỄN THÀNH VIÊN B $" at bounding box center [400, 174] width 486 height 25
click at [185, 172] on p "VNR011132879" at bounding box center [187, 175] width 60 height 9
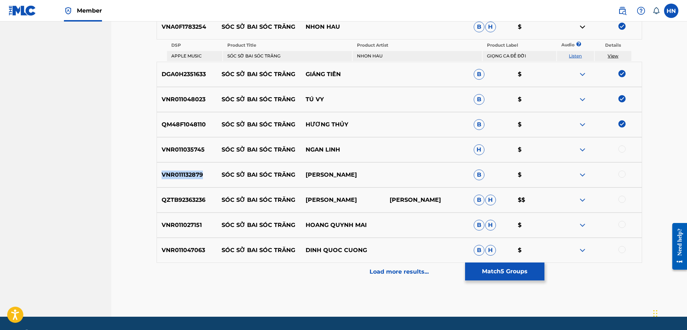
click at [185, 172] on p "VNR011132879" at bounding box center [187, 175] width 60 height 9
click at [621, 175] on div at bounding box center [622, 174] width 7 height 7
click at [580, 202] on img at bounding box center [582, 200] width 9 height 9
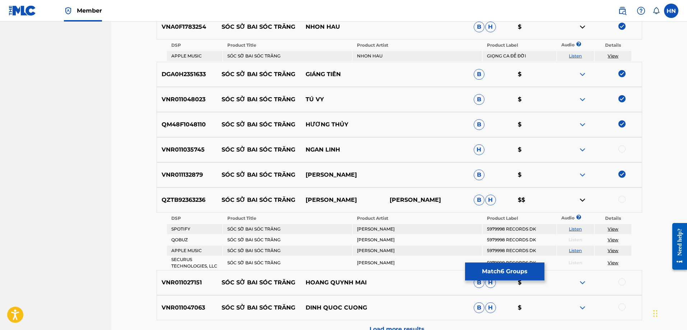
click at [577, 225] on td "Listen" at bounding box center [575, 229] width 37 height 10
click at [576, 227] on link "Listen" at bounding box center [575, 228] width 13 height 5
click at [174, 190] on div "QZTB92363236 SÓC SỜ BAI SÓC TRĂNG [PERSON_NAME] [PERSON_NAME] B H $$" at bounding box center [400, 200] width 486 height 25
click at [619, 199] on div at bounding box center [622, 199] width 7 height 7
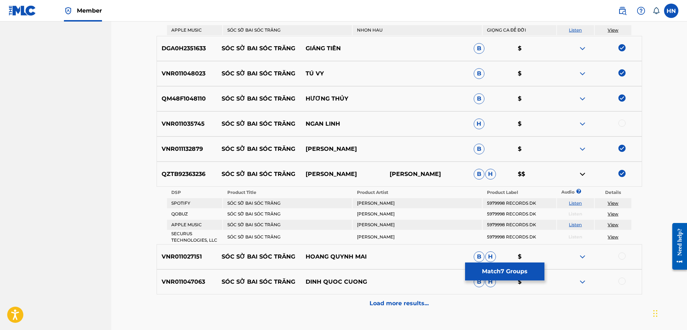
scroll to position [359, 0]
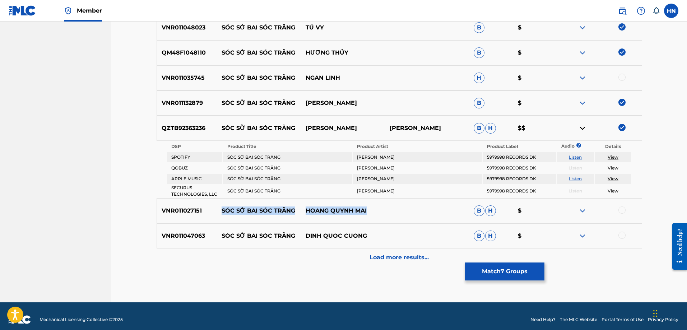
drag, startPoint x: 366, startPoint y: 212, endPoint x: 211, endPoint y: 212, distance: 155.9
click at [211, 212] on div "VNR011027151 SÓC SỜ BAI SÓC TRĂNG HOANG QUYNH MAI B H $" at bounding box center [400, 210] width 486 height 25
click at [180, 211] on p "VNR011027151" at bounding box center [187, 211] width 60 height 9
click at [619, 208] on div at bounding box center [622, 210] width 7 height 7
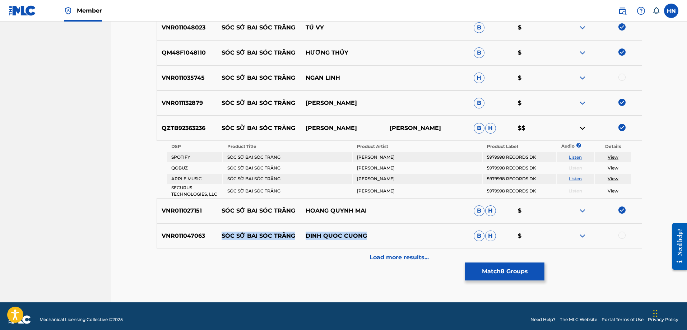
drag, startPoint x: 222, startPoint y: 240, endPoint x: 403, endPoint y: 228, distance: 181.8
click at [403, 228] on div "VNR011047063 SÓC SỜ BAI SÓC TRĂNG DINH QUOC CUONG B H $" at bounding box center [400, 235] width 486 height 25
click at [180, 238] on p "VNR011047063" at bounding box center [187, 236] width 60 height 9
click at [626, 237] on div at bounding box center [600, 236] width 84 height 9
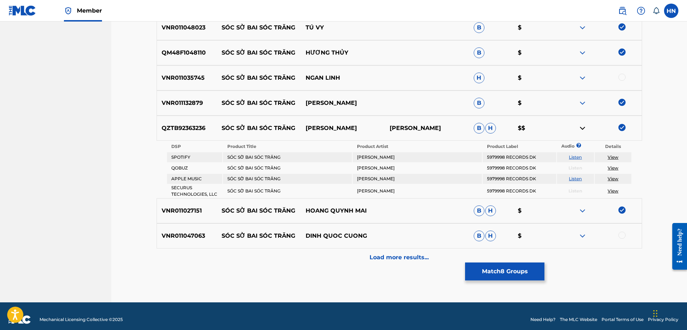
click at [626, 237] on div at bounding box center [600, 236] width 84 height 9
click at [625, 236] on div at bounding box center [622, 235] width 7 height 7
click at [435, 251] on div "Load more results..." at bounding box center [400, 258] width 486 height 18
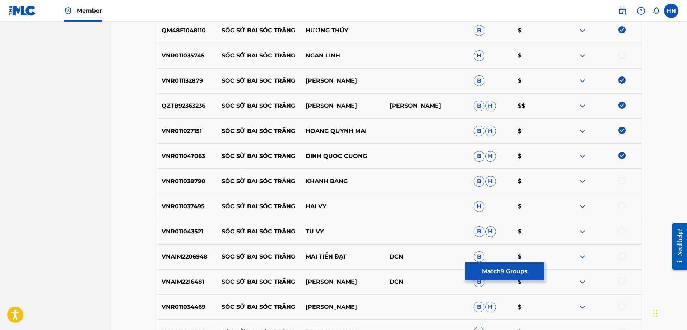
click at [190, 255] on p "VNA1M2206948" at bounding box center [187, 257] width 60 height 9
click at [621, 258] on div at bounding box center [622, 256] width 7 height 7
click at [202, 288] on div "VNA1M2216481 SÓC SỜ BAI SÓC TRĂNG THANH NGÂN DCN B $" at bounding box center [400, 281] width 486 height 25
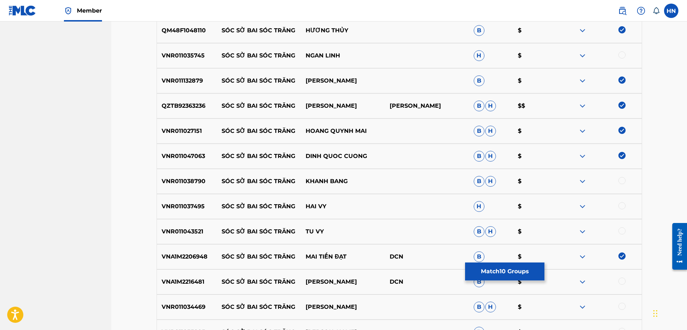
click at [622, 282] on div at bounding box center [622, 281] width 7 height 7
click at [195, 182] on p "VNR011038790" at bounding box center [187, 181] width 60 height 9
click at [623, 182] on div at bounding box center [622, 180] width 7 height 7
drag, startPoint x: 360, startPoint y: 200, endPoint x: 241, endPoint y: 206, distance: 118.7
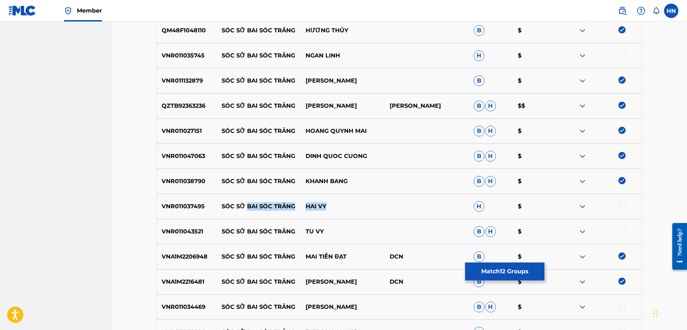
click at [244, 206] on div "VNR011037495 SÓC SỜ BAI SÓC TRĂNG HAI VY H $" at bounding box center [400, 206] width 486 height 25
click at [195, 207] on p "VNR011037495" at bounding box center [187, 206] width 60 height 9
click at [624, 205] on div at bounding box center [622, 205] width 7 height 7
click at [196, 230] on p "VNR011043521" at bounding box center [187, 231] width 60 height 9
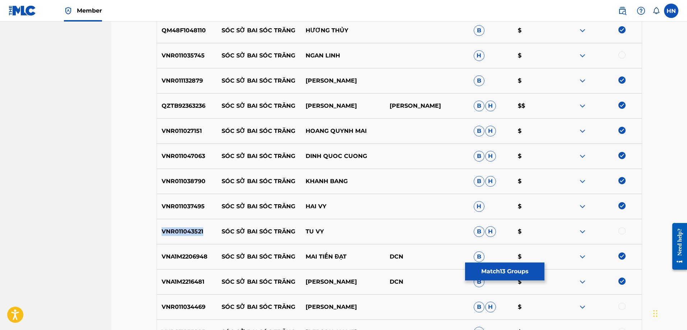
click at [196, 230] on p "VNR011043521" at bounding box center [187, 231] width 60 height 9
click at [620, 233] on div at bounding box center [622, 230] width 7 height 7
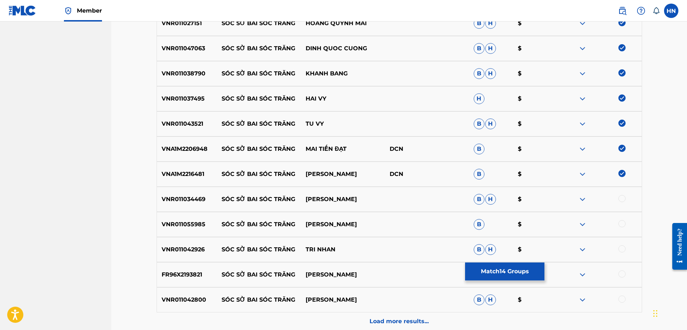
scroll to position [538, 0]
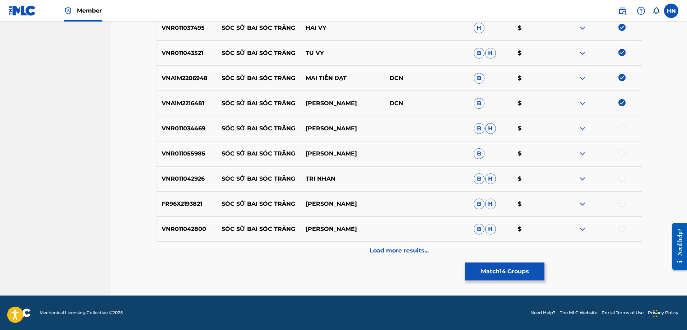
click at [193, 156] on p "VNR011055985" at bounding box center [187, 153] width 60 height 9
click at [619, 152] on div at bounding box center [622, 152] width 7 height 7
click at [187, 226] on p "VNR011042800" at bounding box center [187, 229] width 60 height 9
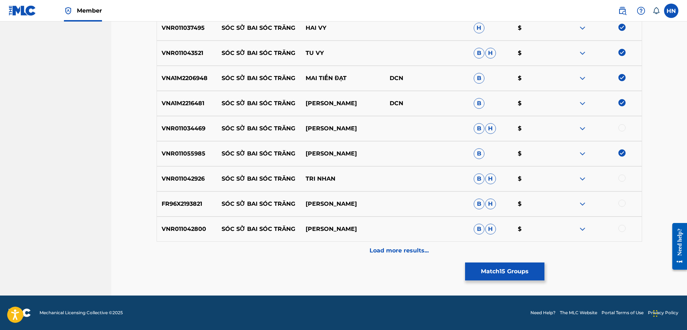
click at [622, 230] on div at bounding box center [622, 228] width 7 height 7
click at [174, 199] on div "FR96X2193821 SÓC SỜ BAI SÓC TRĂNG VĂN HƯƠNG B H $" at bounding box center [400, 203] width 486 height 25
click at [625, 204] on div at bounding box center [622, 203] width 7 height 7
click at [579, 128] on img at bounding box center [582, 128] width 9 height 9
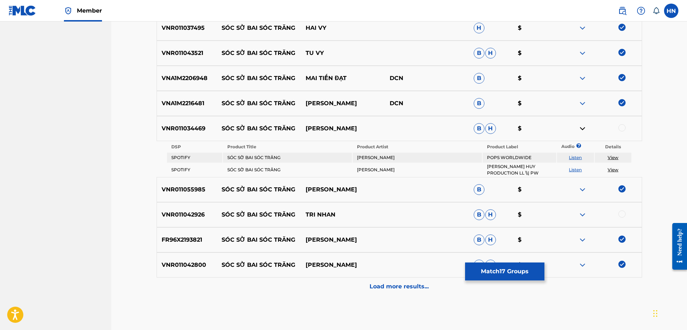
click at [575, 159] on link "Listen" at bounding box center [575, 157] width 13 height 5
click at [184, 136] on div "VNR011034469 SÓC SỜ BAI SÓC TRĂNG LAM DANG HUY B H $" at bounding box center [400, 128] width 486 height 25
click at [623, 128] on div at bounding box center [622, 127] width 7 height 7
click at [584, 214] on img at bounding box center [582, 215] width 9 height 9
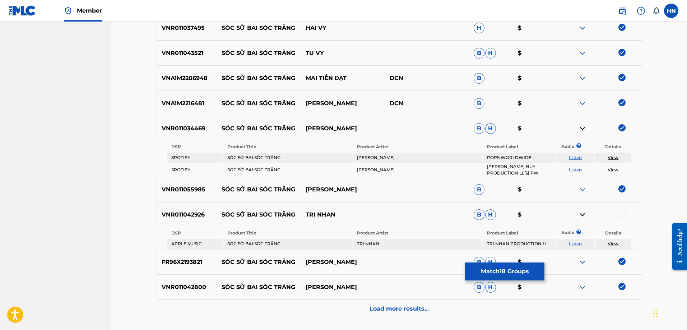
click at [579, 242] on link "Listen" at bounding box center [575, 243] width 13 height 5
drag, startPoint x: 332, startPoint y: 212, endPoint x: 316, endPoint y: 214, distance: 16.0
click at [317, 214] on p "TRI NHAN" at bounding box center [343, 215] width 84 height 9
click at [220, 214] on p "SÓC SỜ BAI SÓC TRĂNG" at bounding box center [259, 215] width 84 height 9
click at [377, 213] on p "TRI NHAN" at bounding box center [343, 215] width 84 height 9
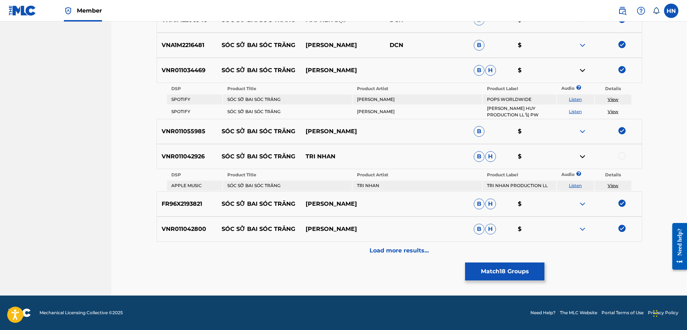
click at [406, 253] on p "Load more results..." at bounding box center [399, 250] width 59 height 9
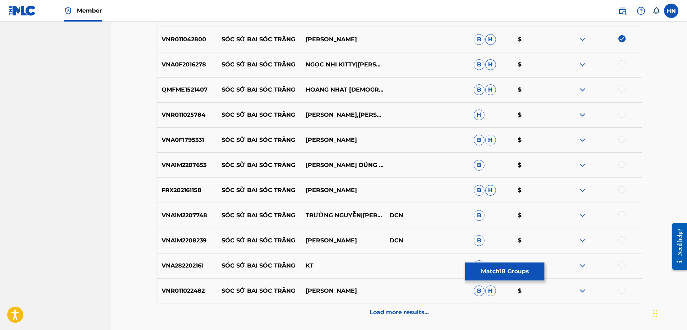
scroll to position [740, 0]
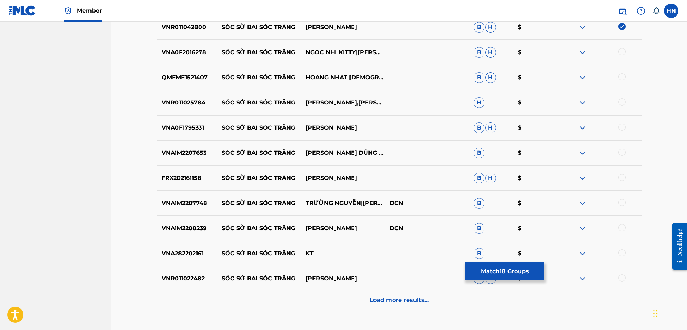
click at [198, 104] on p "VNR011025784" at bounding box center [187, 102] width 60 height 9
click at [617, 102] on div at bounding box center [600, 102] width 84 height 9
click at [619, 102] on div at bounding box center [622, 101] width 7 height 7
click at [189, 130] on p "VNA0F1795331" at bounding box center [187, 128] width 60 height 9
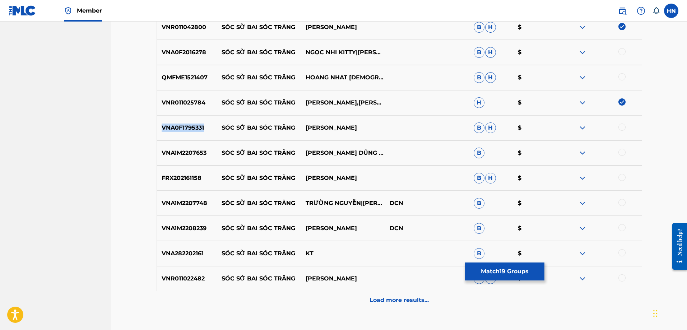
click at [189, 130] on p "VNA0F1795331" at bounding box center [187, 128] width 60 height 9
click at [620, 126] on div at bounding box center [622, 127] width 7 height 7
click at [193, 160] on div "VNA1M2207653 SÓC SỜ BAI SÓC TRĂNG HOÀNG DŨNG & BCLC B $" at bounding box center [400, 152] width 486 height 25
click at [619, 151] on div at bounding box center [622, 152] width 7 height 7
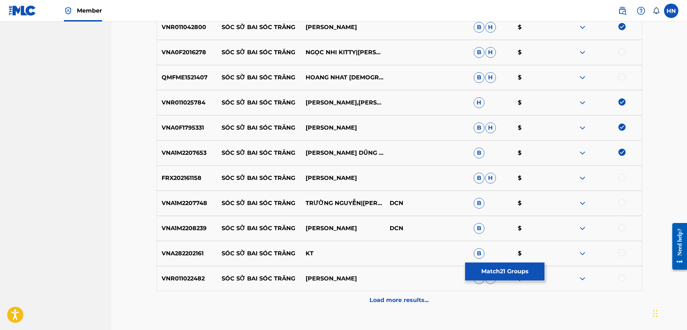
click at [620, 201] on div at bounding box center [622, 202] width 7 height 7
click at [181, 231] on p "VNA1M2208239" at bounding box center [187, 228] width 60 height 9
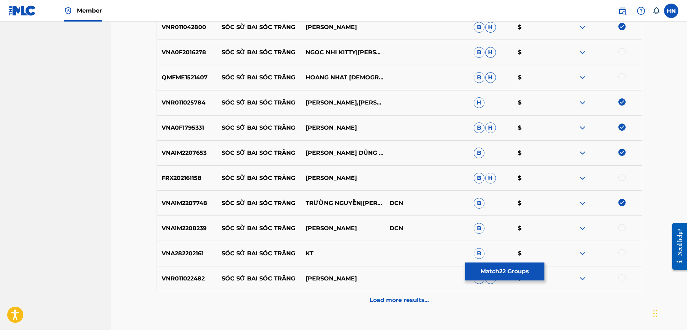
click at [620, 226] on div at bounding box center [622, 227] width 7 height 7
drag, startPoint x: 218, startPoint y: 179, endPoint x: 416, endPoint y: 170, distance: 198.1
click at [415, 171] on div "FRX202161158 SÓC SỜ BAI SÓC TRĂNG ĐINH QUỐC CƯỜNG B H $" at bounding box center [400, 178] width 486 height 25
click at [179, 185] on div "FRX202161158 SÓC SỜ BAI SÓC TRĂNG ĐINH QUỐC CƯỜNG B H $" at bounding box center [400, 178] width 486 height 25
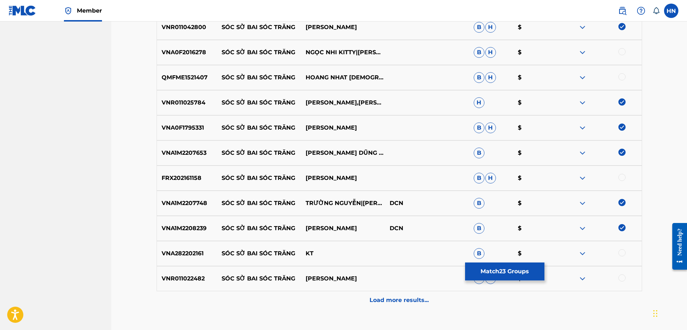
click at [623, 179] on div at bounding box center [622, 177] width 7 height 7
drag, startPoint x: 214, startPoint y: 77, endPoint x: 427, endPoint y: 73, distance: 212.3
click at [425, 73] on div "QMFME1521407 SÓC SỜ BAI SÓC TRĂNG HOANG NHAT THAI B H $" at bounding box center [400, 77] width 486 height 25
click at [182, 79] on p "QMFME1521407" at bounding box center [187, 77] width 60 height 9
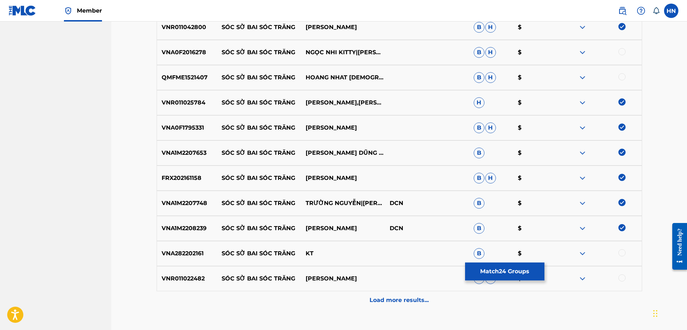
click at [621, 78] on div at bounding box center [622, 76] width 7 height 7
click at [584, 52] on img at bounding box center [582, 52] width 9 height 9
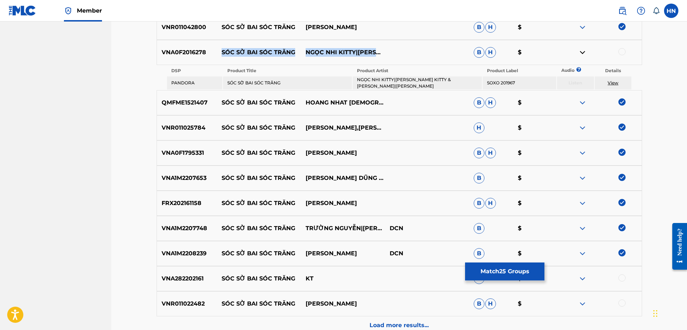
drag, startPoint x: 222, startPoint y: 51, endPoint x: 376, endPoint y: 57, distance: 154.2
click at [376, 57] on div "VNA0F2016278 SÓC SỜ BAI SÓC TRĂNG NGỌC NHI KITTY|[PERSON_NAME] [PERSON_NAME] & …" at bounding box center [400, 52] width 486 height 25
click at [200, 47] on div "VNA0F2016278 SÓC SỜ BAI SÓC TRĂNG NGỌC NHI KITTY|[PERSON_NAME] [PERSON_NAME] & …" at bounding box center [400, 52] width 486 height 25
click at [620, 51] on div at bounding box center [622, 51] width 7 height 7
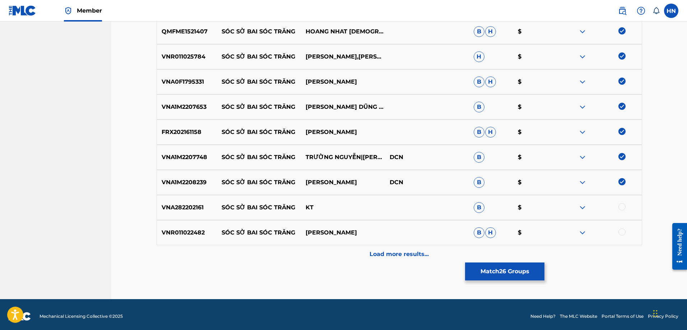
scroll to position [812, 0]
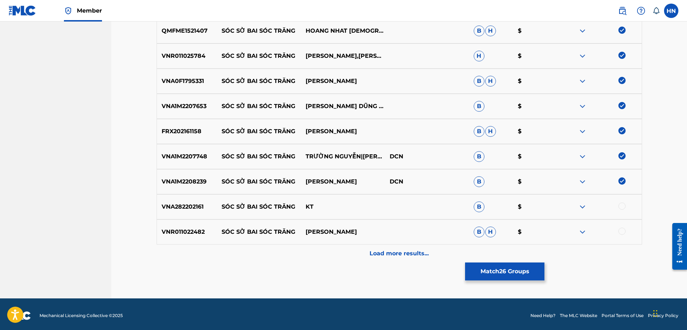
click at [579, 231] on img at bounding box center [582, 232] width 9 height 9
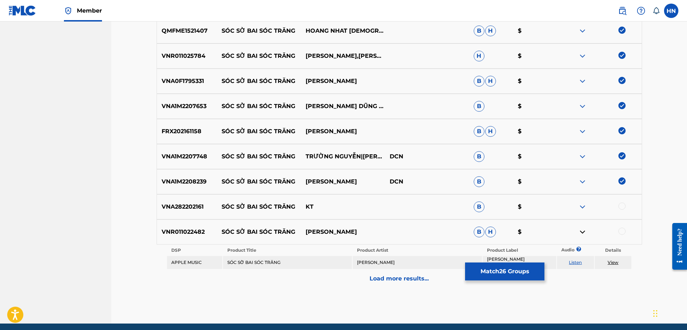
scroll to position [837, 0]
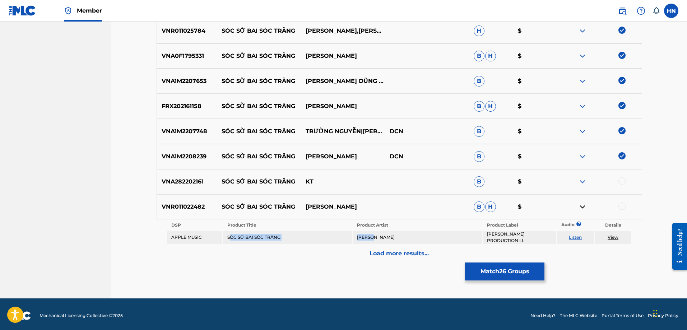
drag, startPoint x: 380, startPoint y: 234, endPoint x: 229, endPoint y: 236, distance: 151.6
click at [229, 236] on tr "APPLE MUSIC SÓC SỜ BAI SÓC TRĂNG VU DUY VŨ DUY PRODUCTION LL Listen View" at bounding box center [399, 237] width 465 height 13
click at [227, 236] on td "SÓC SỜ BAI SÓC TRĂNG" at bounding box center [287, 237] width 129 height 13
click at [197, 212] on div "VNR011022482 SÓC SỜ BAI SÓC TRĂNG VU DUY B H $" at bounding box center [400, 206] width 486 height 25
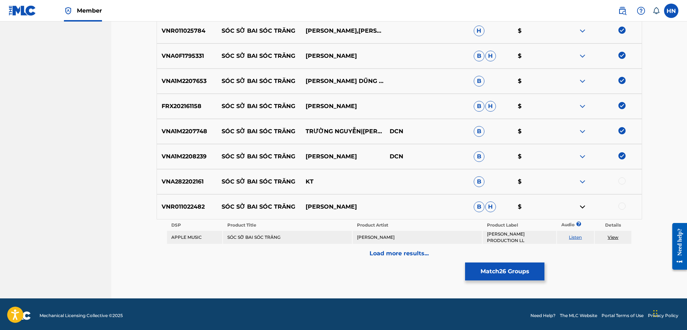
click at [620, 207] on div at bounding box center [622, 206] width 7 height 7
click at [585, 181] on img at bounding box center [582, 181] width 9 height 9
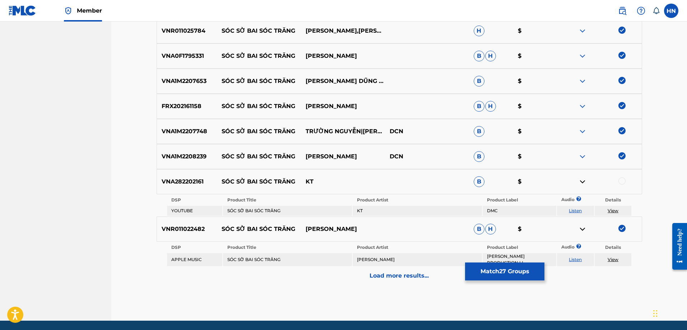
click at [577, 209] on link "Listen" at bounding box center [575, 210] width 13 height 5
click at [374, 274] on p "Load more results..." at bounding box center [399, 276] width 59 height 9
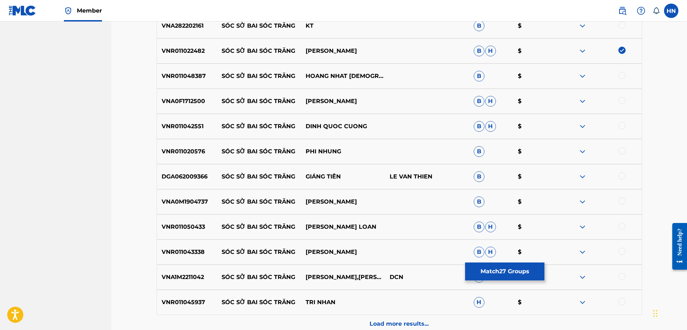
scroll to position [980, 0]
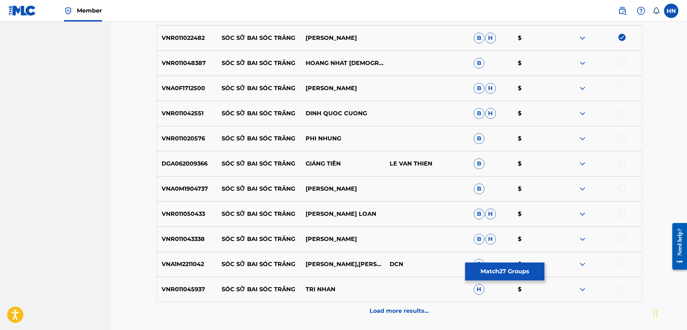
click at [194, 110] on p "VNR011042551" at bounding box center [187, 113] width 60 height 9
click at [620, 113] on div at bounding box center [622, 112] width 7 height 7
click at [194, 138] on p "VNR011020576" at bounding box center [187, 138] width 60 height 9
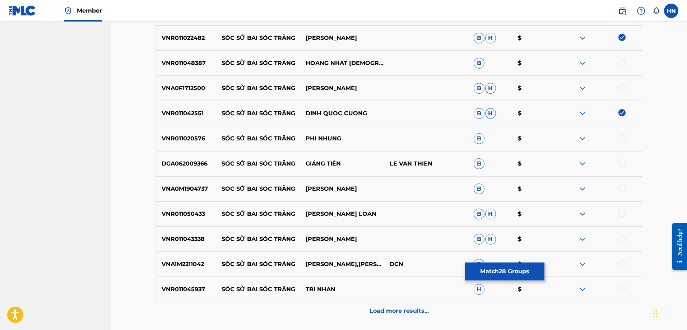
click at [622, 138] on div at bounding box center [622, 137] width 7 height 7
click at [201, 164] on p "DGA062009366" at bounding box center [187, 164] width 60 height 9
click at [620, 162] on div at bounding box center [622, 163] width 7 height 7
click at [191, 194] on div "VNA0M1904737 SÓC SỜ BAI SÓC TRĂNG MAI LỆ QUYÊN B $" at bounding box center [400, 188] width 486 height 25
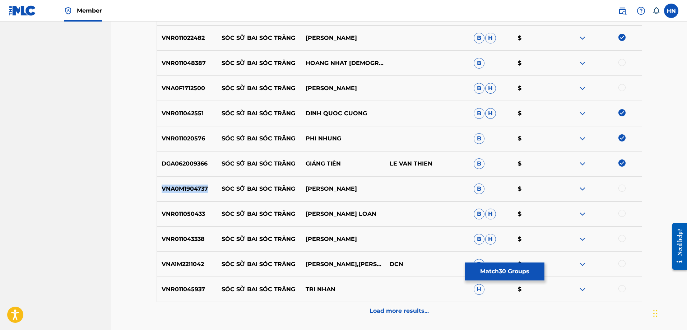
click at [191, 194] on div "VNA0M1904737 SÓC SỜ BAI SÓC TRĂNG MAI LỆ QUYÊN B $" at bounding box center [400, 188] width 486 height 25
click at [623, 186] on div at bounding box center [622, 188] width 7 height 7
click at [182, 214] on p "VNR011050433" at bounding box center [187, 214] width 60 height 9
click at [620, 213] on div at bounding box center [622, 213] width 7 height 7
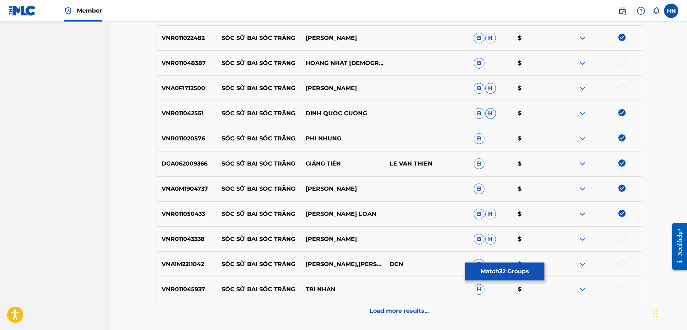
click at [192, 243] on p "VNR011043338" at bounding box center [187, 239] width 60 height 9
click at [623, 239] on div at bounding box center [622, 238] width 7 height 7
click at [178, 267] on p "VNA1M2211042" at bounding box center [187, 264] width 60 height 9
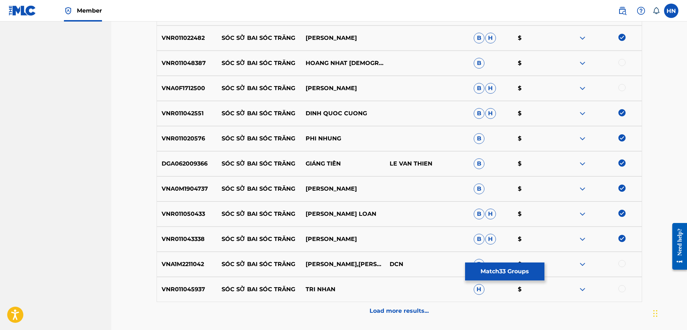
click at [623, 264] on div at bounding box center [622, 263] width 7 height 7
click at [187, 89] on p "VNA0F1712500" at bounding box center [187, 88] width 60 height 9
click at [622, 90] on div at bounding box center [622, 87] width 7 height 7
click at [582, 66] on img at bounding box center [582, 63] width 9 height 9
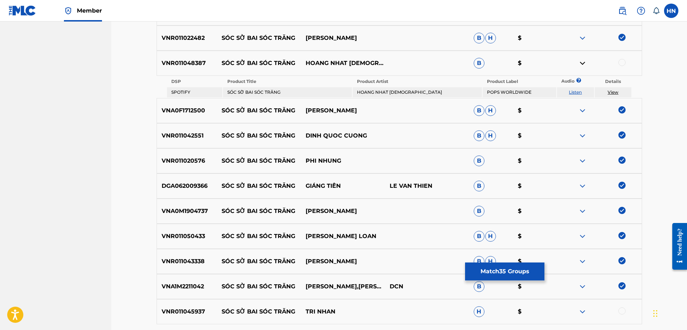
click at [575, 91] on link "Listen" at bounding box center [575, 91] width 13 height 5
click at [203, 63] on p "VNR011048387" at bounding box center [187, 63] width 60 height 9
click at [621, 63] on div at bounding box center [622, 62] width 7 height 7
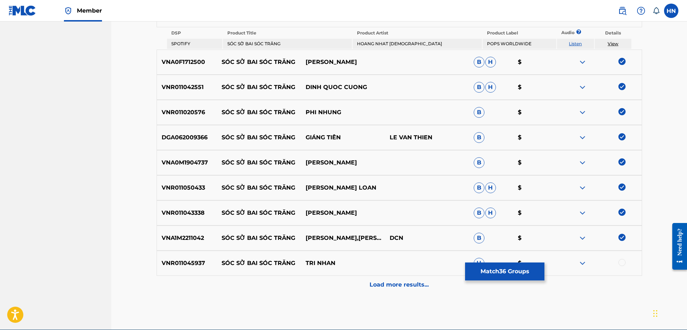
scroll to position [1063, 0]
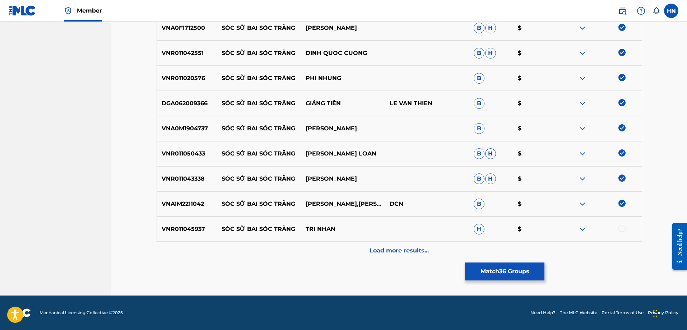
click at [585, 231] on img at bounding box center [582, 229] width 9 height 9
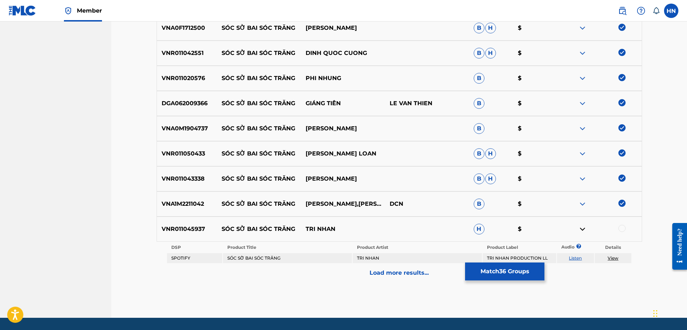
click at [577, 257] on link "Listen" at bounding box center [575, 257] width 13 height 5
click at [186, 227] on p "VNR011045937" at bounding box center [187, 229] width 60 height 9
drag, startPoint x: 213, startPoint y: 228, endPoint x: 355, endPoint y: 225, distance: 141.9
click at [355, 225] on div "VNR011045937 SÓC SỜ BAI SÓC TRĂNG TRI NHAN H $" at bounding box center [400, 229] width 486 height 25
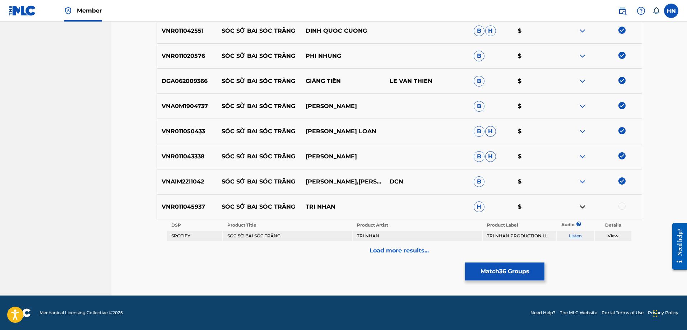
click at [388, 257] on div "Load more results..." at bounding box center [400, 251] width 486 height 18
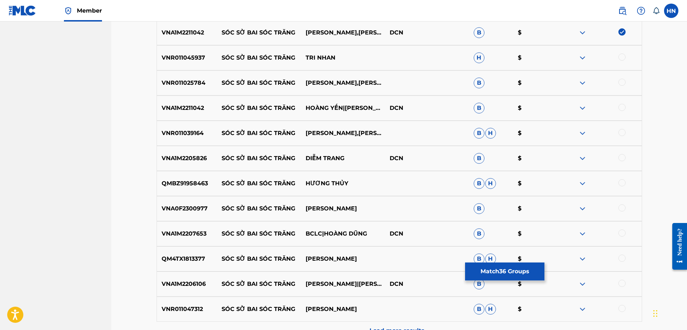
scroll to position [1229, 0]
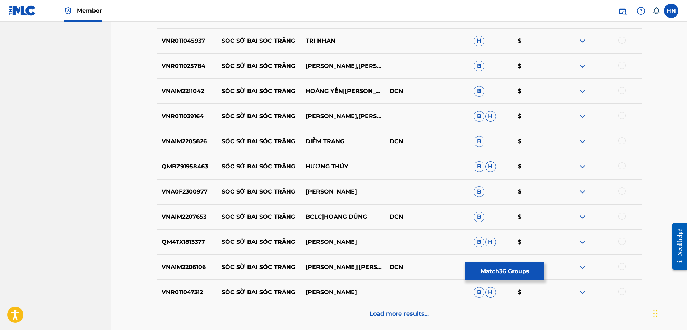
click at [196, 65] on p "VNR011025784" at bounding box center [187, 66] width 60 height 9
click at [622, 67] on div at bounding box center [622, 65] width 7 height 7
click at [190, 90] on p "VNA1M2211042" at bounding box center [187, 91] width 60 height 9
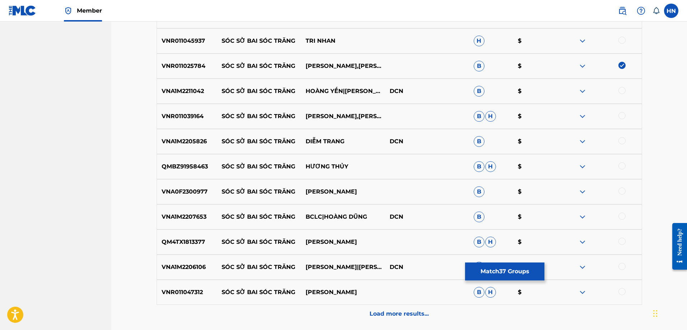
click at [620, 89] on div at bounding box center [622, 90] width 7 height 7
click at [187, 112] on p "VNR011039164" at bounding box center [187, 116] width 60 height 9
click at [625, 113] on div at bounding box center [622, 115] width 7 height 7
click at [188, 217] on p "VNA1M2207653" at bounding box center [187, 217] width 60 height 9
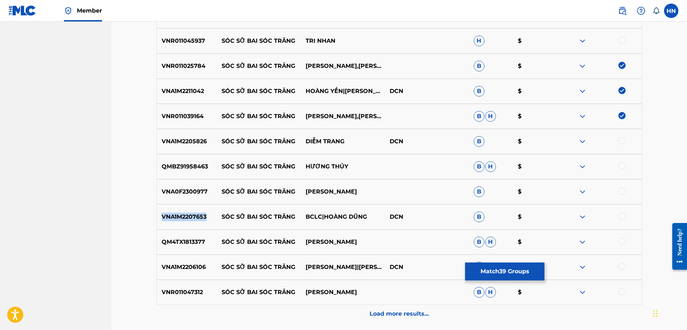
click at [188, 217] on p "VNA1M2207653" at bounding box center [187, 217] width 60 height 9
click at [621, 215] on div at bounding box center [622, 216] width 7 height 7
click at [201, 144] on p "VNA1M2205826" at bounding box center [187, 141] width 60 height 9
click at [620, 140] on div at bounding box center [622, 140] width 7 height 7
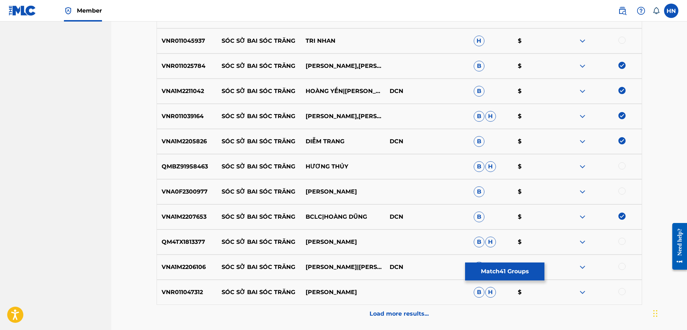
click at [195, 192] on p "VNA0F2300977" at bounding box center [187, 192] width 60 height 9
click at [621, 190] on div at bounding box center [622, 191] width 7 height 7
drag, startPoint x: 221, startPoint y: 166, endPoint x: 365, endPoint y: 163, distance: 143.7
click at [364, 163] on div "QMBZ91958463 SÓC SỜ BAI SÓC TRĂNG HƯƠNG THỦY B H $" at bounding box center [400, 166] width 486 height 25
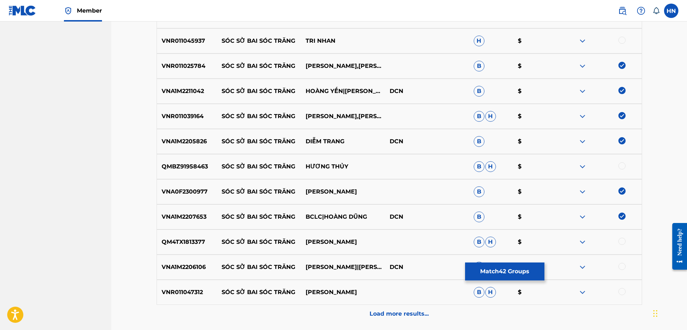
click at [196, 244] on p "QM4TX1813377" at bounding box center [187, 242] width 60 height 9
click at [199, 240] on p "QM4TX1813377" at bounding box center [187, 242] width 60 height 9
click at [438, 211] on div "VNA1M2207653 SÓC SỜ BAI SÓC TRĂNG BCLC|HOÀNG DŨNG DCN B $" at bounding box center [400, 216] width 486 height 25
click at [623, 237] on div "QM4TX1813377 SÓC SỜ BAI SÓC TRĂNG LÂM BẢO PHI B H $" at bounding box center [400, 242] width 486 height 25
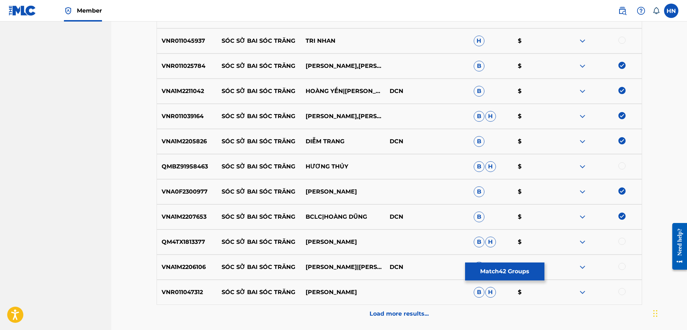
click at [623, 239] on div at bounding box center [622, 241] width 7 height 7
click at [188, 268] on p "VNA1M2206106" at bounding box center [187, 267] width 60 height 9
click at [620, 265] on div at bounding box center [622, 266] width 7 height 7
click at [177, 290] on p "VNR011047312" at bounding box center [187, 292] width 60 height 9
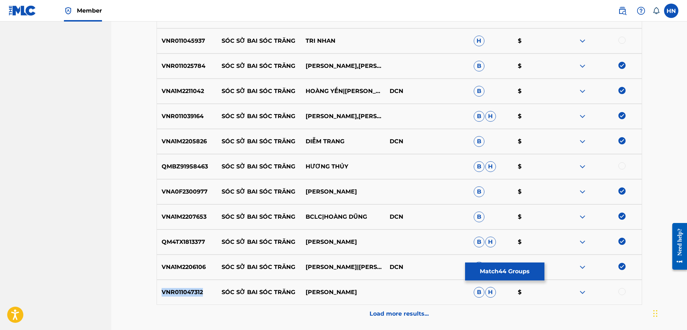
click at [177, 290] on p "VNR011047312" at bounding box center [187, 292] width 60 height 9
click at [623, 291] on div at bounding box center [622, 291] width 7 height 7
drag, startPoint x: 222, startPoint y: 166, endPoint x: 360, endPoint y: 162, distance: 138.0
click at [360, 162] on div "QMBZ91958463 SÓC SỜ BAI SÓC TRĂNG HƯƠNG THỦY B H $" at bounding box center [400, 166] width 486 height 25
click at [197, 173] on div "QMBZ91958463 SÓC SỜ BAI SÓC TRĂNG HƯƠNG THỦY B H $" at bounding box center [400, 166] width 486 height 25
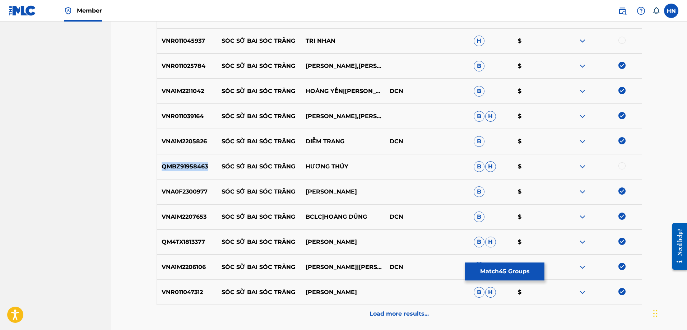
click at [197, 173] on div "QMBZ91958463 SÓC SỜ BAI SÓC TRĂNG HƯƠNG THỦY B H $" at bounding box center [400, 166] width 486 height 25
click at [621, 165] on div at bounding box center [622, 165] width 7 height 7
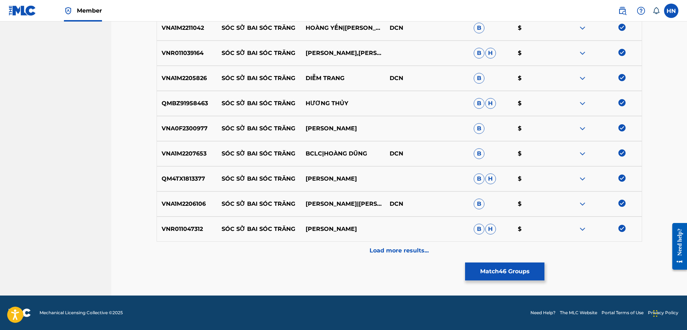
click at [380, 247] on p "Load more results..." at bounding box center [399, 250] width 59 height 9
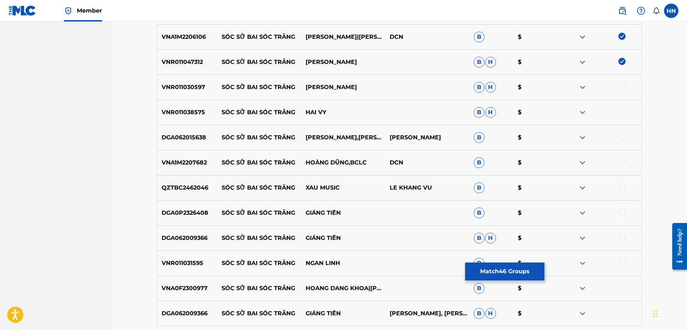
scroll to position [1472, 0]
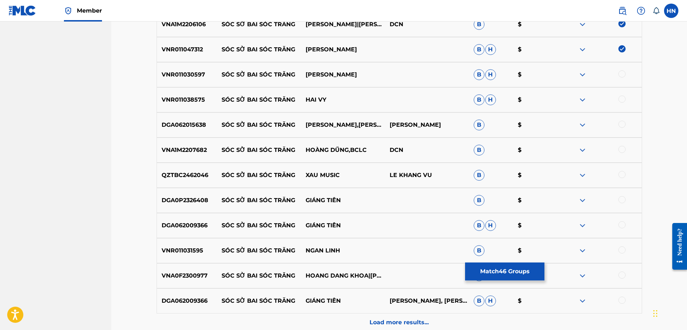
click at [193, 82] on div "VNR011030597 SÓC SỜ BAI SÓC TRĂNG HOANG SANG B H $" at bounding box center [400, 74] width 486 height 25
click at [622, 74] on div at bounding box center [622, 73] width 7 height 7
click at [196, 95] on div "VNR011038575 SÓC SỜ BAI SÓC TRĂNG HAI VY B H $" at bounding box center [400, 99] width 486 height 25
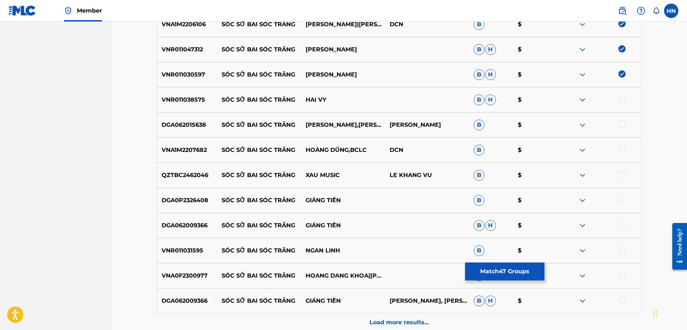
click at [620, 99] on div at bounding box center [622, 99] width 7 height 7
click at [194, 123] on p "DGA062015638" at bounding box center [187, 125] width 60 height 9
click at [621, 124] on div at bounding box center [622, 124] width 7 height 7
click at [184, 152] on p "VNA1M2207682" at bounding box center [187, 150] width 60 height 9
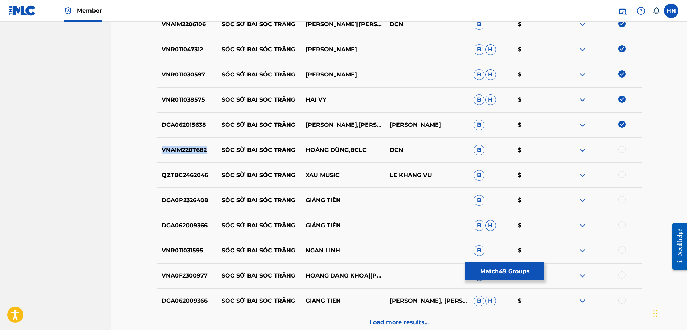
click at [184, 152] on p "VNA1M2207682" at bounding box center [187, 150] width 60 height 9
click at [624, 149] on div at bounding box center [622, 149] width 7 height 7
click at [193, 181] on div "QZTBC2462046 SÓC SỜ BAI SÓC TRĂNG XAU MUSIC LE KHANG VU B $" at bounding box center [400, 175] width 486 height 25
click at [582, 173] on img at bounding box center [582, 175] width 9 height 9
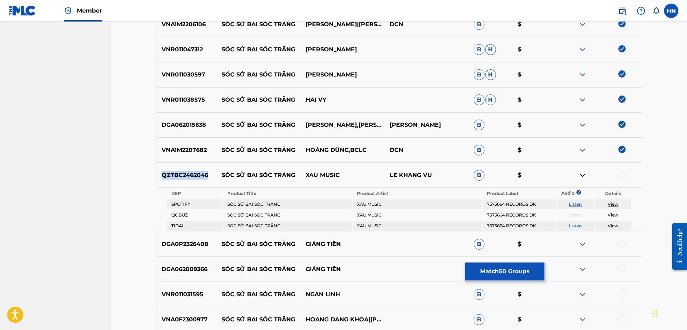
click at [573, 203] on link "Listen" at bounding box center [575, 204] width 13 height 5
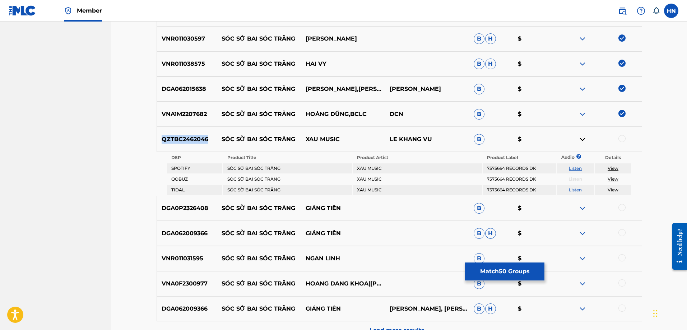
scroll to position [1544, 0]
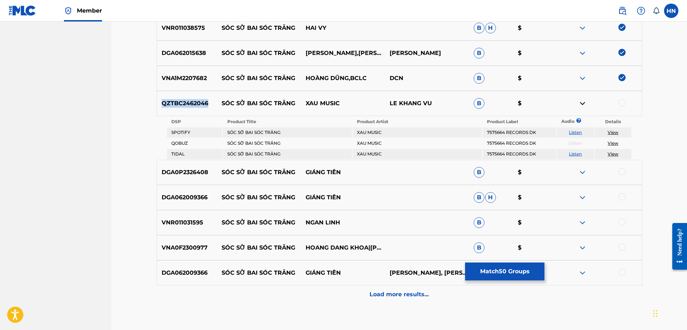
click at [574, 153] on link "Listen" at bounding box center [575, 153] width 13 height 5
click at [189, 167] on div "DGA0P2326408 SÓC SỜ BAI SÓC TRĂNG GIÁNG TIÊN B $" at bounding box center [400, 172] width 486 height 25
click at [620, 174] on div at bounding box center [622, 171] width 7 height 7
click at [204, 195] on p "DGA062009366" at bounding box center [187, 197] width 60 height 9
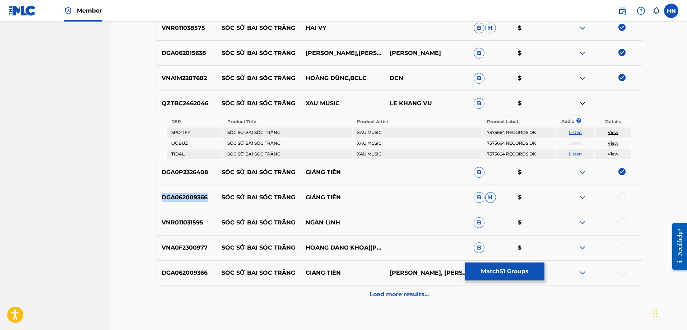
click at [204, 195] on p "DGA062009366" at bounding box center [187, 197] width 60 height 9
click at [625, 197] on div at bounding box center [622, 196] width 7 height 7
click at [170, 216] on div "VNR011031595 SÓC SỜ BAI SÓC TRĂNG NGAN LINH B $" at bounding box center [400, 222] width 486 height 25
click at [621, 222] on div at bounding box center [622, 221] width 7 height 7
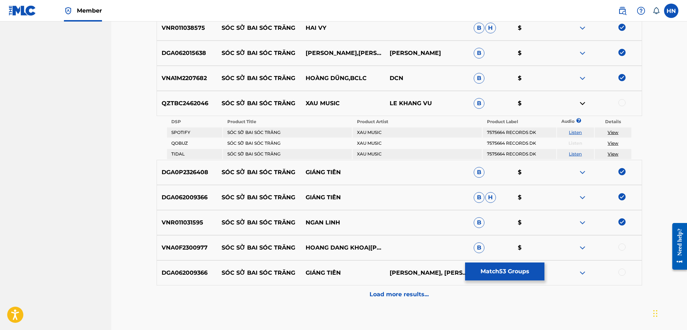
click at [619, 273] on div at bounding box center [622, 272] width 7 height 7
click at [166, 248] on p "VNA0F2300977" at bounding box center [187, 248] width 60 height 9
click at [620, 249] on div at bounding box center [622, 247] width 7 height 7
click at [378, 289] on div "Load more results..." at bounding box center [400, 295] width 486 height 18
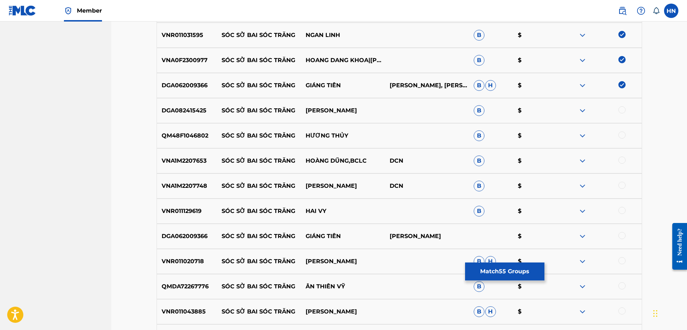
scroll to position [1723, 0]
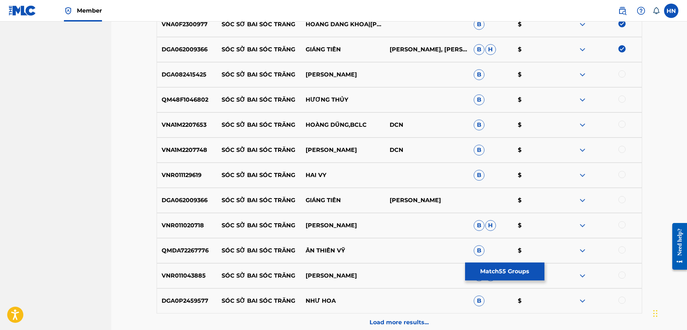
click at [188, 75] on p "DGA082415425" at bounding box center [187, 74] width 60 height 9
click at [623, 71] on div at bounding box center [622, 73] width 7 height 7
click at [184, 102] on p "QM48F1046802" at bounding box center [187, 100] width 60 height 9
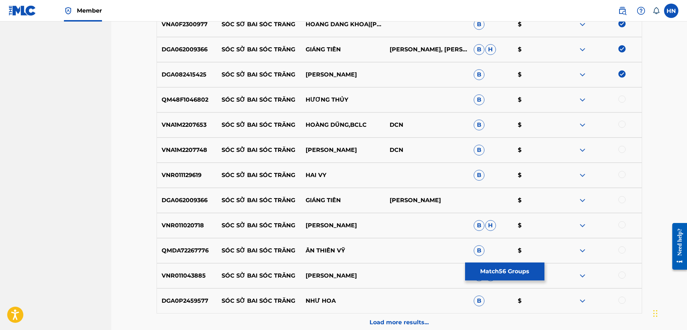
click at [620, 97] on div at bounding box center [622, 99] width 7 height 7
click at [185, 127] on p "VNA1M2207653" at bounding box center [187, 125] width 60 height 9
click at [624, 125] on div at bounding box center [622, 124] width 7 height 7
click at [178, 152] on p "VNA1M2207748" at bounding box center [187, 150] width 60 height 9
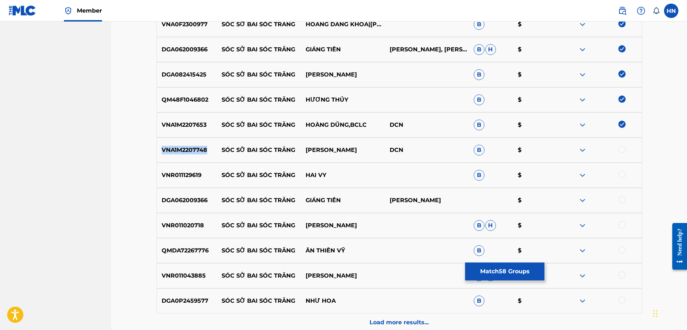
click at [178, 152] on p "VNA1M2207748" at bounding box center [187, 150] width 60 height 9
click at [620, 147] on div at bounding box center [622, 149] width 7 height 7
click at [175, 173] on p "VNR011129619" at bounding box center [187, 175] width 60 height 9
click at [620, 176] on div at bounding box center [622, 174] width 7 height 7
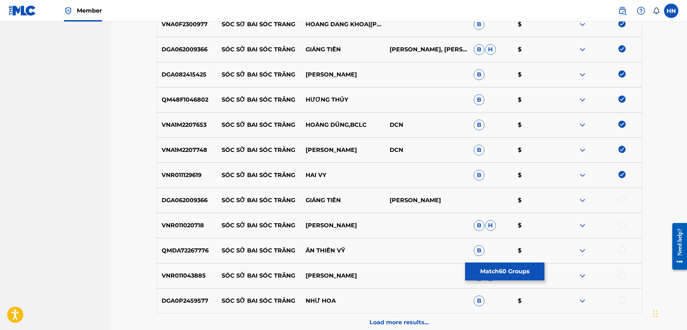
click at [621, 199] on div at bounding box center [622, 199] width 7 height 7
drag, startPoint x: 218, startPoint y: 250, endPoint x: 363, endPoint y: 248, distance: 145.1
click at [363, 248] on div "QMDA72267776 SÓC SỜ BAI SÓC TRĂNG ÂN THIÊN VỸ B $" at bounding box center [400, 250] width 486 height 25
click at [200, 255] on p "QMDA72267776" at bounding box center [187, 250] width 60 height 9
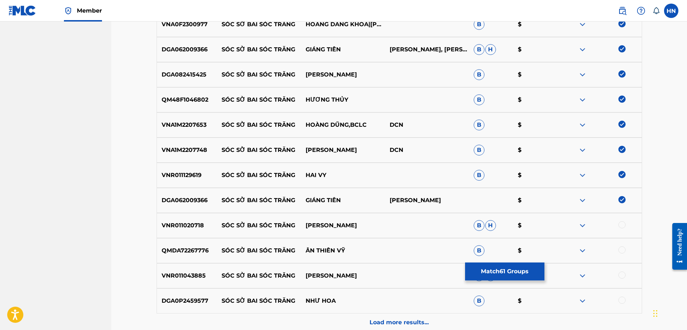
click at [622, 249] on div at bounding box center [622, 249] width 7 height 7
drag, startPoint x: 335, startPoint y: 223, endPoint x: 223, endPoint y: 226, distance: 111.8
click at [223, 226] on div "VNR011020718 SÓC SỜ BAI SÓC TRĂNG VU DUY B H $" at bounding box center [400, 225] width 486 height 25
click at [171, 218] on div "VNR011020718 SÓC SỜ BAI SÓC TRĂNG VU DUY B H $" at bounding box center [400, 225] width 486 height 25
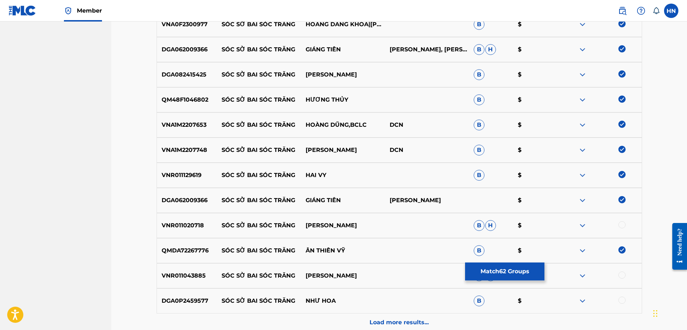
click at [624, 225] on div at bounding box center [622, 224] width 7 height 7
click at [183, 273] on p "VNR011043885" at bounding box center [187, 276] width 60 height 9
drag, startPoint x: 221, startPoint y: 274, endPoint x: 370, endPoint y: 276, distance: 149.5
click at [370, 276] on div "VNR011043885 SÓC SỜ BAI SÓC TRĂNG HOÀNG [PERSON_NAME]" at bounding box center [400, 275] width 486 height 25
click at [182, 233] on div "VNR011020718 SÓC SỜ BAI SÓC TRĂNG VU DUY B H $" at bounding box center [400, 225] width 486 height 25
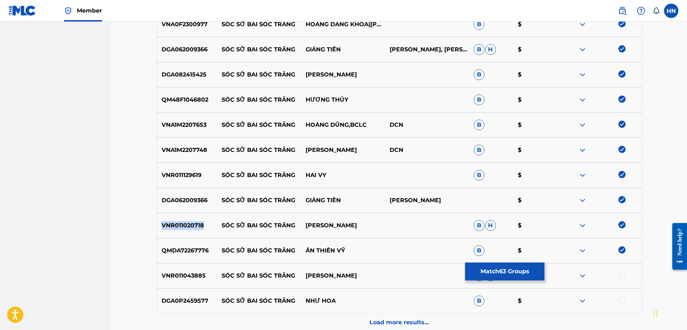
click at [182, 233] on div "VNR011020718 SÓC SỜ BAI SÓC TRĂNG VU DUY B H $" at bounding box center [400, 225] width 486 height 25
drag, startPoint x: 368, startPoint y: 278, endPoint x: 222, endPoint y: 274, distance: 145.9
click at [222, 274] on div "VNR011043885 SÓC SỜ BAI SÓC TRĂNG HOÀNG [PERSON_NAME]" at bounding box center [400, 275] width 486 height 25
click at [192, 282] on div "VNR011043885 SÓC SỜ BAI SÓC TRĂNG HOÀNG [PERSON_NAME]" at bounding box center [400, 275] width 486 height 25
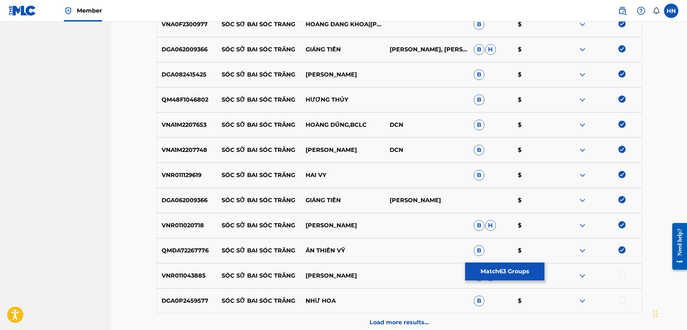
click at [620, 275] on div at bounding box center [622, 275] width 7 height 7
click at [222, 299] on p "SÓC SỜ BAI SÓC TRĂNG" at bounding box center [259, 301] width 84 height 9
click at [168, 306] on div "DGA0P2459577 SÓC SỜ BAI SÓC TRĂNG NHƯ HOA B $" at bounding box center [400, 300] width 486 height 25
click at [622, 296] on div "DGA0P2459577 SÓC SỜ BAI SÓC TRĂNG NHƯ HOA B $" at bounding box center [400, 300] width 486 height 25
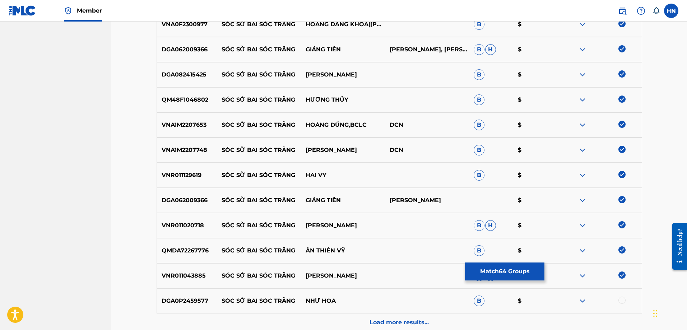
click at [623, 299] on div at bounding box center [622, 300] width 7 height 7
click at [426, 321] on p "Load more results..." at bounding box center [399, 322] width 59 height 9
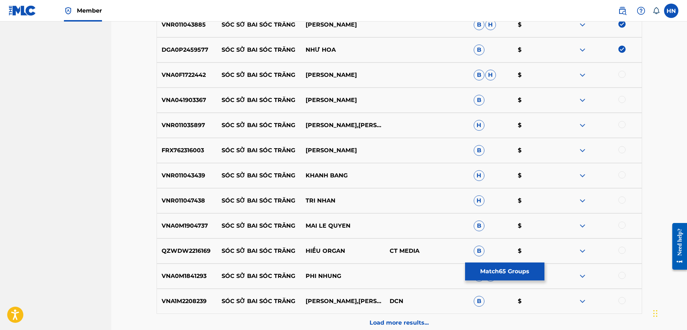
scroll to position [1975, 0]
click at [190, 99] on p "VNA041903367" at bounding box center [187, 100] width 60 height 9
click at [625, 98] on div at bounding box center [622, 99] width 7 height 7
click at [195, 151] on p "FRX762316003" at bounding box center [187, 150] width 60 height 9
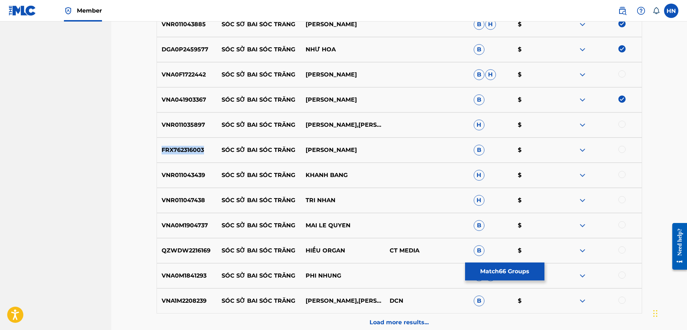
click at [195, 151] on p "FRX762316003" at bounding box center [187, 150] width 60 height 9
click at [622, 150] on div at bounding box center [622, 149] width 7 height 7
click at [184, 170] on div "VNR011043439 SÓC SỜ BAI SÓC TRĂNG KHANH BANG H $" at bounding box center [400, 175] width 486 height 25
click at [623, 173] on div at bounding box center [622, 174] width 7 height 7
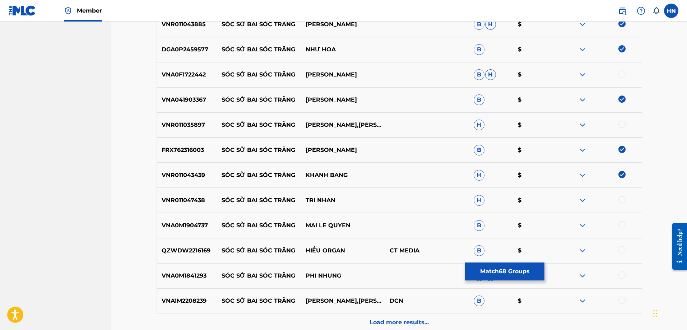
click at [198, 227] on p "VNA0M1904737" at bounding box center [187, 225] width 60 height 9
click at [619, 223] on div at bounding box center [622, 224] width 7 height 7
click at [188, 295] on div "VNA1M2208239 SÓC SỜ BAI SÓC TRĂNG THANH NGÂN,MAI TIẾN ĐẠT DCN B $" at bounding box center [400, 300] width 486 height 25
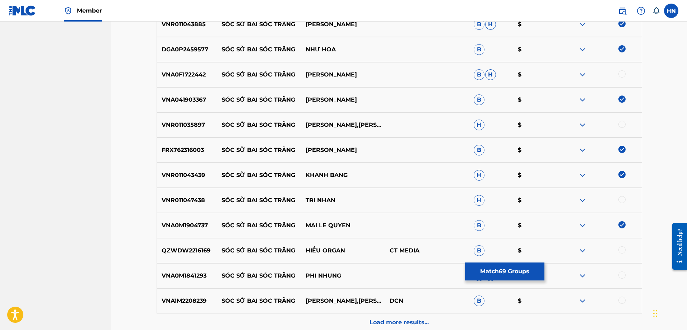
click at [624, 299] on div at bounding box center [622, 300] width 7 height 7
click at [195, 278] on p "VNA0M1841293" at bounding box center [187, 276] width 60 height 9
click at [624, 277] on div at bounding box center [622, 275] width 7 height 7
click at [201, 253] on p "QZWDW2216169" at bounding box center [187, 250] width 60 height 9
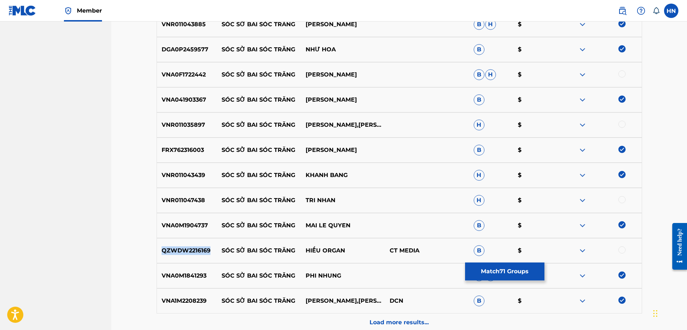
click at [201, 253] on p "QZWDW2216169" at bounding box center [187, 250] width 60 height 9
click at [622, 251] on div at bounding box center [622, 249] width 7 height 7
click at [193, 123] on p "VNR011035897" at bounding box center [187, 125] width 60 height 9
click at [625, 124] on div at bounding box center [622, 124] width 7 height 7
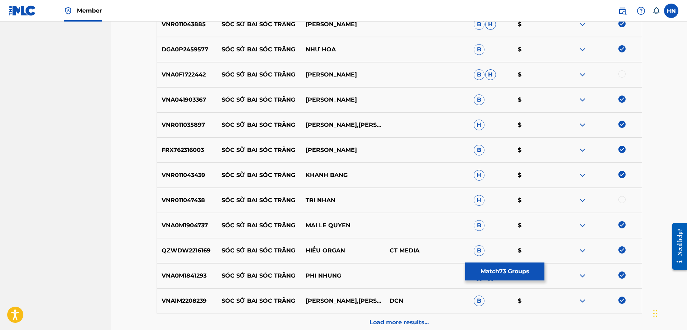
click at [579, 70] on img at bounding box center [582, 74] width 9 height 9
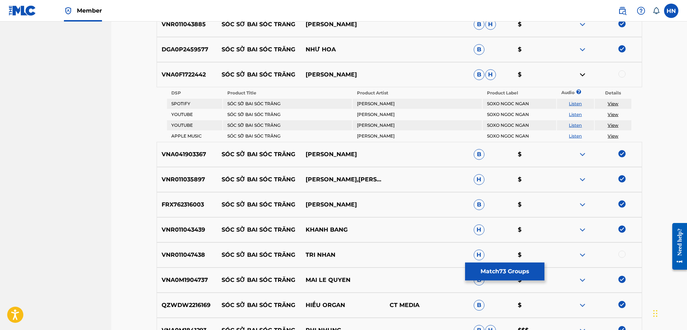
click at [576, 114] on link "Listen" at bounding box center [575, 114] width 13 height 5
click at [573, 123] on link "Listen" at bounding box center [575, 125] width 13 height 5
drag, startPoint x: 361, startPoint y: 68, endPoint x: 222, endPoint y: 68, distance: 139.7
click at [222, 68] on div "VNA0F1722442 SÓC SỜ BAI SÓC TRĂNG NGỌC NGÂN B H $" at bounding box center [400, 74] width 486 height 25
click at [187, 71] on p "VNA0F1722442" at bounding box center [187, 74] width 60 height 9
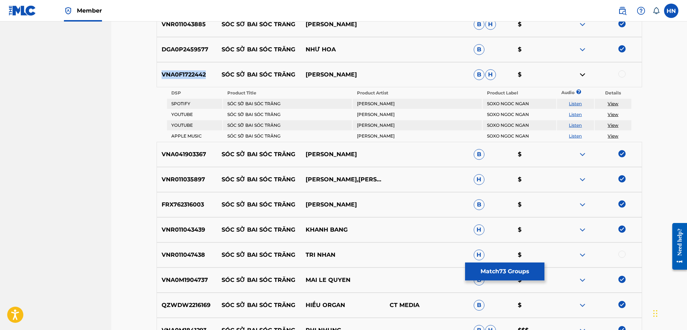
click at [187, 71] on p "VNA0F1722442" at bounding box center [187, 74] width 60 height 9
click at [619, 75] on div at bounding box center [622, 73] width 7 height 7
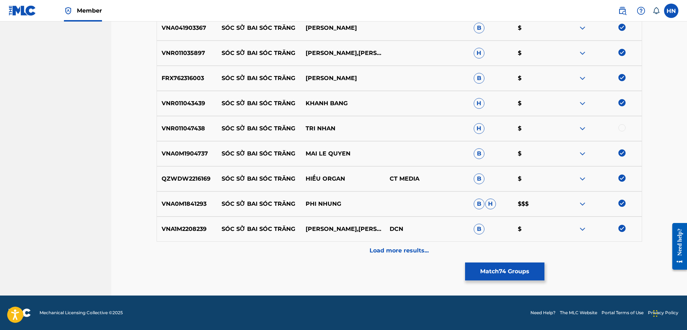
click at [402, 245] on div "Load more results..." at bounding box center [400, 251] width 486 height 18
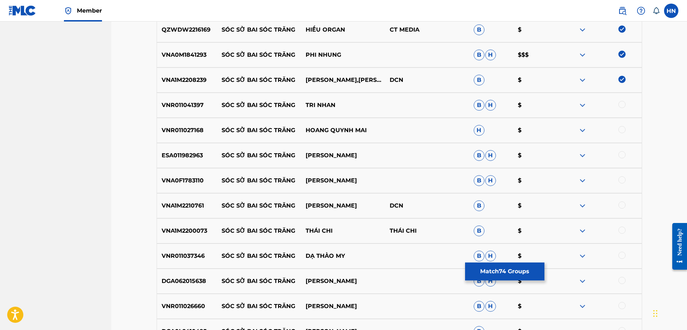
scroll to position [2209, 0]
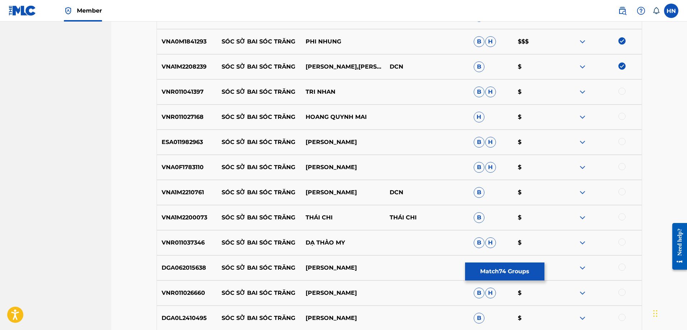
click at [195, 117] on p "VNR011027168" at bounding box center [187, 117] width 60 height 9
click at [622, 114] on div at bounding box center [622, 116] width 7 height 7
click at [196, 143] on p "ESA011982963" at bounding box center [187, 142] width 60 height 9
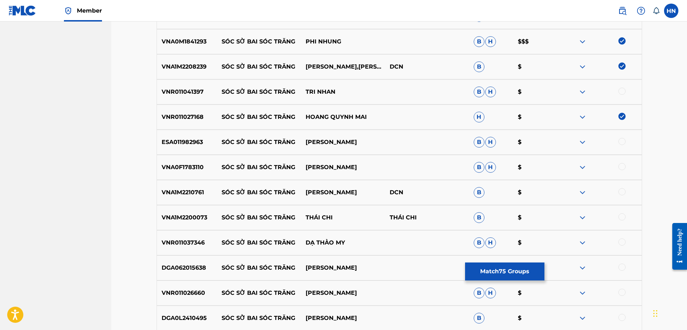
click at [621, 142] on div at bounding box center [622, 141] width 7 height 7
click at [184, 163] on p "VNA0F1783110" at bounding box center [187, 167] width 60 height 9
click at [620, 168] on div at bounding box center [622, 166] width 7 height 7
click at [191, 193] on p "VNA1M2210761" at bounding box center [187, 192] width 60 height 9
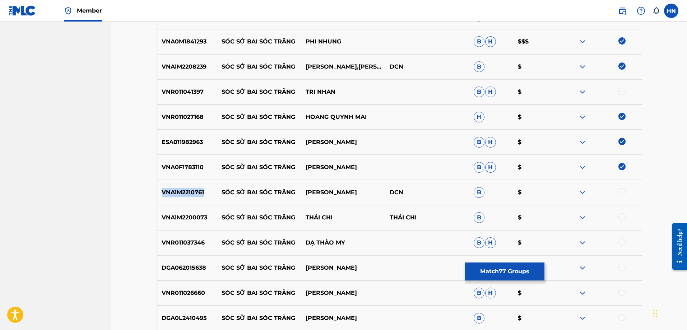
click at [191, 193] on p "VNA1M2210761" at bounding box center [187, 192] width 60 height 9
drag, startPoint x: 622, startPoint y: 191, endPoint x: 616, endPoint y: 191, distance: 5.7
click at [622, 191] on div at bounding box center [622, 191] width 7 height 7
drag, startPoint x: 218, startPoint y: 219, endPoint x: 350, endPoint y: 213, distance: 131.6
click at [350, 213] on div "VNA1M2200073 SÓC SỜ BAI SÓC TRĂNG THÁI CHI THÁI CHI B $" at bounding box center [400, 217] width 486 height 25
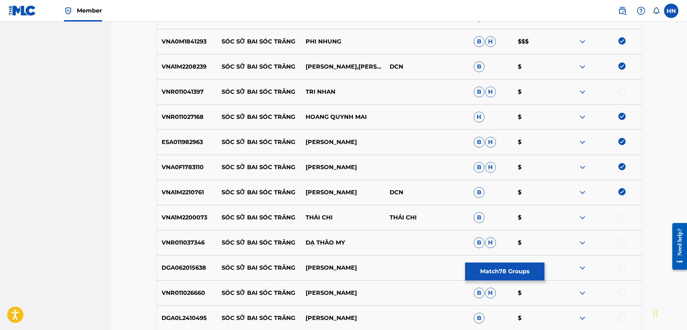
click at [200, 212] on div "VNA1M2200073 SÓC SỜ BAI SÓC TRĂNG THÁI CHI THÁI CHI B $" at bounding box center [400, 217] width 486 height 25
click at [621, 217] on div at bounding box center [622, 216] width 7 height 7
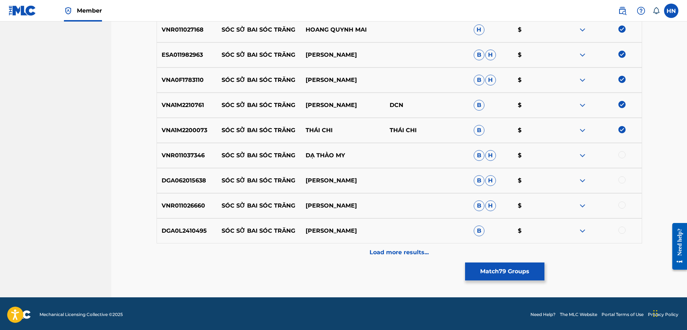
scroll to position [2298, 0]
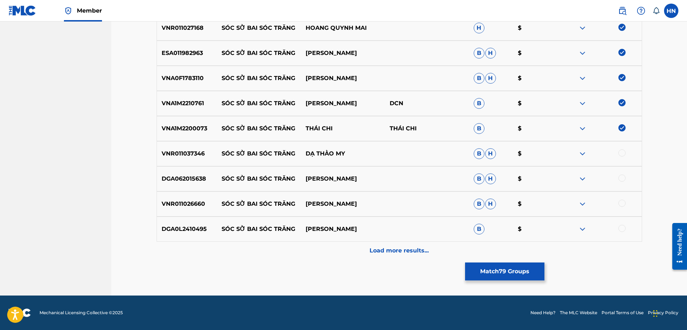
click at [198, 177] on p "DGA062015638" at bounding box center [187, 179] width 60 height 9
click at [619, 179] on div at bounding box center [622, 178] width 7 height 7
click at [199, 227] on p "DGA0L2410495" at bounding box center [187, 229] width 60 height 9
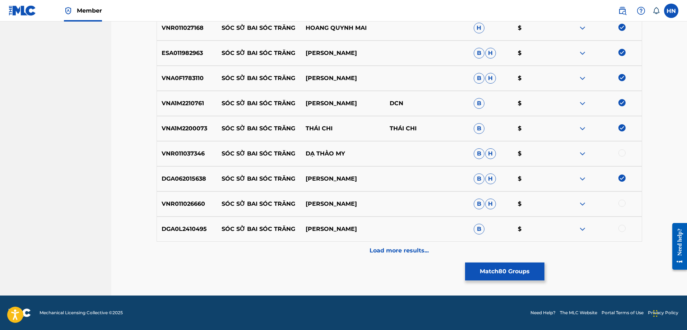
click at [620, 230] on div at bounding box center [622, 228] width 7 height 7
click at [192, 150] on p "VNR011037346" at bounding box center [187, 153] width 60 height 9
click at [622, 154] on div at bounding box center [622, 152] width 7 height 7
drag, startPoint x: 330, startPoint y: 205, endPoint x: 223, endPoint y: 203, distance: 107.1
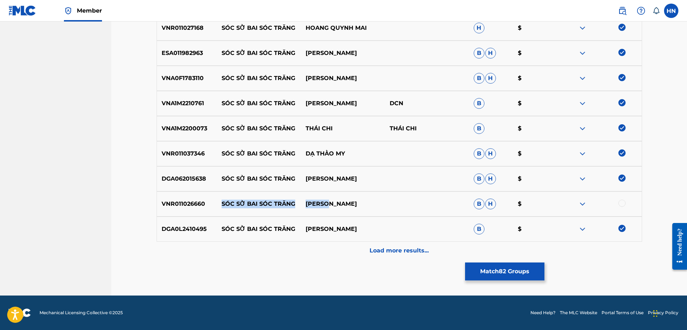
click at [223, 203] on div "VNR011026660 SÓC SỜ BAI SÓC TRĂNG LÊ NHƯ B H $" at bounding box center [400, 203] width 486 height 25
click at [202, 199] on div "VNR011026660 SÓC SỜ BAI SÓC TRĂNG LÊ NHƯ B H $" at bounding box center [400, 203] width 486 height 25
click at [622, 206] on div at bounding box center [622, 203] width 7 height 7
click at [395, 246] on div "Load more results..." at bounding box center [400, 251] width 486 height 18
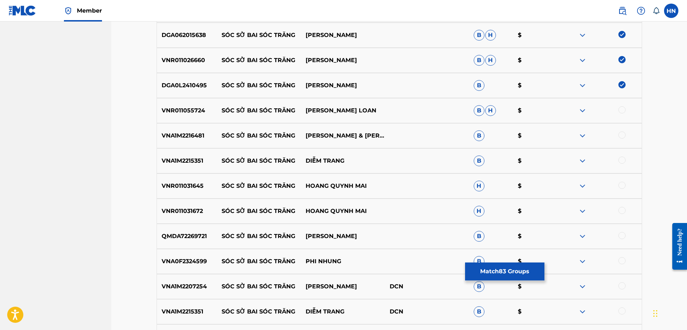
scroll to position [2478, 0]
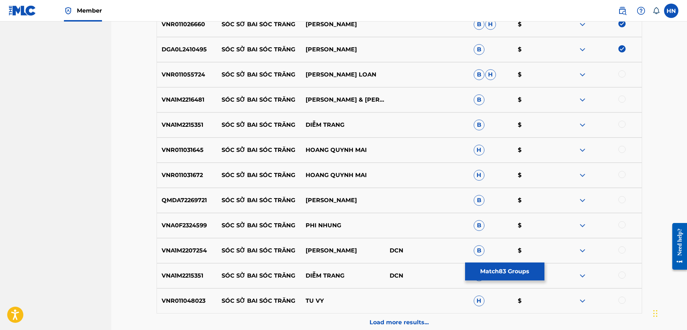
click at [186, 82] on div "VNR011055724 SÓC SỜ BAI SÓC TRĂNG LƯU ÁNH LOAN B H $" at bounding box center [400, 74] width 486 height 25
click at [620, 72] on div at bounding box center [622, 73] width 7 height 7
click at [191, 98] on p "VNA1M2216481" at bounding box center [187, 100] width 60 height 9
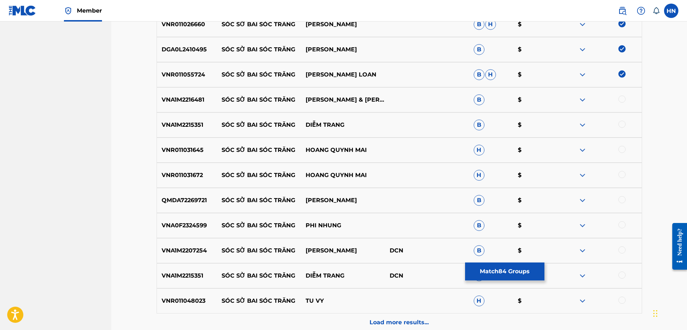
click at [619, 98] on div at bounding box center [622, 99] width 7 height 7
click at [188, 126] on p "VNA1M2215351" at bounding box center [187, 125] width 60 height 9
click at [626, 123] on div at bounding box center [600, 125] width 84 height 9
click at [622, 125] on div at bounding box center [622, 124] width 7 height 7
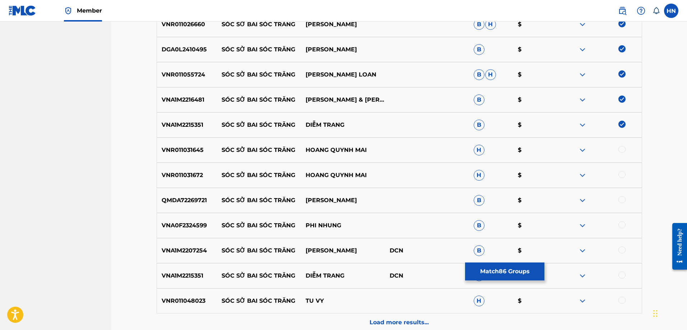
click at [195, 147] on p "VNR011031645" at bounding box center [187, 150] width 60 height 9
click at [620, 152] on div at bounding box center [622, 149] width 7 height 7
click at [193, 172] on p "VNR011031672" at bounding box center [187, 175] width 60 height 9
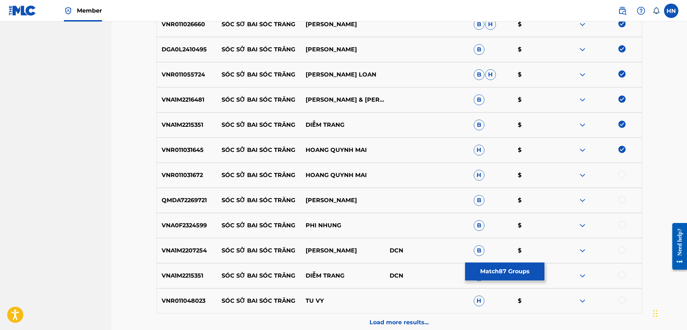
click at [622, 176] on div at bounding box center [622, 174] width 7 height 7
click at [204, 201] on p "QMDA72269721" at bounding box center [187, 200] width 60 height 9
click at [621, 199] on div at bounding box center [622, 199] width 7 height 7
click at [180, 216] on div "VNA0F2324599 SÓC SỜ BAI SÓC TRĂNG PHI NHUNG B $" at bounding box center [400, 225] width 486 height 25
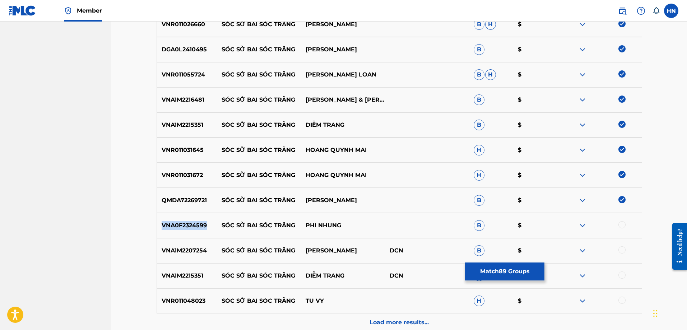
click at [180, 216] on div "VNA0F2324599 SÓC SỜ BAI SÓC TRĂNG PHI NHUNG B $" at bounding box center [400, 225] width 486 height 25
click at [620, 227] on div at bounding box center [622, 224] width 7 height 7
click at [202, 247] on p "VNA1M2207254" at bounding box center [187, 250] width 60 height 9
click at [619, 250] on div at bounding box center [622, 249] width 7 height 7
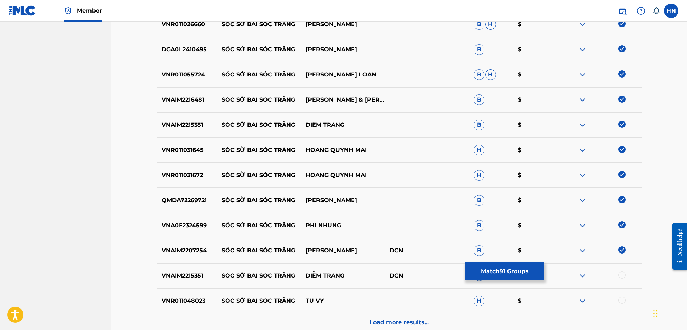
click at [196, 274] on p "VNA1M2215351" at bounding box center [187, 276] width 60 height 9
click at [625, 275] on div at bounding box center [622, 275] width 7 height 7
drag, startPoint x: 223, startPoint y: 300, endPoint x: 330, endPoint y: 296, distance: 107.5
click at [330, 296] on div "VNR011048023 SÓC SỜ BAI SÓC TRĂNG TU VY H $" at bounding box center [400, 300] width 486 height 25
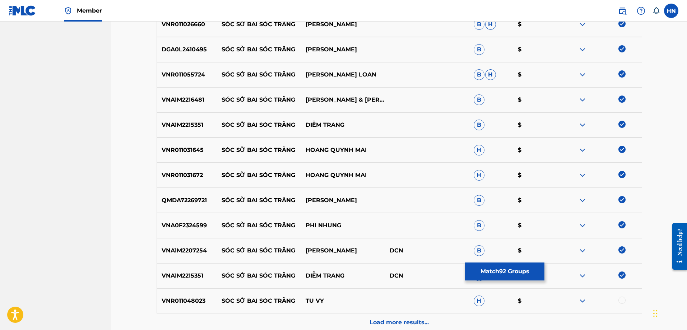
click at [182, 300] on p "VNR011048023" at bounding box center [187, 301] width 60 height 9
click at [622, 302] on div at bounding box center [622, 300] width 7 height 7
click at [372, 316] on div "Load more results..." at bounding box center [400, 323] width 486 height 18
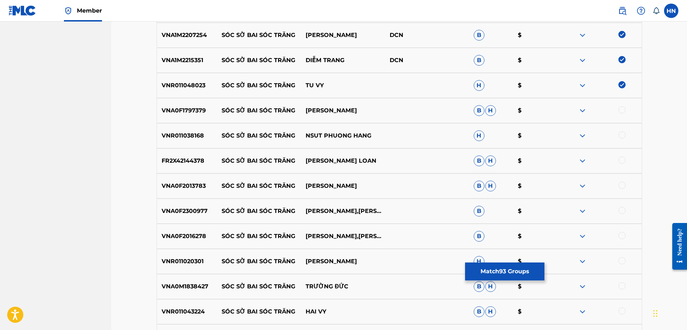
scroll to position [2729, 0]
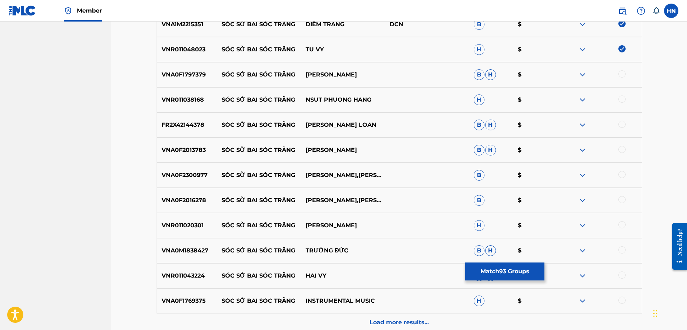
click at [200, 132] on div "FR2X42144378 SÓC SỜ BAI SÓC TRĂNG LƯU ÁNH LOAN B H $" at bounding box center [400, 124] width 486 height 25
click at [618, 122] on div at bounding box center [600, 125] width 84 height 9
click at [620, 124] on div at bounding box center [622, 124] width 7 height 7
click at [181, 149] on p "VNA0F2013783" at bounding box center [187, 150] width 60 height 9
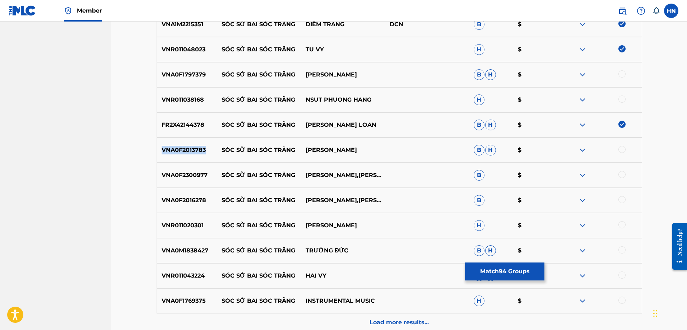
click at [181, 149] on p "VNA0F2013783" at bounding box center [187, 150] width 60 height 9
click at [622, 149] on div at bounding box center [622, 149] width 7 height 7
click at [190, 179] on p "VNA0F2300977" at bounding box center [187, 175] width 60 height 9
click at [623, 176] on div at bounding box center [622, 174] width 7 height 7
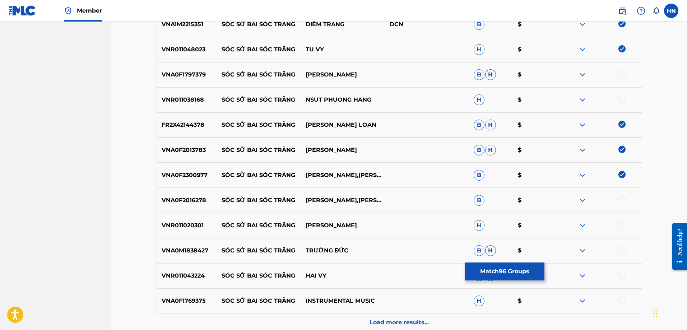
click at [196, 221] on p "VNR011020301" at bounding box center [187, 225] width 60 height 9
click at [624, 226] on div at bounding box center [622, 224] width 7 height 7
click at [159, 274] on p "VNR011043224" at bounding box center [187, 276] width 60 height 9
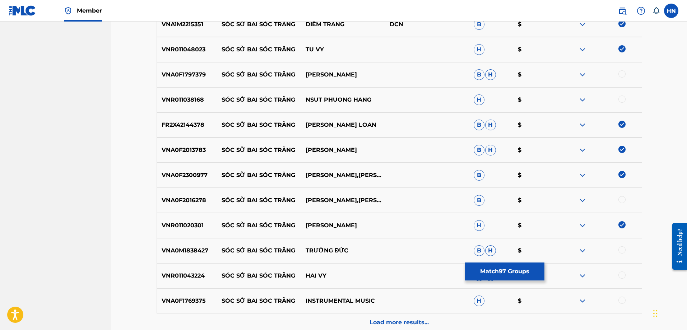
click at [622, 275] on div at bounding box center [622, 275] width 7 height 7
drag, startPoint x: 221, startPoint y: 250, endPoint x: 380, endPoint y: 254, distance: 159.6
click at [380, 254] on div "VNA0M1838427 SÓC SỜ BAI SÓC TRĂNG TRƯỜNG ĐỨC B H $" at bounding box center [400, 250] width 486 height 25
click at [191, 255] on div "VNA0M1838427 SÓC SỜ BAI SÓC TRĂNG TRƯỜNG ĐỨC B H $" at bounding box center [400, 250] width 486 height 25
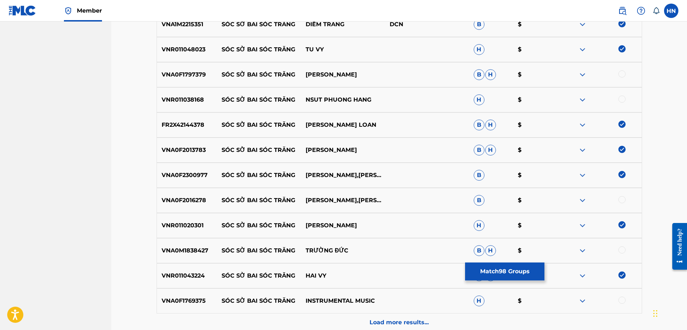
click at [625, 251] on div at bounding box center [622, 249] width 7 height 7
click at [200, 200] on p "VNA0F2016278" at bounding box center [187, 200] width 60 height 9
click at [623, 198] on div at bounding box center [622, 199] width 7 height 7
drag, startPoint x: 381, startPoint y: 77, endPoint x: 223, endPoint y: 77, distance: 158.4
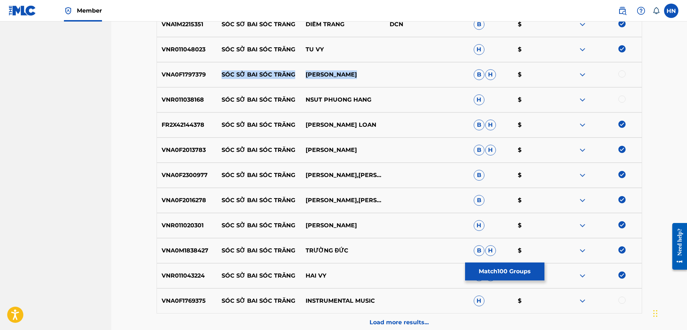
click at [223, 77] on div "VNA0F1797379 SÓC SỜ BAI SÓC TRĂNG CANDY NGỌC HÀ B H $" at bounding box center [400, 74] width 486 height 25
click at [208, 78] on p "VNA0F1797379" at bounding box center [187, 74] width 60 height 9
click at [196, 74] on p "VNA0F1797379" at bounding box center [187, 74] width 60 height 9
click at [621, 76] on div at bounding box center [622, 73] width 7 height 7
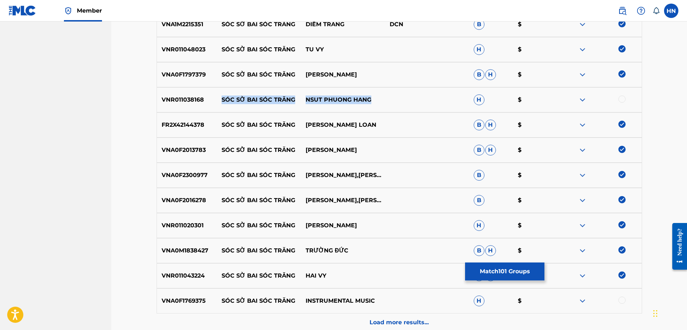
drag, startPoint x: 382, startPoint y: 98, endPoint x: 222, endPoint y: 98, distance: 159.9
click at [222, 98] on div "VNR011038168 SÓC SỜ BAI SÓC TRĂNG NSUT PHUONG HANG H $" at bounding box center [400, 99] width 486 height 25
click at [195, 97] on p "VNR011038168" at bounding box center [187, 100] width 60 height 9
click at [620, 97] on div at bounding box center [622, 99] width 7 height 7
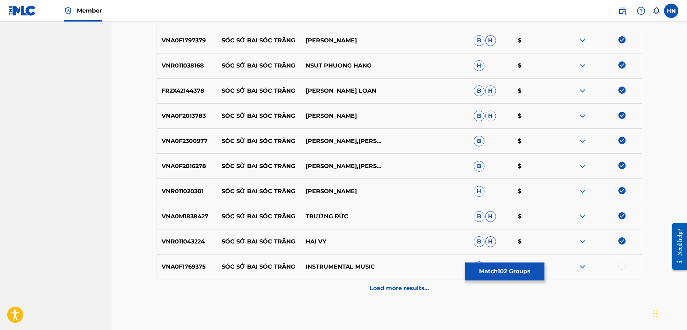
scroll to position [2801, 0]
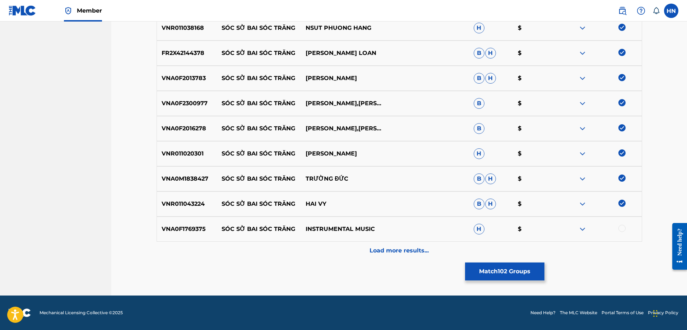
click at [580, 229] on img at bounding box center [582, 229] width 9 height 9
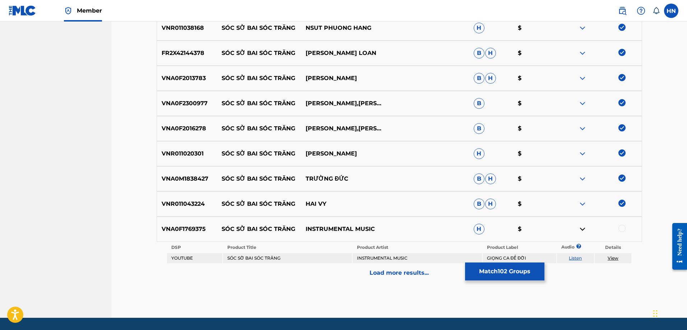
scroll to position [2823, 0]
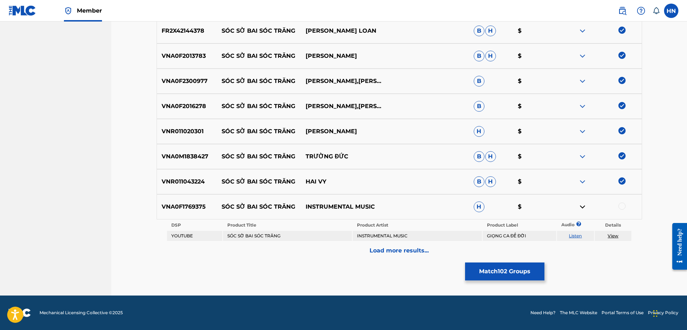
click at [198, 209] on p "VNA0F1769375" at bounding box center [187, 207] width 60 height 9
click at [622, 207] on div at bounding box center [622, 206] width 7 height 7
click at [451, 252] on div "Load more results..." at bounding box center [400, 251] width 486 height 18
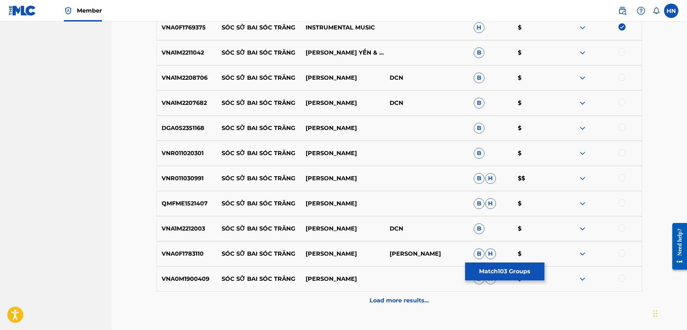
scroll to position [3003, 0]
click at [186, 59] on div "VNA1M2211042 SÓC SỜ BAI SÓC TRĂNG HOÀNG YẾN & [PERSON_NAME] B $" at bounding box center [400, 52] width 486 height 25
click at [622, 52] on div at bounding box center [622, 51] width 7 height 7
click at [185, 78] on p "VNA1M2208706" at bounding box center [187, 77] width 60 height 9
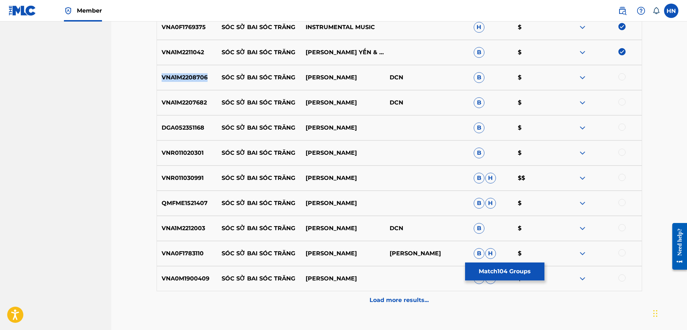
click at [185, 78] on p "VNA1M2208706" at bounding box center [187, 77] width 60 height 9
click at [623, 77] on div at bounding box center [622, 76] width 7 height 7
click at [181, 103] on p "VNA1M2207682" at bounding box center [187, 102] width 60 height 9
click at [622, 100] on div at bounding box center [622, 101] width 7 height 7
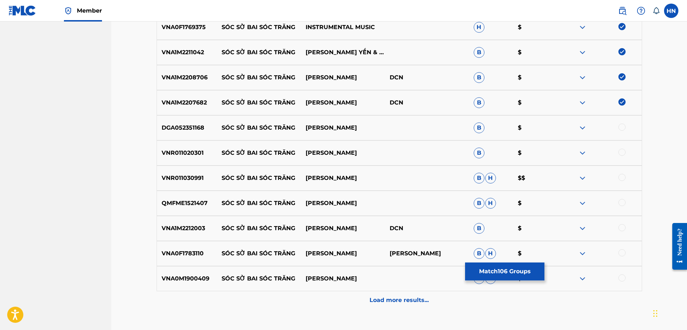
click at [197, 128] on p "DGA052351168" at bounding box center [187, 128] width 60 height 9
click at [623, 126] on div at bounding box center [622, 127] width 7 height 7
click at [181, 154] on p "VNR011020301" at bounding box center [187, 153] width 60 height 9
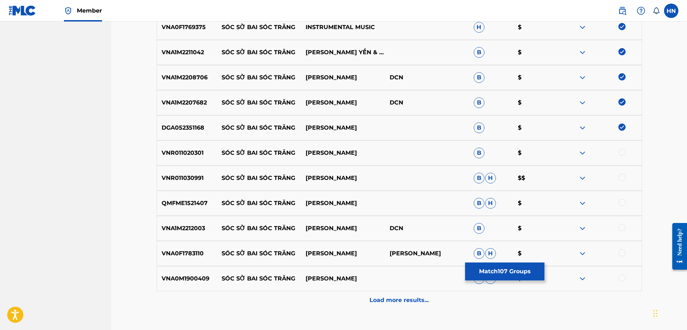
click at [621, 153] on div at bounding box center [622, 152] width 7 height 7
click at [197, 277] on p "VNA0M1900409" at bounding box center [187, 278] width 60 height 9
click at [623, 277] on div at bounding box center [622, 277] width 7 height 7
click at [193, 250] on p "VNA0F1783110" at bounding box center [187, 253] width 60 height 9
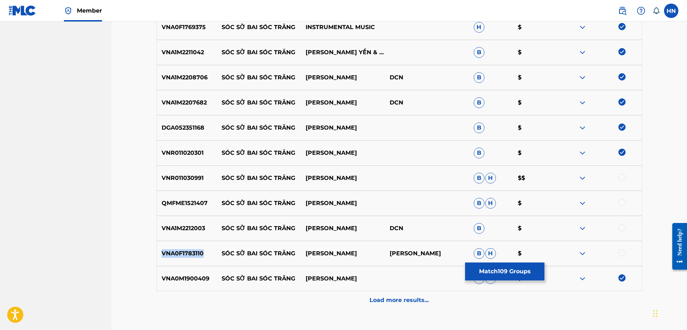
click at [193, 250] on p "VNA0F1783110" at bounding box center [187, 253] width 60 height 9
click at [623, 249] on div "VNA0F1783110 SÓC SỜ BAI SÓC TRĂNG THANH NGÂN THANH NGÂN B H $" at bounding box center [400, 253] width 486 height 25
click at [621, 252] on div at bounding box center [622, 252] width 7 height 7
click at [193, 228] on p "VNA1M2212003" at bounding box center [187, 228] width 60 height 9
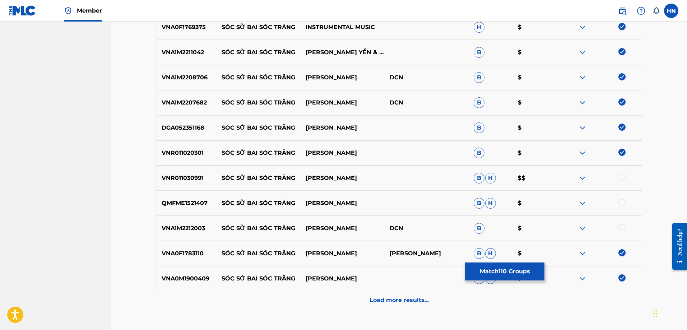
click at [624, 227] on div at bounding box center [622, 227] width 7 height 7
click at [180, 180] on p "VNR011030991" at bounding box center [187, 178] width 60 height 9
click at [619, 177] on div at bounding box center [622, 177] width 7 height 7
click at [172, 202] on p "QMFME1521407" at bounding box center [187, 203] width 60 height 9
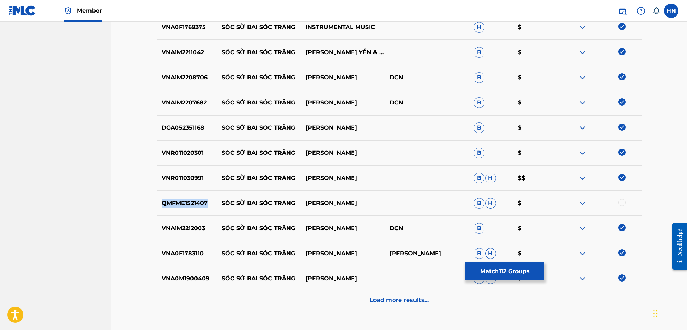
click at [172, 202] on p "QMFME1521407" at bounding box center [187, 203] width 60 height 9
click at [621, 202] on div at bounding box center [622, 202] width 7 height 7
click at [400, 292] on div "Load more results..." at bounding box center [400, 300] width 486 height 18
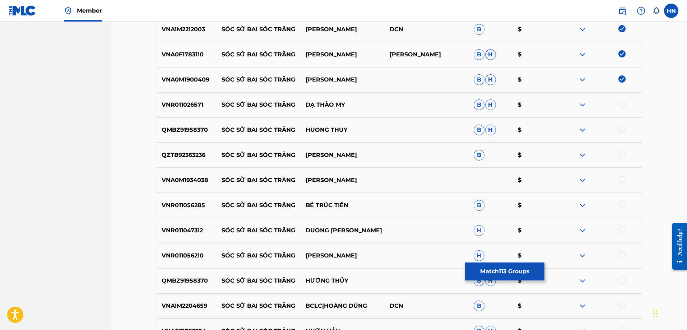
scroll to position [3219, 0]
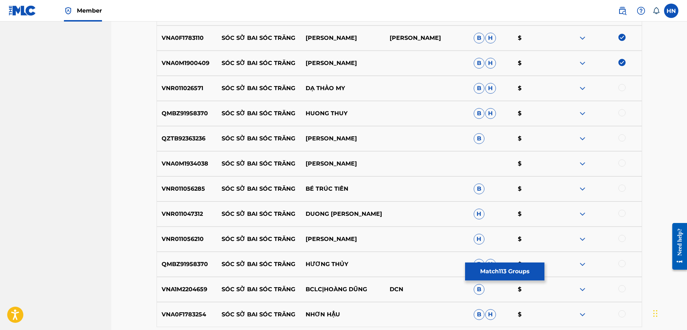
click at [190, 114] on p "QMBZ91958370" at bounding box center [187, 113] width 60 height 9
click at [622, 111] on div at bounding box center [622, 112] width 7 height 7
click at [190, 166] on p "VNA0M1934038" at bounding box center [187, 164] width 60 height 9
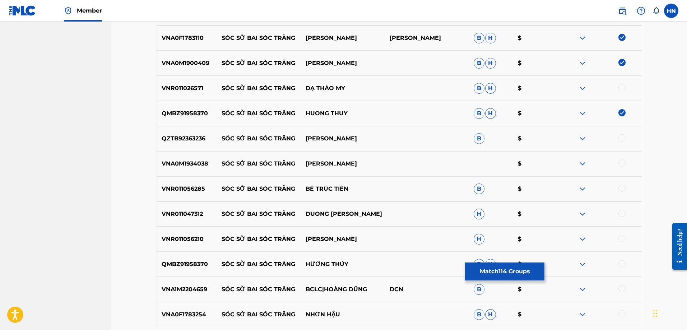
click at [622, 161] on div at bounding box center [622, 163] width 7 height 7
click at [208, 83] on div "VNR011026571 SÓC SỜ BAI SÓC TRĂNG DẠ THẢO MY B H $" at bounding box center [400, 88] width 486 height 25
click at [181, 93] on div "VNR011026571 SÓC SỜ BAI SÓC TRĂNG DẠ THẢO MY B H $" at bounding box center [400, 88] width 486 height 25
click at [620, 89] on div at bounding box center [622, 87] width 7 height 7
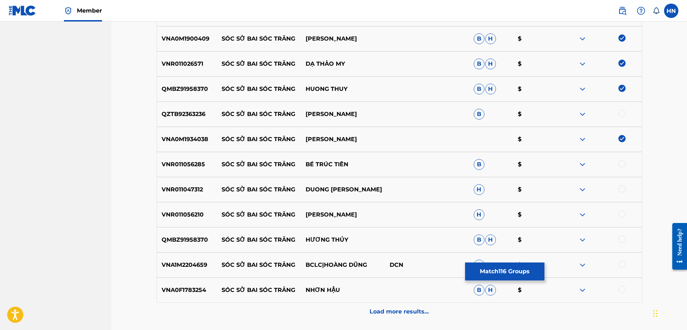
scroll to position [3254, 0]
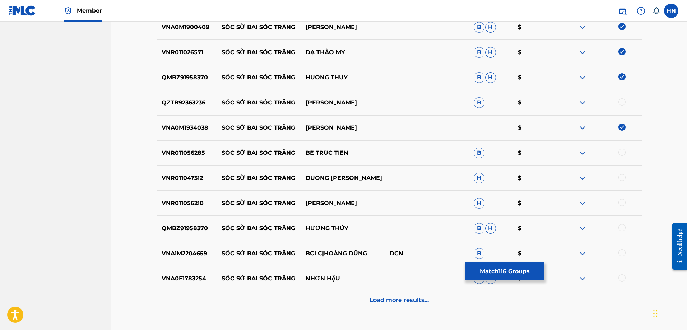
click at [183, 249] on div "VNA1M2204659 SÓC SỜ BAI SÓC TRĂNG BCLC|HOÀNG DŨNG DCN B $" at bounding box center [400, 253] width 486 height 25
click at [621, 250] on div at bounding box center [622, 252] width 7 height 7
click at [179, 272] on div "VNA0F1783254 SÓC SỜ BAI SÓC TRĂNG NHƠN HẬU B H $" at bounding box center [400, 278] width 486 height 25
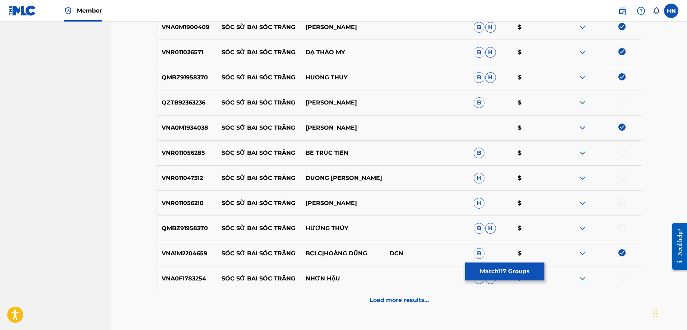
click at [620, 277] on div at bounding box center [622, 277] width 7 height 7
click at [187, 227] on p "QMBZ91958370" at bounding box center [187, 228] width 60 height 9
click at [622, 228] on div at bounding box center [622, 227] width 7 height 7
click at [175, 198] on div "VNR011056210 SÓC SỜ BAI SÓC TRĂNG CANDY NGỌC HÀ H $" at bounding box center [400, 203] width 486 height 25
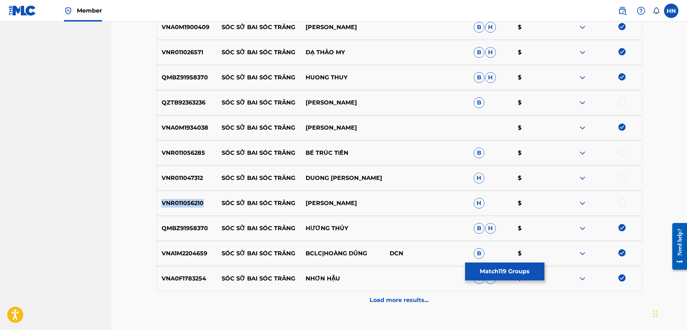
click at [175, 198] on div "VNR011056210 SÓC SỜ BAI SÓC TRĂNG CANDY NGỌC HÀ H $" at bounding box center [400, 203] width 486 height 25
click at [622, 201] on div at bounding box center [622, 202] width 7 height 7
click at [168, 179] on p "VNR011047312" at bounding box center [187, 178] width 60 height 9
click at [620, 177] on div at bounding box center [622, 177] width 7 height 7
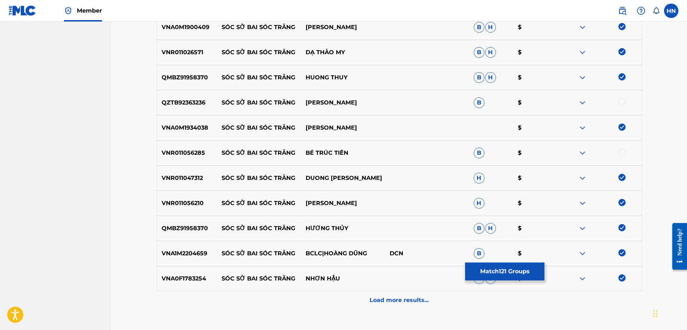
click at [187, 154] on p "VNR011056285" at bounding box center [187, 153] width 60 height 9
click at [624, 152] on div at bounding box center [622, 152] width 7 height 7
drag, startPoint x: 218, startPoint y: 104, endPoint x: 384, endPoint y: 100, distance: 166.7
click at [384, 100] on div "QZTB92363236 SÓC SỜ BAI SÓC TRĂNG [PERSON_NAME] B $" at bounding box center [400, 102] width 486 height 25
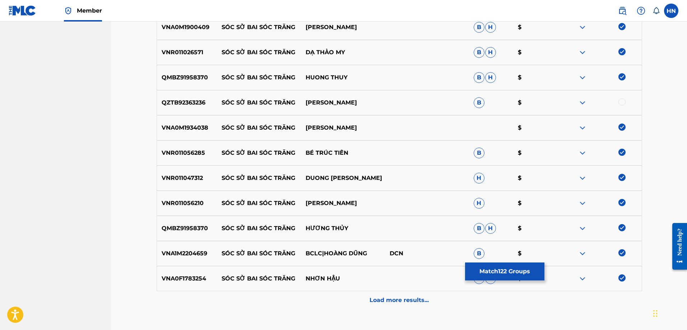
click at [187, 106] on p "QZTB92363236" at bounding box center [187, 102] width 60 height 9
click at [623, 102] on div at bounding box center [622, 101] width 7 height 7
click at [378, 298] on p "Load more results..." at bounding box center [399, 300] width 59 height 9
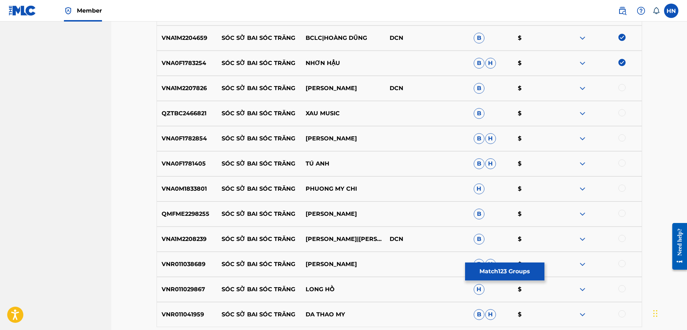
scroll to position [3506, 0]
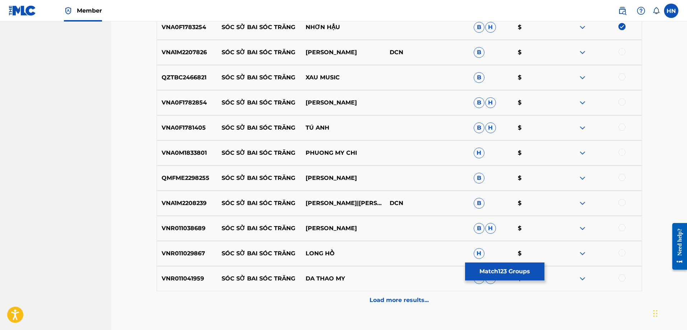
click at [189, 101] on p "VNA0F1782854" at bounding box center [187, 102] width 60 height 9
click at [620, 99] on div at bounding box center [622, 101] width 7 height 7
click at [193, 182] on p "QMFME2298255" at bounding box center [187, 178] width 60 height 9
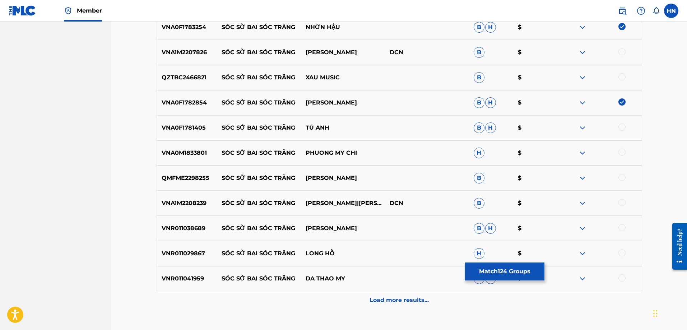
click at [621, 177] on div at bounding box center [622, 177] width 7 height 7
click at [184, 156] on p "VNA0M1833801" at bounding box center [187, 153] width 60 height 9
click at [620, 151] on div at bounding box center [622, 152] width 7 height 7
click at [180, 279] on p "VNR011041959" at bounding box center [187, 278] width 60 height 9
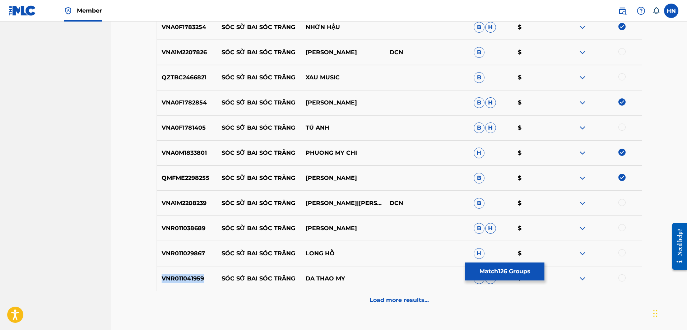
click at [180, 279] on p "VNR011041959" at bounding box center [187, 278] width 60 height 9
click at [625, 278] on div at bounding box center [622, 277] width 7 height 7
click at [190, 256] on p "VNR011029867" at bounding box center [187, 253] width 60 height 9
click at [622, 254] on div at bounding box center [622, 252] width 7 height 7
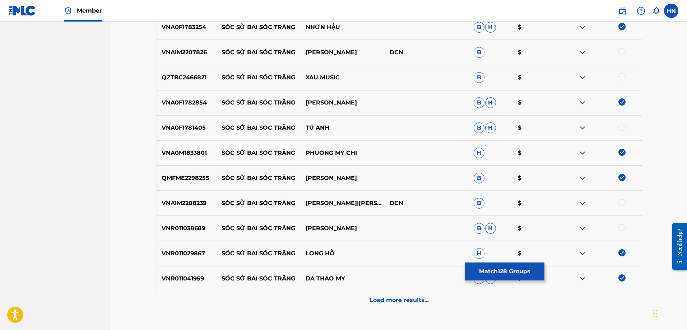
click at [186, 226] on p "VNR011038689" at bounding box center [187, 228] width 60 height 9
click at [623, 227] on div at bounding box center [622, 227] width 7 height 7
click at [192, 208] on div "VNA1M2208239 SÓC SỜ BAI SÓC TRĂNG MAI TIẾN ĐẠT|THANH NGÂN DCN B $" at bounding box center [400, 203] width 486 height 25
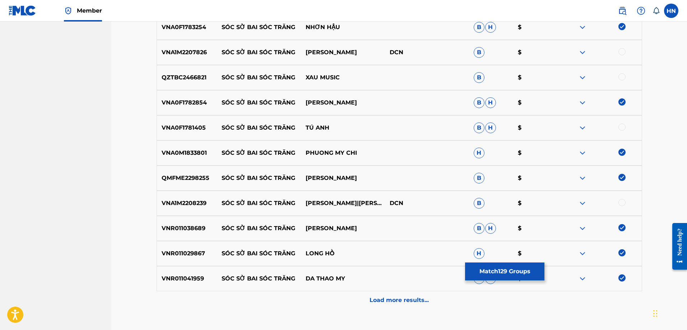
click at [621, 204] on div at bounding box center [622, 202] width 7 height 7
click at [186, 127] on p "VNA0F1781405" at bounding box center [187, 128] width 60 height 9
click at [623, 128] on div at bounding box center [622, 127] width 7 height 7
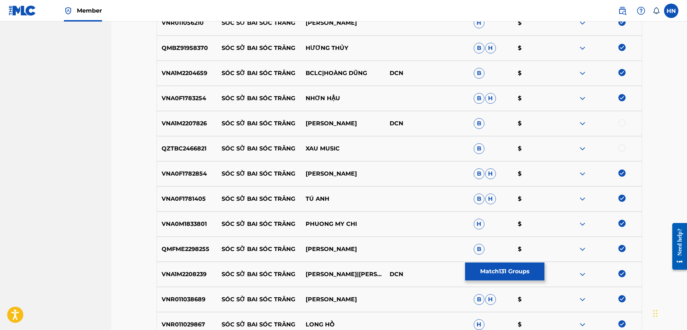
scroll to position [3434, 0]
click at [185, 125] on p "VNA1M2207826" at bounding box center [187, 124] width 60 height 9
click at [622, 127] on div at bounding box center [622, 123] width 7 height 7
click at [576, 147] on div at bounding box center [600, 149] width 84 height 9
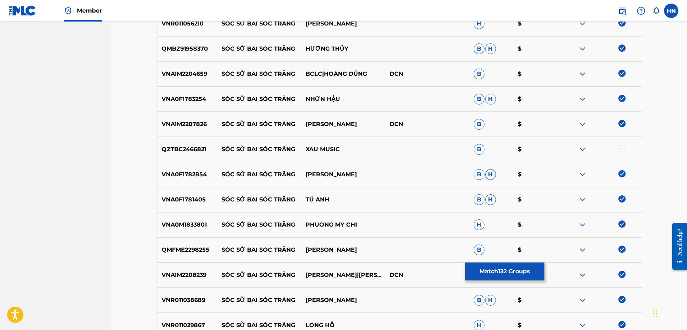
click at [581, 148] on img at bounding box center [582, 149] width 9 height 9
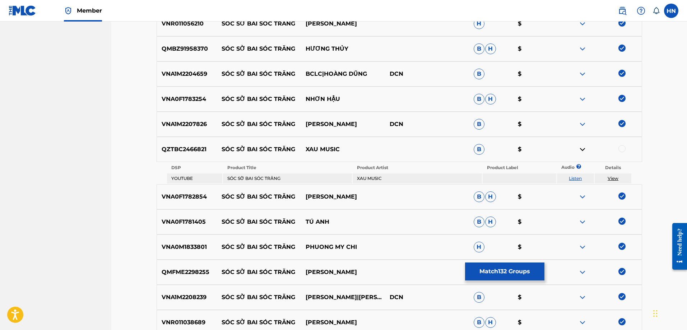
click at [571, 177] on link "Listen" at bounding box center [575, 178] width 13 height 5
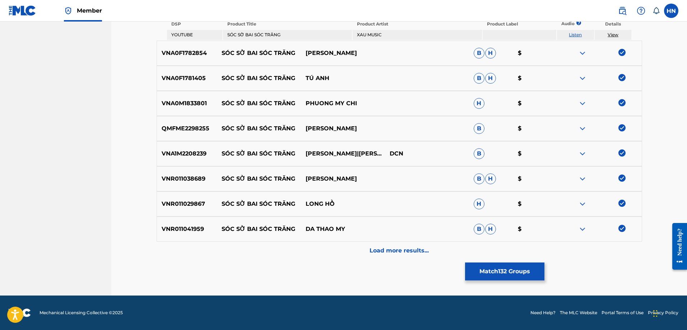
click at [398, 242] on div "Load more results..." at bounding box center [400, 251] width 486 height 18
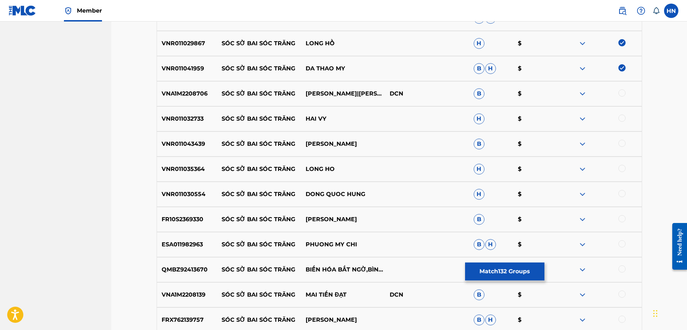
scroll to position [3757, 0]
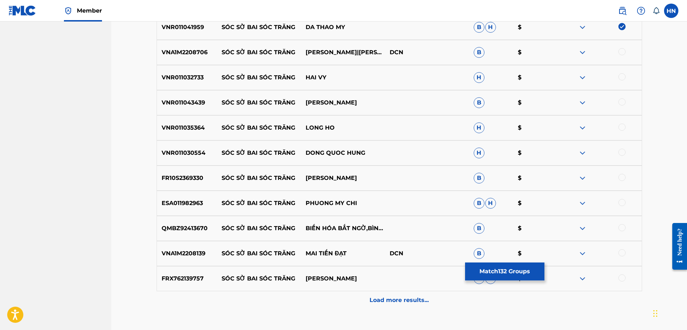
click at [198, 51] on p "VNA1M2208706" at bounding box center [187, 52] width 60 height 9
click at [623, 52] on div at bounding box center [622, 51] width 7 height 7
click at [166, 82] on p "VNR011032733" at bounding box center [187, 77] width 60 height 9
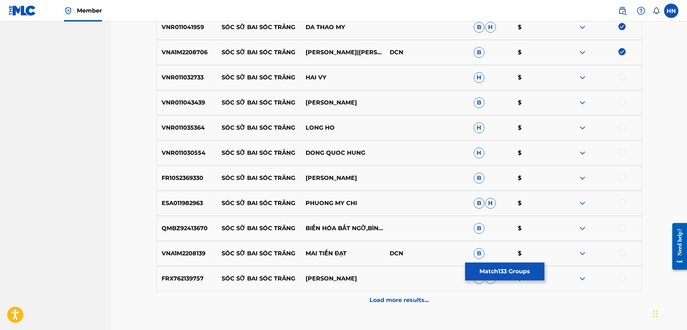
click at [619, 73] on div "VNR011032733 SÓC SỜ BAI SÓC TRĂNG HAI VY H $" at bounding box center [400, 77] width 486 height 25
click at [621, 75] on div at bounding box center [622, 76] width 7 height 7
click at [622, 99] on div at bounding box center [622, 101] width 7 height 7
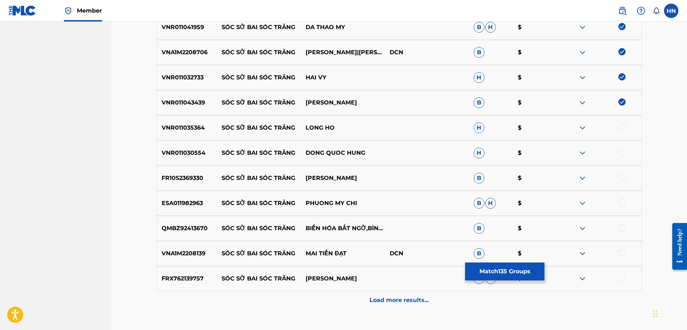
click at [177, 128] on p "VNR011035364" at bounding box center [187, 128] width 60 height 9
click at [626, 126] on div at bounding box center [600, 128] width 84 height 9
click at [622, 128] on div at bounding box center [622, 127] width 7 height 7
click at [191, 179] on p "FR10S2369330" at bounding box center [187, 178] width 60 height 9
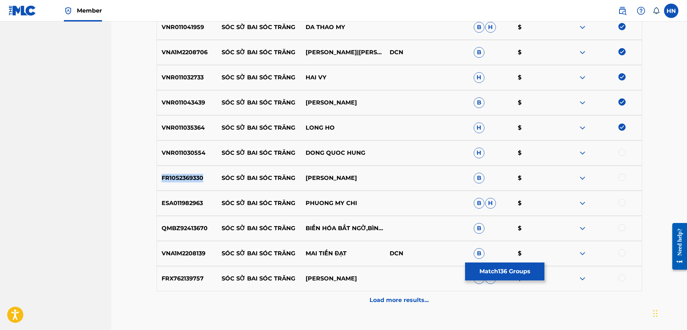
click at [191, 179] on p "FR10S2369330" at bounding box center [187, 178] width 60 height 9
click at [620, 176] on div at bounding box center [622, 177] width 7 height 7
click at [185, 258] on p "VNA1M2208139" at bounding box center [187, 253] width 60 height 9
click at [627, 252] on div at bounding box center [600, 253] width 84 height 9
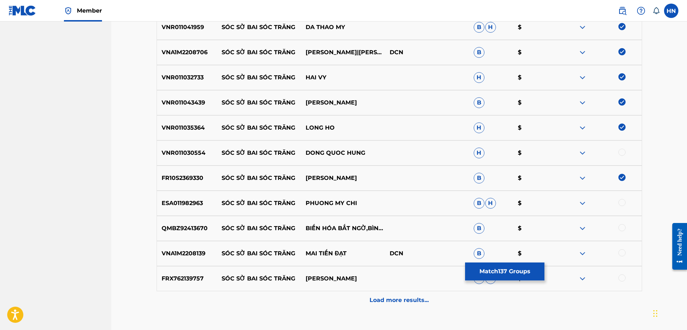
click at [624, 251] on div at bounding box center [622, 252] width 7 height 7
click at [192, 277] on p "FRX762139757" at bounding box center [187, 278] width 60 height 9
click at [620, 278] on div at bounding box center [622, 277] width 7 height 7
click at [192, 201] on p "ESA011982963" at bounding box center [187, 203] width 60 height 9
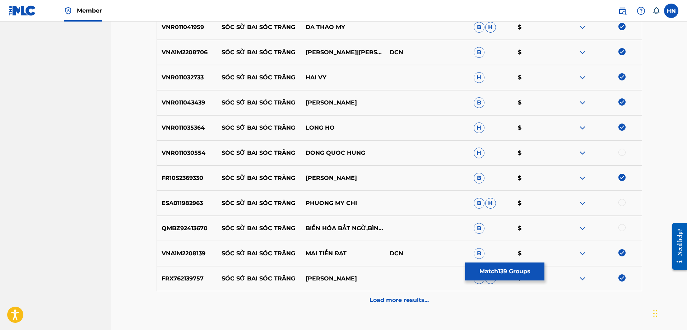
click at [620, 202] on div at bounding box center [622, 202] width 7 height 7
click at [158, 155] on p "VNR011030554" at bounding box center [187, 153] width 60 height 9
click at [625, 152] on div at bounding box center [622, 152] width 7 height 7
drag, startPoint x: 590, startPoint y: 231, endPoint x: 587, endPoint y: 228, distance: 4.6
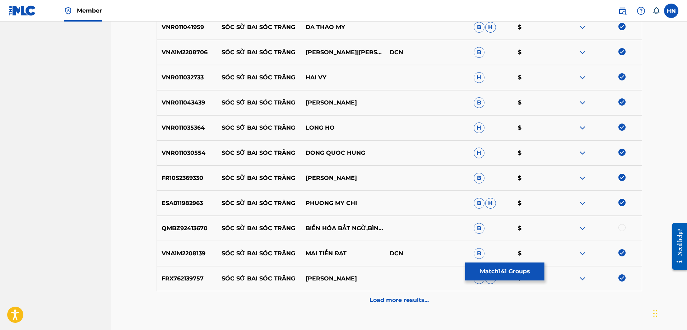
click at [590, 231] on div at bounding box center [600, 228] width 84 height 9
click at [586, 226] on img at bounding box center [582, 228] width 9 height 9
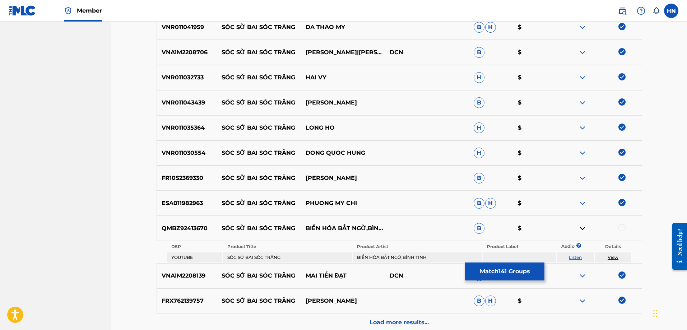
click at [577, 257] on link "Listen" at bounding box center [575, 257] width 13 height 5
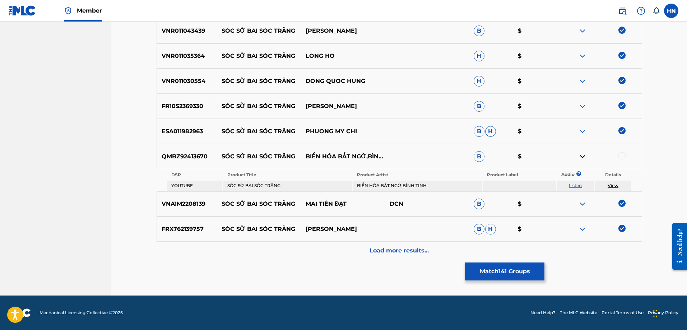
click at [368, 256] on div "Load more results..." at bounding box center [400, 251] width 486 height 18
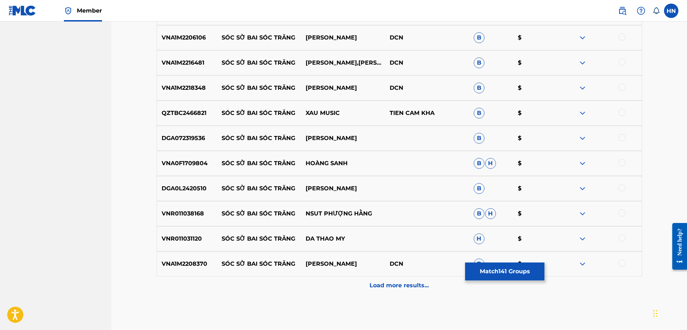
scroll to position [4058, 0]
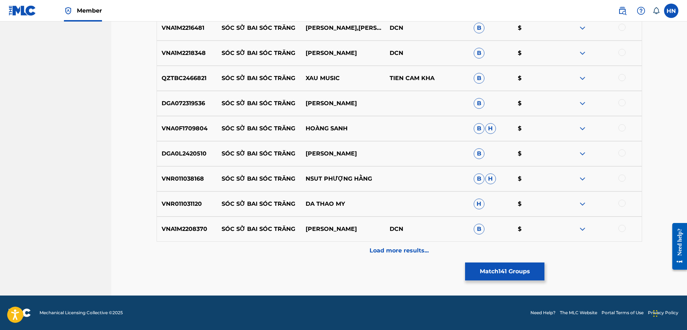
click at [365, 245] on div "Load more results..." at bounding box center [400, 251] width 486 height 18
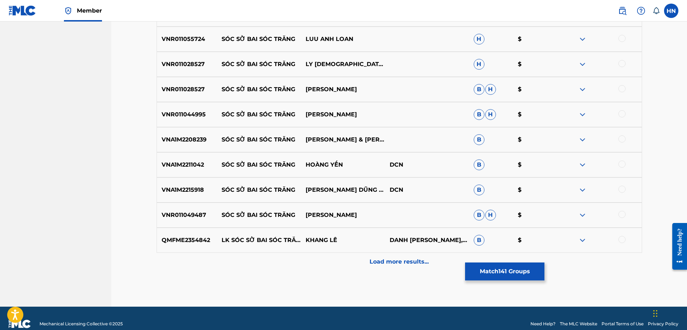
scroll to position [4310, 0]
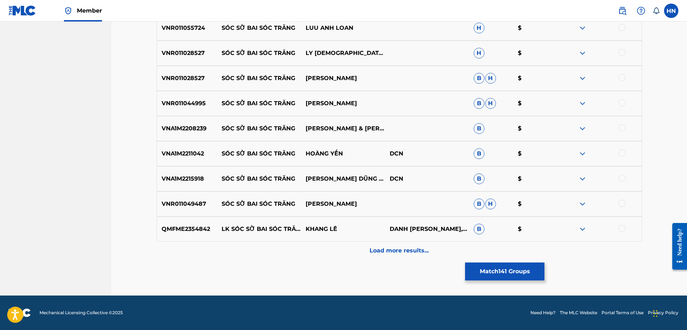
click at [359, 248] on div "Load more results..." at bounding box center [400, 251] width 486 height 18
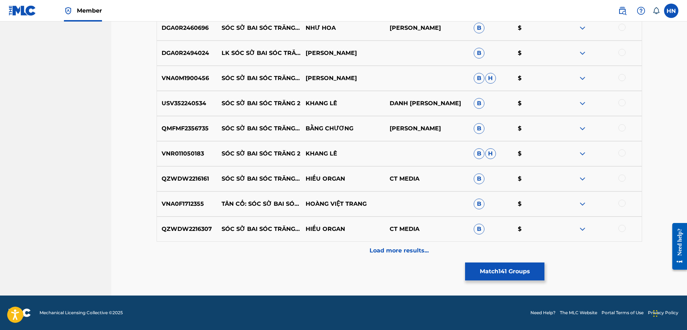
click at [358, 249] on div "Load more results..." at bounding box center [400, 251] width 486 height 18
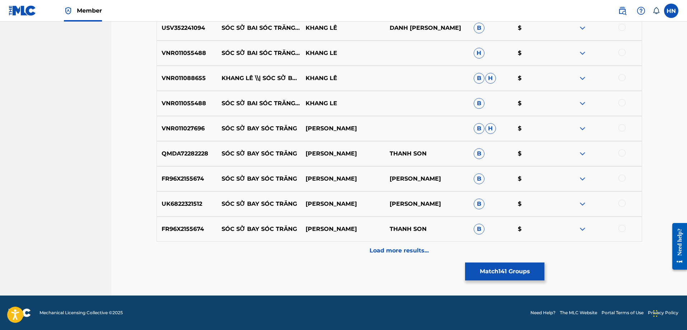
click at [352, 253] on div "Load more results..." at bounding box center [400, 251] width 486 height 18
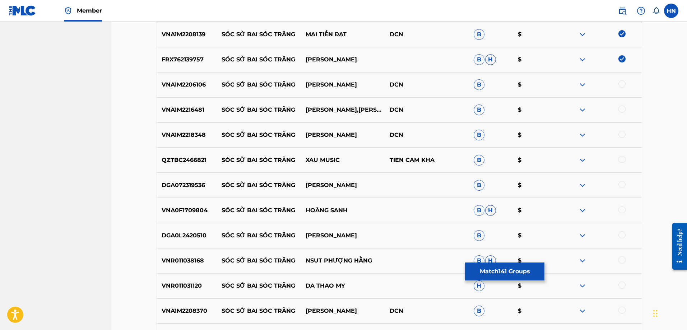
scroll to position [3970, 0]
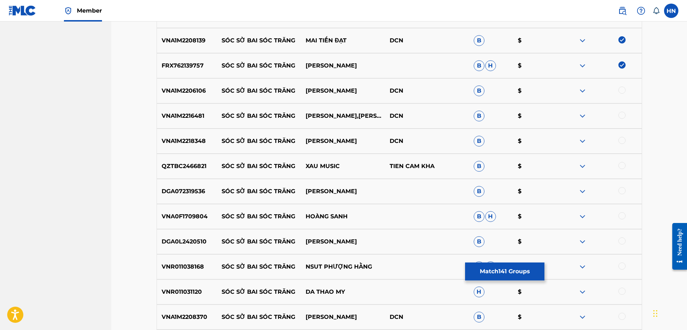
click at [174, 90] on p "VNA1M2206106" at bounding box center [187, 91] width 60 height 9
click at [620, 92] on div at bounding box center [622, 90] width 7 height 7
click at [198, 120] on p "VNA1M2216481" at bounding box center [187, 116] width 60 height 9
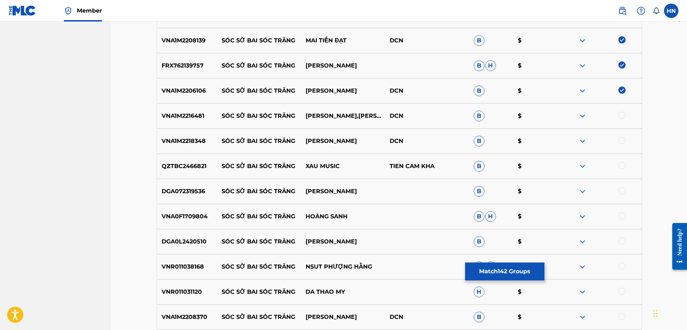
click at [623, 115] on div at bounding box center [622, 115] width 7 height 7
click at [191, 139] on p "VNA1M2218348" at bounding box center [187, 141] width 60 height 9
click at [623, 141] on div at bounding box center [622, 140] width 7 height 7
click at [199, 166] on p "QZTBC2466821" at bounding box center [187, 166] width 60 height 9
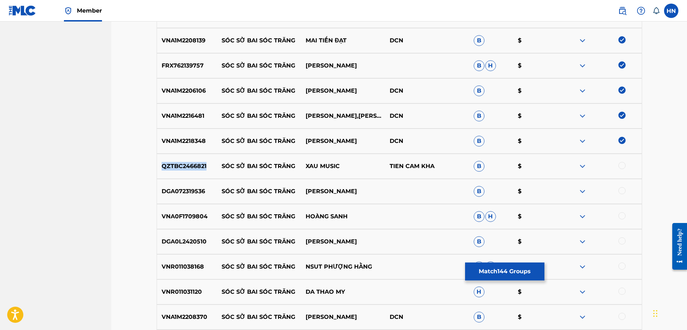
click at [199, 166] on p "QZTBC2466821" at bounding box center [187, 166] width 60 height 9
click at [623, 166] on div at bounding box center [622, 165] width 7 height 7
click at [185, 187] on p "DGA072319536" at bounding box center [187, 191] width 60 height 9
click at [623, 189] on div at bounding box center [622, 190] width 7 height 7
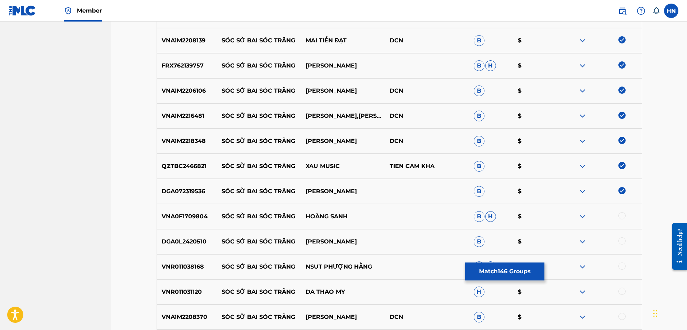
scroll to position [4078, 0]
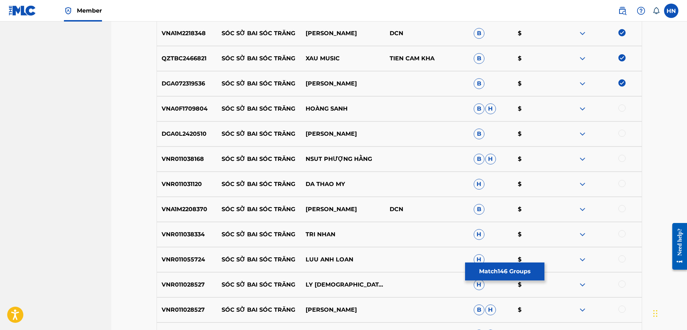
click at [191, 128] on div "DGA0L2420510 SÓC SỜ BAI SÓC TRĂNG VŨ TUẤN B $" at bounding box center [400, 133] width 486 height 25
click at [624, 133] on div at bounding box center [622, 133] width 7 height 7
click at [184, 162] on p "VNR011038168" at bounding box center [187, 159] width 60 height 9
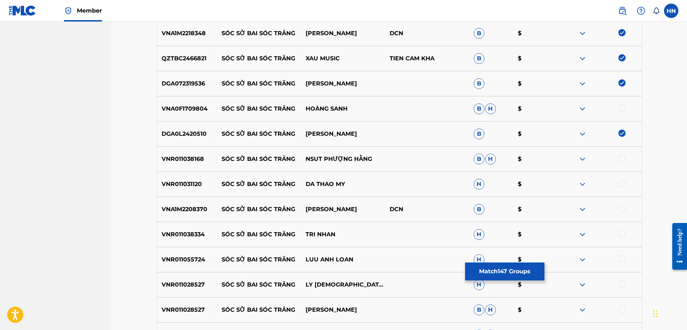
click at [622, 157] on div at bounding box center [622, 158] width 7 height 7
click at [166, 180] on p "VNR011031120" at bounding box center [187, 184] width 60 height 9
click at [620, 184] on div at bounding box center [622, 183] width 7 height 7
click at [195, 201] on div "VNA1M2208370 SÓC SỜ BAI SÓC TRĂNG THANH NGÂN DCN B $" at bounding box center [400, 209] width 486 height 25
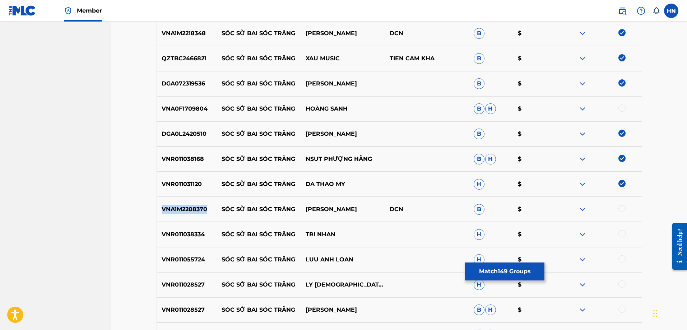
click at [195, 201] on div "VNA1M2208370 SÓC SỜ BAI SÓC TRĂNG THANH NGÂN DCN B $" at bounding box center [400, 209] width 486 height 25
click at [621, 208] on div at bounding box center [622, 208] width 7 height 7
click at [200, 256] on p "VNR011055724" at bounding box center [187, 259] width 60 height 9
click at [624, 261] on div at bounding box center [622, 258] width 7 height 7
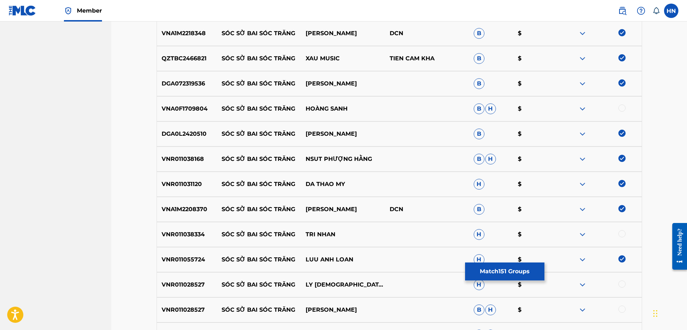
click at [190, 281] on p "VNR011028527" at bounding box center [187, 285] width 60 height 9
drag, startPoint x: 621, startPoint y: 283, endPoint x: 621, endPoint y: 306, distance: 23.0
click at [621, 287] on div at bounding box center [622, 284] width 7 height 7
click at [621, 308] on div at bounding box center [622, 309] width 7 height 7
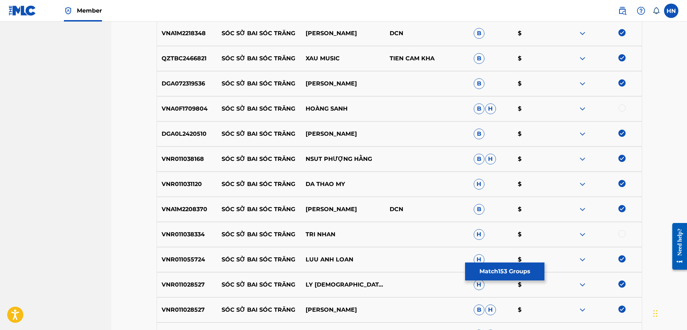
click at [199, 106] on p "VNA0F1709804" at bounding box center [187, 109] width 60 height 9
click at [619, 105] on div at bounding box center [600, 109] width 84 height 9
click at [621, 108] on div at bounding box center [622, 108] width 7 height 7
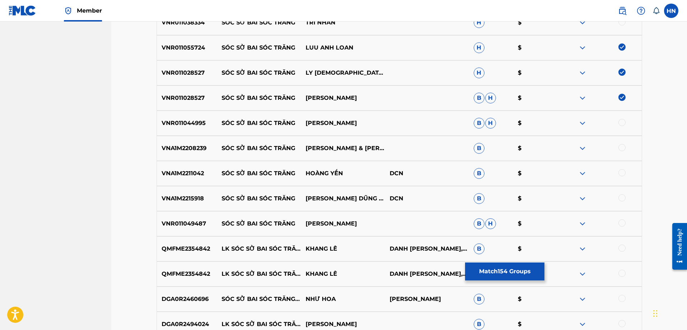
scroll to position [4294, 0]
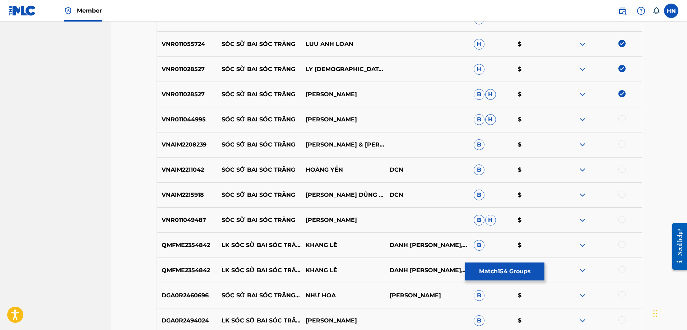
click at [199, 144] on p "VNA1M2208239" at bounding box center [187, 144] width 60 height 9
click at [624, 143] on div at bounding box center [622, 143] width 7 height 7
click at [188, 170] on p "VNA1M2211042" at bounding box center [187, 170] width 60 height 9
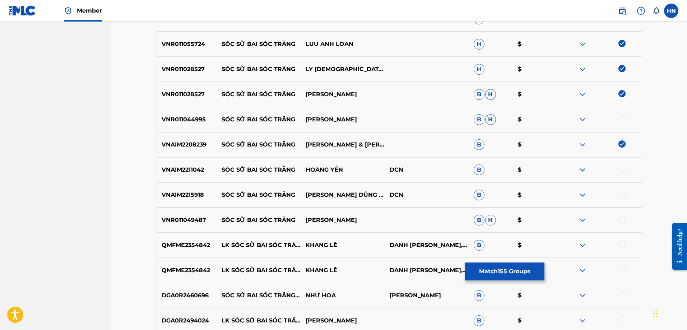
click at [624, 170] on div at bounding box center [622, 169] width 7 height 7
click at [169, 194] on p "VNA1M2215918" at bounding box center [187, 195] width 60 height 9
click at [620, 195] on div at bounding box center [622, 194] width 7 height 7
click at [186, 219] on p "VNR011049487" at bounding box center [187, 220] width 60 height 9
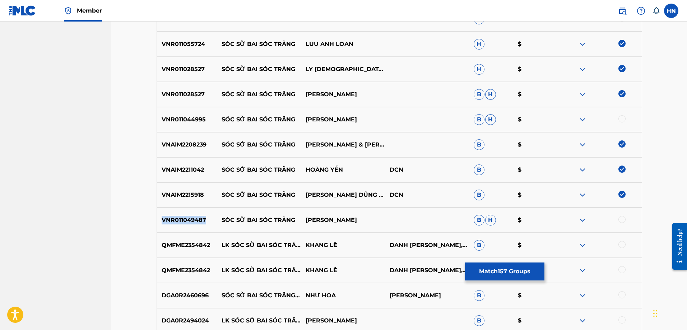
click at [186, 219] on p "VNR011049487" at bounding box center [187, 220] width 60 height 9
click at [624, 218] on div at bounding box center [622, 219] width 7 height 7
click at [184, 117] on p "VNR011044995" at bounding box center [187, 119] width 60 height 9
click at [619, 118] on div at bounding box center [622, 118] width 7 height 7
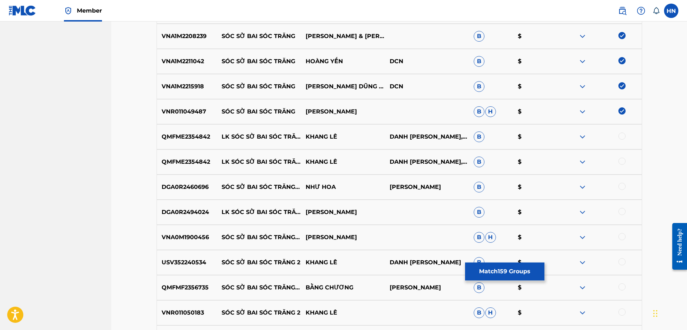
scroll to position [4437, 0]
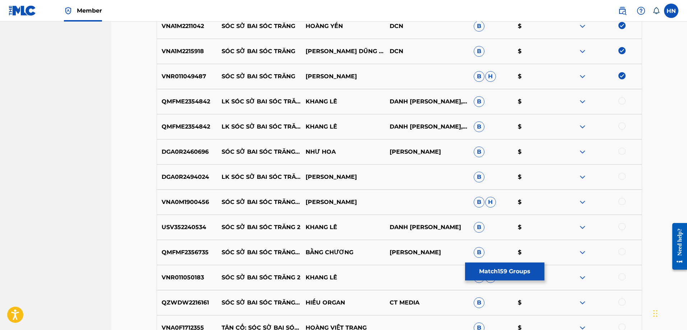
click at [186, 199] on p "VNA0M1900456" at bounding box center [187, 202] width 60 height 9
click at [623, 201] on div at bounding box center [622, 201] width 7 height 7
click at [183, 150] on p "DGA0R2460696" at bounding box center [187, 152] width 60 height 9
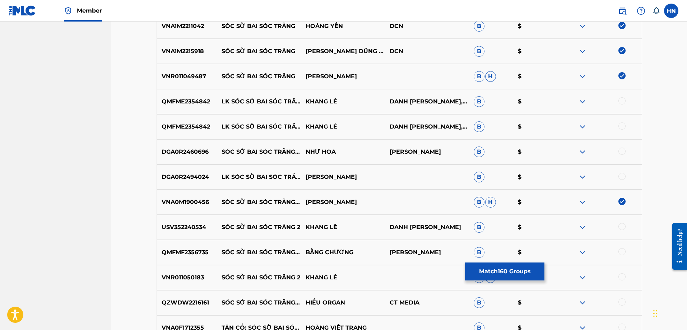
click at [621, 151] on div at bounding box center [622, 151] width 7 height 7
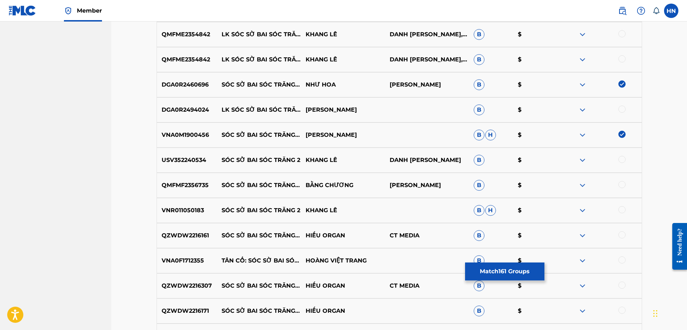
scroll to position [4509, 0]
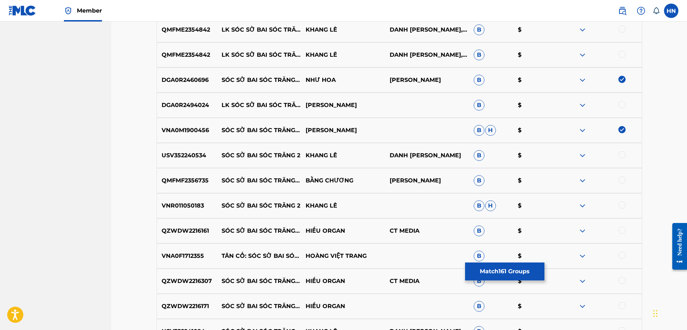
click at [190, 229] on p "QZWDW2216161" at bounding box center [187, 231] width 60 height 9
click at [622, 229] on div at bounding box center [622, 230] width 7 height 7
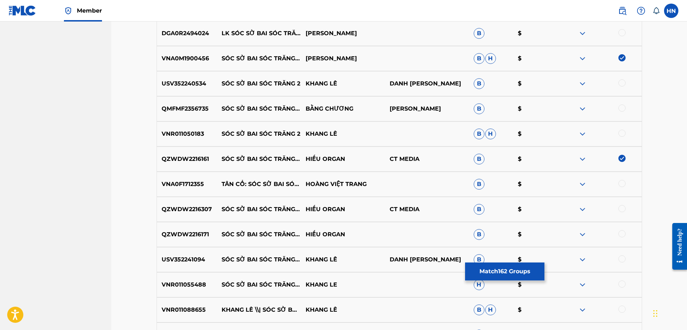
click at [181, 209] on p "QZWDW2216307" at bounding box center [187, 209] width 60 height 9
click at [622, 209] on div at bounding box center [622, 208] width 7 height 7
click at [186, 235] on p "QZWDW2216171" at bounding box center [187, 234] width 60 height 9
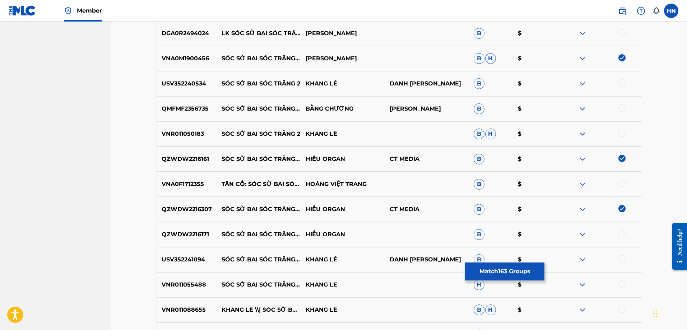
click at [623, 235] on div at bounding box center [622, 233] width 7 height 7
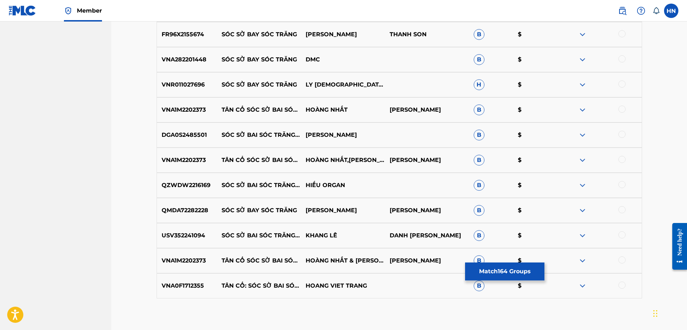
scroll to position [5046, 0]
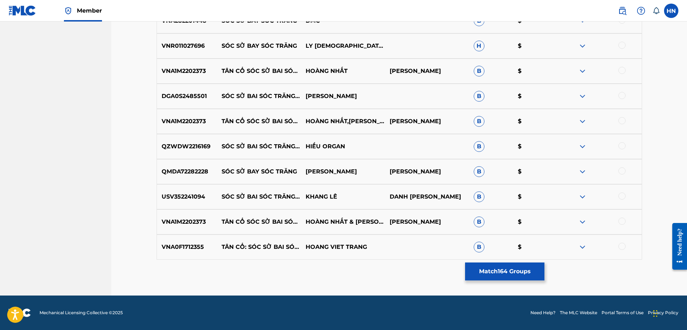
click at [196, 144] on p "QZWDW2216169" at bounding box center [187, 146] width 60 height 9
click at [622, 146] on div at bounding box center [622, 145] width 7 height 7
click at [172, 96] on p "DGA0S2485501" at bounding box center [187, 96] width 60 height 9
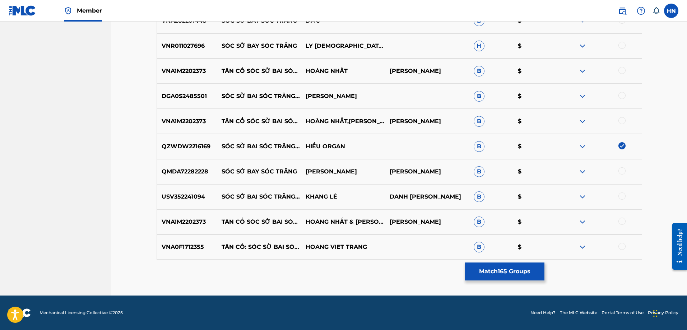
click at [624, 94] on div at bounding box center [622, 95] width 7 height 7
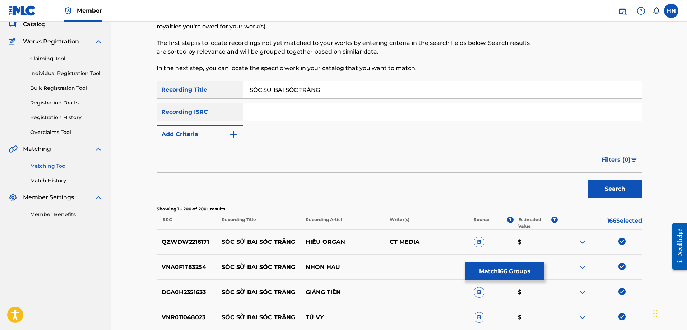
scroll to position [0, 0]
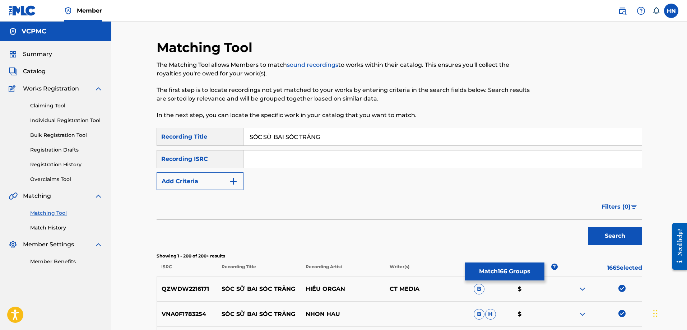
click at [326, 137] on input "SÓC SỜ BAI SÓC TRĂNG" at bounding box center [443, 136] width 398 height 17
paste input "OC SO BAI SOC TRA"
click at [594, 233] on button "Search" at bounding box center [615, 236] width 54 height 18
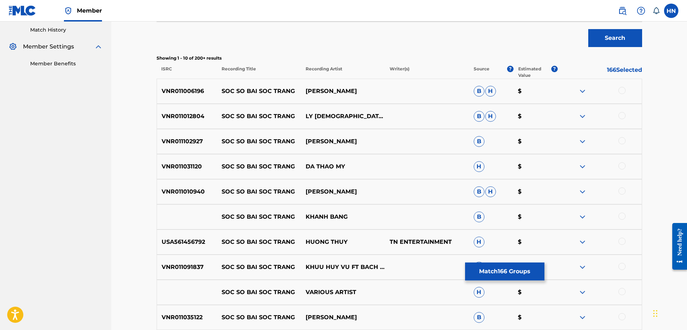
scroll to position [216, 0]
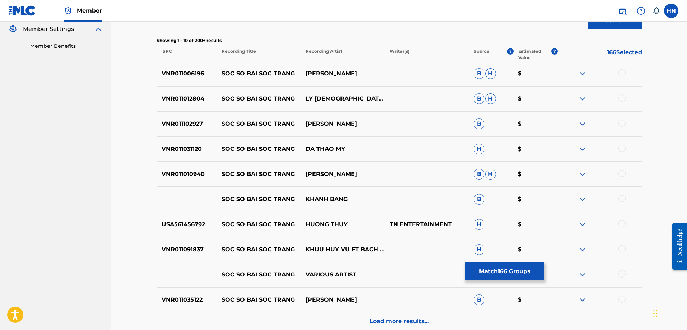
click at [194, 74] on p "VNR011006196" at bounding box center [187, 73] width 60 height 9
click at [621, 73] on div at bounding box center [622, 72] width 7 height 7
click at [203, 98] on p "VNR011012804" at bounding box center [187, 98] width 60 height 9
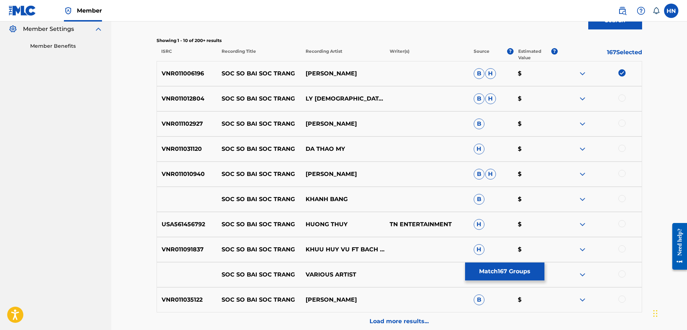
click at [201, 98] on p "VNR011012804" at bounding box center [187, 98] width 60 height 9
click at [620, 100] on div at bounding box center [622, 97] width 7 height 7
click at [182, 121] on p "VNR011102927" at bounding box center [187, 124] width 60 height 9
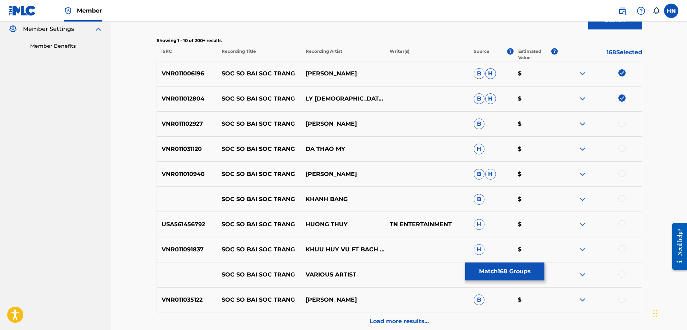
click at [619, 123] on div at bounding box center [622, 123] width 7 height 7
click at [166, 154] on div "VNR011031120 SOC SO BAI SOC TRANG DA THAO MY H $" at bounding box center [400, 149] width 486 height 25
click at [622, 146] on div at bounding box center [622, 148] width 7 height 7
click at [193, 174] on p "VNR011010940" at bounding box center [187, 174] width 60 height 9
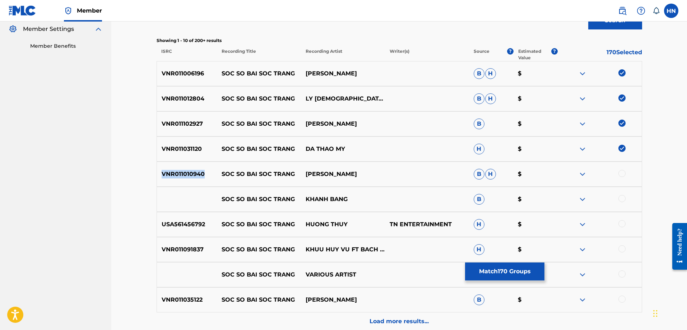
click at [193, 174] on p "VNR011010940" at bounding box center [187, 174] width 60 height 9
click at [624, 174] on div at bounding box center [622, 173] width 7 height 7
drag, startPoint x: 328, startPoint y: 198, endPoint x: 152, endPoint y: 198, distance: 176.4
click at [180, 195] on div "SOC SO BAI SOC TRANG KHANH BANG B $" at bounding box center [400, 199] width 486 height 25
click at [623, 197] on div at bounding box center [622, 198] width 7 height 7
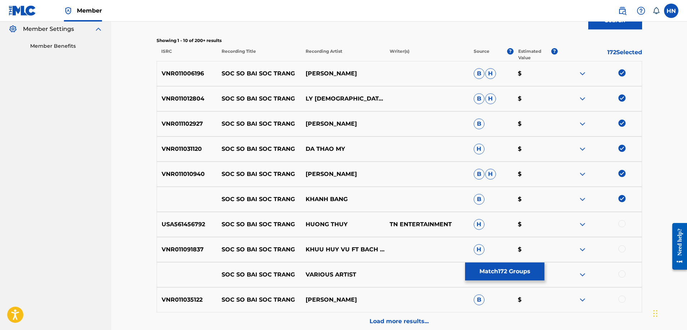
click at [579, 198] on img at bounding box center [582, 199] width 9 height 9
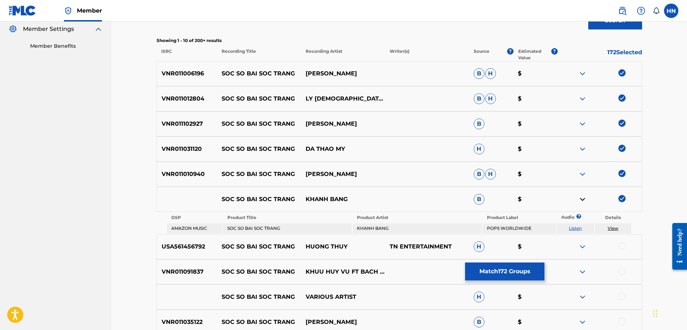
click at [573, 227] on link "Listen" at bounding box center [575, 228] width 13 height 5
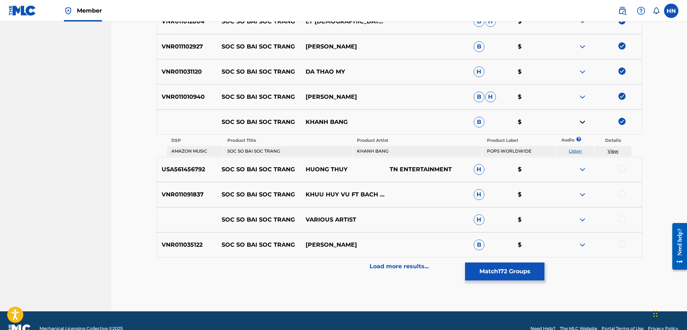
scroll to position [309, 0]
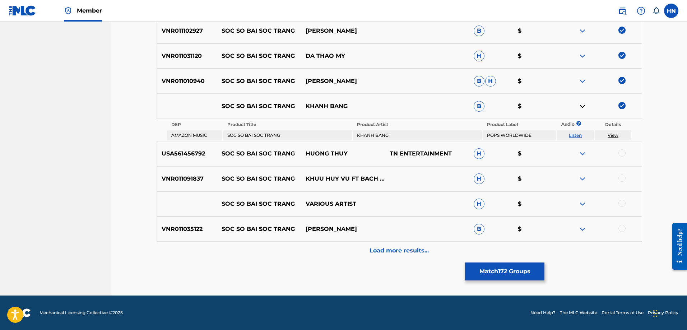
click at [196, 158] on div "USA561456792 SOC SO BAI SOC TRANG HUONG THUY TN ENTERTAINMENT H $" at bounding box center [400, 153] width 486 height 25
click at [620, 153] on div at bounding box center [622, 152] width 7 height 7
click at [181, 182] on p "VNR011091837" at bounding box center [187, 179] width 60 height 9
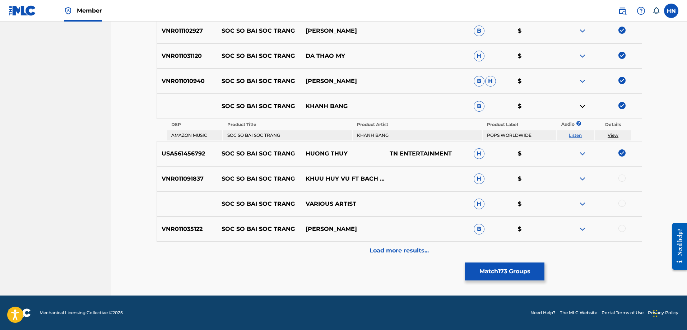
click at [627, 177] on div at bounding box center [600, 179] width 84 height 9
click at [624, 177] on div at bounding box center [622, 178] width 7 height 7
click at [168, 230] on p "VNR011035122" at bounding box center [187, 229] width 60 height 9
click at [620, 228] on div at bounding box center [622, 228] width 7 height 7
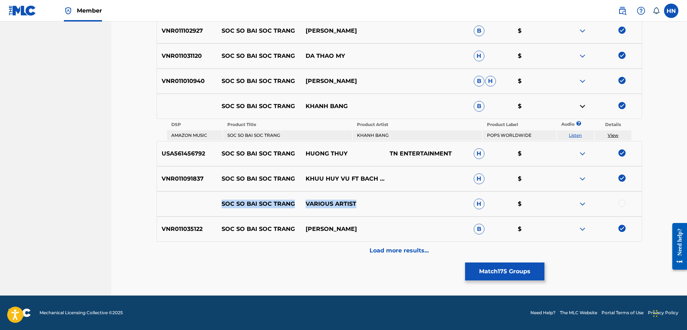
drag, startPoint x: 212, startPoint y: 205, endPoint x: 413, endPoint y: 204, distance: 200.5
click at [410, 204] on div "SOC SO BAI SOC TRANG VARIOUS ARTIST H $" at bounding box center [400, 203] width 486 height 25
click at [621, 203] on div at bounding box center [622, 203] width 7 height 7
click at [584, 205] on img at bounding box center [582, 204] width 9 height 9
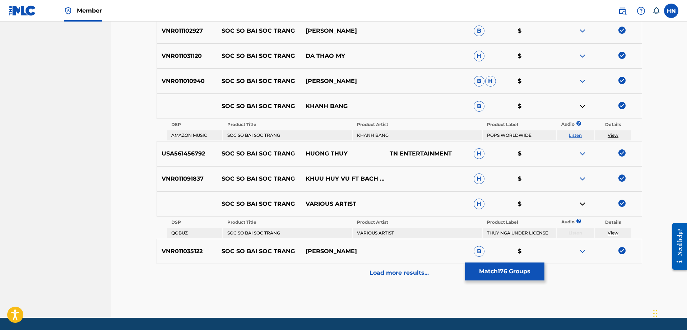
click at [365, 272] on div "Load more results..." at bounding box center [400, 273] width 486 height 18
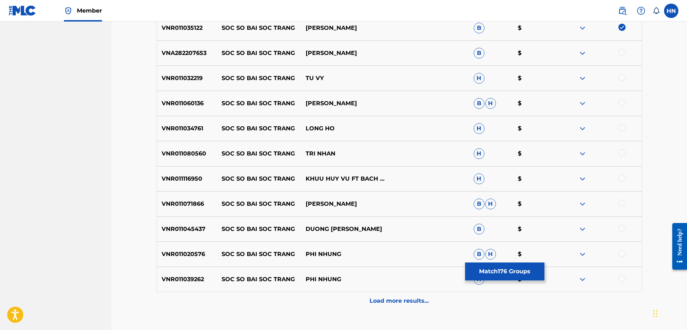
scroll to position [488, 0]
click at [194, 53] on p "VNA282207653" at bounding box center [187, 52] width 60 height 9
click at [621, 51] on div at bounding box center [622, 51] width 7 height 7
click at [187, 78] on p "VNR011032219" at bounding box center [187, 77] width 60 height 9
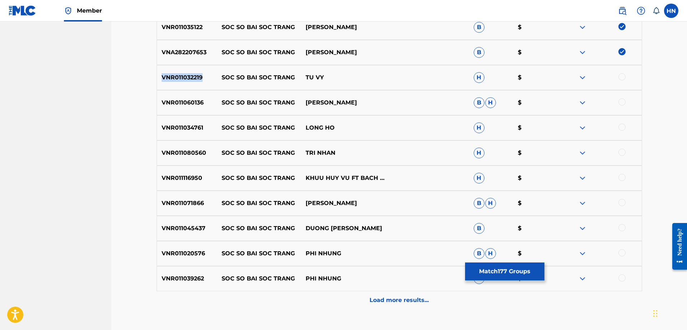
click at [187, 78] on p "VNR011032219" at bounding box center [187, 77] width 60 height 9
click at [623, 77] on div at bounding box center [622, 76] width 7 height 7
click at [191, 102] on p "VNR011060136" at bounding box center [187, 102] width 60 height 9
click at [619, 102] on div at bounding box center [622, 101] width 7 height 7
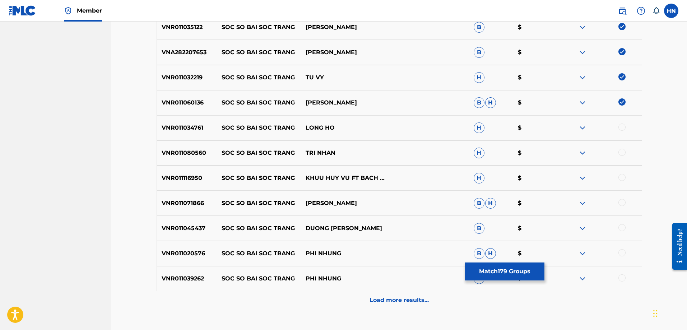
click at [177, 126] on p "VNR011034761" at bounding box center [187, 128] width 60 height 9
click at [622, 126] on div at bounding box center [622, 127] width 7 height 7
click at [195, 173] on div "VNR011116950 SOC SO BAI SOC TRANG KHUU HUY VU FT BACH CONG KHANH H $" at bounding box center [400, 178] width 486 height 25
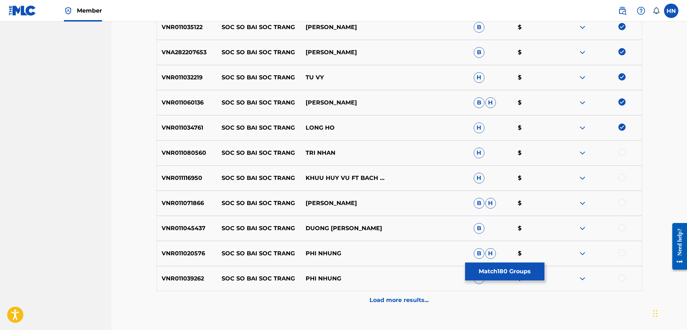
click at [624, 177] on div at bounding box center [622, 177] width 7 height 7
click at [164, 204] on p "VNR011071866" at bounding box center [187, 203] width 60 height 9
click at [622, 203] on div at bounding box center [622, 202] width 7 height 7
click at [191, 229] on p "VNR011045437" at bounding box center [187, 228] width 60 height 9
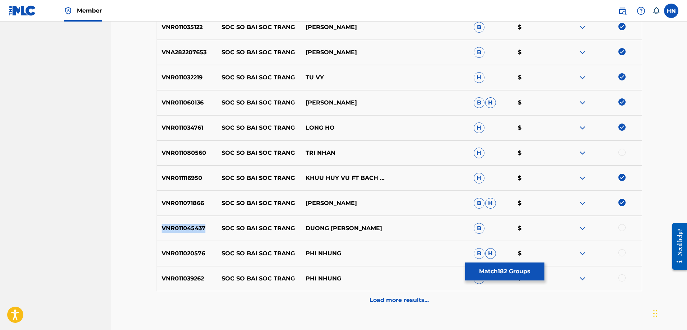
click at [191, 229] on p "VNR011045437" at bounding box center [187, 228] width 60 height 9
click at [621, 227] on div at bounding box center [622, 227] width 7 height 7
click at [186, 246] on div "VNR011020576 SOC SO BAI SOC TRANG PHI NHUNG B H $" at bounding box center [400, 253] width 486 height 25
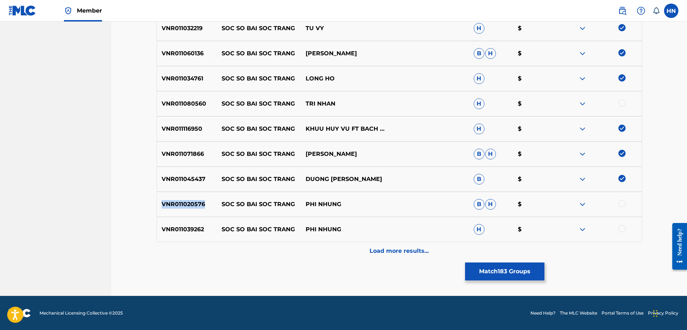
scroll to position [538, 0]
click at [622, 205] on div at bounding box center [622, 203] width 7 height 7
click at [160, 226] on p "VNR011039262" at bounding box center [187, 229] width 60 height 9
click at [623, 229] on div at bounding box center [622, 228] width 7 height 7
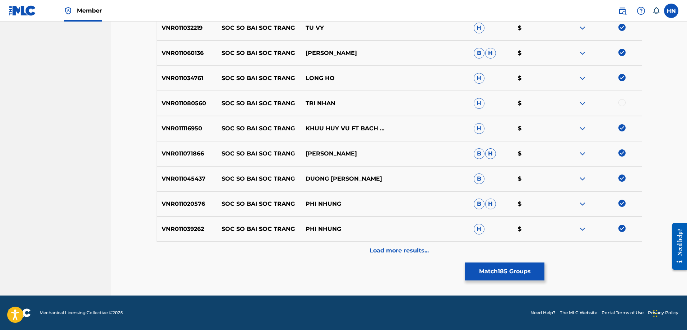
click at [413, 245] on div "Load more results..." at bounding box center [400, 251] width 486 height 18
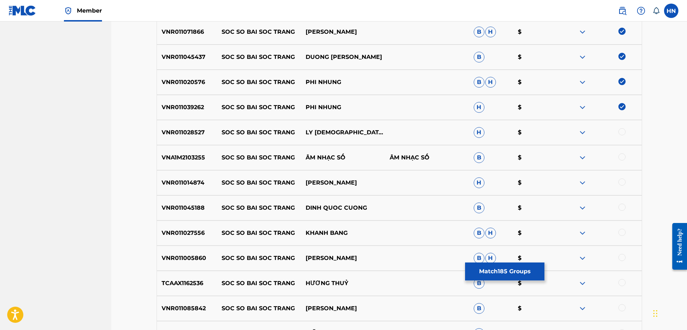
scroll to position [717, 0]
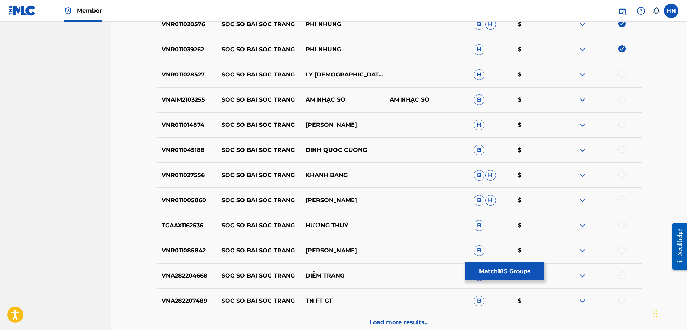
click at [623, 75] on div at bounding box center [622, 73] width 7 height 7
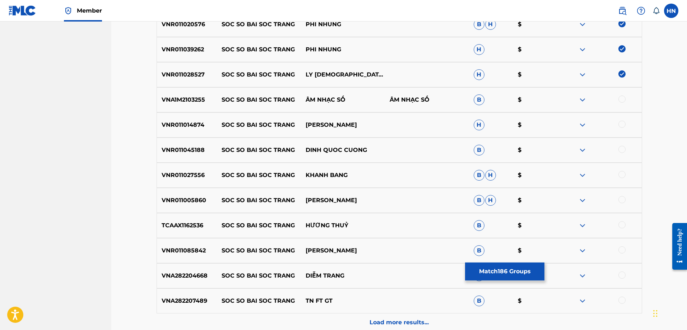
click at [624, 100] on div at bounding box center [622, 99] width 7 height 7
click at [193, 126] on p "VNR011014874" at bounding box center [187, 125] width 60 height 9
click at [622, 123] on div at bounding box center [622, 124] width 7 height 7
click at [183, 145] on div "VNR011045188 SOC SO BAI SOC TRANG DINH QUOC CUONG B $" at bounding box center [400, 150] width 486 height 25
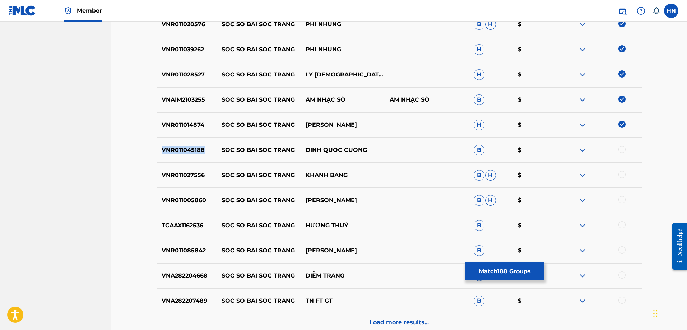
click at [183, 145] on div "VNR011045188 SOC SO BAI SOC TRANG DINH QUOC CUONG B $" at bounding box center [400, 150] width 486 height 25
click at [624, 149] on div at bounding box center [622, 149] width 7 height 7
click at [190, 177] on p "VNR011027556" at bounding box center [187, 175] width 60 height 9
click at [623, 176] on div at bounding box center [622, 174] width 7 height 7
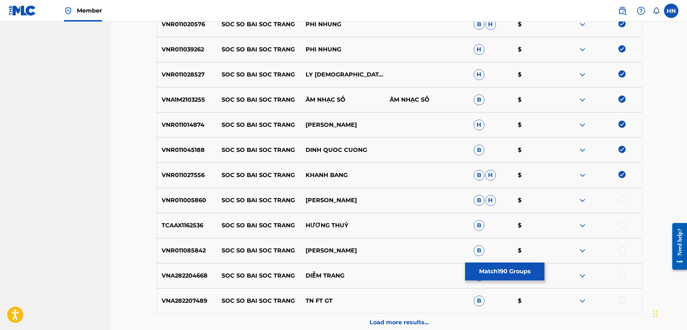
click at [177, 198] on p "VNR011005860" at bounding box center [187, 200] width 60 height 9
click at [620, 201] on div at bounding box center [622, 199] width 7 height 7
click at [200, 227] on p "TCAAX1162536" at bounding box center [187, 225] width 60 height 9
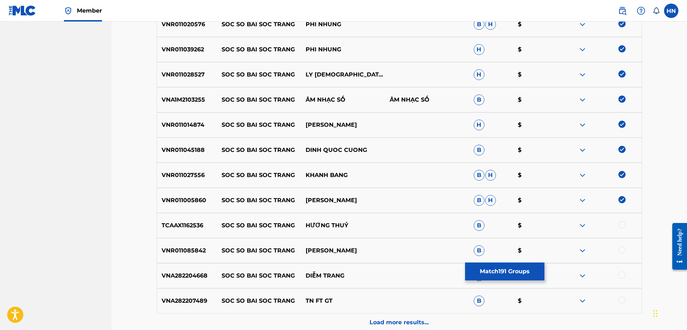
click at [622, 224] on div at bounding box center [622, 224] width 7 height 7
click at [181, 250] on p "VNR011085842" at bounding box center [187, 250] width 60 height 9
click at [625, 249] on div at bounding box center [622, 249] width 7 height 7
click at [197, 267] on div "VNA282204668 SOC SO BAI SOC TRANG DIỄM TRANG B $" at bounding box center [400, 275] width 486 height 25
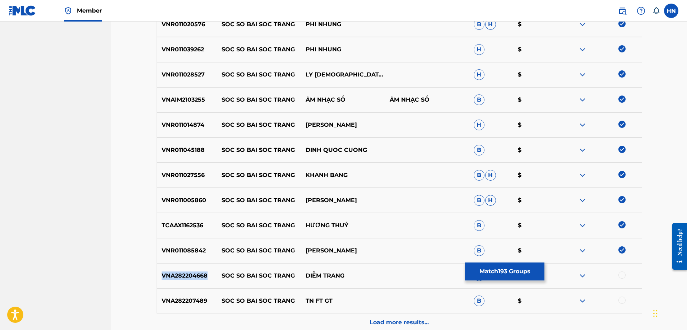
click at [197, 267] on div "VNA282204668 SOC SO BAI SOC TRANG DIỄM TRANG B $" at bounding box center [400, 275] width 486 height 25
click at [620, 274] on div at bounding box center [622, 275] width 7 height 7
click at [381, 317] on div "Load more results..." at bounding box center [400, 323] width 486 height 18
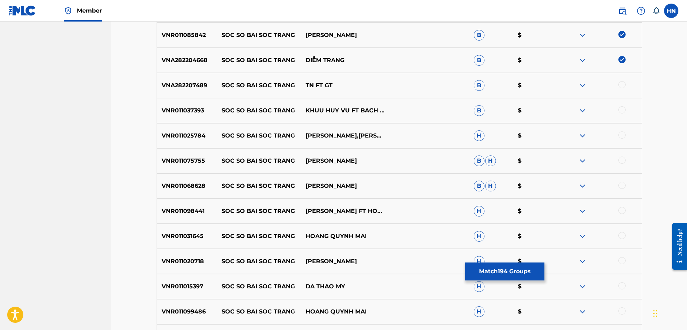
scroll to position [969, 0]
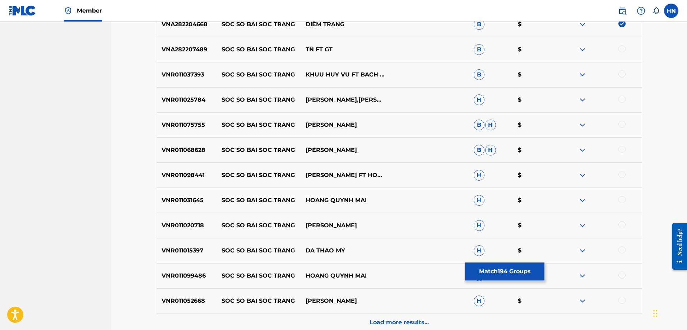
click at [203, 74] on p "VNR011037393" at bounding box center [187, 74] width 60 height 9
click at [191, 74] on p "VNR011037393" at bounding box center [187, 74] width 60 height 9
click at [627, 72] on div at bounding box center [600, 74] width 84 height 9
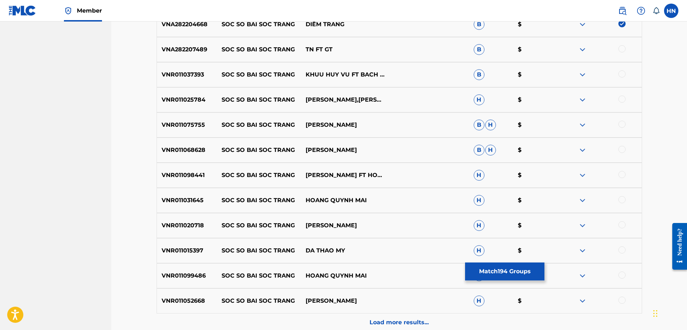
click at [624, 73] on div at bounding box center [622, 73] width 7 height 7
click at [194, 99] on p "VNR011025784" at bounding box center [187, 100] width 60 height 9
click at [622, 100] on div at bounding box center [622, 99] width 7 height 7
click at [187, 125] on p "VNR011075755" at bounding box center [187, 125] width 60 height 9
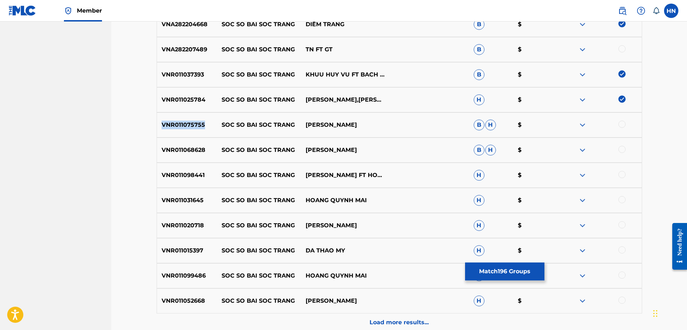
click at [187, 125] on p "VNR011075755" at bounding box center [187, 125] width 60 height 9
click at [617, 124] on div at bounding box center [600, 125] width 84 height 9
click at [619, 124] on div at bounding box center [622, 124] width 7 height 7
click at [201, 151] on p "VNR011068628" at bounding box center [187, 150] width 60 height 9
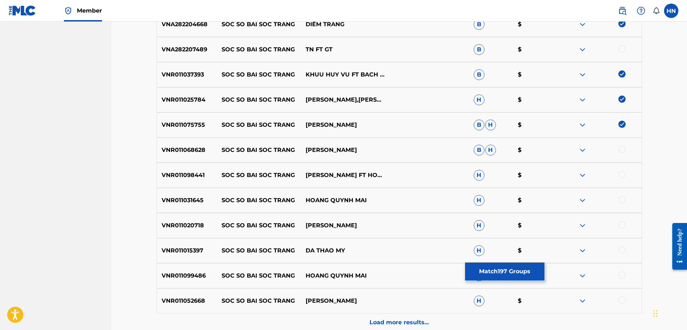
click at [620, 148] on div at bounding box center [622, 149] width 7 height 7
click at [193, 165] on div "VNR011098441 SOC SO BAI SOC TRANG LAM BAO PHI FT HOANG DANG KHOA H $" at bounding box center [400, 175] width 486 height 25
click at [619, 174] on div at bounding box center [622, 174] width 7 height 7
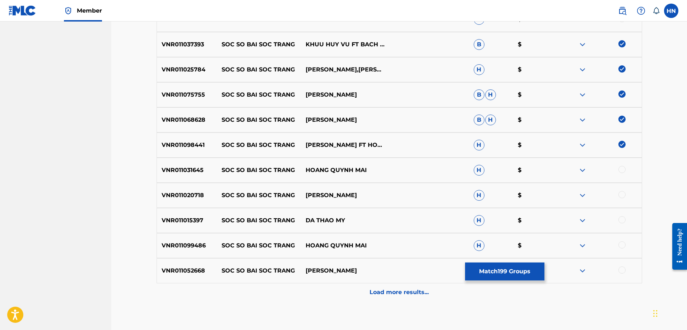
scroll to position [1041, 0]
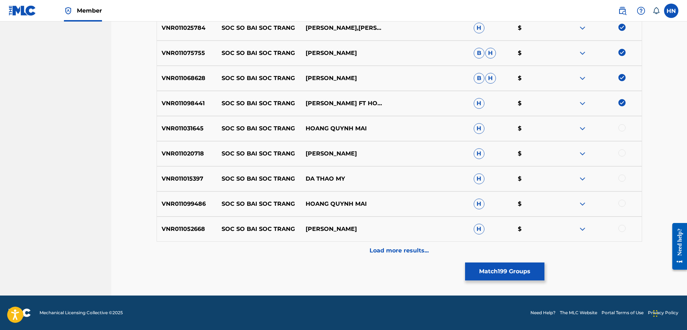
click at [169, 131] on p "VNR011031645" at bounding box center [187, 128] width 60 height 9
click at [624, 129] on div at bounding box center [622, 127] width 7 height 7
click at [182, 158] on p "VNR011020718" at bounding box center [187, 153] width 60 height 9
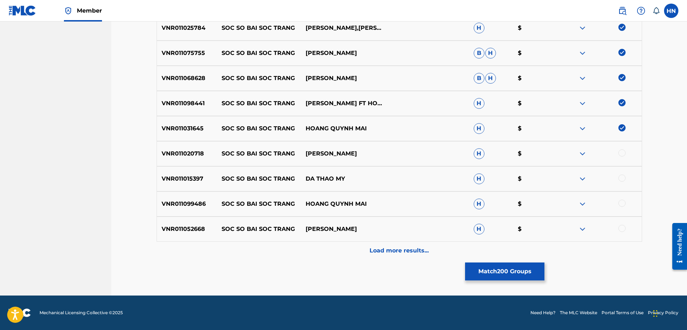
click at [622, 152] on div at bounding box center [622, 152] width 7 height 7
click at [190, 186] on div "VNR011015397 SOC SO BAI SOC TRANG DA THAO MY H $" at bounding box center [400, 178] width 486 height 25
click at [621, 181] on div at bounding box center [622, 178] width 7 height 7
click at [194, 199] on div "VNR011099486 SOC SO BAI SOC TRANG HOANG QUYNH MAI H $" at bounding box center [400, 203] width 486 height 25
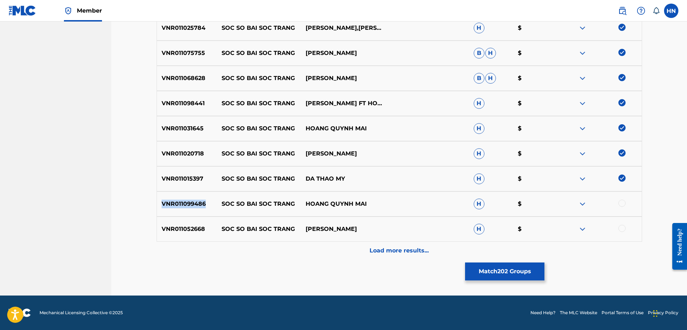
click at [194, 199] on div "VNR011099486 SOC SO BAI SOC TRANG HOANG QUYNH MAI H $" at bounding box center [400, 203] width 486 height 25
click at [626, 204] on div at bounding box center [600, 204] width 84 height 9
click at [623, 204] on div at bounding box center [622, 203] width 7 height 7
click at [194, 238] on div "VNR011052668 SOC SO BAI SOC TRANG LAM BAO PHI H $" at bounding box center [400, 229] width 486 height 25
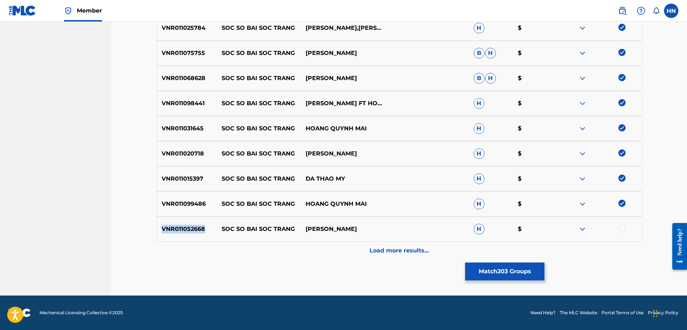
click at [194, 238] on div "VNR011052668 SOC SO BAI SOC TRANG LAM BAO PHI H $" at bounding box center [400, 229] width 486 height 25
click at [624, 229] on div at bounding box center [622, 228] width 7 height 7
click at [411, 244] on div "Load more results..." at bounding box center [400, 251] width 486 height 18
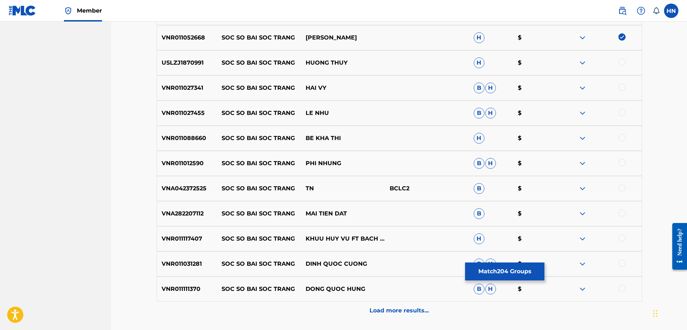
scroll to position [1220, 0]
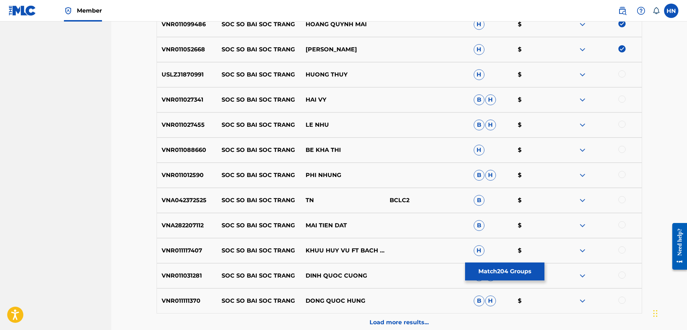
click at [200, 79] on div "USLZJ1870991 SOC SO BAI SOC TRANG HUONG THUY H $" at bounding box center [400, 74] width 486 height 25
click at [621, 74] on div at bounding box center [622, 73] width 7 height 7
click at [182, 101] on p "VNR011027341" at bounding box center [187, 100] width 60 height 9
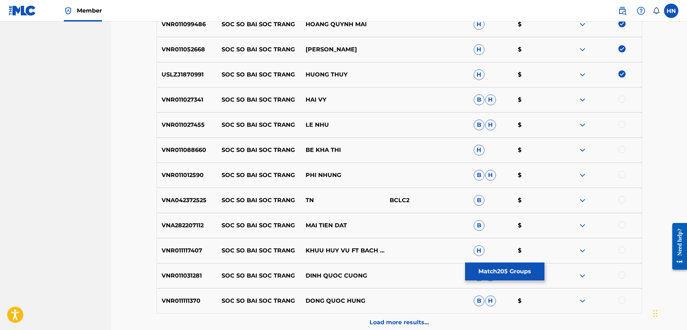
click at [620, 98] on div at bounding box center [622, 99] width 7 height 7
click at [184, 127] on p "VNR011027455" at bounding box center [187, 125] width 60 height 9
click at [622, 125] on div at bounding box center [622, 124] width 7 height 7
click at [178, 152] on p "VNR011088660" at bounding box center [187, 150] width 60 height 9
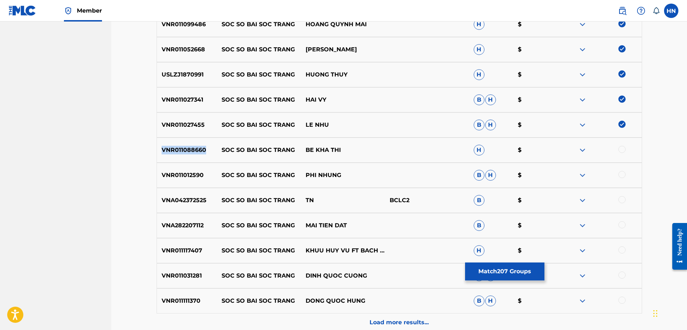
click at [178, 152] on p "VNR011088660" at bounding box center [187, 150] width 60 height 9
click at [625, 148] on div at bounding box center [622, 149] width 7 height 7
click at [188, 180] on div "VNR011012590 SOC SO BAI SOC TRANG PHI NHUNG B H $" at bounding box center [400, 175] width 486 height 25
click at [620, 173] on div at bounding box center [622, 174] width 7 height 7
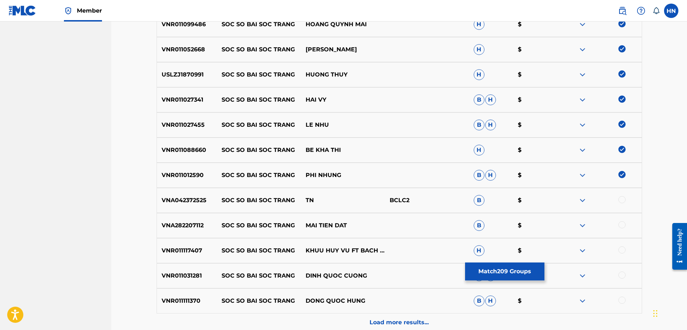
click at [198, 224] on p "VNA282207112" at bounding box center [187, 225] width 60 height 9
click at [622, 227] on div at bounding box center [622, 224] width 7 height 7
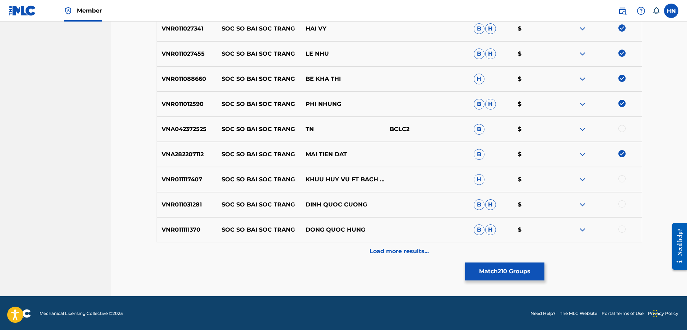
scroll to position [1292, 0]
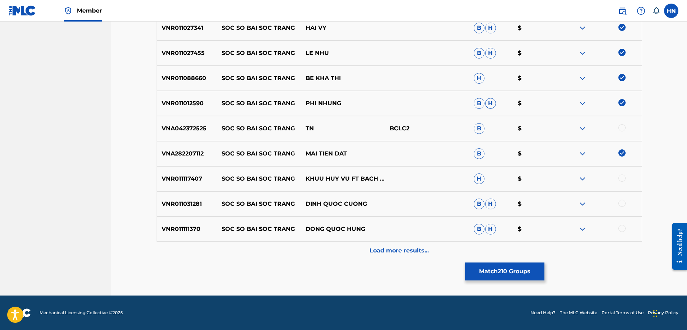
click at [199, 183] on p "VNR011117407" at bounding box center [187, 179] width 60 height 9
click at [621, 176] on div at bounding box center [622, 178] width 7 height 7
click at [182, 206] on p "VNR011031281" at bounding box center [187, 204] width 60 height 9
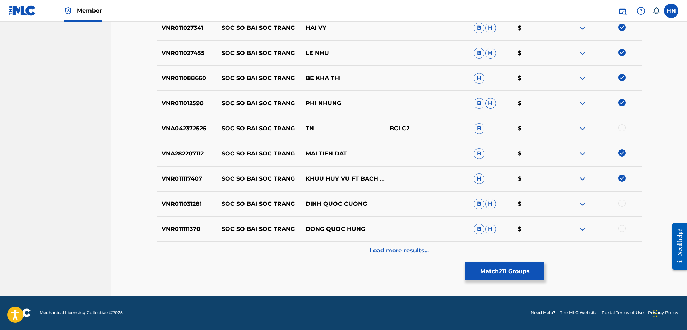
click at [623, 206] on div at bounding box center [622, 203] width 7 height 7
click at [172, 233] on p "VNR011111370" at bounding box center [187, 229] width 60 height 9
click at [620, 228] on div at bounding box center [622, 228] width 7 height 7
click at [394, 251] on p "Load more results..." at bounding box center [399, 250] width 59 height 9
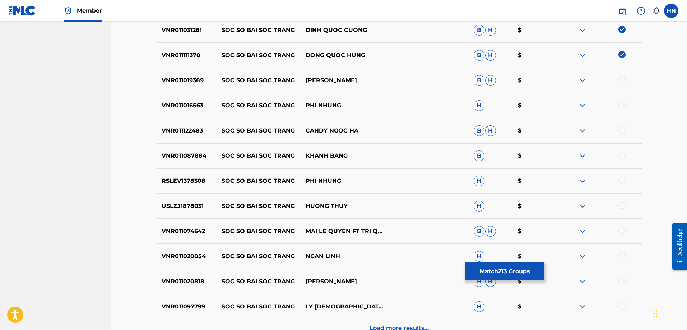
scroll to position [1472, 0]
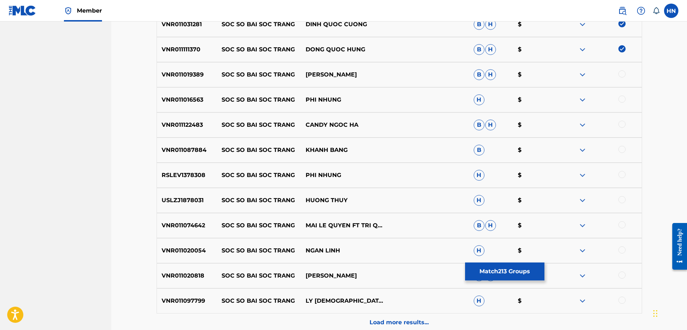
click at [183, 83] on div "VNR011019389 SOC SO BAI SOC TRANG LAM DANG HUY B H $" at bounding box center [400, 74] width 486 height 25
click at [620, 75] on div at bounding box center [622, 73] width 7 height 7
click at [181, 105] on div "VNR011016563 SOC SO BAI SOC TRANG PHI NHUNG H $" at bounding box center [400, 99] width 486 height 25
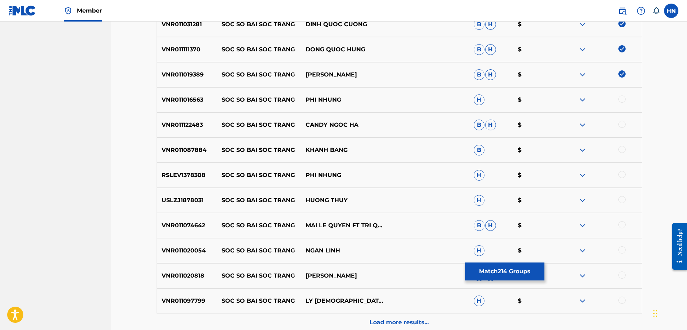
click at [626, 97] on div at bounding box center [600, 100] width 84 height 9
click at [623, 100] on div at bounding box center [622, 99] width 7 height 7
click at [180, 131] on div "VNR011122483 SOC SO BAI SOC TRANG CANDY NGOC HA B H $" at bounding box center [400, 124] width 486 height 25
click at [624, 124] on div at bounding box center [622, 124] width 7 height 7
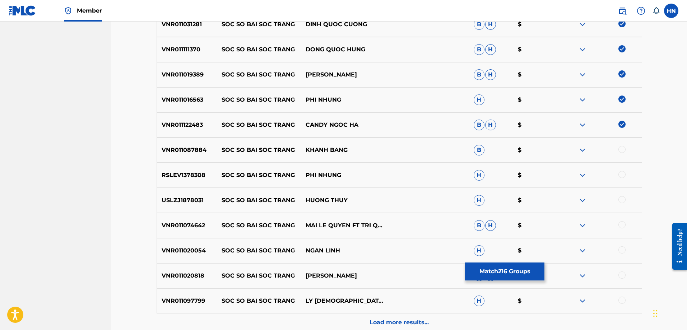
click at [166, 151] on p "VNR011087884" at bounding box center [187, 150] width 60 height 9
click at [619, 148] on div at bounding box center [622, 149] width 7 height 7
click at [192, 176] on p "RSLEV1378308" at bounding box center [187, 175] width 60 height 9
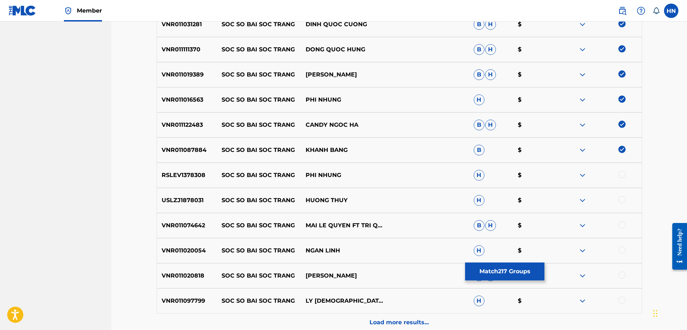
click at [623, 174] on div at bounding box center [622, 174] width 7 height 7
click at [181, 197] on p "USLZJ1878031" at bounding box center [187, 200] width 60 height 9
click at [620, 199] on div at bounding box center [622, 199] width 7 height 7
click at [193, 228] on p "VNR011074642" at bounding box center [187, 225] width 60 height 9
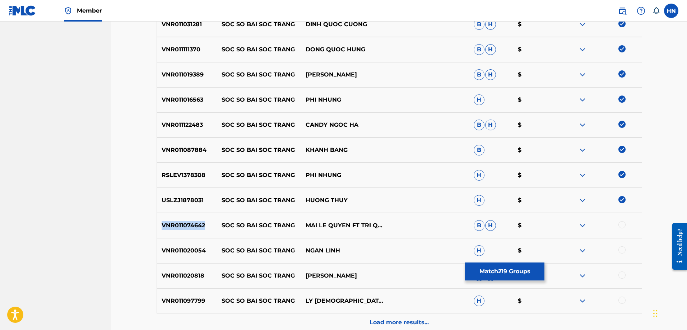
click at [193, 228] on p "VNR011074642" at bounding box center [187, 225] width 60 height 9
click at [618, 226] on div at bounding box center [600, 225] width 84 height 9
click at [619, 225] on div at bounding box center [622, 224] width 7 height 7
click at [183, 251] on p "VNR011020054" at bounding box center [187, 250] width 60 height 9
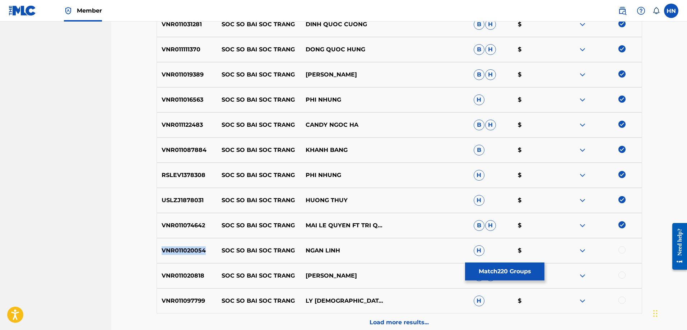
scroll to position [1544, 0]
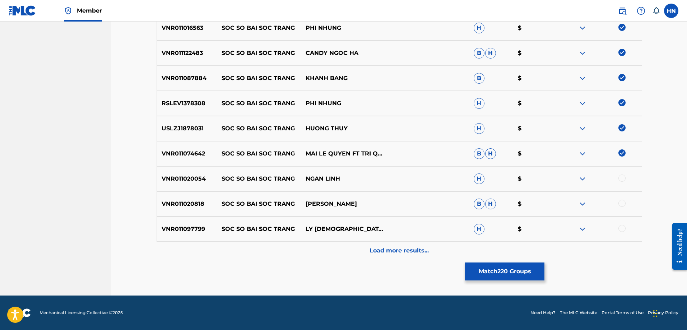
click at [622, 177] on div at bounding box center [622, 178] width 7 height 7
click at [190, 199] on div "VNR011020818 SOC SO BAI SOC TRANG LÂM BẢO PHI B H $" at bounding box center [400, 203] width 486 height 25
click at [623, 204] on div at bounding box center [622, 203] width 7 height 7
click at [205, 234] on div "VNR011097799 SOC SO BAI SOC TRANG LY DIEU LINH H $" at bounding box center [400, 229] width 486 height 25
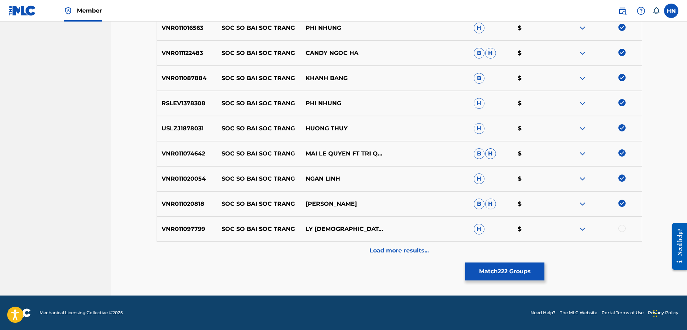
click at [205, 234] on div "VNR011097799 SOC SO BAI SOC TRANG LY DIEU LINH H $" at bounding box center [400, 229] width 486 height 25
click at [199, 230] on p "VNR011097799" at bounding box center [187, 229] width 60 height 9
click at [624, 229] on div at bounding box center [622, 228] width 7 height 7
click at [400, 248] on p "Load more results..." at bounding box center [399, 250] width 59 height 9
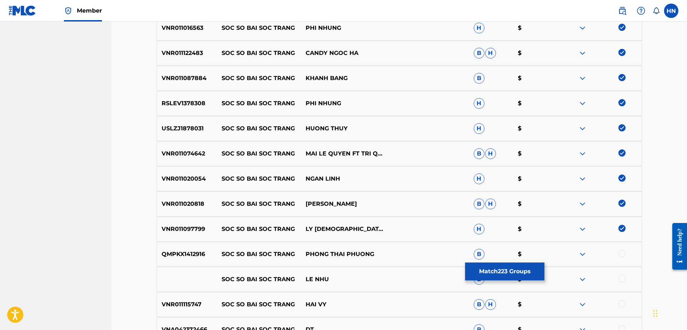
click at [169, 228] on p "VNR011097799" at bounding box center [187, 229] width 60 height 9
click at [188, 251] on p "QMPKX1412916" at bounding box center [187, 254] width 60 height 9
click at [620, 256] on div at bounding box center [622, 253] width 7 height 7
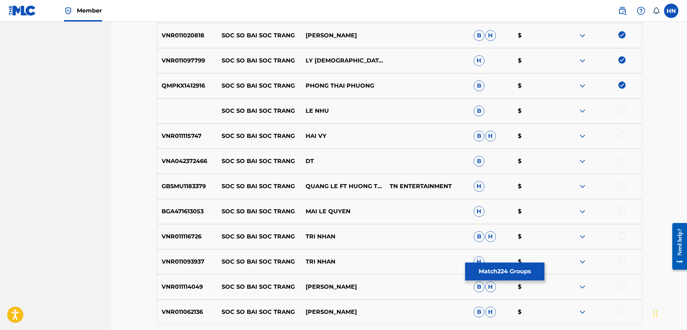
scroll to position [1723, 0]
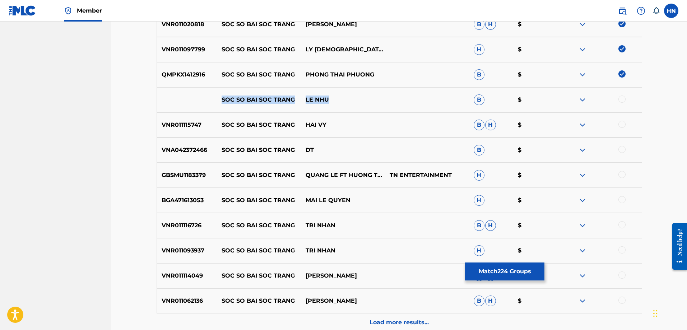
drag, startPoint x: 212, startPoint y: 104, endPoint x: 387, endPoint y: 100, distance: 174.6
click at [386, 100] on div "SOC SO BAI SOC TRANG LE NHU B $" at bounding box center [400, 99] width 486 height 25
click at [624, 97] on div at bounding box center [622, 99] width 7 height 7
click at [586, 98] on img at bounding box center [582, 100] width 9 height 9
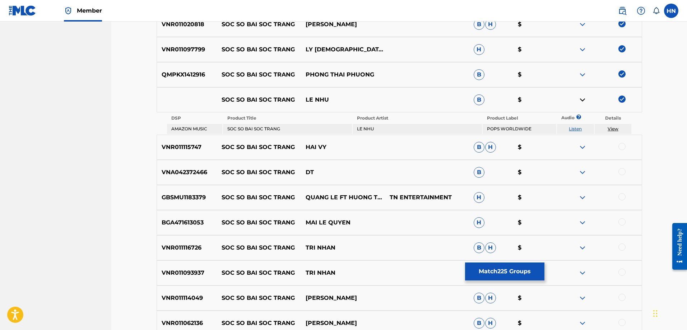
click at [577, 126] on link "Listen" at bounding box center [575, 128] width 13 height 5
click at [192, 154] on div "VNR011115747 SOC SO BAI SOC TRANG HAI VY B H $" at bounding box center [400, 147] width 486 height 25
click at [620, 146] on div at bounding box center [622, 146] width 7 height 7
click at [183, 199] on p "GBSMU1183379" at bounding box center [187, 197] width 60 height 9
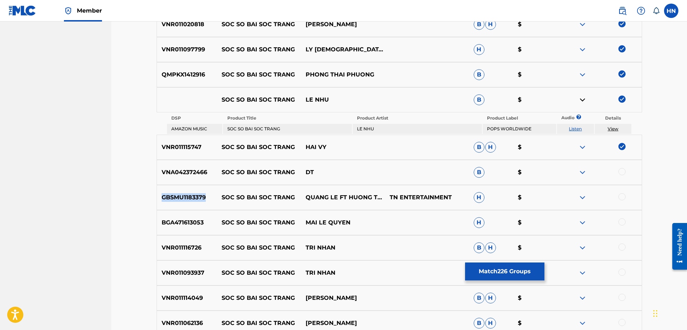
click at [183, 199] on p "GBSMU1183379" at bounding box center [187, 197] width 60 height 9
click at [623, 174] on div at bounding box center [622, 171] width 7 height 7
click at [624, 171] on img at bounding box center [622, 171] width 7 height 7
click at [623, 196] on div at bounding box center [622, 196] width 7 height 7
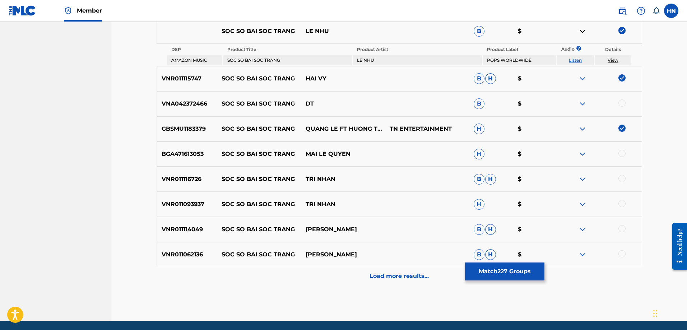
scroll to position [1817, 0]
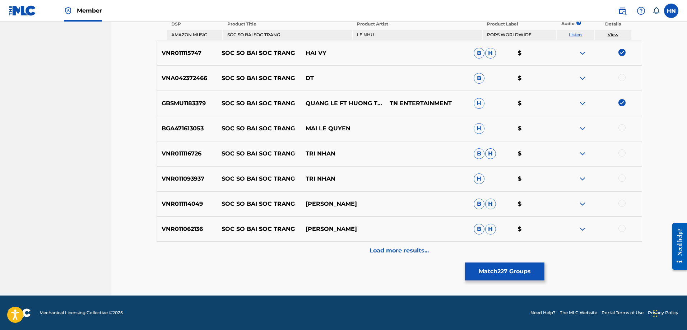
click at [170, 130] on p "BGA471613053" at bounding box center [187, 128] width 60 height 9
click at [622, 128] on div at bounding box center [622, 127] width 7 height 7
click at [197, 205] on p "VNR011114049" at bounding box center [187, 204] width 60 height 9
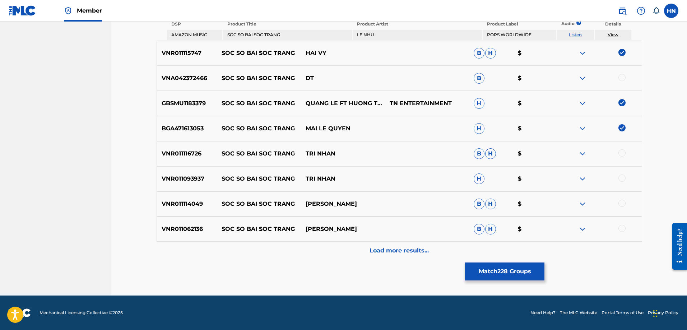
click at [624, 205] on div at bounding box center [622, 203] width 7 height 7
click at [175, 236] on div "VNR011062136 SOC SO BAI SOC TRANG LAM BAO PHI B H $" at bounding box center [400, 229] width 486 height 25
click at [622, 227] on div at bounding box center [622, 228] width 7 height 7
click at [397, 247] on p "Load more results..." at bounding box center [399, 250] width 59 height 9
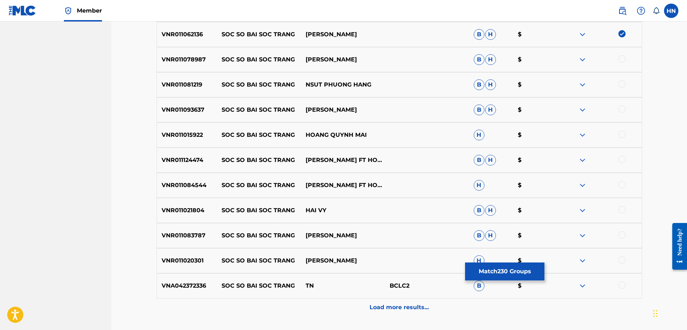
scroll to position [1997, 0]
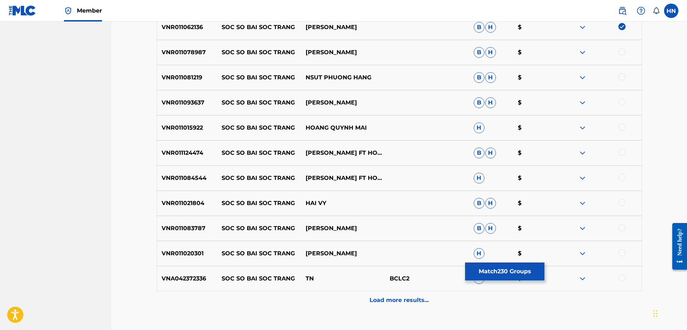
click at [182, 51] on p "VNR011078987" at bounding box center [187, 52] width 60 height 9
click at [622, 52] on div at bounding box center [622, 51] width 7 height 7
click at [185, 82] on div "VNR011081219 SOC SO BAI SOC TRANG NSUT PHUONG HANG B H $" at bounding box center [400, 77] width 486 height 25
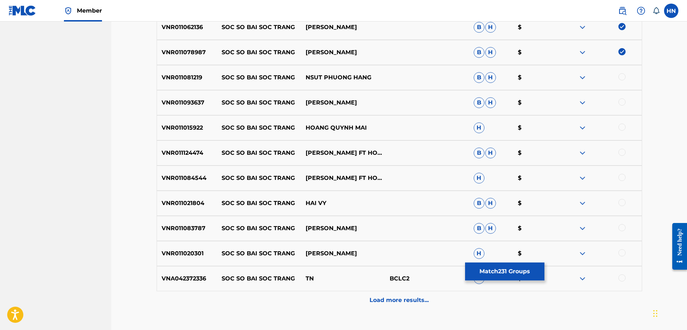
click at [620, 77] on div at bounding box center [622, 76] width 7 height 7
click at [196, 99] on p "VNR011093637" at bounding box center [187, 102] width 60 height 9
click at [174, 125] on p "VNR011015922" at bounding box center [187, 128] width 60 height 9
click at [624, 126] on div at bounding box center [622, 127] width 7 height 7
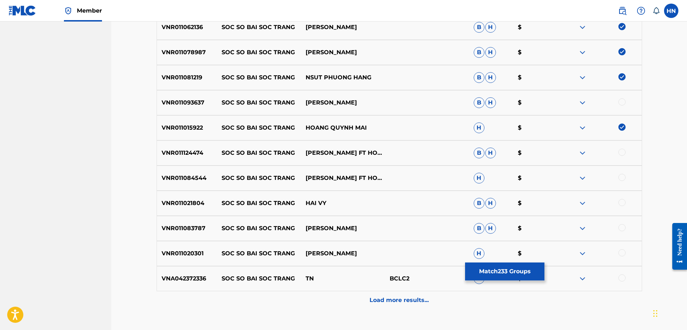
click at [169, 153] on p "VNR011124474" at bounding box center [187, 153] width 60 height 9
click at [624, 153] on div at bounding box center [622, 152] width 7 height 7
click at [187, 177] on p "VNR011084544" at bounding box center [187, 178] width 60 height 9
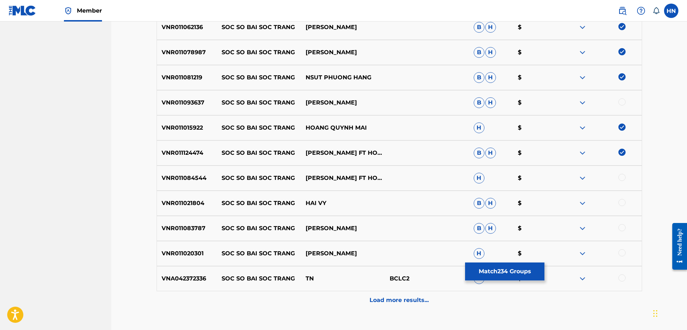
click at [624, 177] on div at bounding box center [622, 177] width 7 height 7
click at [199, 199] on p "VNR011021804" at bounding box center [187, 203] width 60 height 9
click at [618, 203] on div at bounding box center [600, 203] width 84 height 9
click at [620, 203] on div at bounding box center [622, 202] width 7 height 7
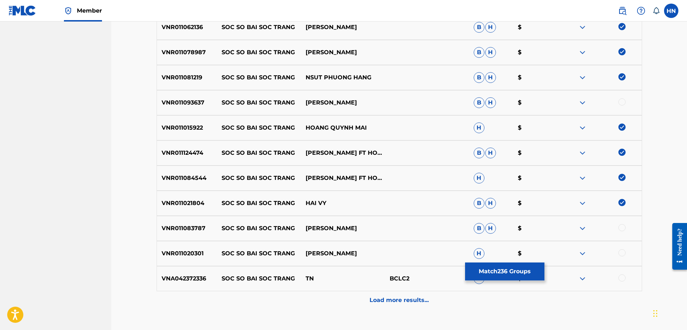
click at [191, 231] on p "VNR011083787" at bounding box center [187, 228] width 60 height 9
click at [624, 228] on div at bounding box center [622, 227] width 7 height 7
click at [195, 254] on p "VNR011020301" at bounding box center [187, 253] width 60 height 9
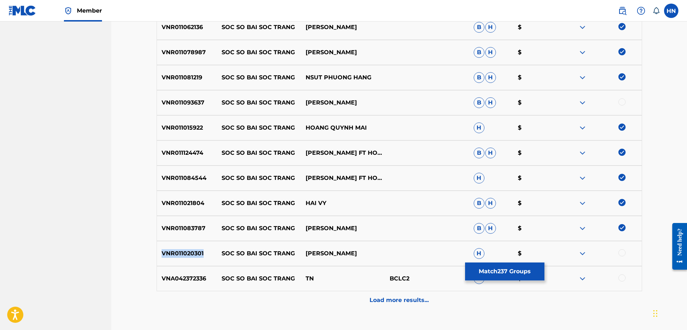
click at [195, 254] on p "VNR011020301" at bounding box center [187, 253] width 60 height 9
click at [625, 253] on div at bounding box center [622, 252] width 7 height 7
drag, startPoint x: 221, startPoint y: 99, endPoint x: 355, endPoint y: 101, distance: 134.0
click at [355, 101] on div "VNR011093637 SOC SO BAI SOC TRANG DANG DUY B H $" at bounding box center [400, 102] width 486 height 25
click at [398, 295] on div "Load more results..." at bounding box center [400, 300] width 486 height 18
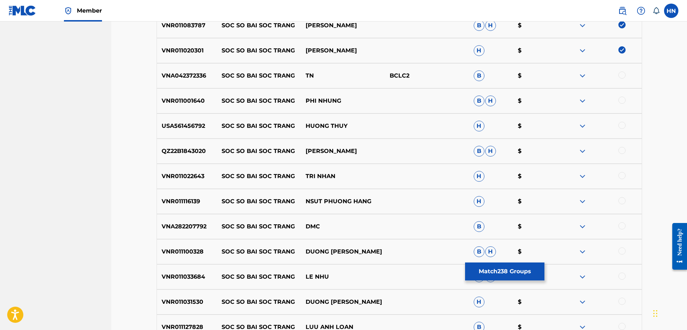
scroll to position [2213, 0]
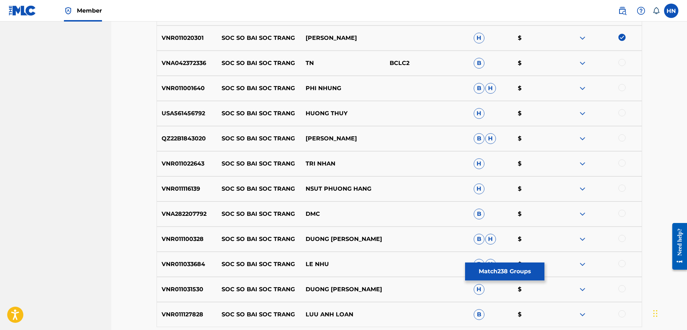
click at [197, 90] on p "VNR011001640" at bounding box center [187, 88] width 60 height 9
click at [622, 85] on div at bounding box center [622, 87] width 7 height 7
click at [202, 120] on div "USA561456792 SOC SO BAI SOC TRANG HUONG THUY H $" at bounding box center [400, 113] width 486 height 25
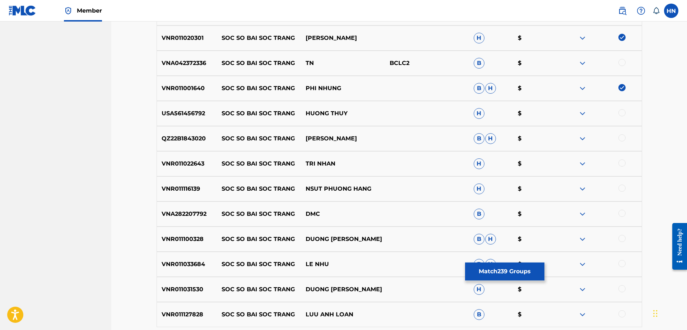
click at [622, 114] on div at bounding box center [622, 112] width 7 height 7
click at [191, 135] on p "QZ22B1843020" at bounding box center [187, 138] width 60 height 9
click at [623, 140] on div at bounding box center [622, 137] width 7 height 7
click at [186, 190] on p "VNR011116139" at bounding box center [187, 189] width 60 height 9
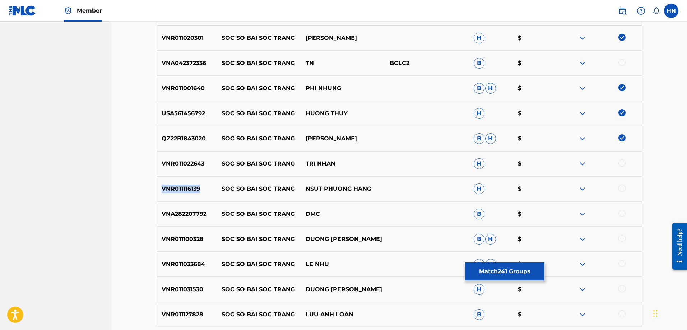
click at [186, 190] on p "VNR011116139" at bounding box center [187, 189] width 60 height 9
click at [620, 188] on div at bounding box center [622, 188] width 7 height 7
click at [194, 242] on p "VNR011100328" at bounding box center [187, 239] width 60 height 9
click at [618, 237] on div at bounding box center [600, 239] width 84 height 9
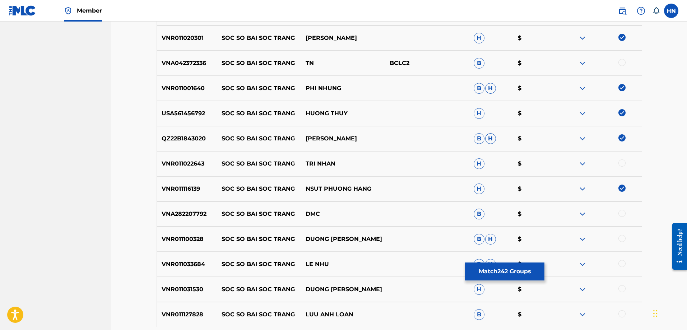
click at [623, 238] on div at bounding box center [622, 238] width 7 height 7
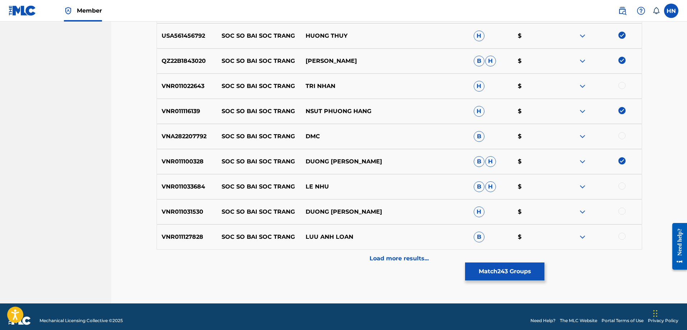
scroll to position [2298, 0]
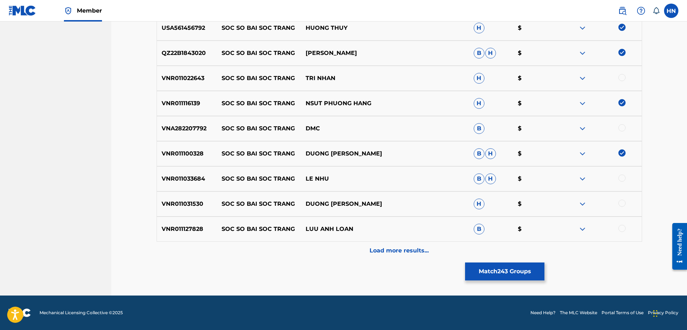
click at [194, 173] on div "VNR011033684 SOC SO BAI SOC TRANG LE NHU B H $" at bounding box center [400, 178] width 486 height 25
click at [620, 180] on div at bounding box center [622, 178] width 7 height 7
click at [194, 206] on p "VNR011031530" at bounding box center [187, 204] width 60 height 9
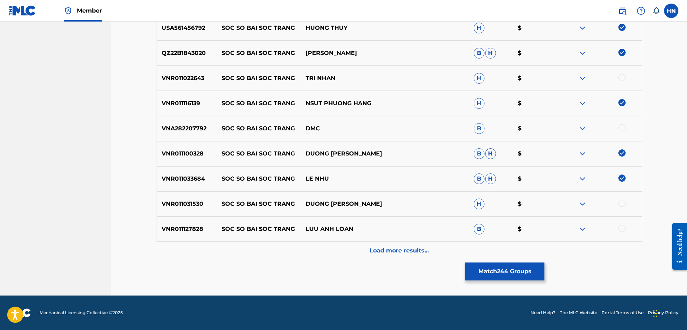
click at [622, 202] on div at bounding box center [622, 203] width 7 height 7
click at [191, 230] on p "VNR011127828" at bounding box center [187, 229] width 60 height 9
click at [619, 230] on div at bounding box center [622, 228] width 7 height 7
click at [420, 252] on p "Load more results..." at bounding box center [399, 250] width 59 height 9
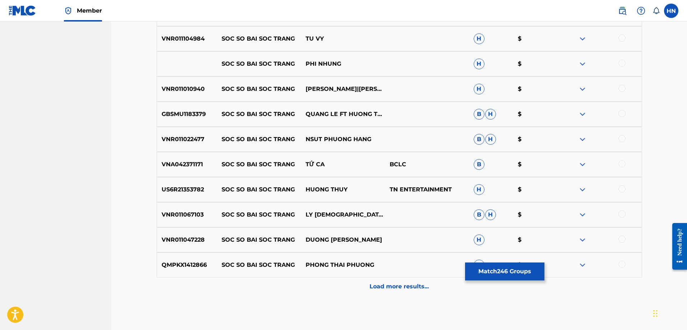
scroll to position [2478, 0]
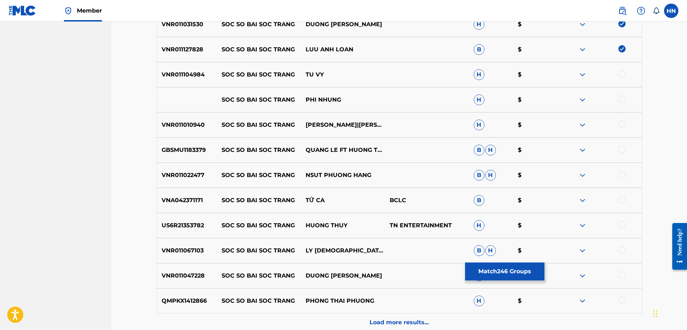
click at [178, 79] on div "VNR011104984 SOC SO BAI SOC TRANG TU VY H $" at bounding box center [400, 74] width 486 height 25
click at [620, 73] on div at bounding box center [622, 73] width 7 height 7
drag, startPoint x: 281, startPoint y: 101, endPoint x: 204, endPoint y: 101, distance: 76.5
click at [204, 101] on div "SOC SO BAI SOC TRANG PHI NHUNG H $" at bounding box center [400, 99] width 486 height 25
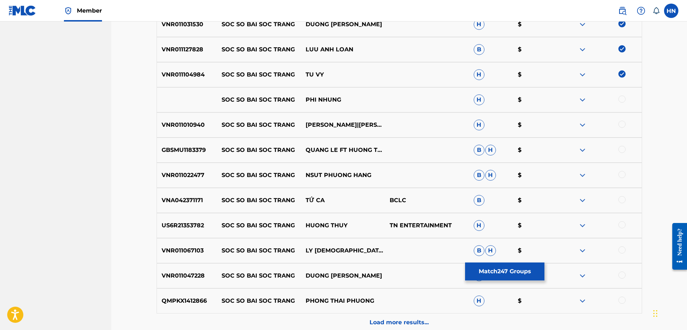
click at [619, 100] on div at bounding box center [622, 99] width 7 height 7
drag, startPoint x: 568, startPoint y: 103, endPoint x: 578, endPoint y: 101, distance: 9.5
click at [570, 102] on div at bounding box center [600, 100] width 84 height 9
click at [578, 101] on div at bounding box center [600, 100] width 84 height 9
click at [581, 100] on img at bounding box center [582, 100] width 9 height 9
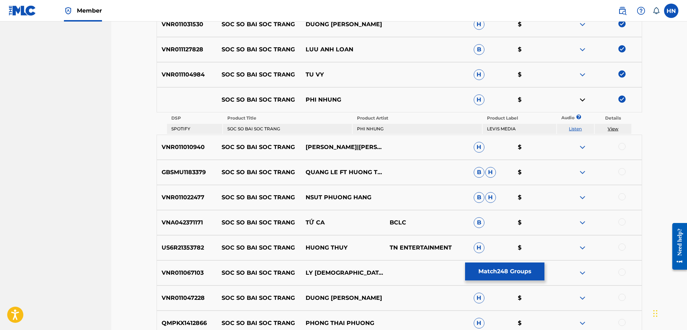
click at [574, 125] on td "Listen" at bounding box center [575, 129] width 37 height 10
click at [574, 126] on link "Listen" at bounding box center [575, 128] width 13 height 5
click at [193, 152] on div "VNR011010940 SOC SO BAI SOC TRANG LAM BAO PHI|HOANG DANG KHOA H $" at bounding box center [400, 147] width 486 height 25
click at [625, 146] on div at bounding box center [622, 146] width 7 height 7
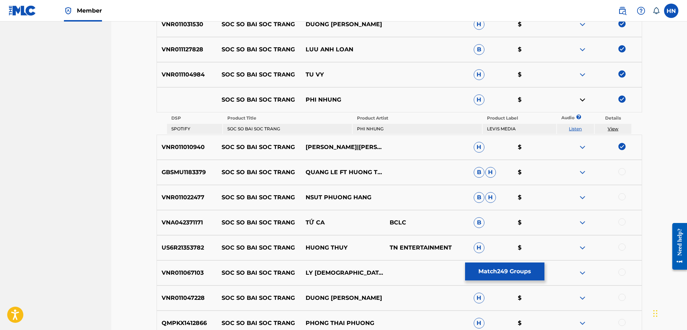
click at [167, 176] on p "GBSMU1183379" at bounding box center [187, 172] width 60 height 9
click at [622, 168] on div "GBSMU1183379 SOC SO BAI SOC TRANG QUANG LE FT HUONG THUY B H $" at bounding box center [400, 172] width 486 height 25
click at [623, 171] on div at bounding box center [622, 171] width 7 height 7
click at [189, 199] on p "VNR011022477" at bounding box center [187, 197] width 60 height 9
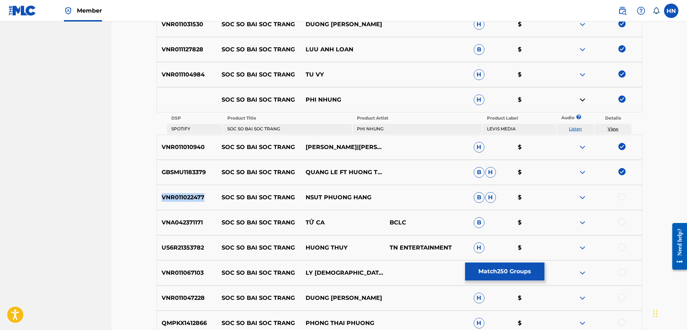
click at [189, 199] on p "VNR011022477" at bounding box center [187, 197] width 60 height 9
click at [619, 195] on div at bounding box center [622, 196] width 7 height 7
click at [174, 223] on p "VNA042371171" at bounding box center [187, 222] width 60 height 9
click at [623, 220] on div at bounding box center [622, 221] width 7 height 7
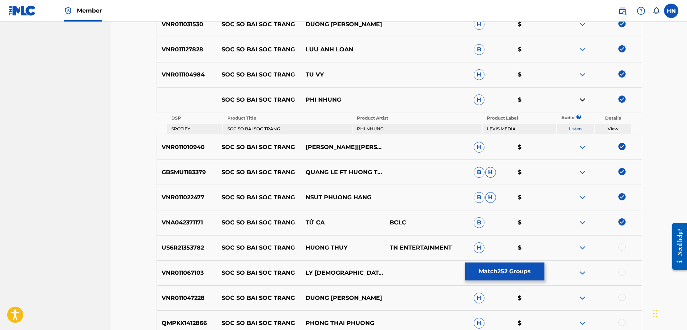
click at [195, 245] on p "US6R21353782" at bounding box center [187, 248] width 60 height 9
click at [621, 245] on div at bounding box center [622, 247] width 7 height 7
click at [191, 271] on p "VNR011067103" at bounding box center [187, 273] width 60 height 9
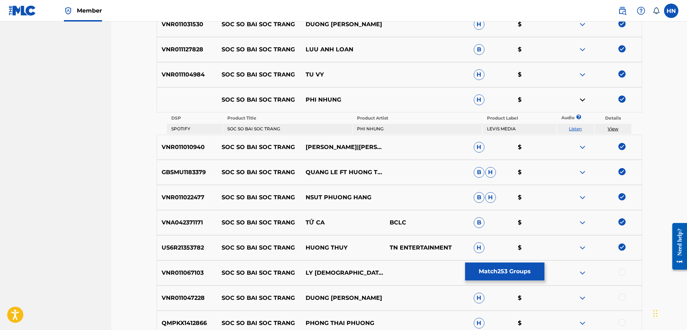
click at [620, 268] on div "VNR011067103 SOC SO BAI SOC TRANG LY DIEU LINH B H $" at bounding box center [400, 272] width 486 height 25
click at [622, 272] on div at bounding box center [622, 272] width 7 height 7
click at [181, 294] on p "VNR011047228" at bounding box center [187, 298] width 60 height 9
click at [625, 299] on div at bounding box center [622, 297] width 7 height 7
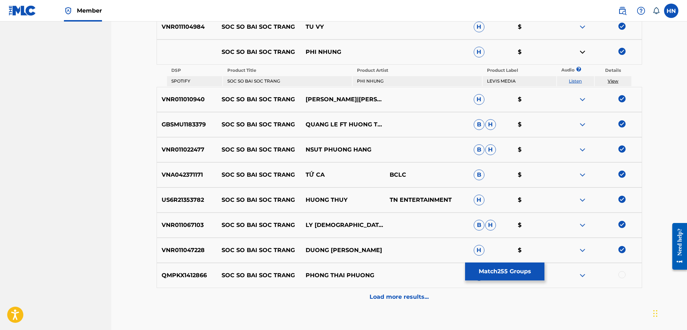
scroll to position [2572, 0]
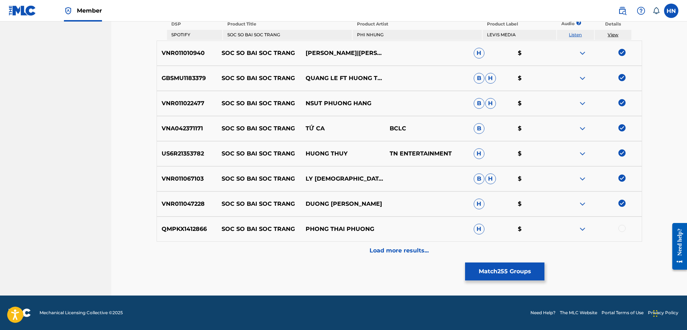
click at [188, 224] on div "QMPKX1412866 SOC SO BAI SOC TRANG PHONG THAI PHUONG H $" at bounding box center [400, 229] width 486 height 25
click at [619, 230] on div at bounding box center [622, 228] width 7 height 7
click at [419, 250] on p "Load more results..." at bounding box center [399, 250] width 59 height 9
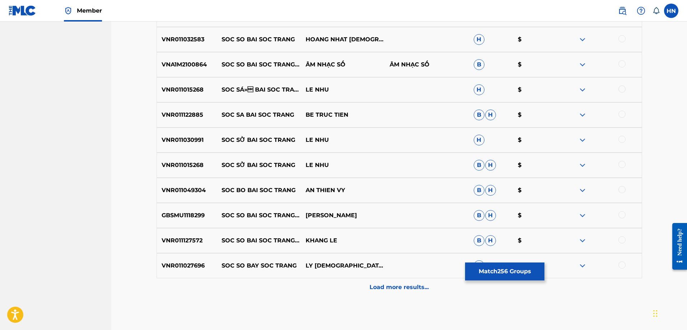
scroll to position [2751, 0]
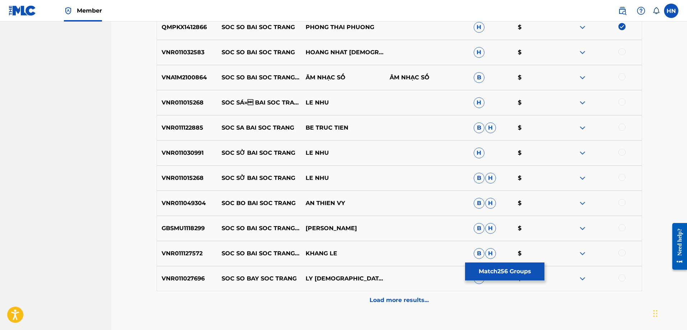
click at [195, 53] on p "VNR011032583" at bounding box center [187, 52] width 60 height 9
click at [623, 53] on div at bounding box center [622, 51] width 7 height 7
click at [174, 79] on p "VNA1M2100864" at bounding box center [187, 77] width 60 height 9
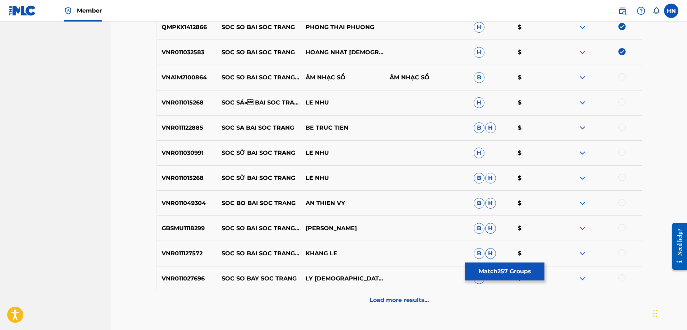
click at [622, 77] on div at bounding box center [622, 76] width 7 height 7
click at [208, 108] on div "VNR011015268 SOC SÁ» BAI SOC TRANG LE NHU H $" at bounding box center [400, 102] width 486 height 25
click at [201, 107] on p "VNR011015268" at bounding box center [187, 102] width 60 height 9
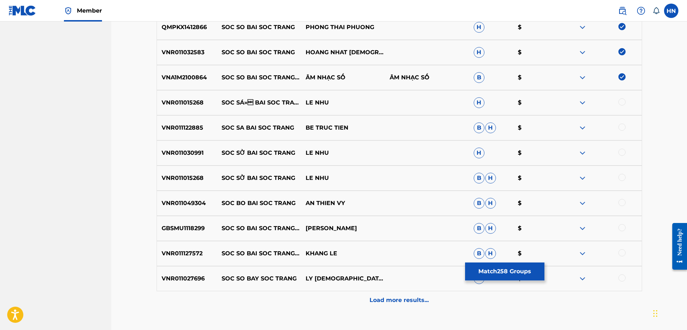
click at [622, 102] on div at bounding box center [622, 101] width 7 height 7
click at [198, 125] on p "VNR011122885" at bounding box center [187, 128] width 60 height 9
click at [620, 127] on div at bounding box center [622, 127] width 7 height 7
click at [176, 154] on p "VNR011030991" at bounding box center [187, 153] width 60 height 9
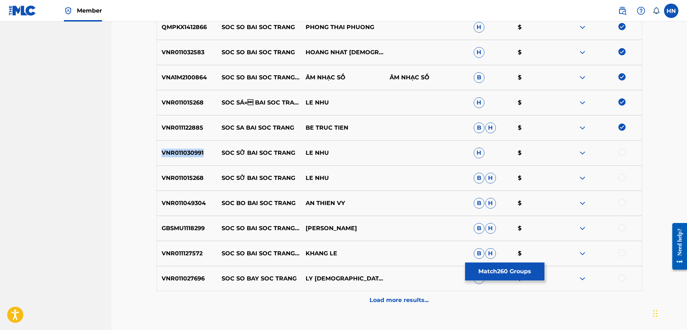
click at [176, 154] on p "VNR011030991" at bounding box center [187, 153] width 60 height 9
click at [623, 152] on div at bounding box center [622, 152] width 7 height 7
click at [197, 183] on div "VNR011015268 SOC SỜ BAI SOC TRANG LE NHU B H $" at bounding box center [400, 178] width 486 height 25
click at [621, 176] on div at bounding box center [622, 177] width 7 height 7
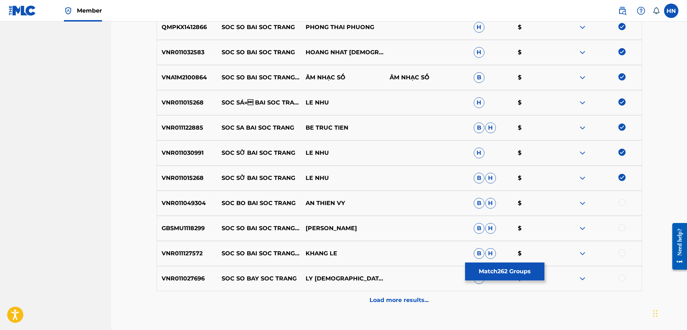
click at [622, 202] on div at bounding box center [622, 202] width 7 height 7
click at [190, 234] on div "GBSMU1118299 SOC SO BAI SOC TRANG TA LANG [PERSON_NAME]" at bounding box center [400, 228] width 486 height 25
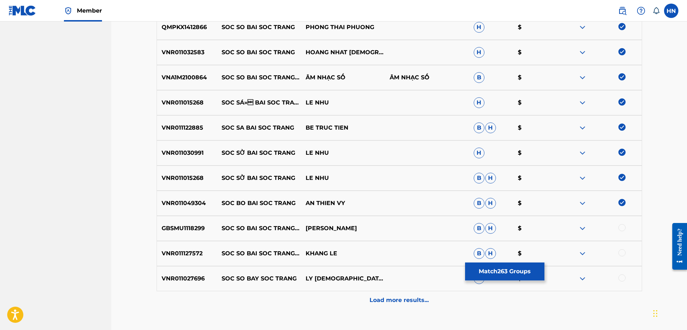
click at [176, 281] on p "VNR011027696" at bounding box center [187, 278] width 60 height 9
click at [387, 301] on p "Load more results..." at bounding box center [399, 300] width 59 height 9
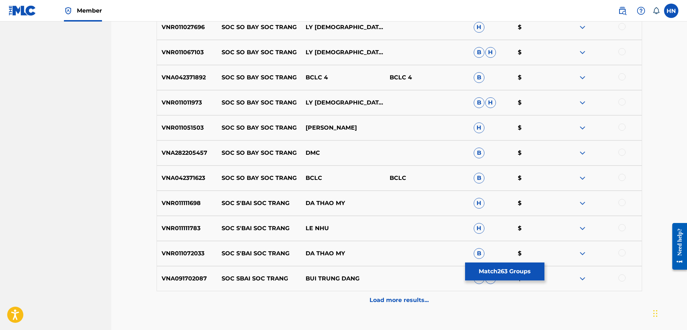
scroll to position [3053, 0]
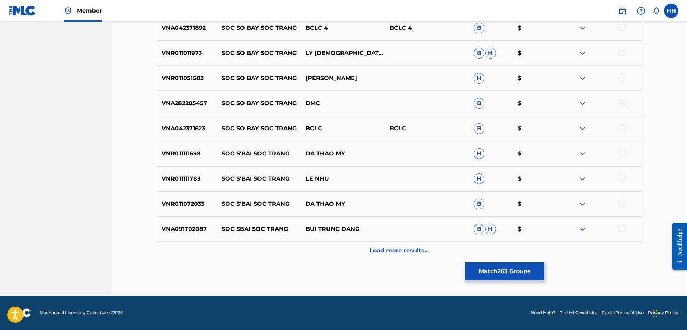
click at [191, 155] on p "VNR011111698" at bounding box center [187, 153] width 60 height 9
click at [620, 153] on div at bounding box center [622, 152] width 7 height 7
click at [190, 176] on p "VNR011111783" at bounding box center [187, 179] width 60 height 9
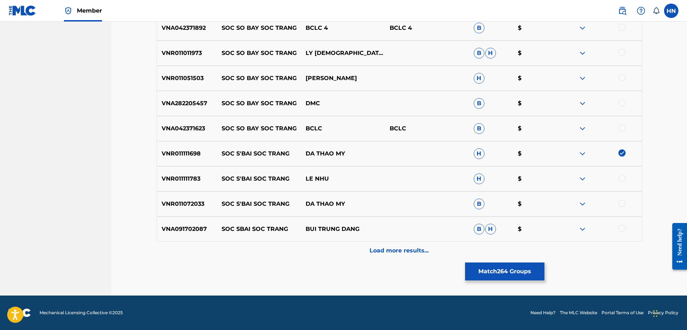
click at [620, 178] on div at bounding box center [622, 178] width 7 height 7
click at [180, 204] on p "VNR011072033" at bounding box center [187, 204] width 60 height 9
click at [620, 202] on div at bounding box center [622, 203] width 7 height 7
click at [193, 222] on div "VNA091702087 SOC SBAI SOC TRANG BUI TRUNG DANG B H $" at bounding box center [400, 229] width 486 height 25
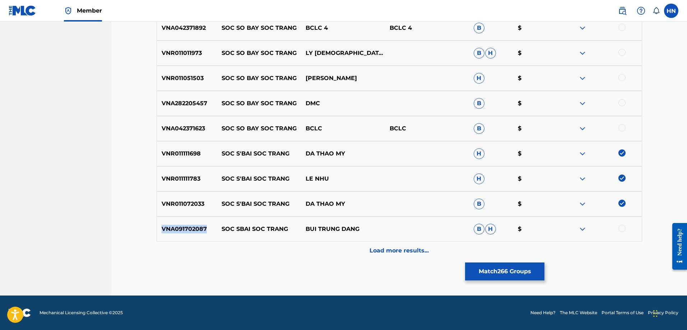
click at [193, 222] on div "VNA091702087 SOC SBAI SOC TRANG BUI TRUNG DANG B H $" at bounding box center [400, 229] width 486 height 25
click at [627, 231] on div at bounding box center [600, 229] width 84 height 9
click at [624, 230] on div at bounding box center [622, 228] width 7 height 7
click at [385, 252] on p "Load more results..." at bounding box center [399, 250] width 59 height 9
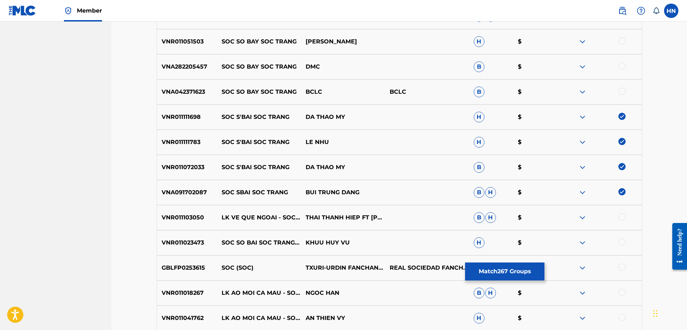
scroll to position [3124, 0]
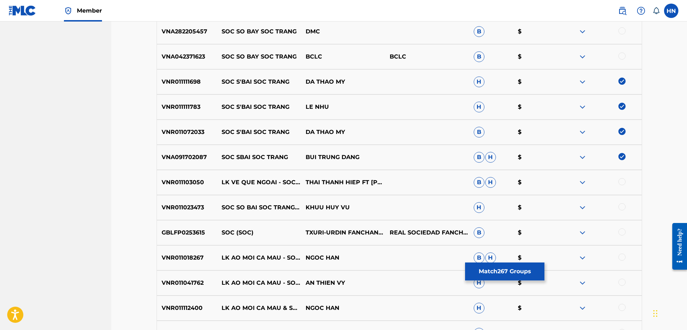
click at [185, 207] on p "VNR011023473" at bounding box center [187, 207] width 60 height 9
click at [621, 205] on div at bounding box center [622, 206] width 7 height 7
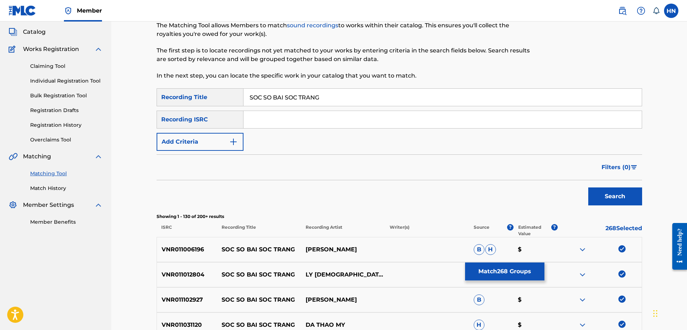
scroll to position [0, 0]
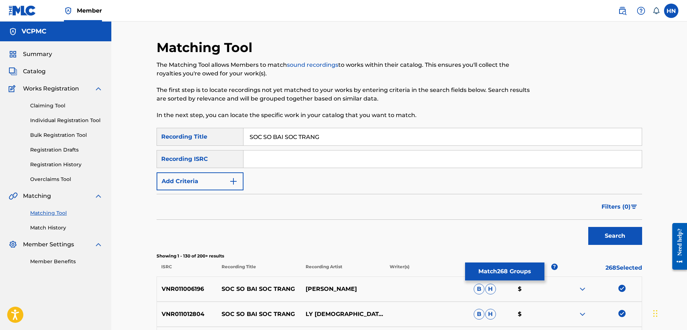
click at [315, 132] on input "SOC SO BAI SOC TRANG" at bounding box center [443, 136] width 398 height 17
paste input "ÓC SBAI SÓC TRĂ"
type input "SÓC SBAI SÓC TRĂNG"
click at [624, 242] on button "Search" at bounding box center [615, 236] width 54 height 18
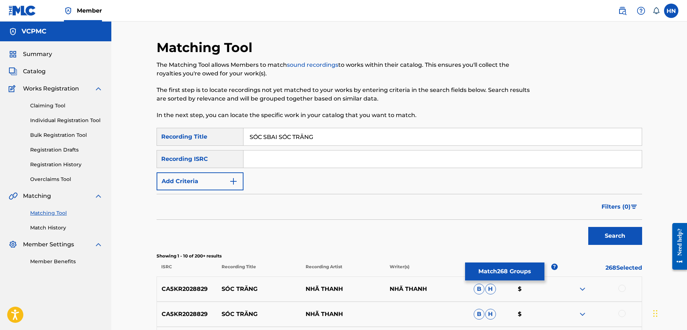
click at [522, 268] on button "Match 268 Groups" at bounding box center [504, 272] width 79 height 18
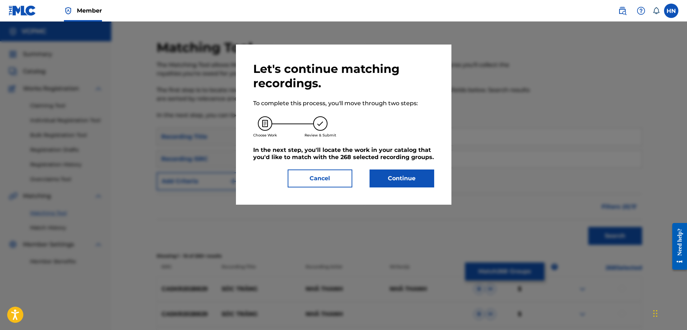
click at [410, 181] on button "Continue" at bounding box center [402, 179] width 65 height 18
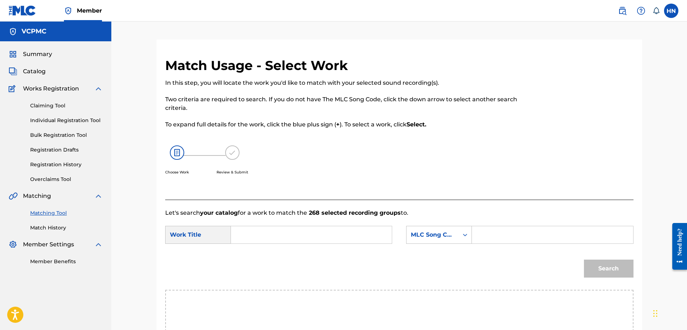
click at [272, 234] on input "Search Form" at bounding box center [311, 234] width 149 height 17
paste input "SÓC SỜ BAI SÓC TRĂNG"
type input "SÓC SỜ BAI SÓC TRĂNG"
click at [452, 231] on div "MLC Song Code" at bounding box center [439, 235] width 66 height 18
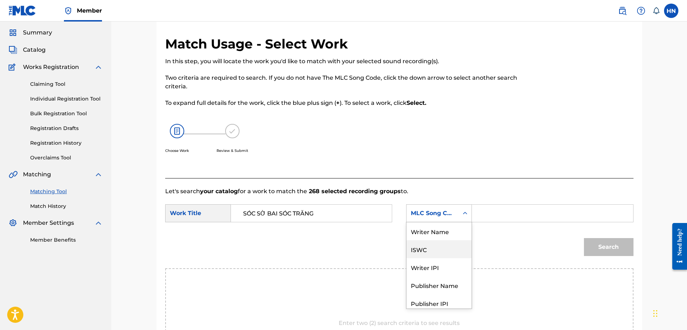
scroll to position [27, 0]
click at [434, 226] on div "ISWC" at bounding box center [439, 222] width 65 height 18
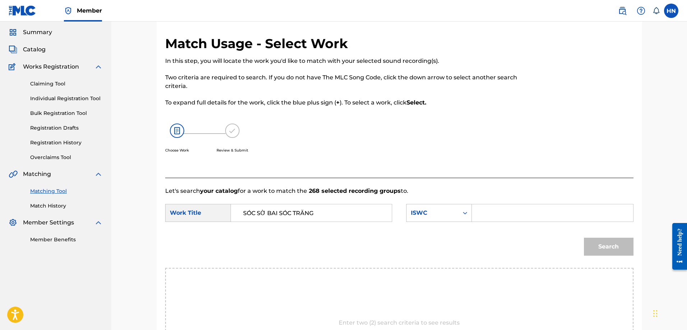
click at [495, 208] on input "Search Form" at bounding box center [552, 212] width 149 height 17
paste input "T9183222959"
type input "T9183222959"
click at [624, 247] on button "Search" at bounding box center [609, 247] width 50 height 18
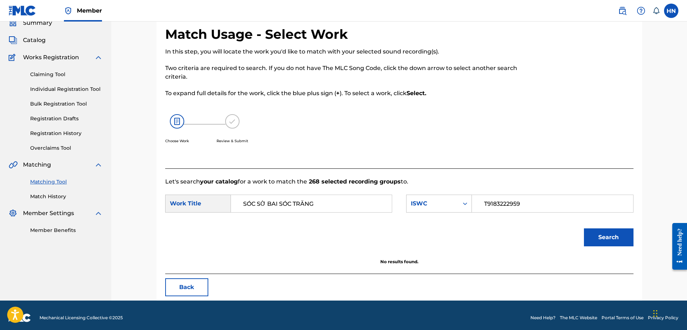
scroll to position [36, 0]
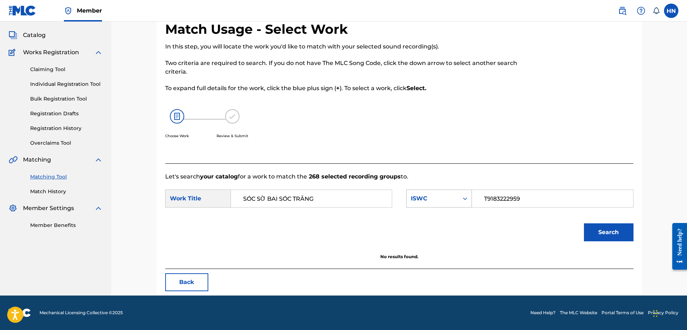
click at [449, 198] on div "ISWC" at bounding box center [432, 198] width 43 height 9
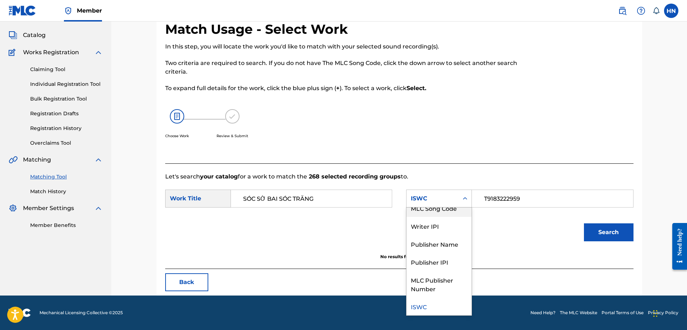
scroll to position [0, 0]
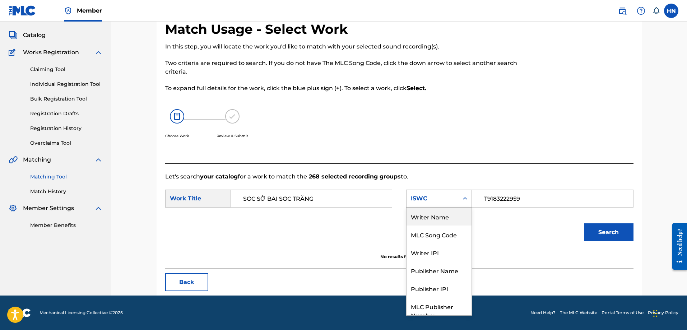
click at [441, 212] on div "Writer Name" at bounding box center [439, 217] width 65 height 18
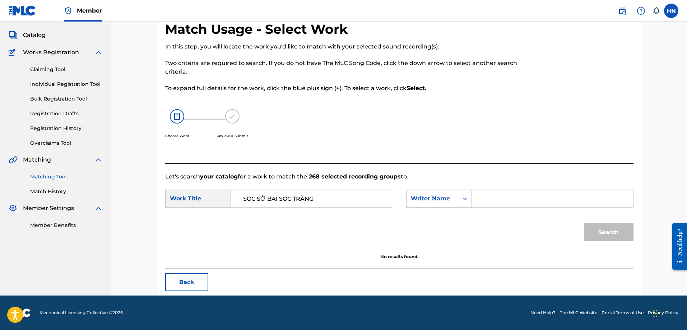
click at [528, 195] on input "Search Form" at bounding box center [552, 198] width 149 height 17
type input "son thanh"
click at [584, 223] on button "Search" at bounding box center [609, 232] width 50 height 18
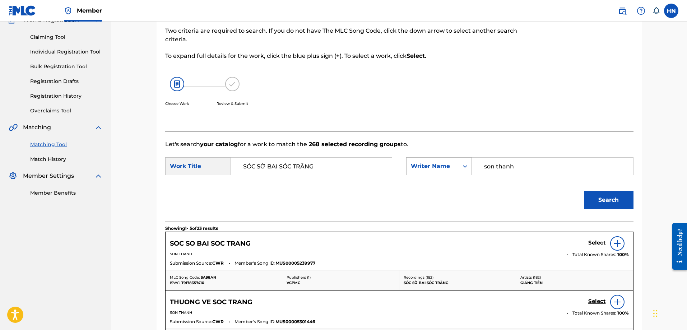
scroll to position [108, 0]
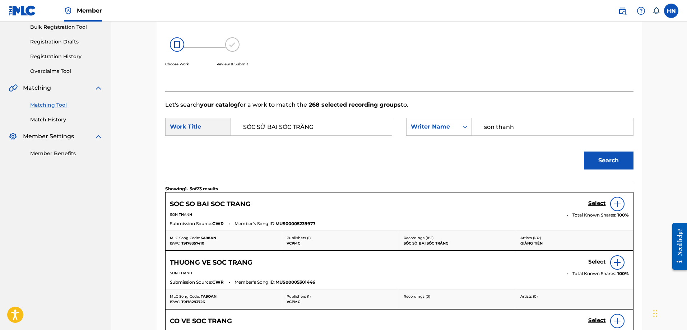
click at [589, 203] on h5 "Select" at bounding box center [597, 203] width 18 height 7
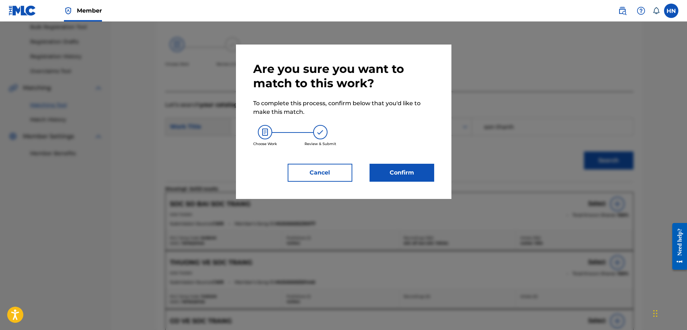
click at [392, 172] on button "Confirm" at bounding box center [402, 173] width 65 height 18
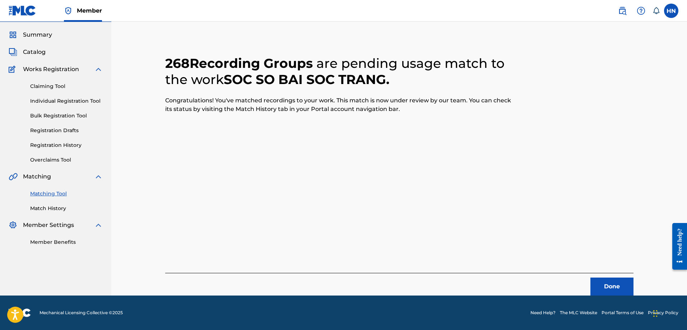
scroll to position [19, 0]
click at [615, 290] on button "Done" at bounding box center [612, 287] width 43 height 18
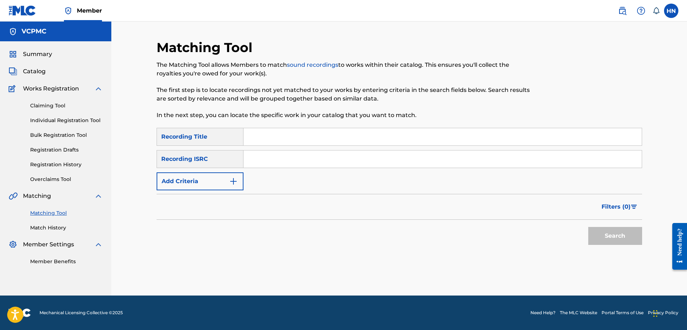
scroll to position [0, 0]
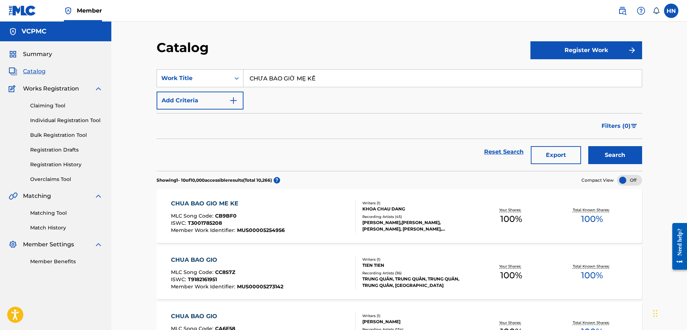
click at [337, 79] on input "CHƯA BAO GIỜ MẸ KỂ" at bounding box center [443, 78] width 398 height 17
paste input "BIỂN HÁT CHIỀU NAY"
click at [614, 150] on button "Search" at bounding box center [615, 155] width 54 height 18
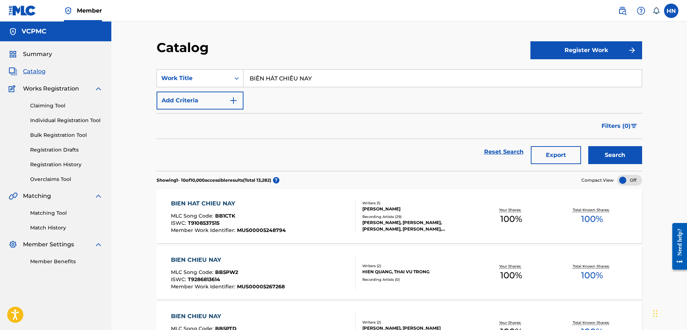
click at [357, 70] on input "BIỂN HÁT CHIỀU NAY" at bounding box center [443, 78] width 398 height 17
paste input "EM KHÔNG QUAY VỀ"
click at [602, 159] on button "Search" at bounding box center [615, 155] width 54 height 18
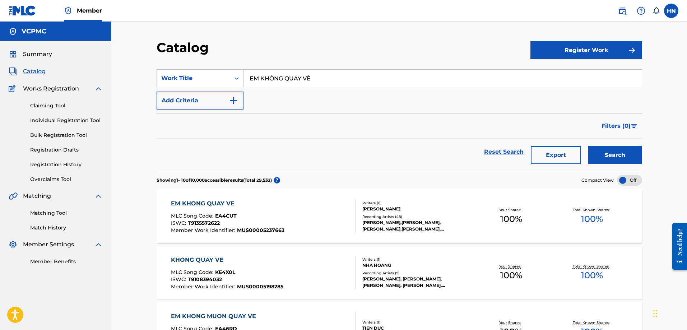
click at [324, 73] on input "EM KHÔNG QUAY VỀ" at bounding box center [443, 78] width 398 height 17
paste input "LK CON ĐƯỜNG TÔI ĐI NIỀM TIN CHIẾN THẮNG"
click at [618, 155] on button "Search" at bounding box center [615, 155] width 54 height 18
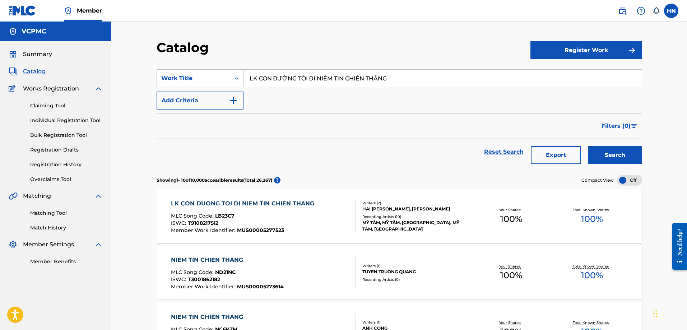
click at [325, 82] on input "LK CON ĐƯỜNG TÔI ĐI NIỀM TIN CHIẾN THẮNG" at bounding box center [443, 78] width 398 height 17
paste input "BẾN HẸN"
click at [637, 148] on button "Search" at bounding box center [615, 155] width 54 height 18
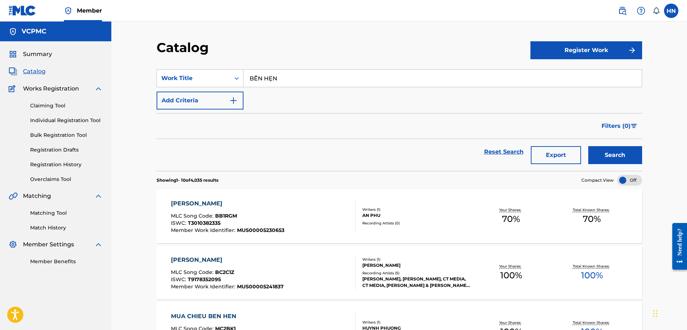
click at [289, 76] on input "BẾN HẸN" at bounding box center [443, 78] width 398 height 17
paste input "GIẤC MƠ CỦA EM"
click at [619, 154] on button "Search" at bounding box center [615, 155] width 54 height 18
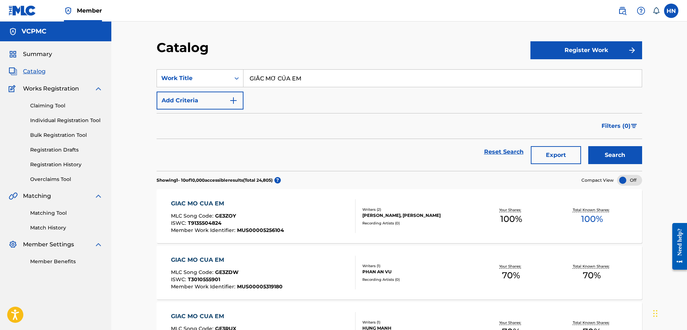
click at [321, 84] on input "GIẤC MƠ CỦA EM" at bounding box center [443, 78] width 398 height 17
paste input "CÂY ĐA QUÁN DỐC"
click at [617, 150] on button "Search" at bounding box center [615, 155] width 54 height 18
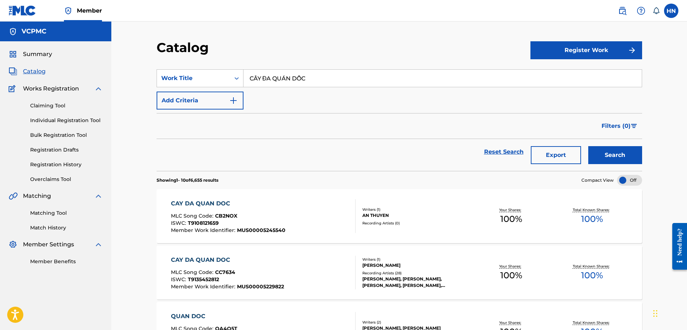
click at [338, 74] on input "CÂY ĐA QUÁN DỐC" at bounding box center [443, 78] width 398 height 17
paste input "SÓC SỜ BAI SÓC TRĂNG"
type input "SÓC SỜ BAI SÓC TRĂNG"
click at [595, 160] on button "Search" at bounding box center [615, 155] width 54 height 18
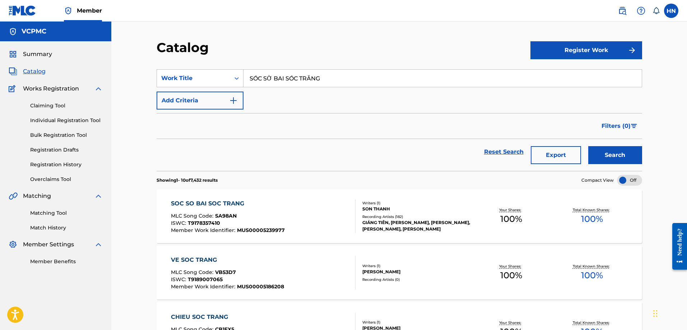
click at [665, 7] on label at bounding box center [671, 11] width 14 height 14
click at [671, 11] on input "HN Huong Nguyen huong.ntq@vcpmc.org Notification Preferences Profile Log out" at bounding box center [671, 11] width 0 height 0
click at [600, 98] on p "Log out" at bounding box center [601, 101] width 17 height 6
click at [671, 11] on input "HN Huong Nguyen huong.ntq@vcpmc.org Notification Preferences Profile Log out" at bounding box center [671, 11] width 0 height 0
